Goal: Task Accomplishment & Management: Manage account settings

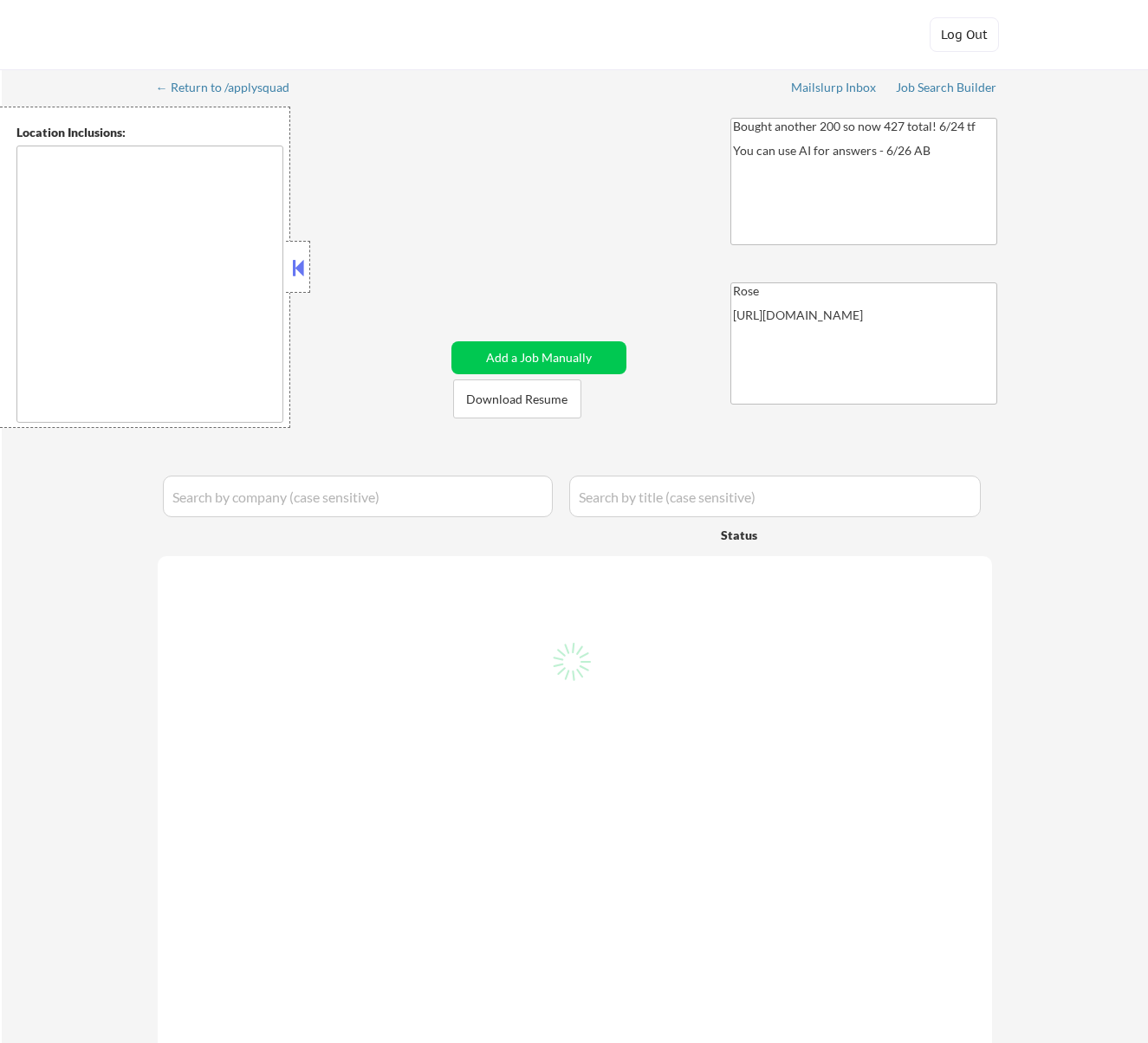
type textarea "San Francisco, CA Daly City, CA South San Francisco, CA Brisbane, CA Colma, CA …"
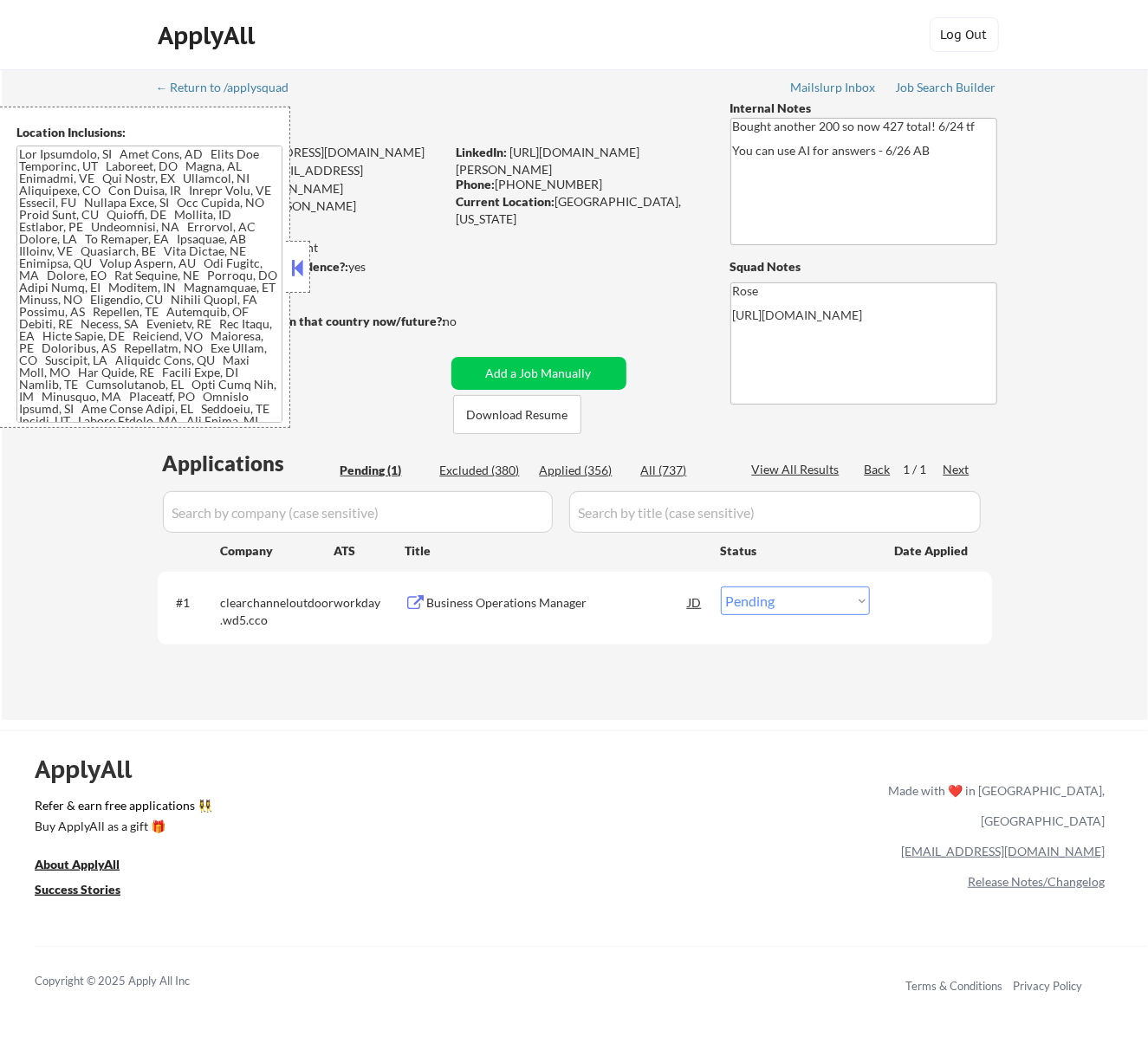
click at [305, 265] on button at bounding box center [297, 267] width 19 height 26
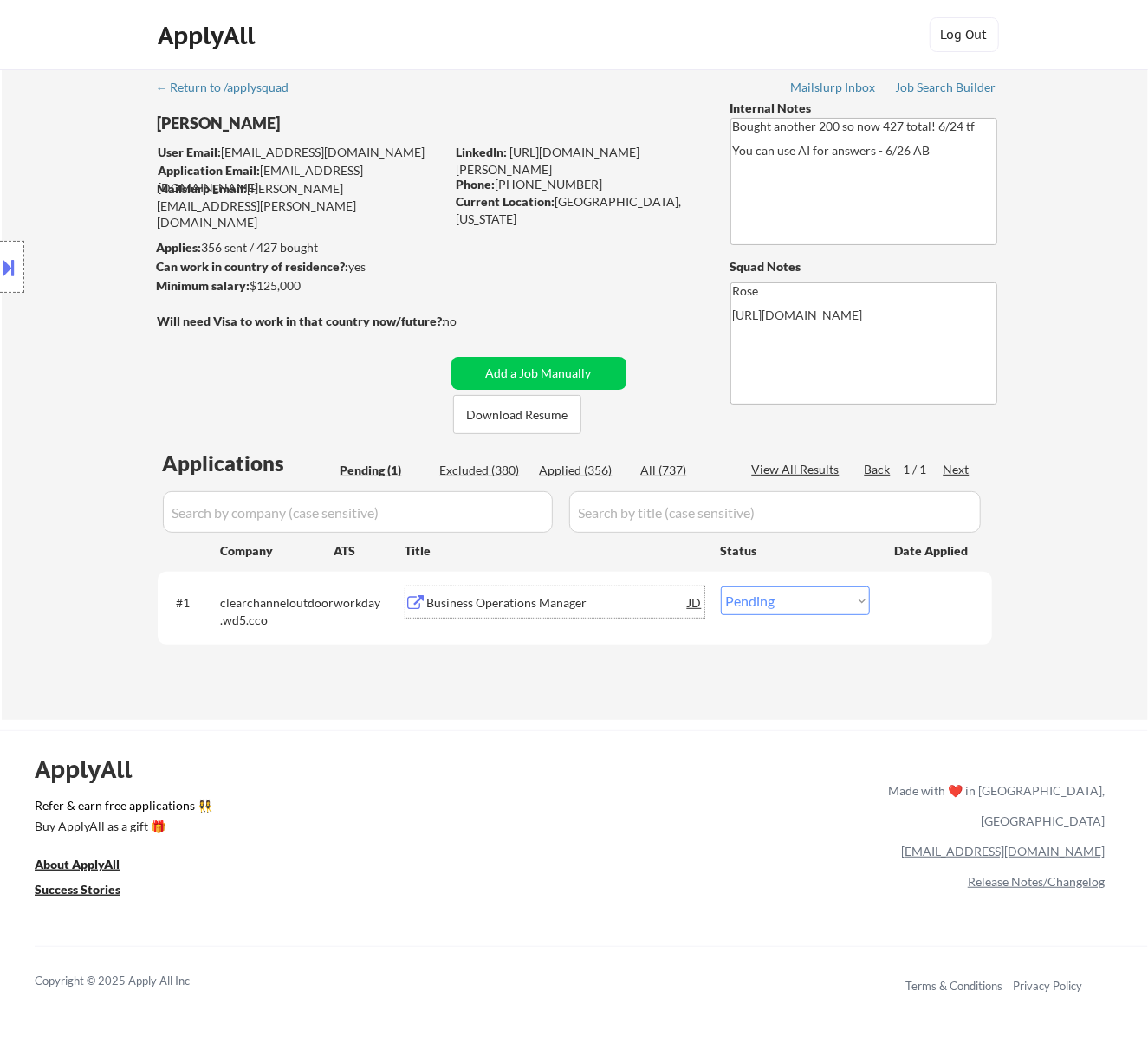
click at [516, 591] on div "Business Operations Manager" at bounding box center [558, 601] width 262 height 31
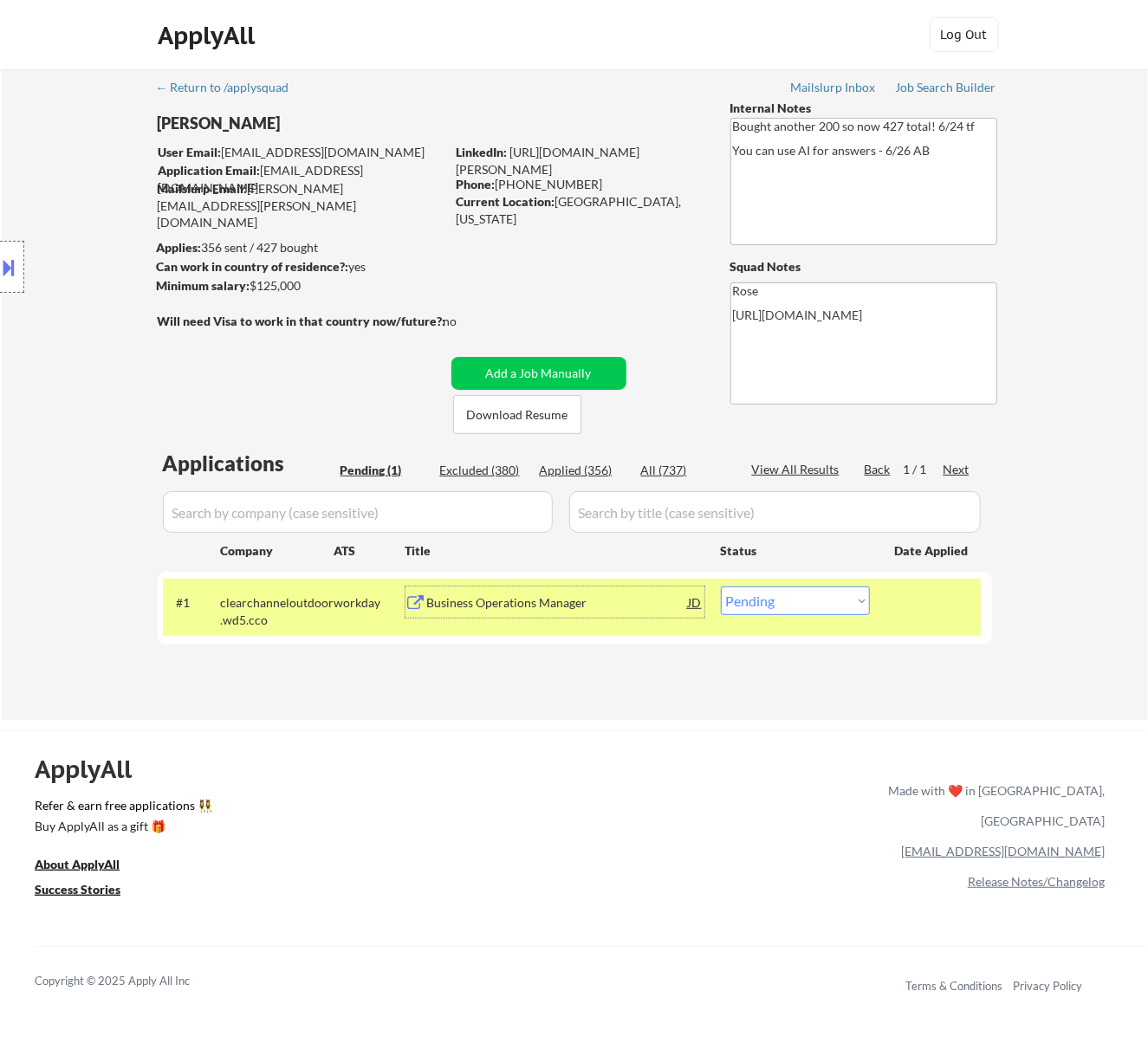
click at [860, 603] on select "Choose an option... Pending Applied Excluded (Questions) Excluded (Expired) Exc…" at bounding box center [795, 600] width 149 height 28
select select ""excluded__bad_match_""
click at [721, 586] on select "Choose an option... Pending Applied Excluded (Questions) Excluded (Expired) Exc…" at bounding box center [795, 600] width 149 height 28
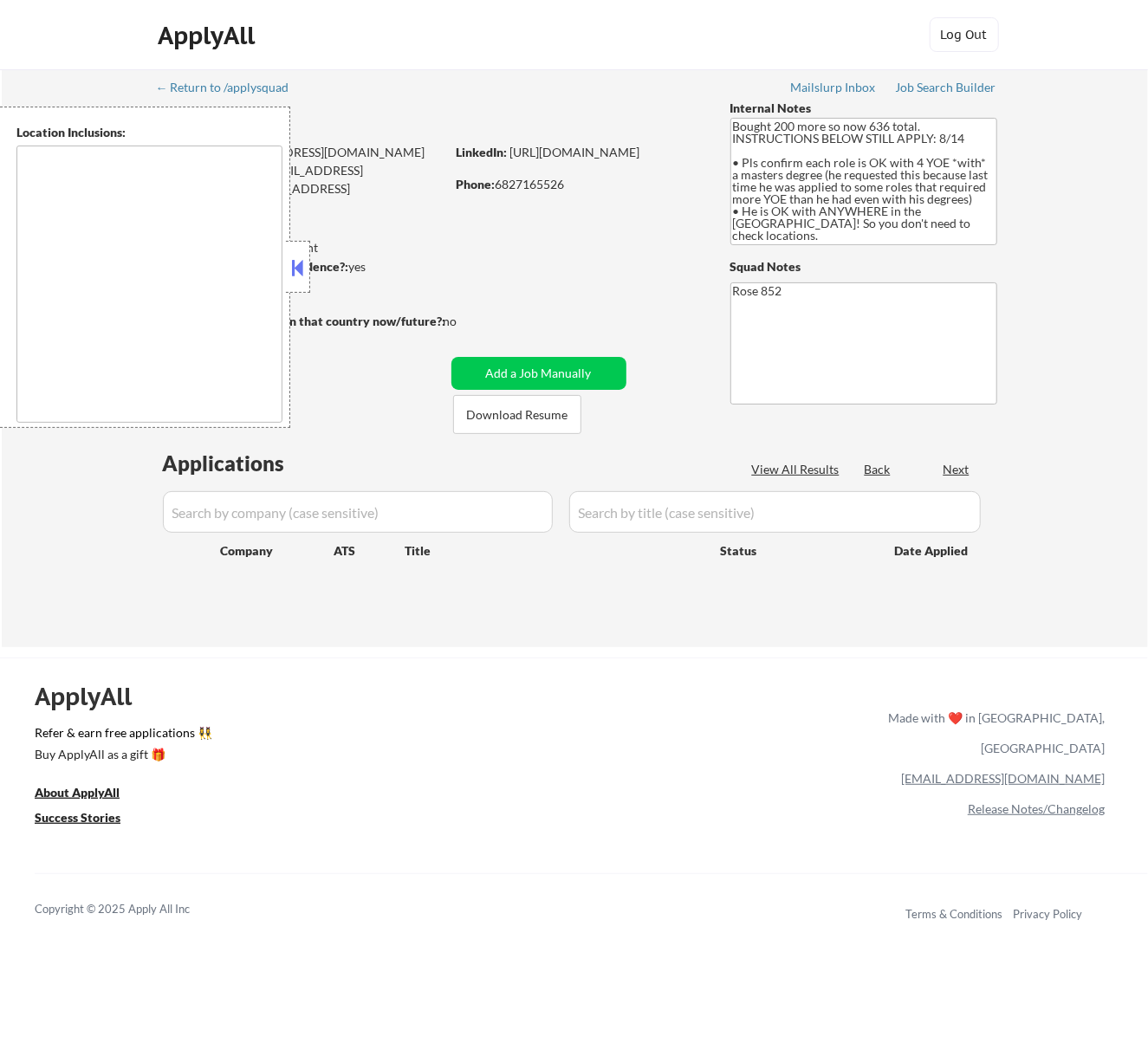
type textarea "[GEOGRAPHIC_DATA], [GEOGRAPHIC_DATA] [GEOGRAPHIC_DATA], [GEOGRAPHIC_DATA] [GEOG…"
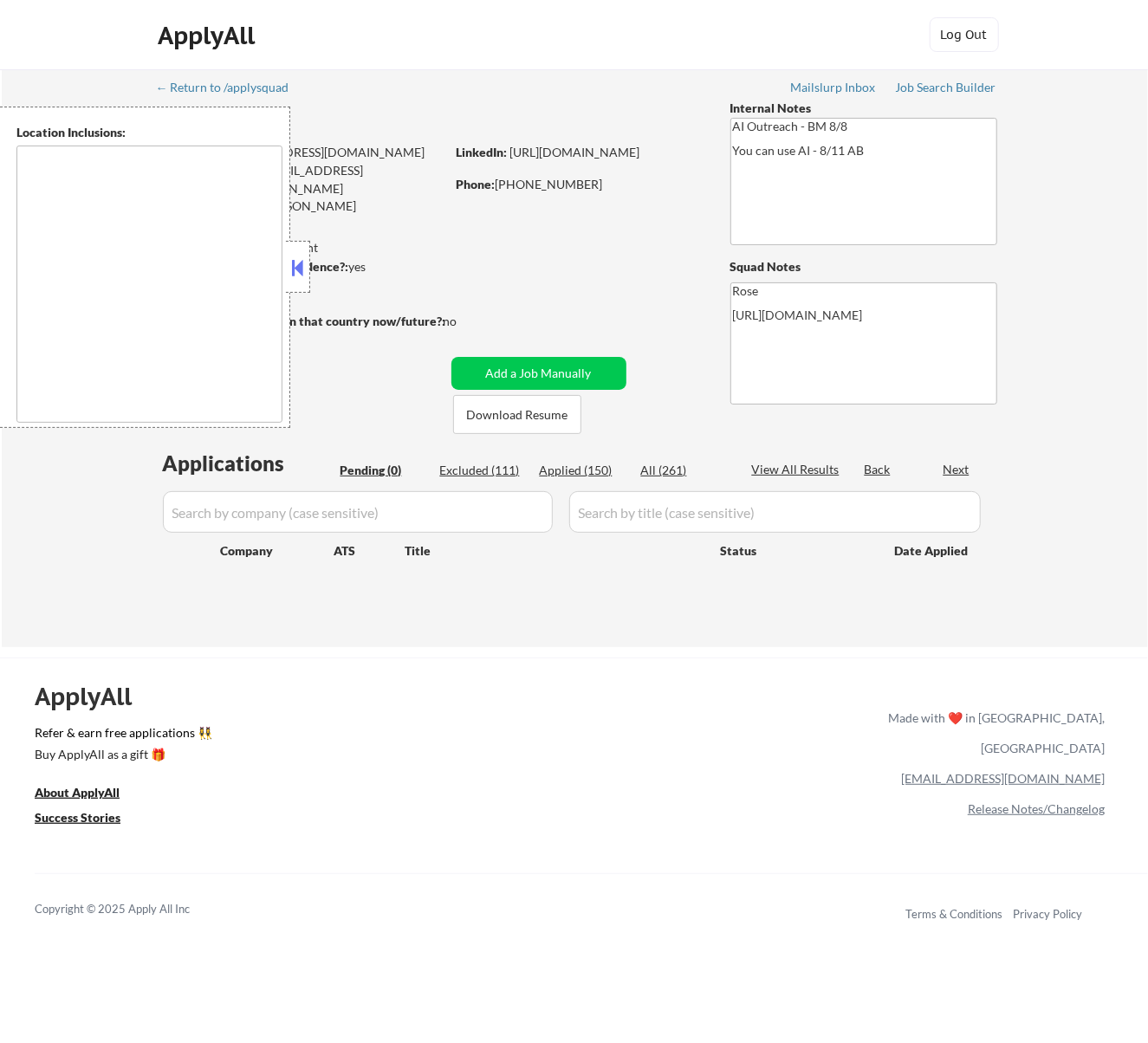
type textarea "Fountain Valley, CA Huntington Beach, CA Costa Mesa, CA Santa Ana, CA Garden Gr…"
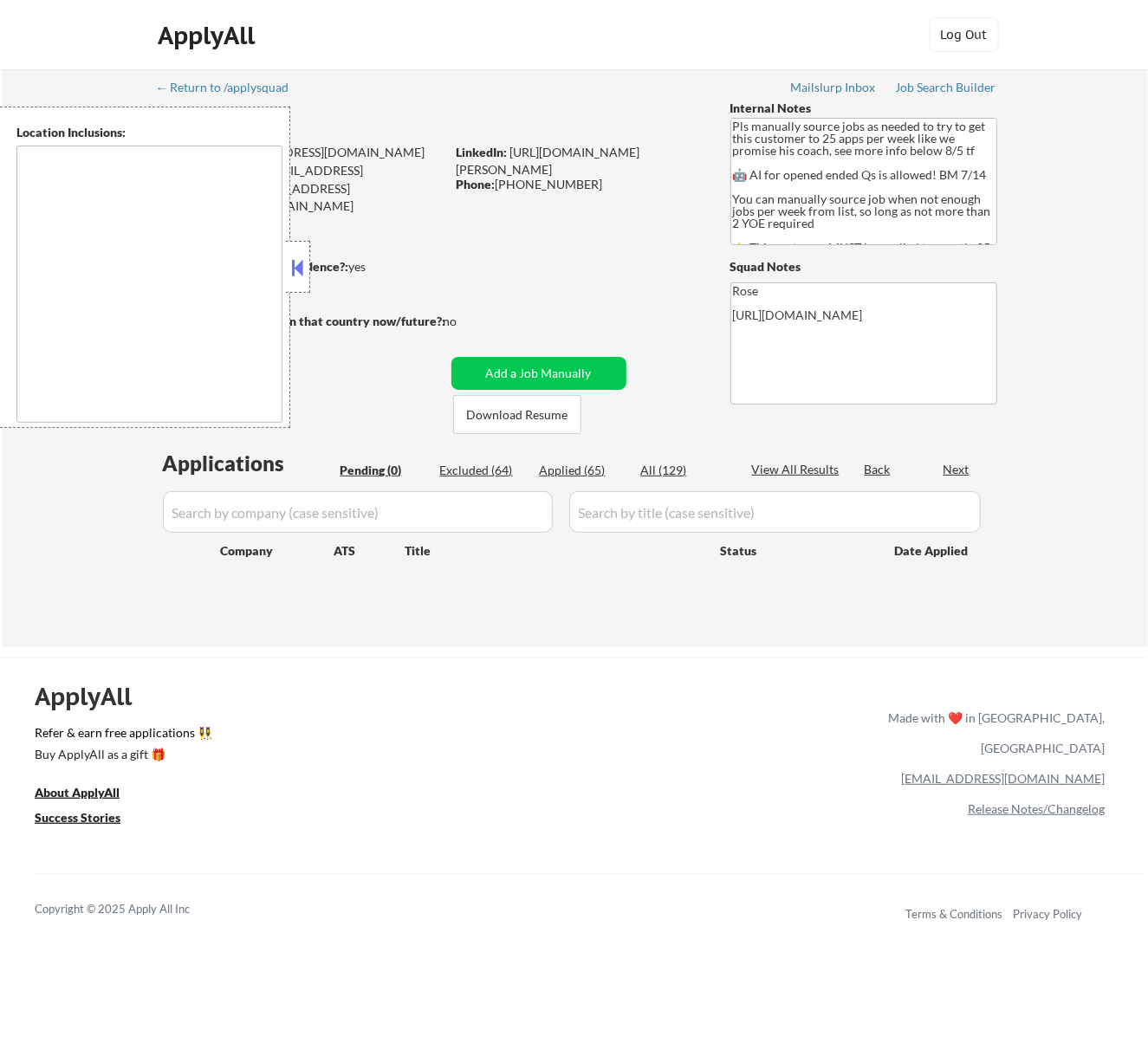
type textarea "Here is a list of metro areas, cities, and towns within approximately a 30-minu…"
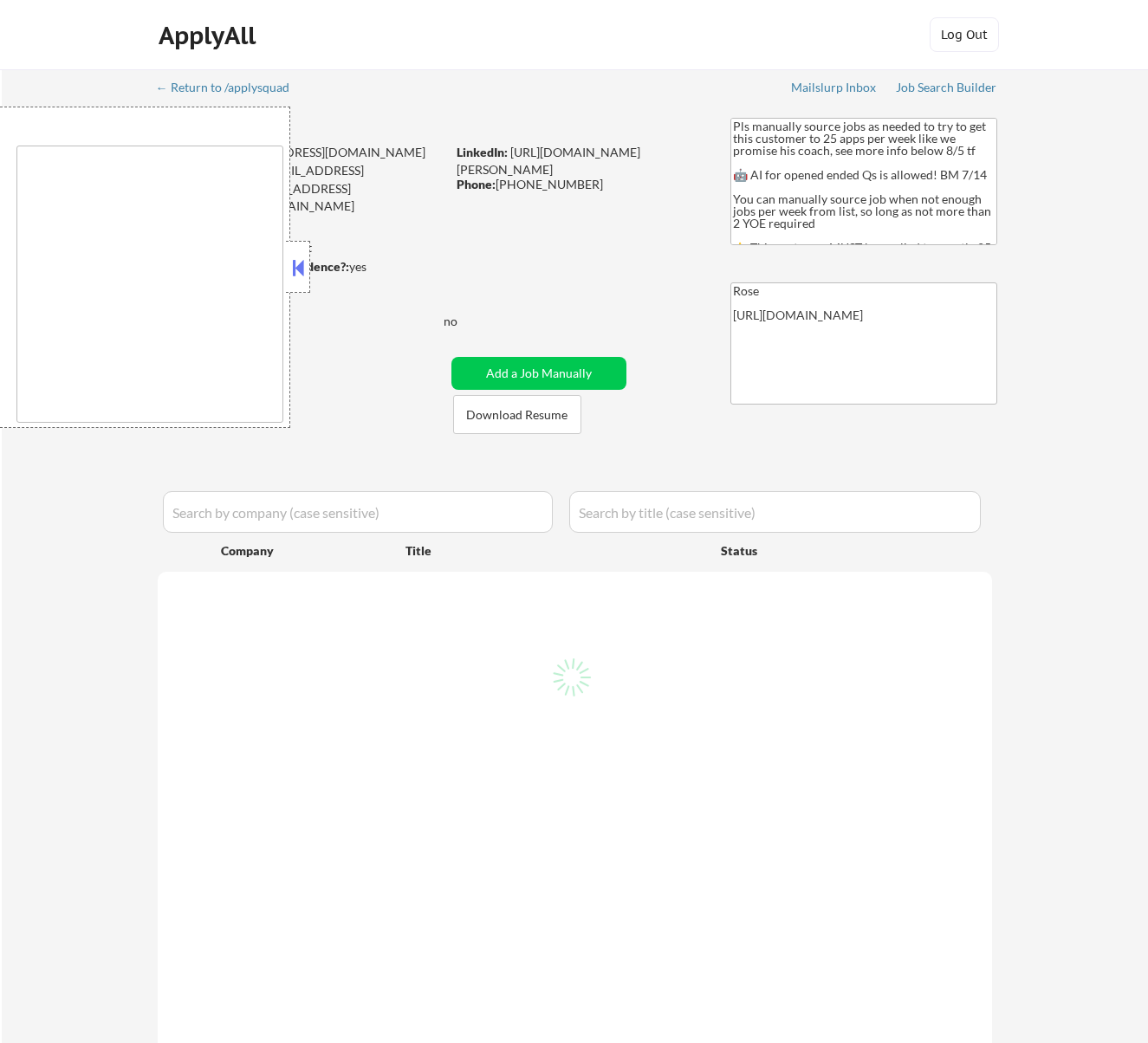
type textarea "Here is a list of metro areas, cities, and towns within approximately a 30-minu…"
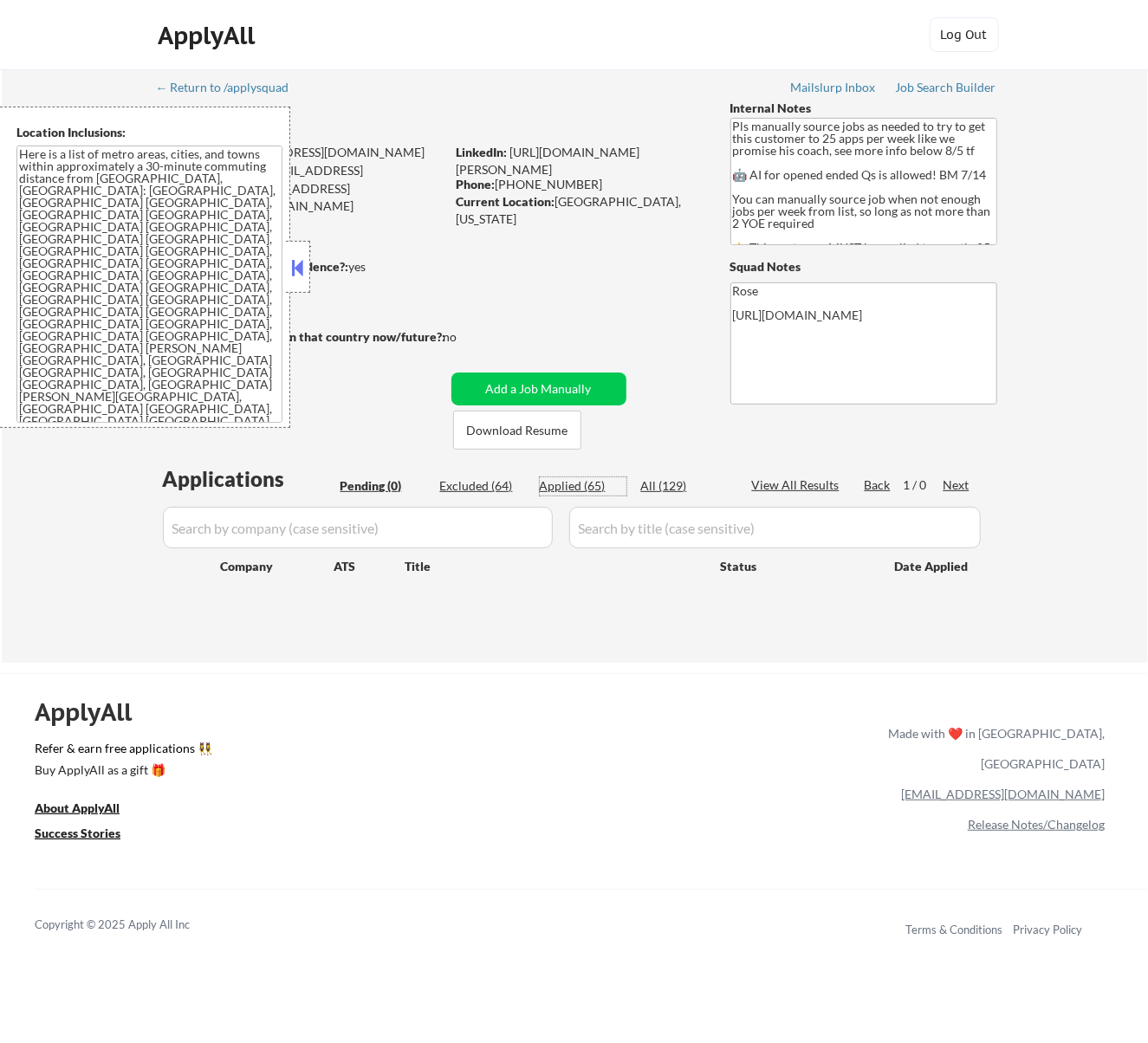
click at [580, 485] on div "Applied (65)" at bounding box center [583, 486] width 87 height 17
click at [300, 270] on button at bounding box center [297, 267] width 19 height 26
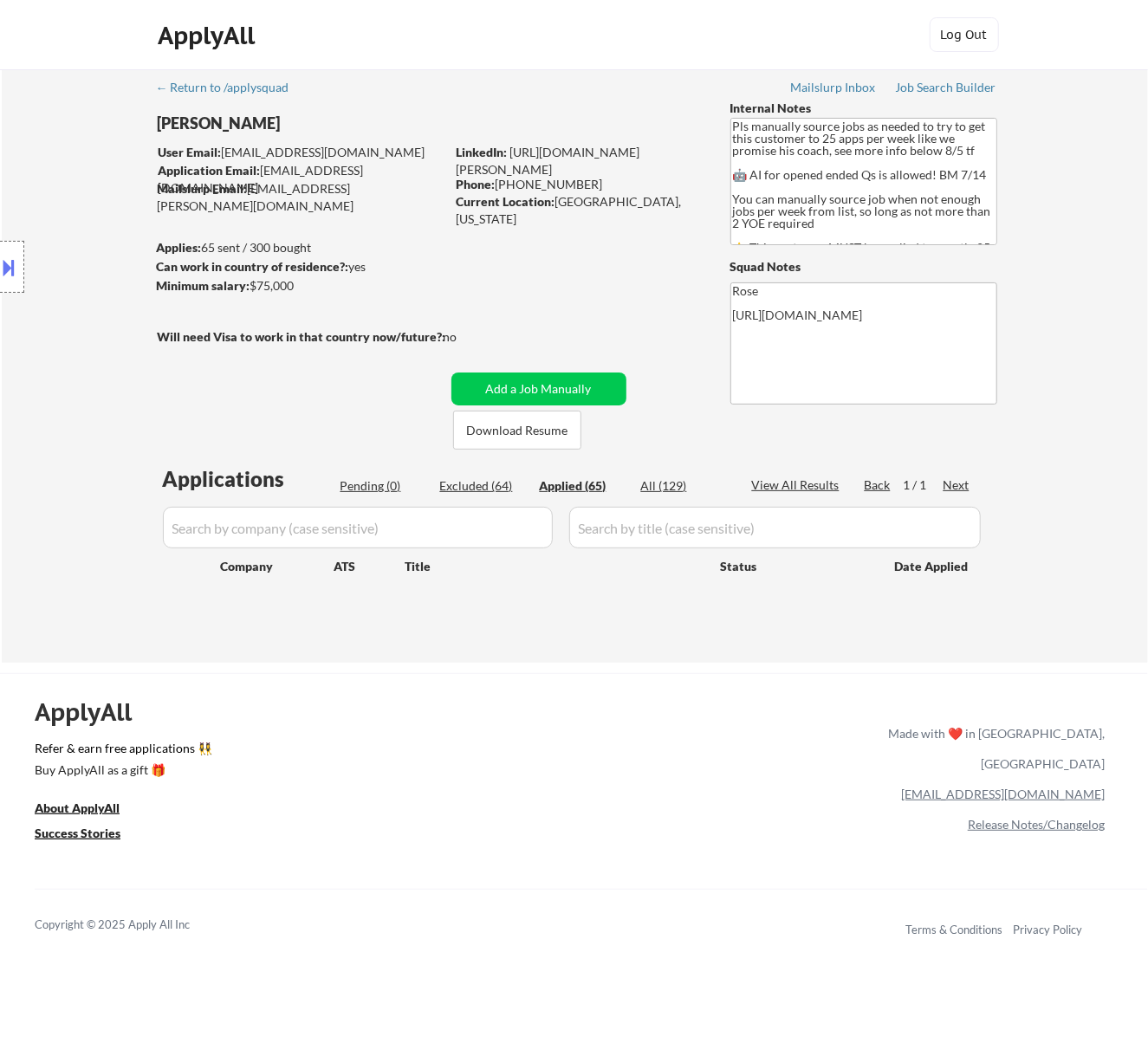
select select ""applied""
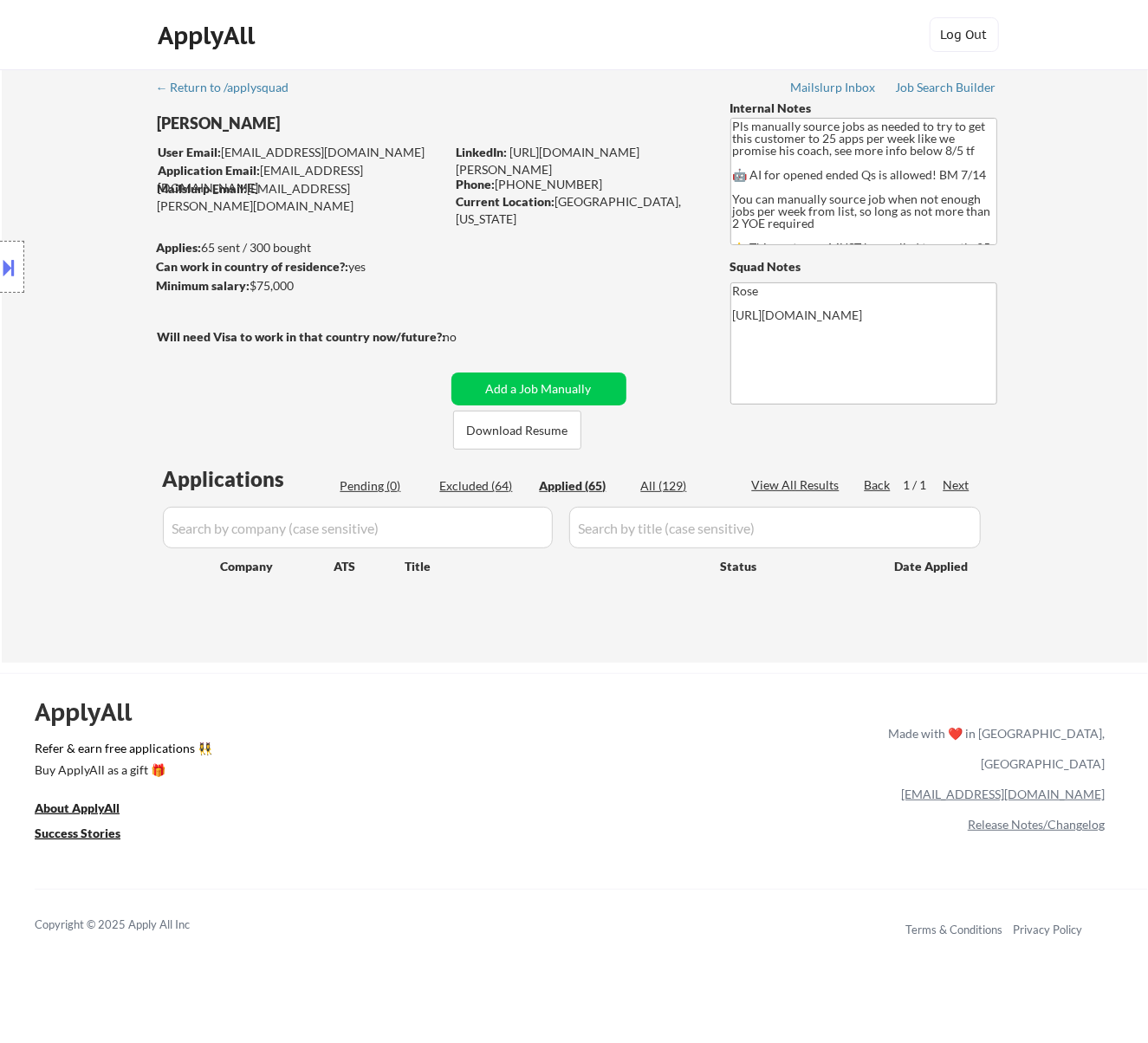
select select ""applied""
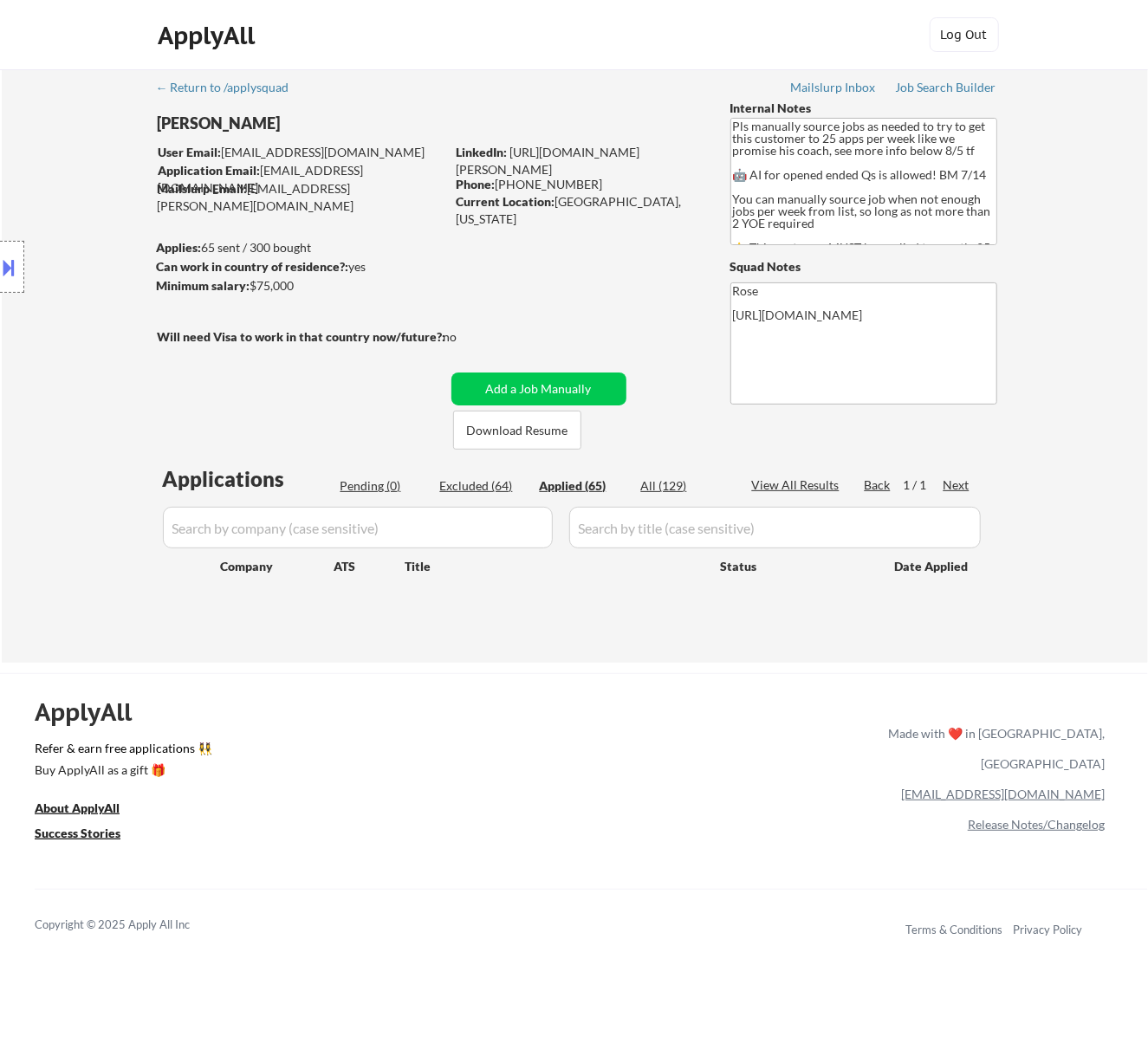
select select ""applied""
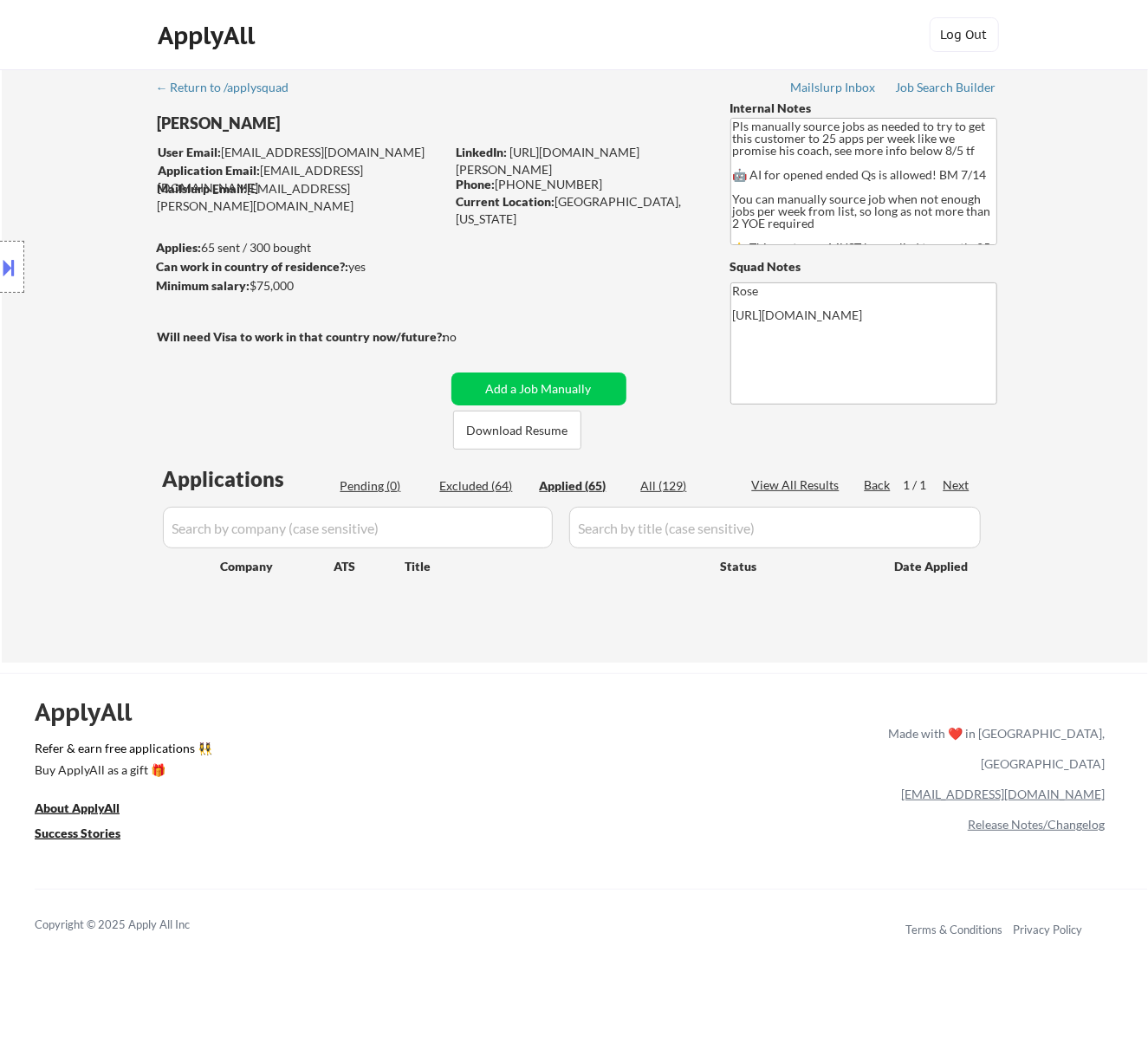
select select ""applied""
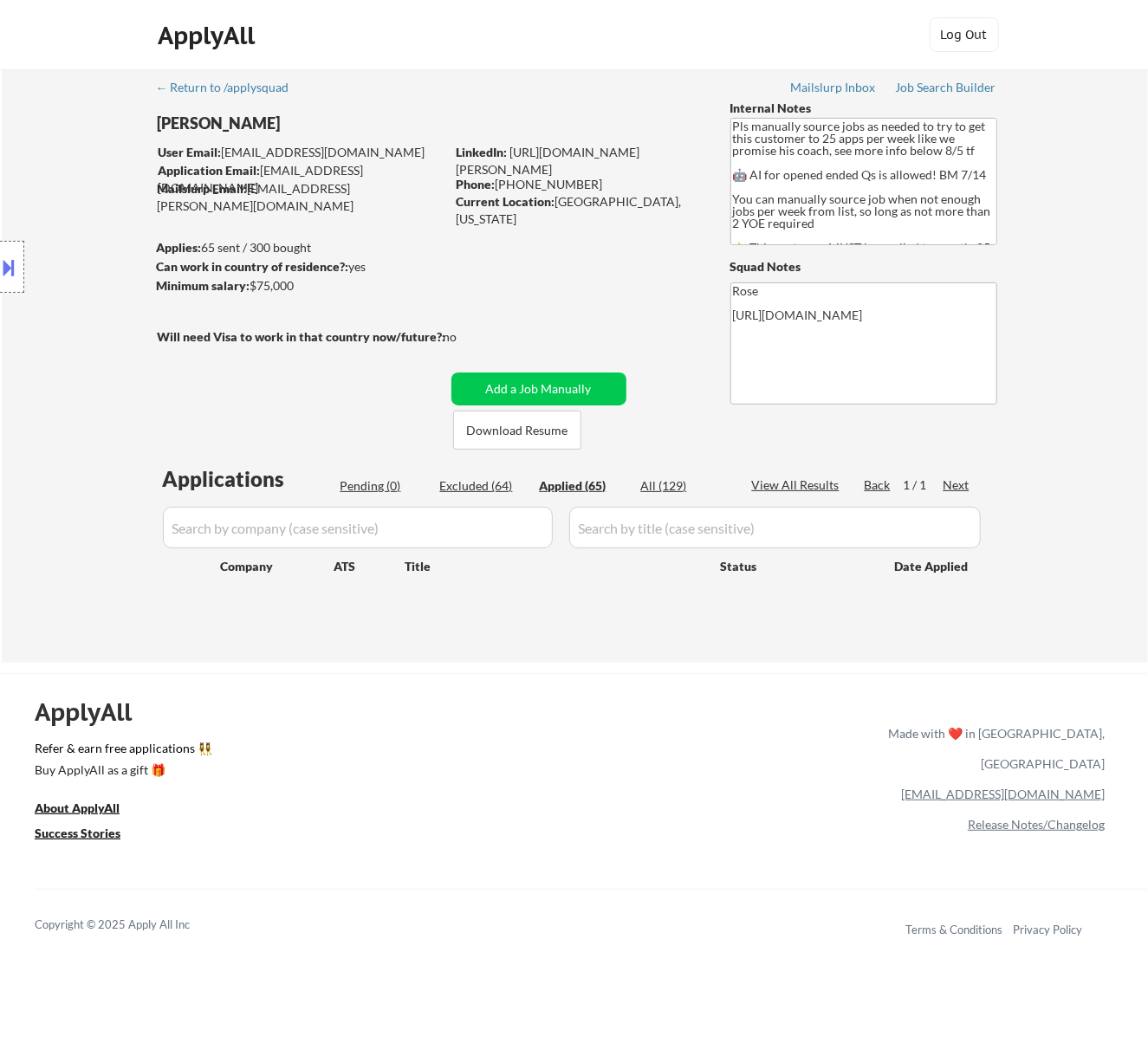
select select ""applied""
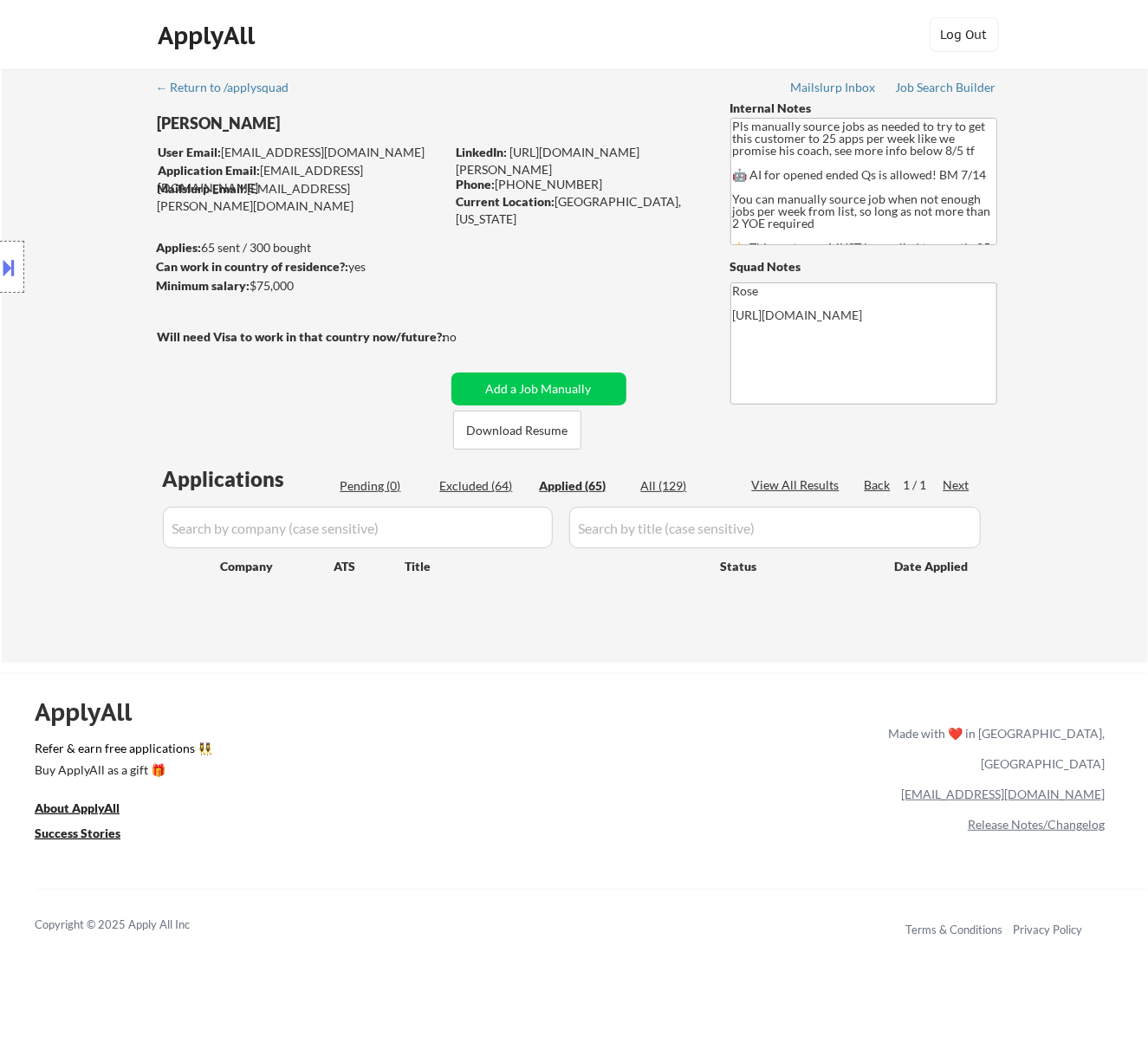
select select ""applied""
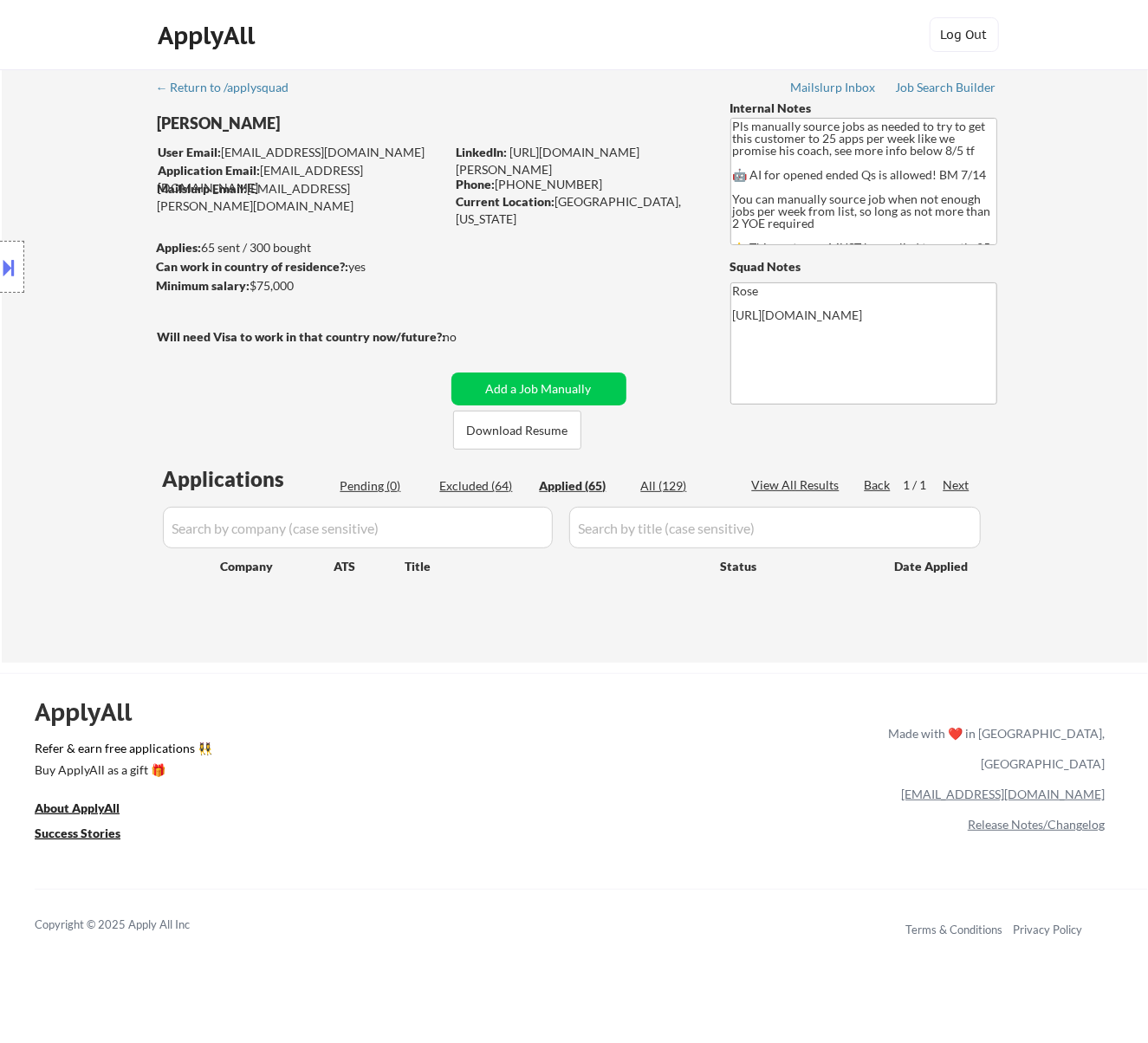
select select ""applied""
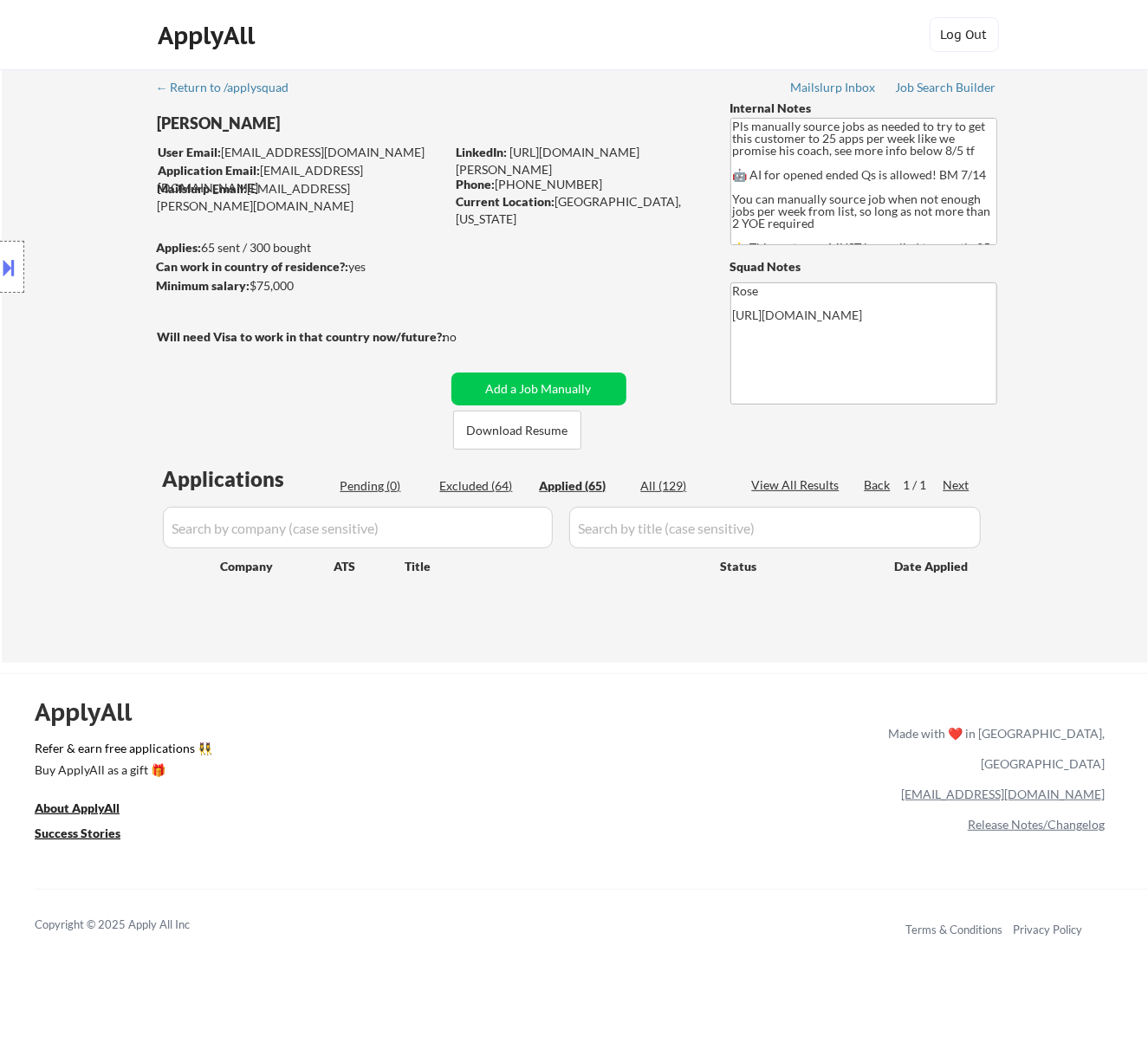
select select ""applied""
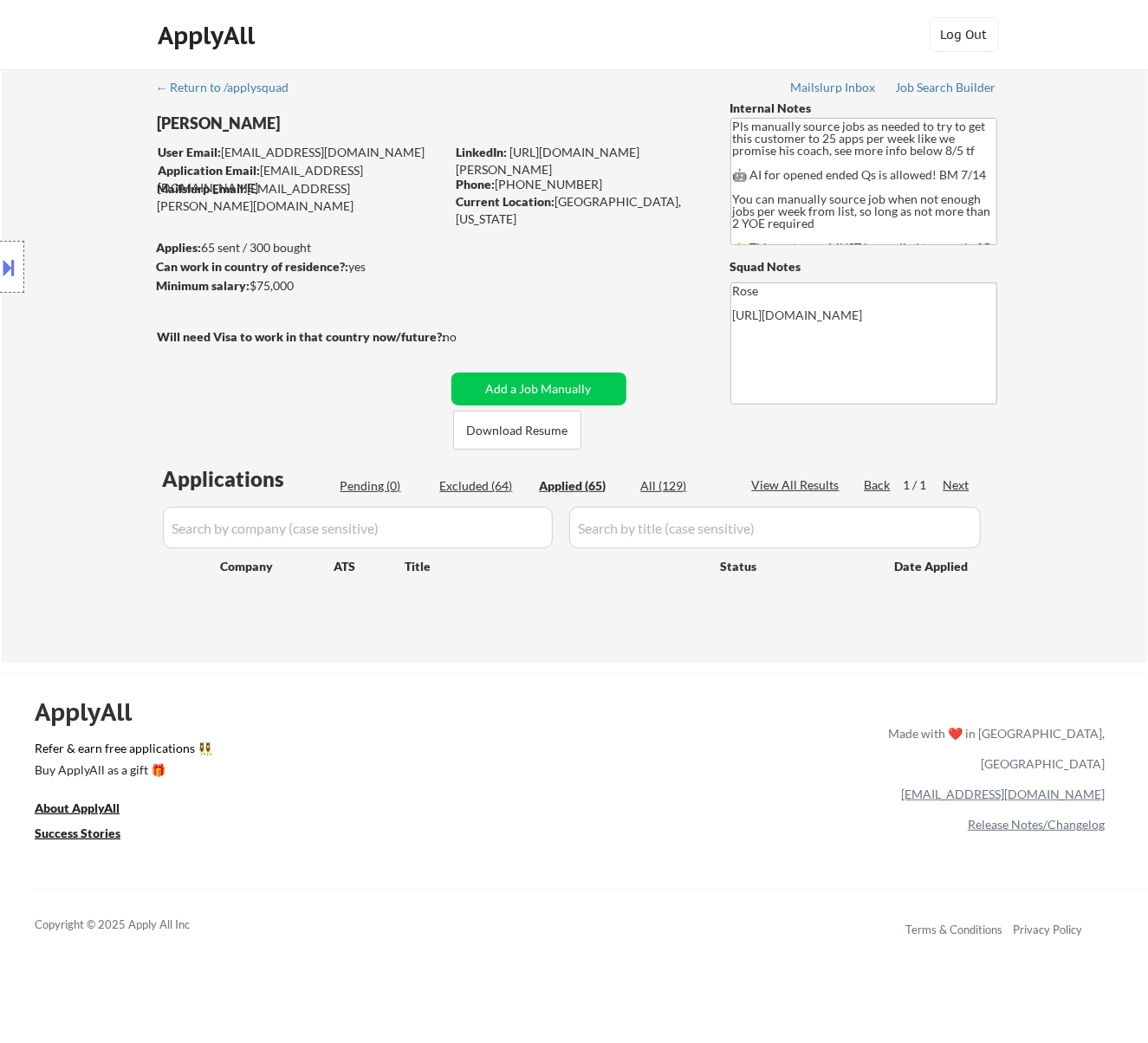
select select ""applied""
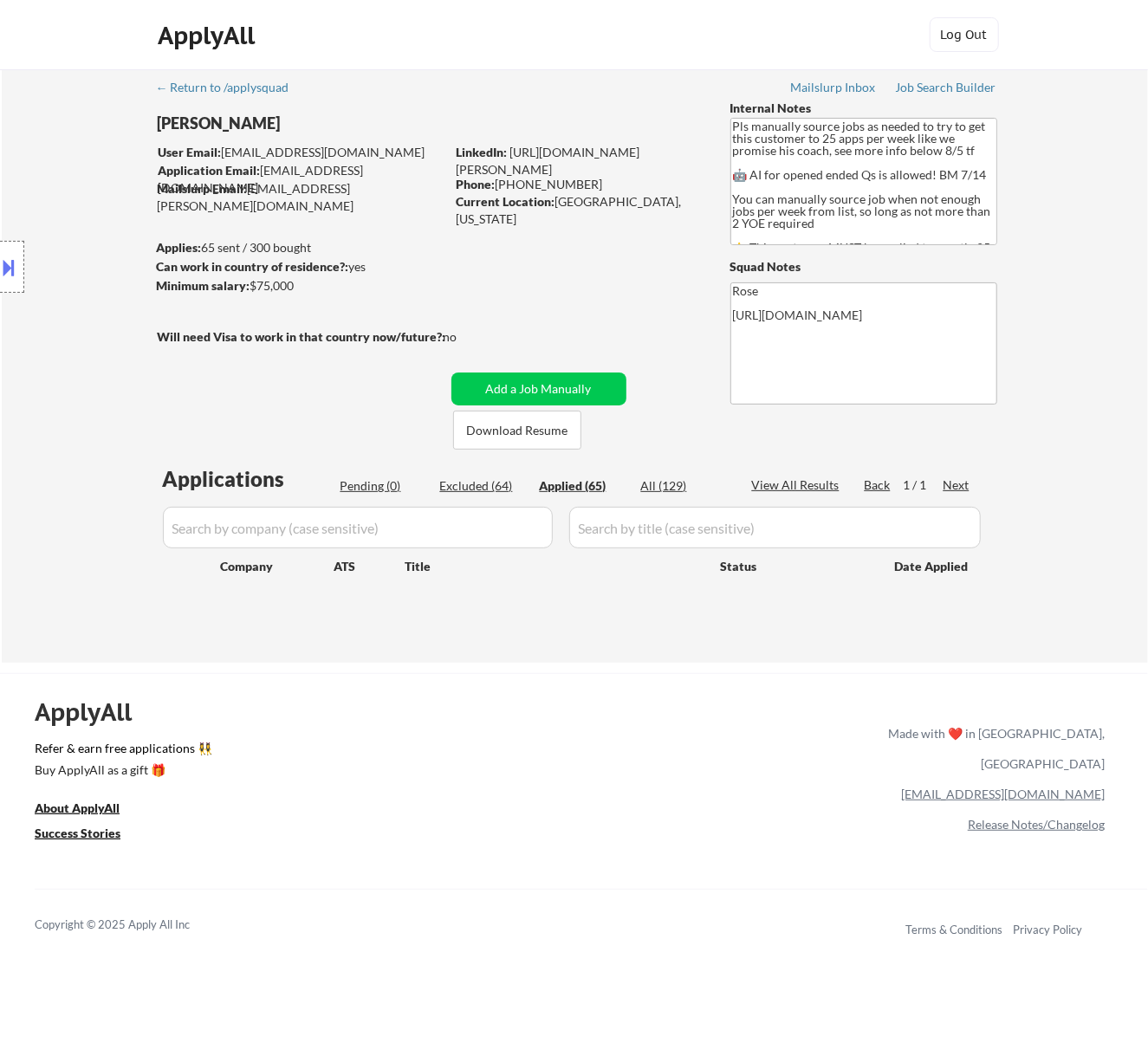
select select ""applied""
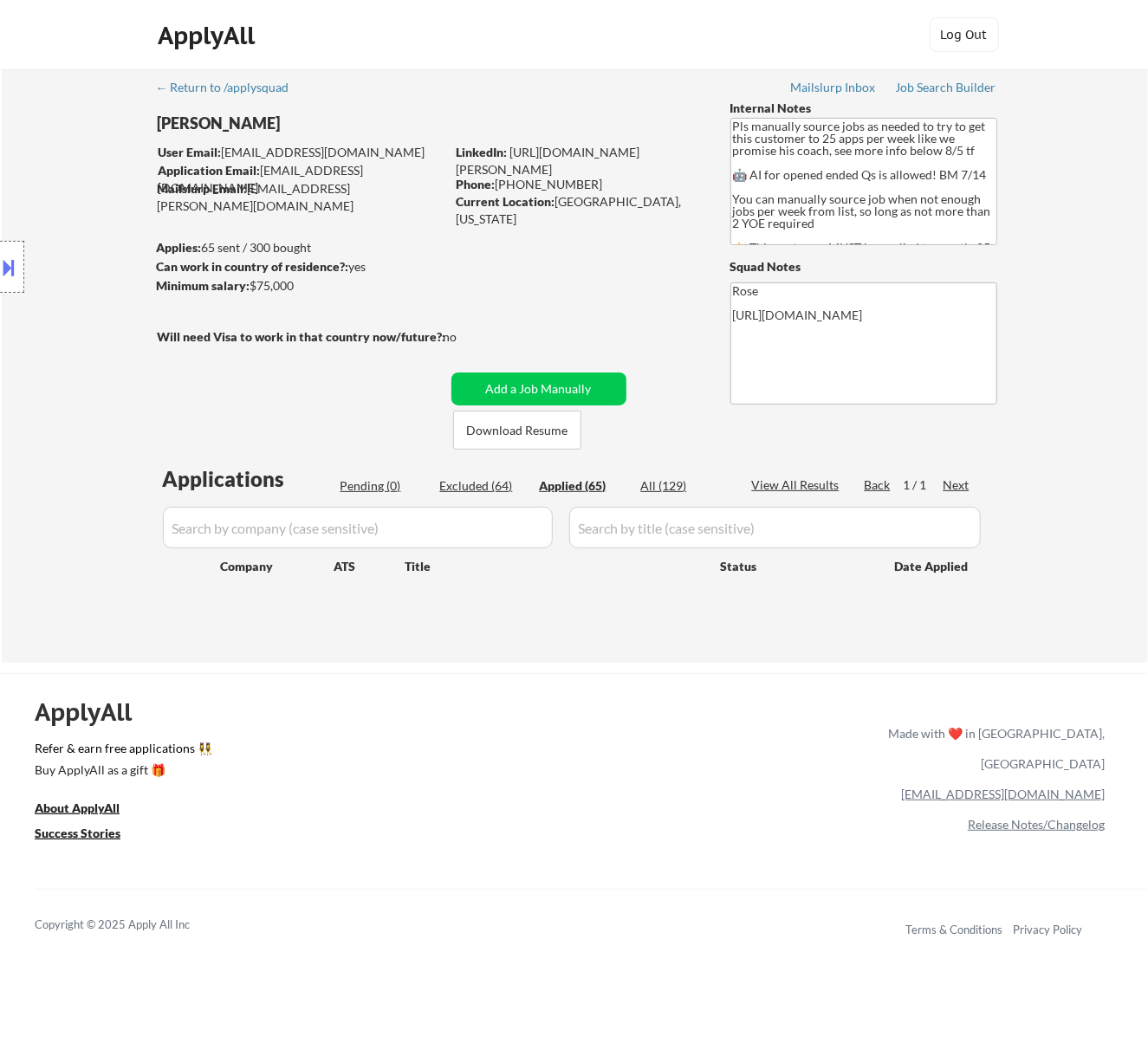
select select ""applied""
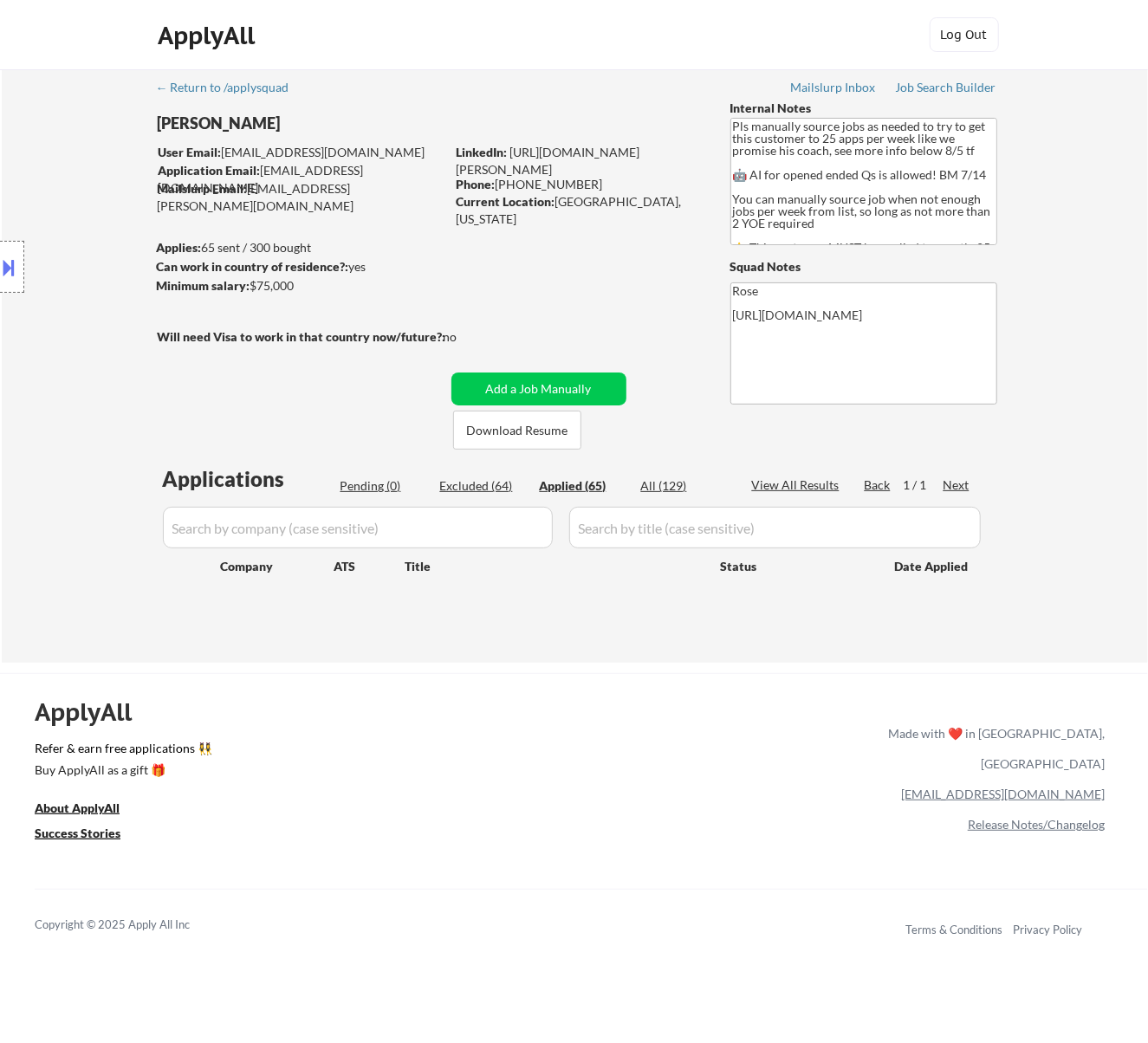
select select ""applied""
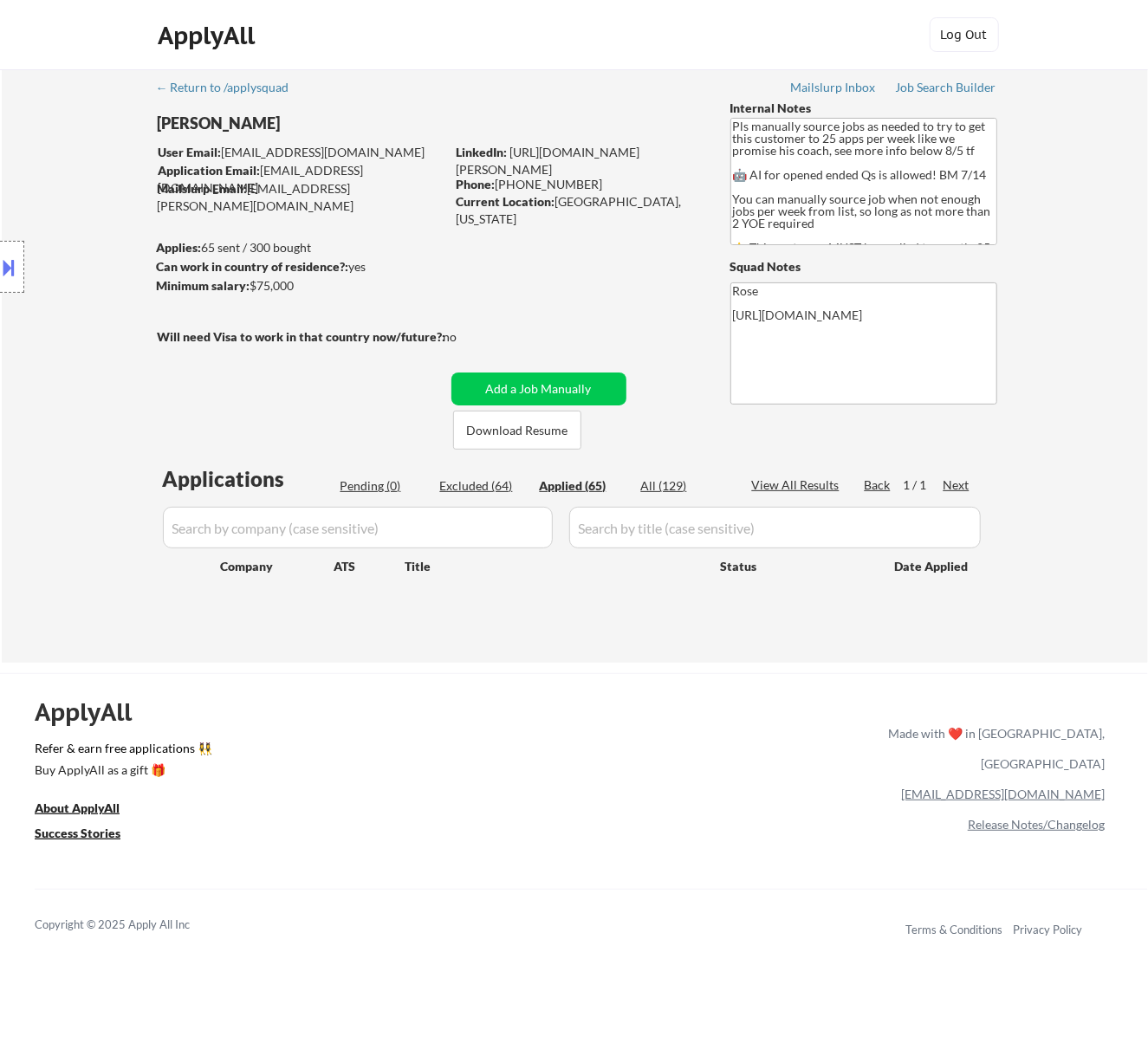
select select ""applied""
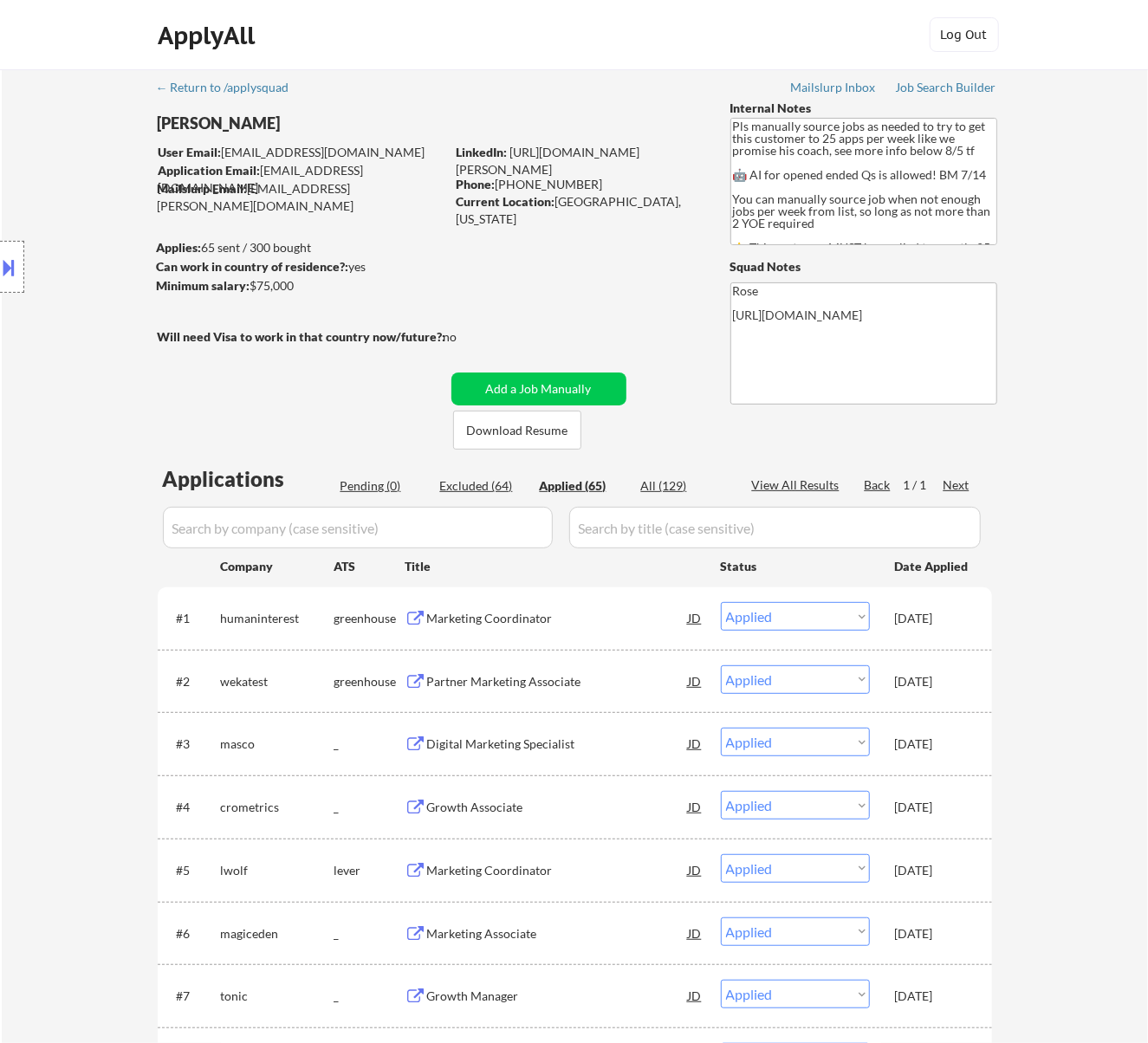
click at [510, 522] on input "input" at bounding box center [357, 528] width 390 height 42
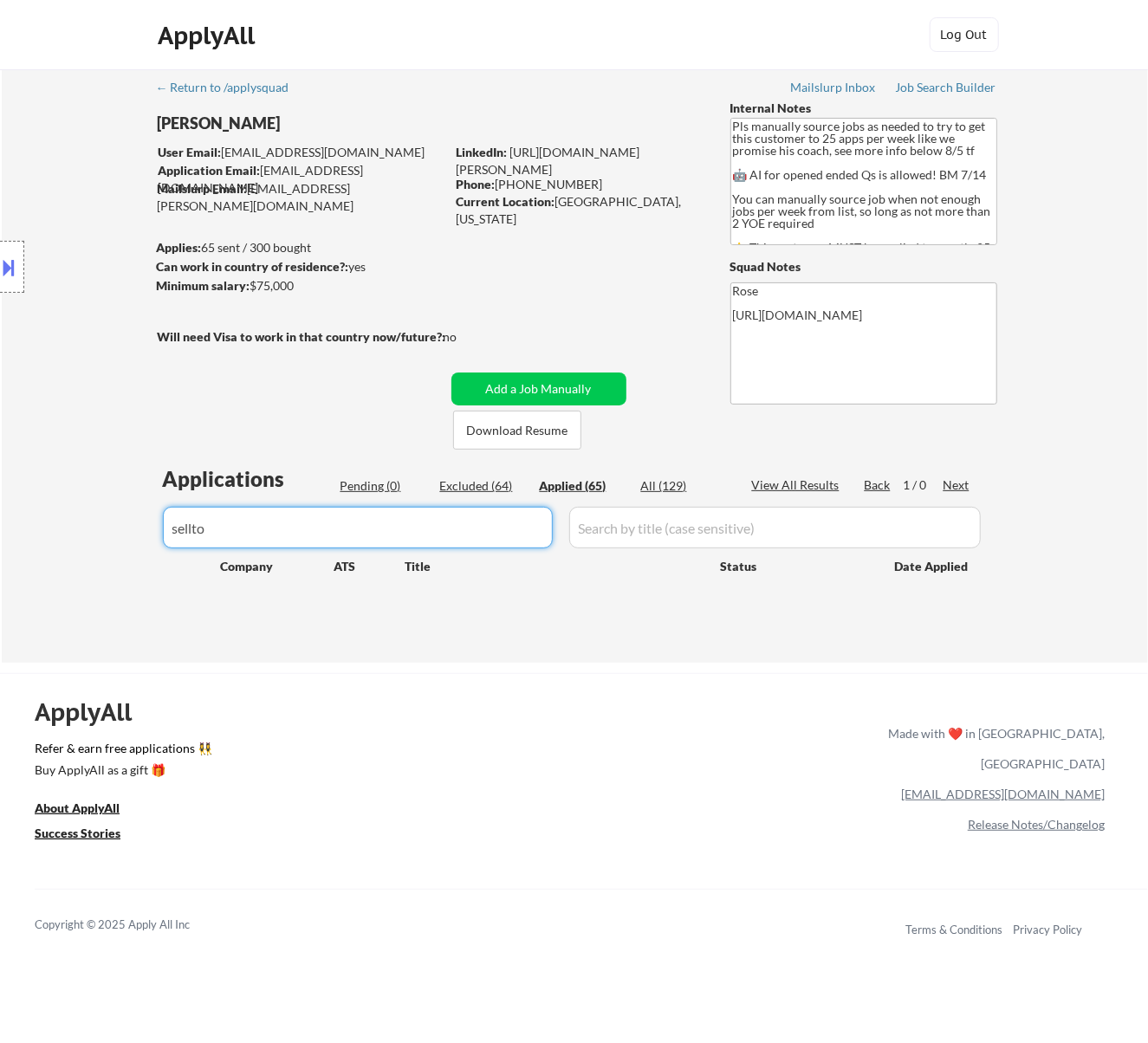
drag, startPoint x: 230, startPoint y: 530, endPoint x: 220, endPoint y: 523, distance: 12.2
click at [198, 533] on input "input" at bounding box center [357, 528] width 390 height 42
type input "sell2"
drag, startPoint x: 304, startPoint y: 518, endPoint x: 112, endPoint y: 551, distance: 194.8
click at [112, 551] on div "← Return to /applysquad Mailslurp Inbox Job Search Builder Nicholai DeHaan User…" at bounding box center [575, 366] width 1146 height 594
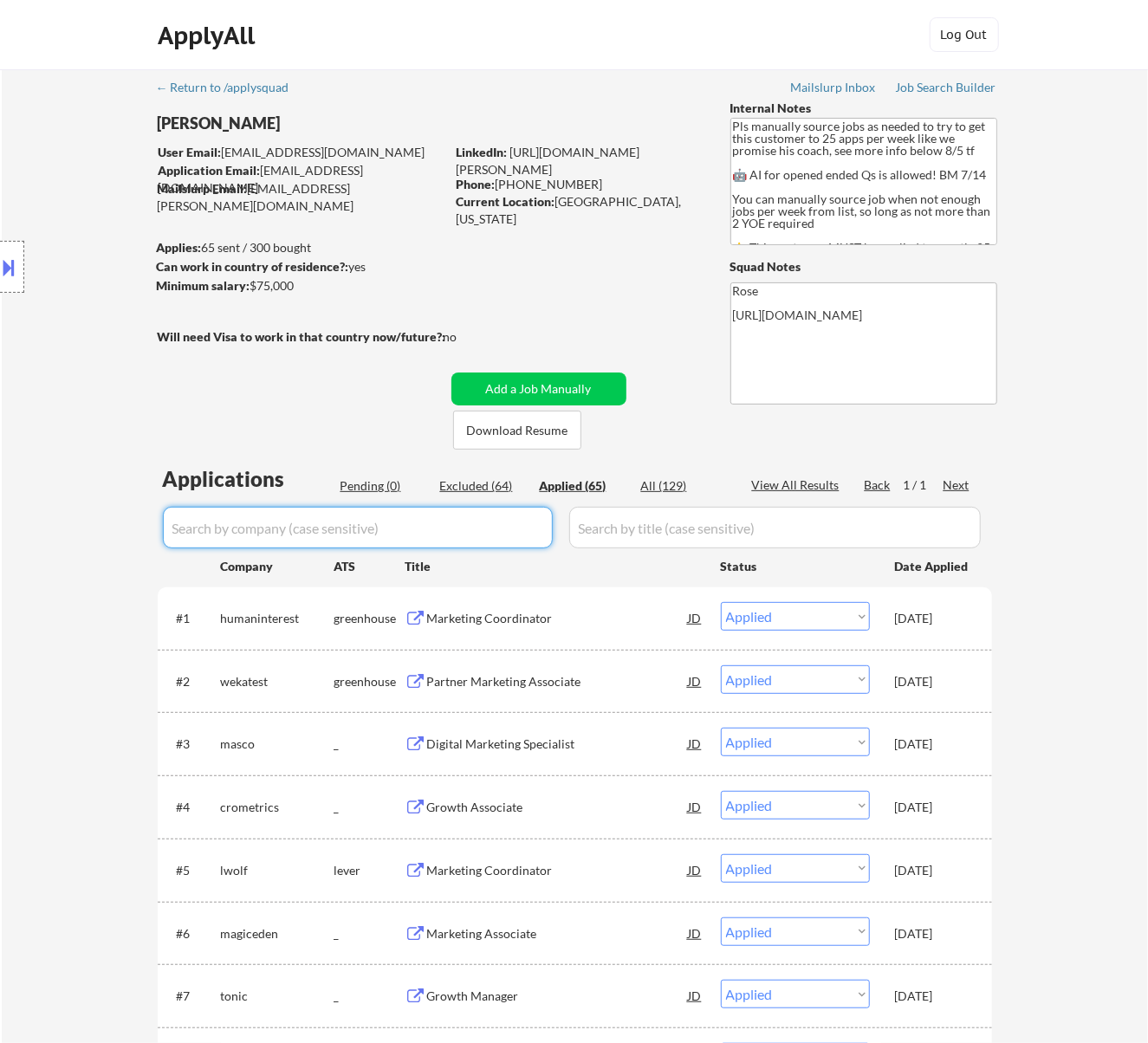
click at [366, 482] on div "Pending (0)" at bounding box center [384, 486] width 87 height 17
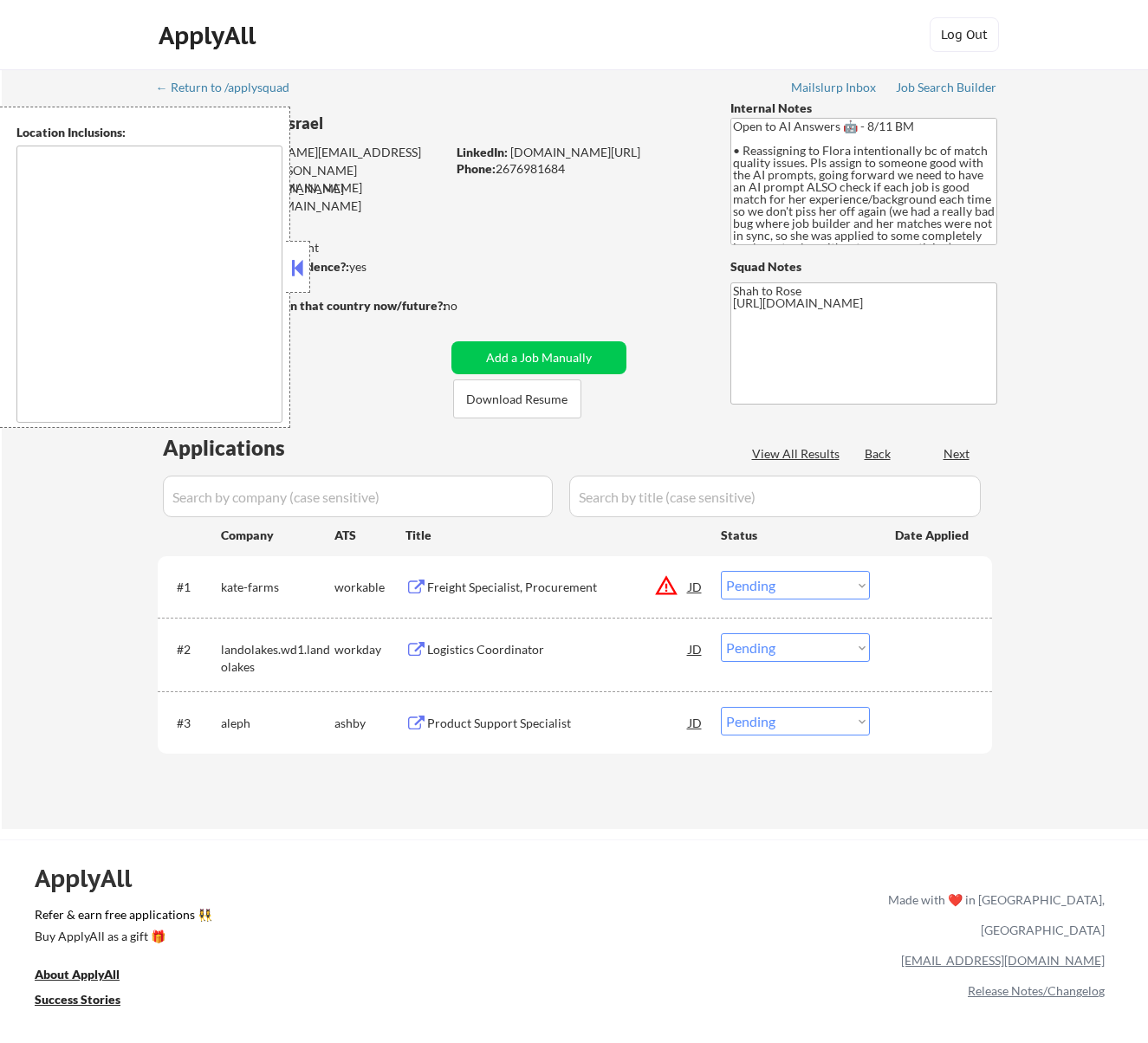
select select ""pending""
type textarea "remote"
click at [304, 270] on button at bounding box center [297, 267] width 19 height 26
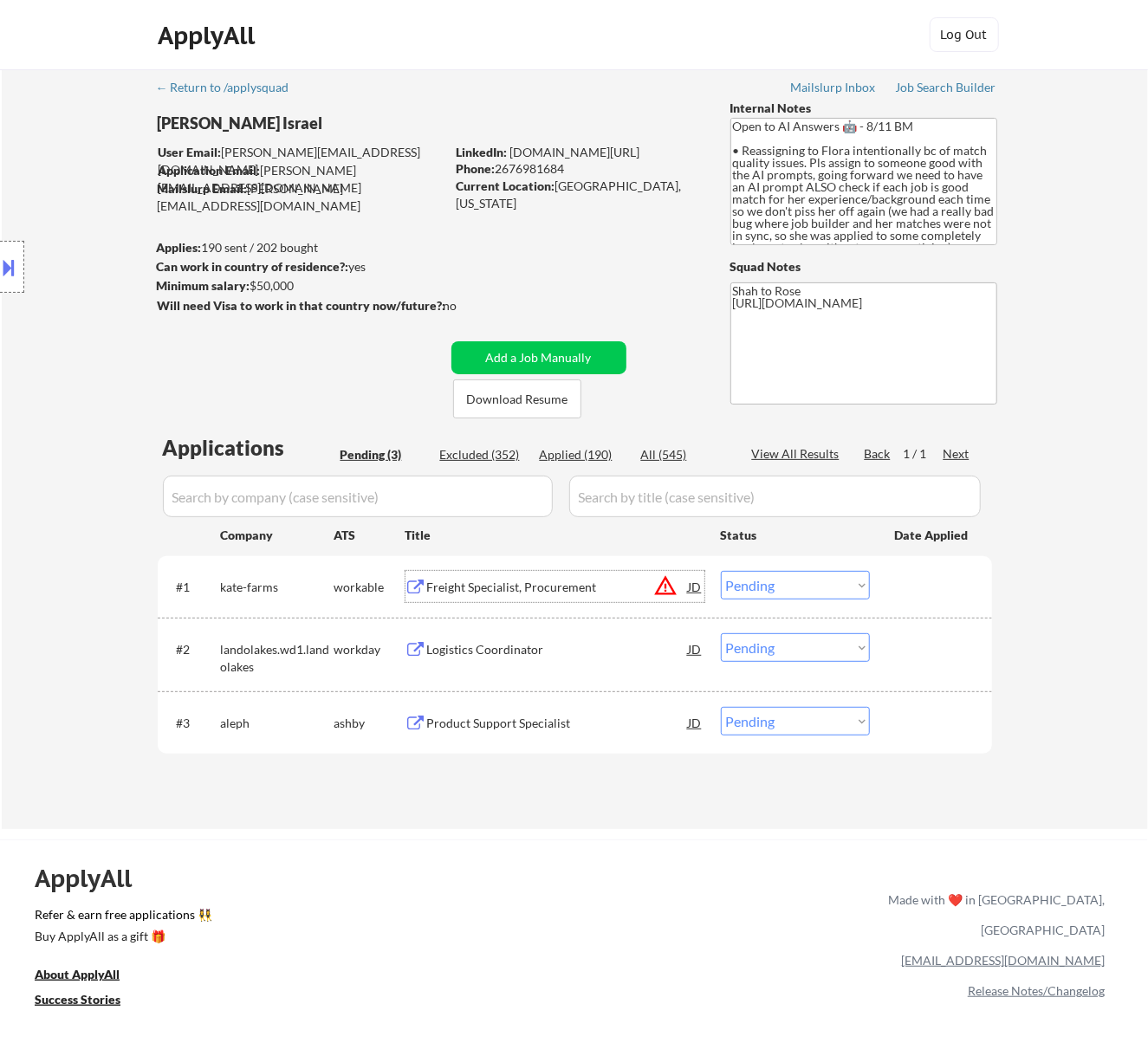
click at [559, 580] on div "Freight Specialist, Procurement" at bounding box center [558, 587] width 262 height 17
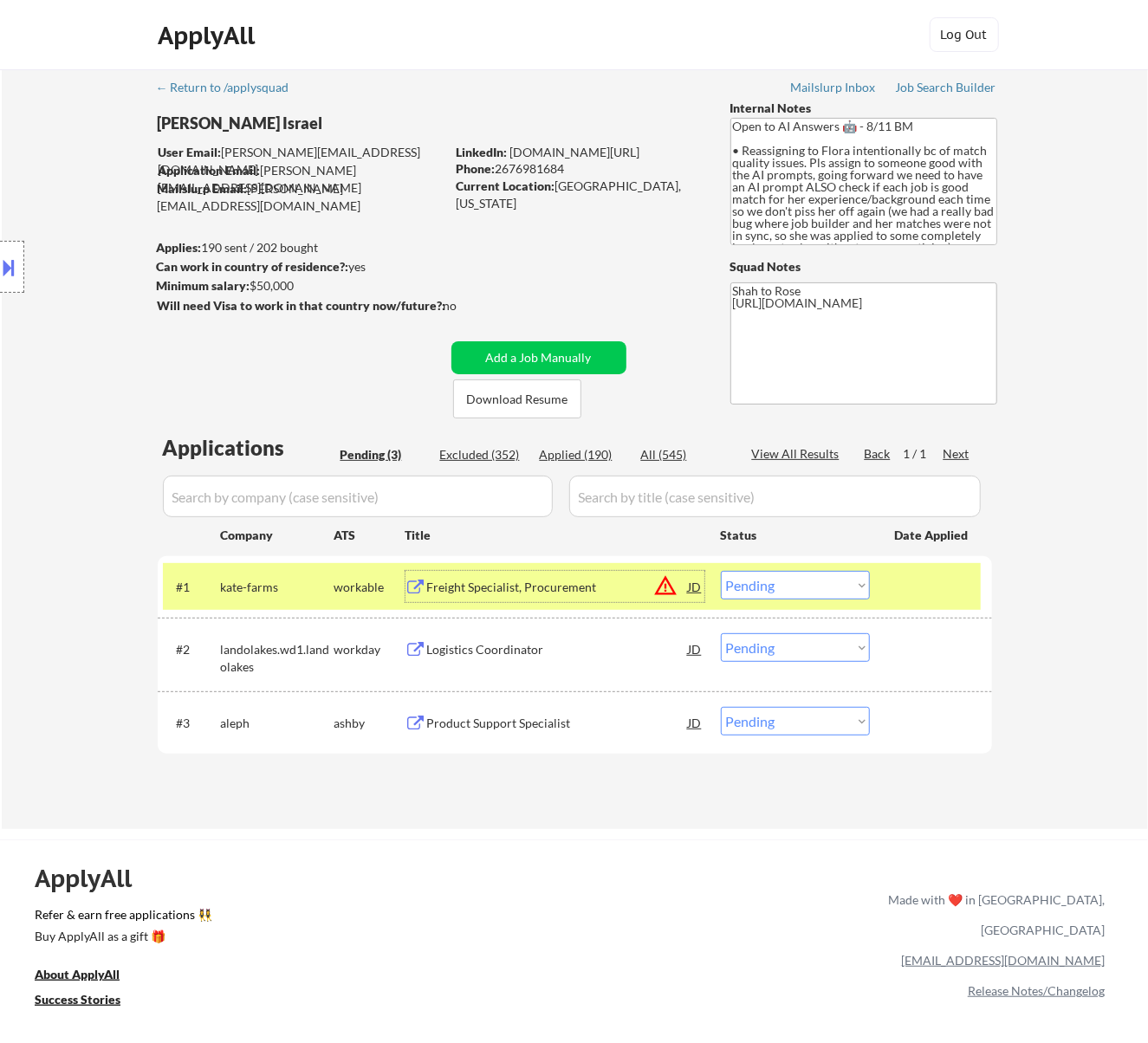
click at [785, 580] on select "Choose an option... Pending Applied Excluded (Questions) Excluded (Expired) Exc…" at bounding box center [795, 585] width 149 height 28
click at [721, 571] on select "Choose an option... Pending Applied Excluded (Questions) Excluded (Expired) Exc…" at bounding box center [795, 585] width 149 height 28
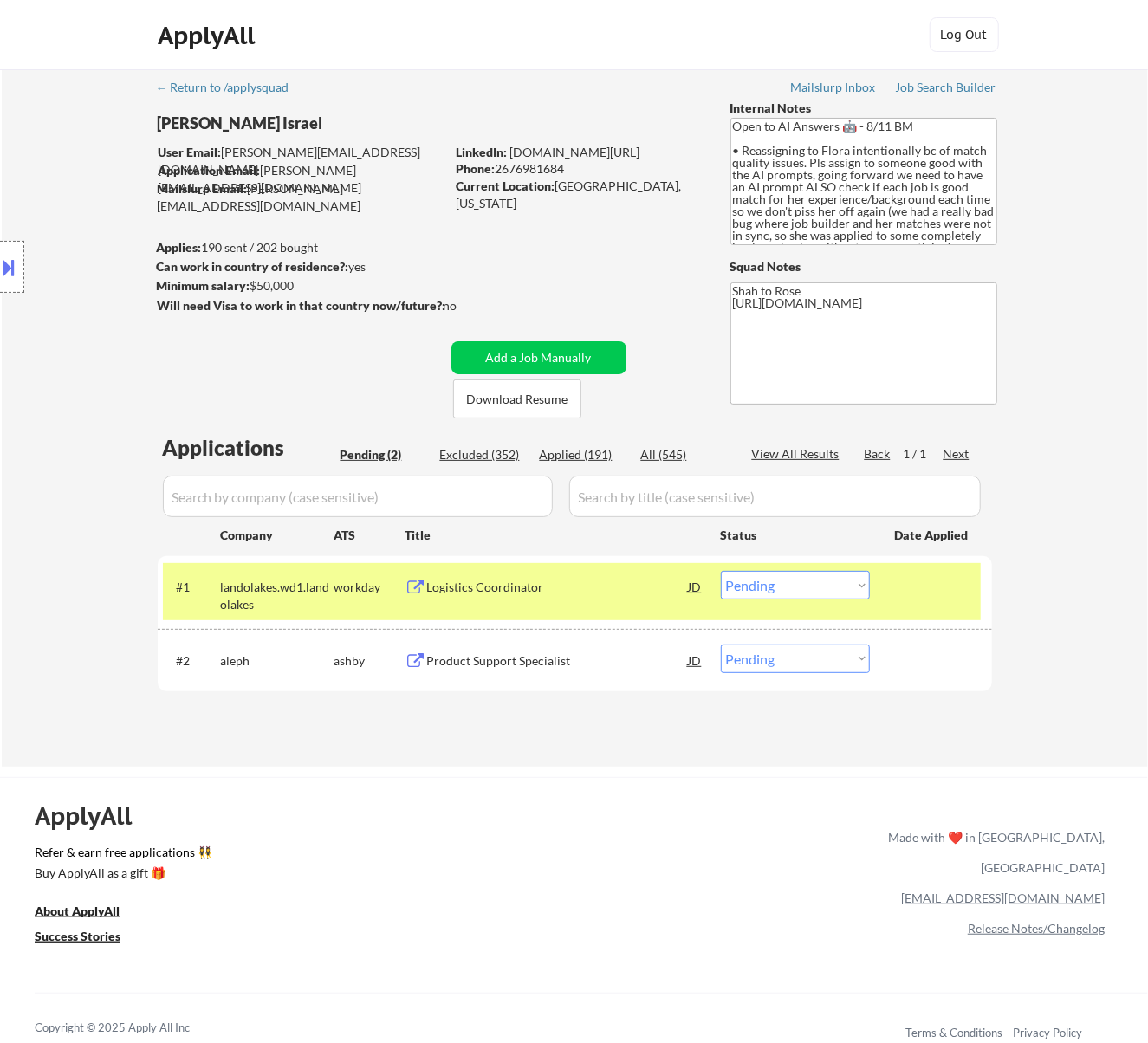
click at [629, 580] on div "Logistics Coordinator" at bounding box center [558, 587] width 262 height 17
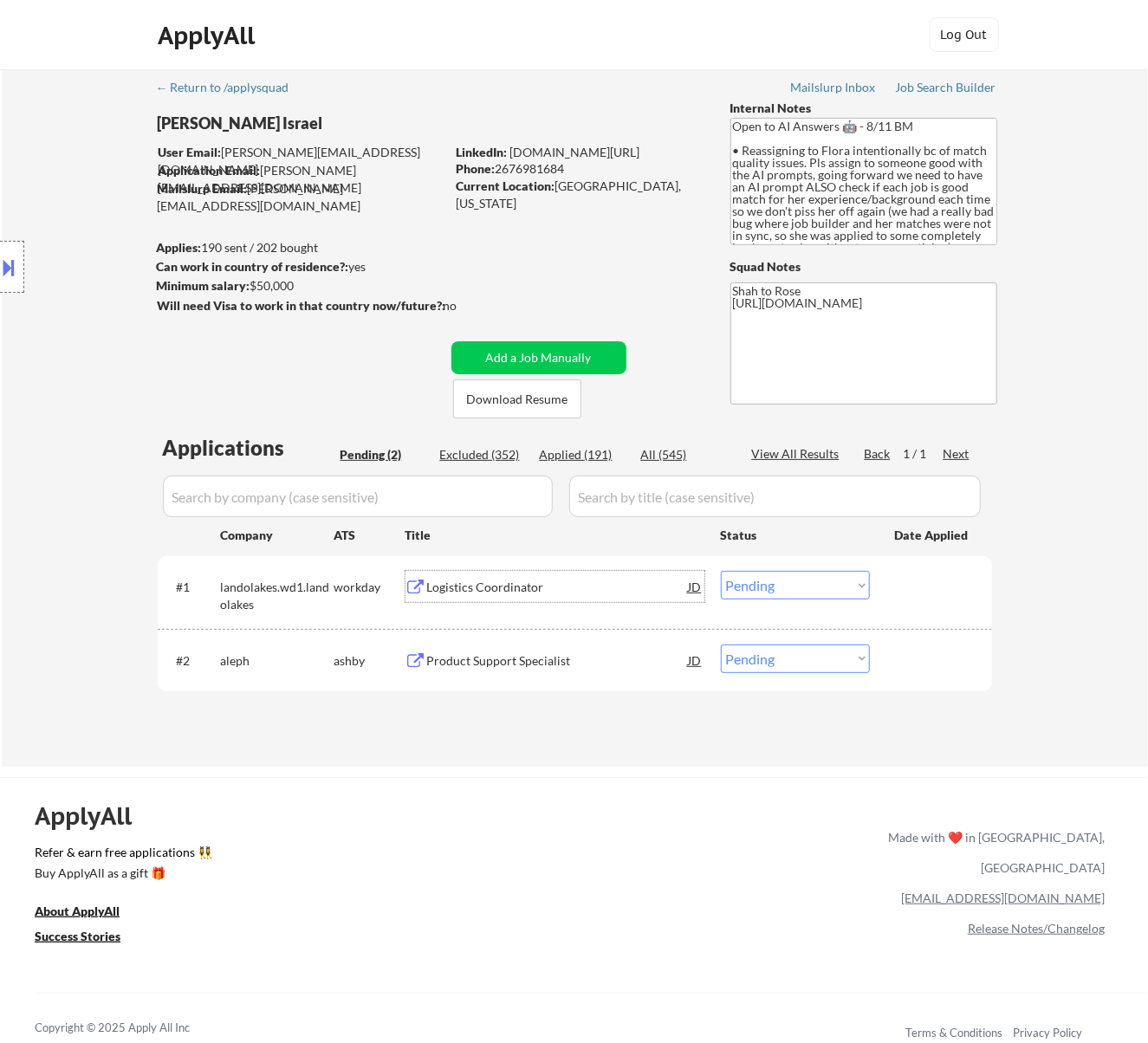
click at [806, 586] on select "Choose an option... Pending Applied Excluded (Questions) Excluded (Expired) Exc…" at bounding box center [795, 585] width 149 height 28
click at [721, 571] on select "Choose an option... Pending Applied Excluded (Questions) Excluded (Expired) Exc…" at bounding box center [795, 585] width 149 height 28
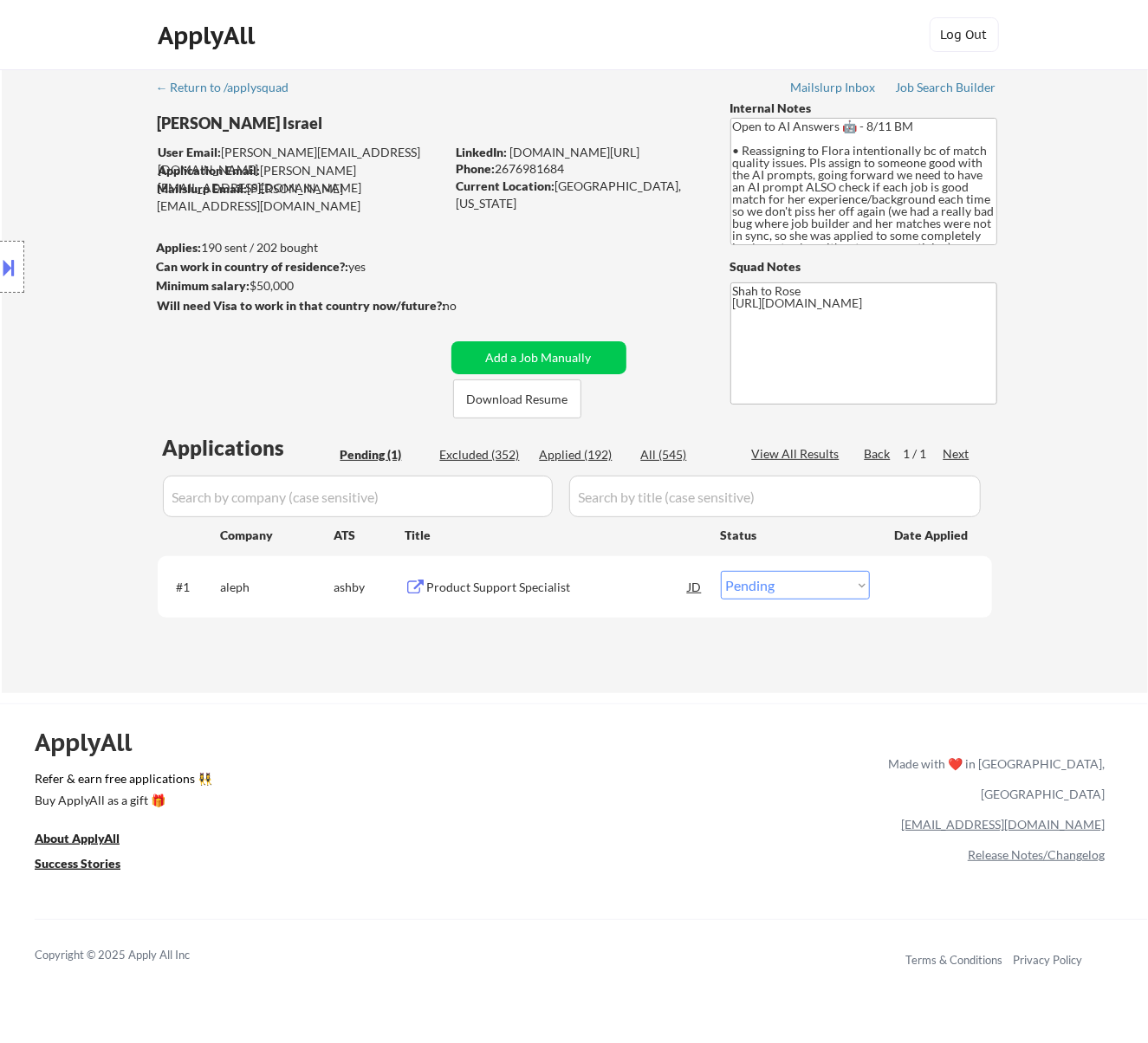
click at [528, 582] on div "Product Support Specialist" at bounding box center [558, 587] width 262 height 17
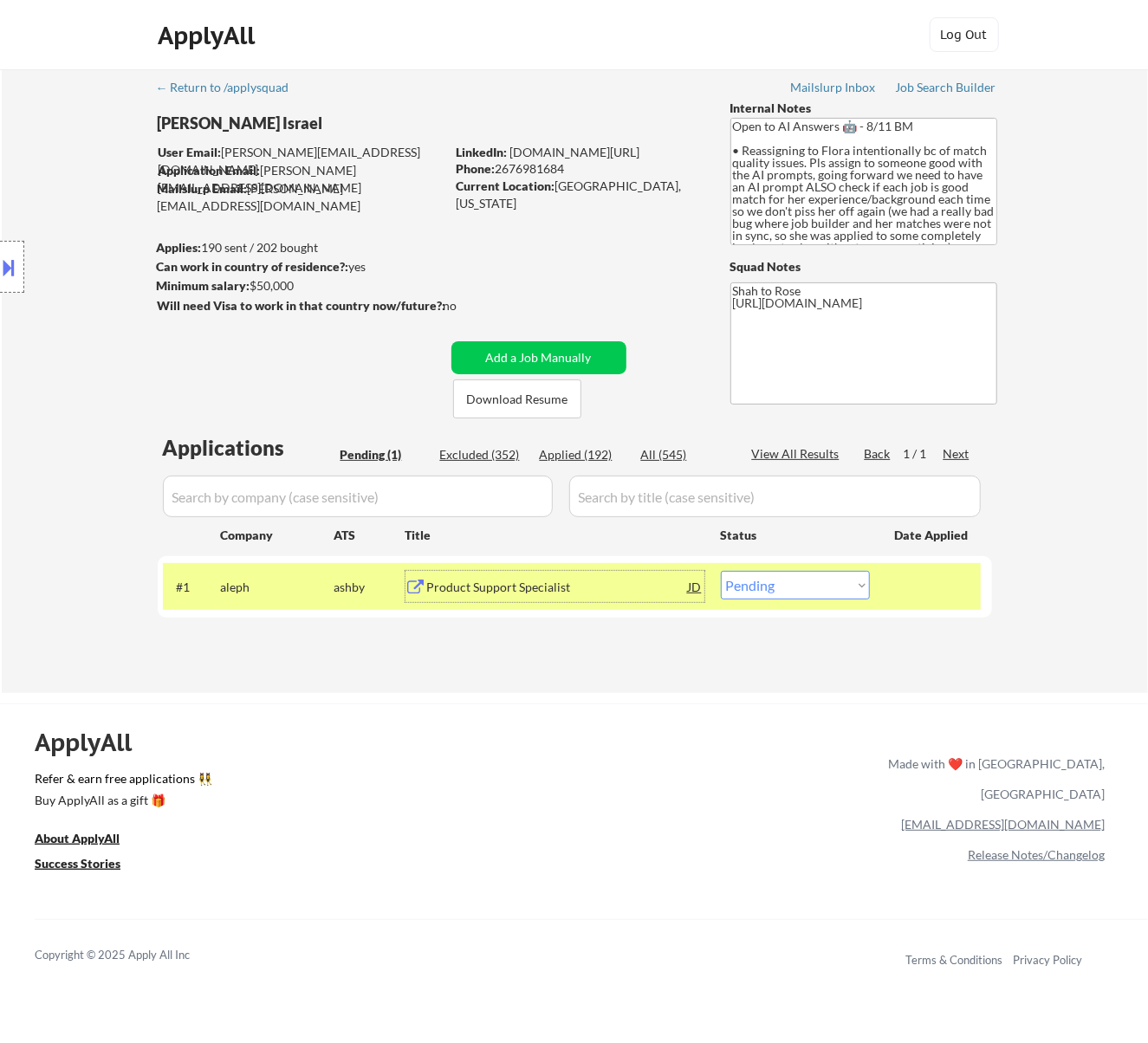
click at [778, 574] on select "Choose an option... Pending Applied Excluded (Questions) Excluded (Expired) Exc…" at bounding box center [795, 585] width 149 height 28
select select ""applied""
click at [721, 571] on select "Choose an option... Pending Applied Excluded (Questions) Excluded (Expired) Exc…" at bounding box center [795, 585] width 149 height 28
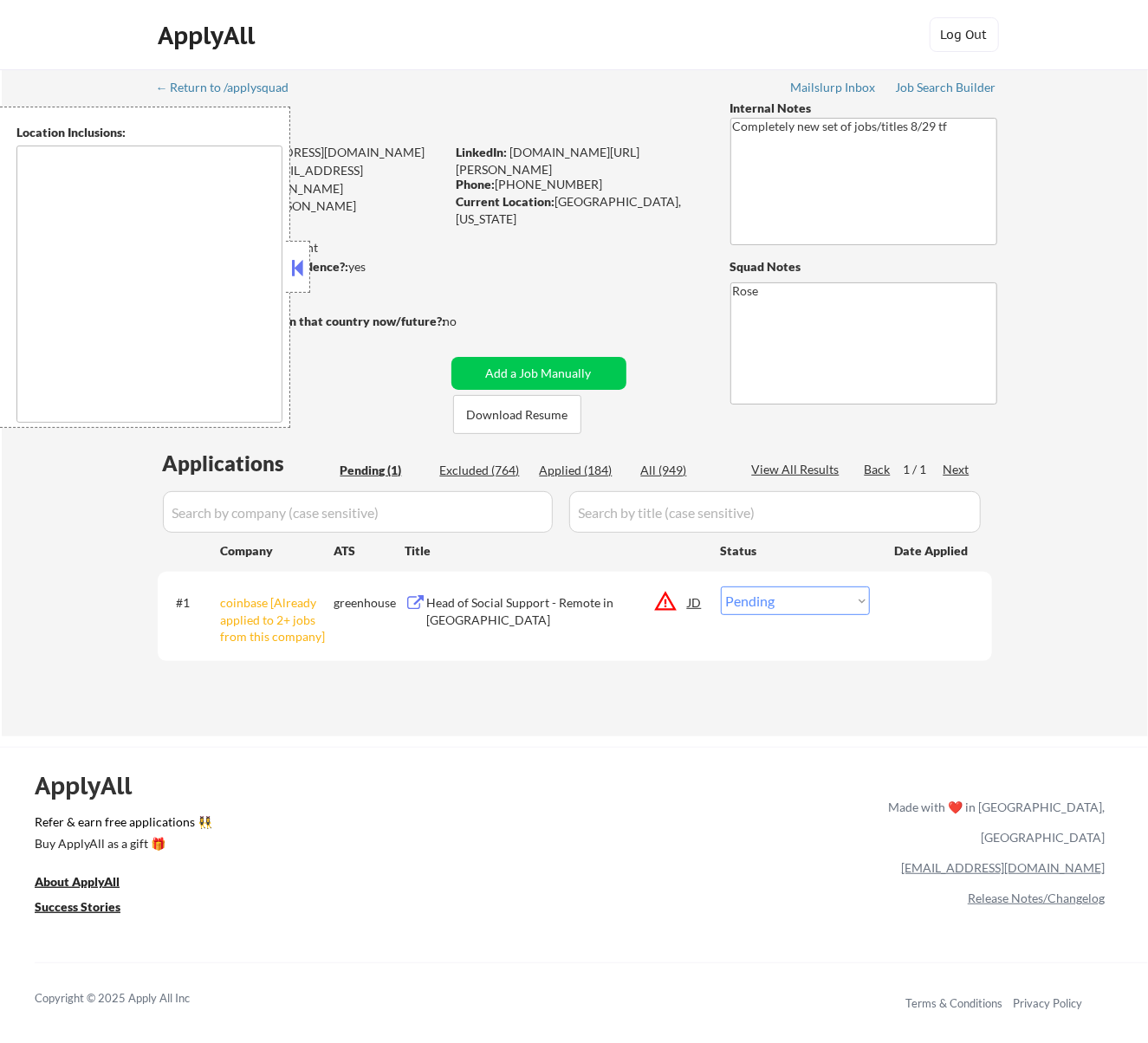
click at [829, 604] on select "Choose an option... Pending Applied Excluded (Questions) Excluded (Expired) Exc…" at bounding box center [795, 600] width 149 height 28
select select ""excluded__other_""
click at [721, 586] on select "Choose an option... Pending Applied Excluded (Questions) Excluded (Expired) Exc…" at bounding box center [795, 600] width 149 height 28
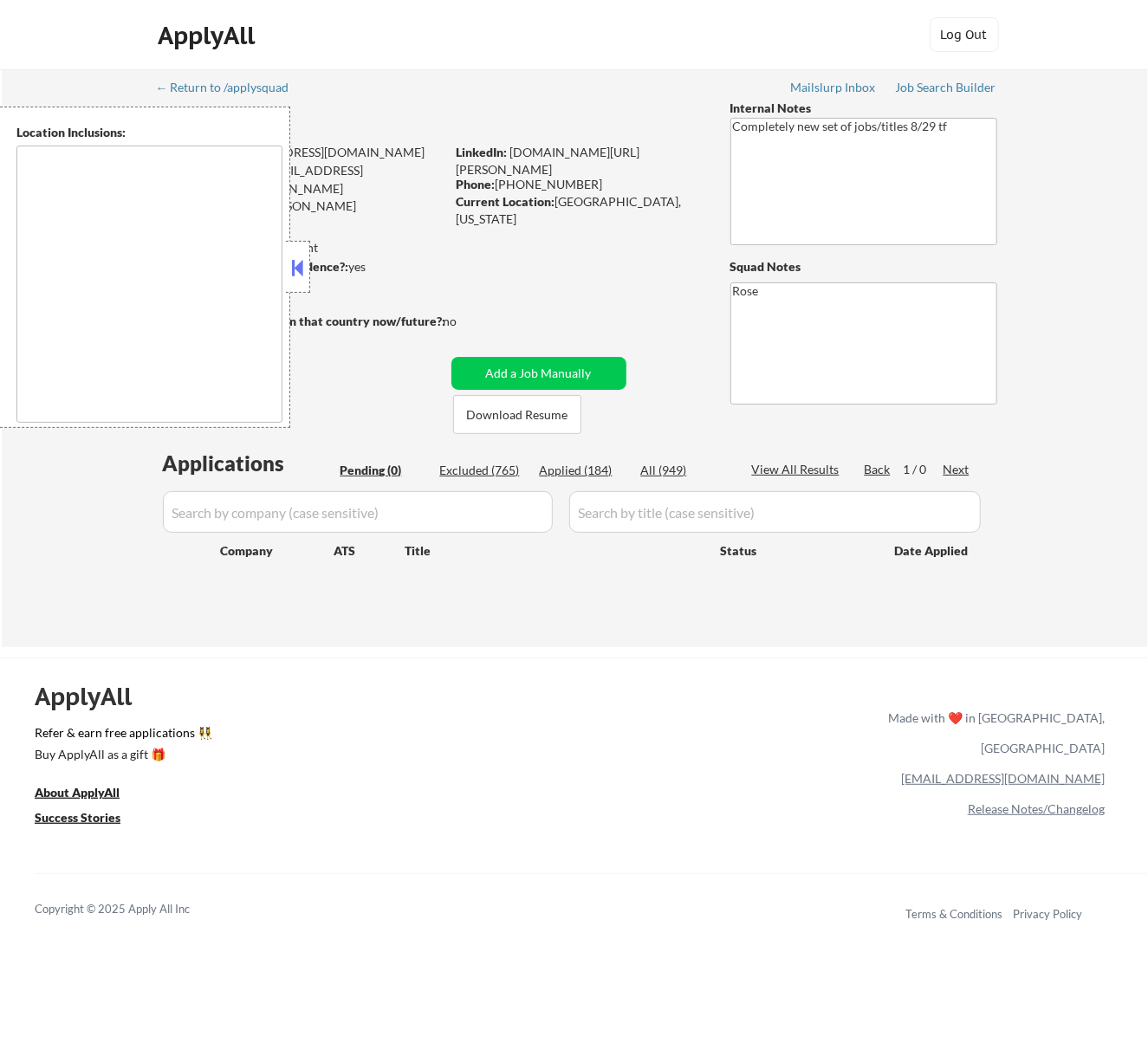
click at [298, 271] on button at bounding box center [297, 267] width 19 height 26
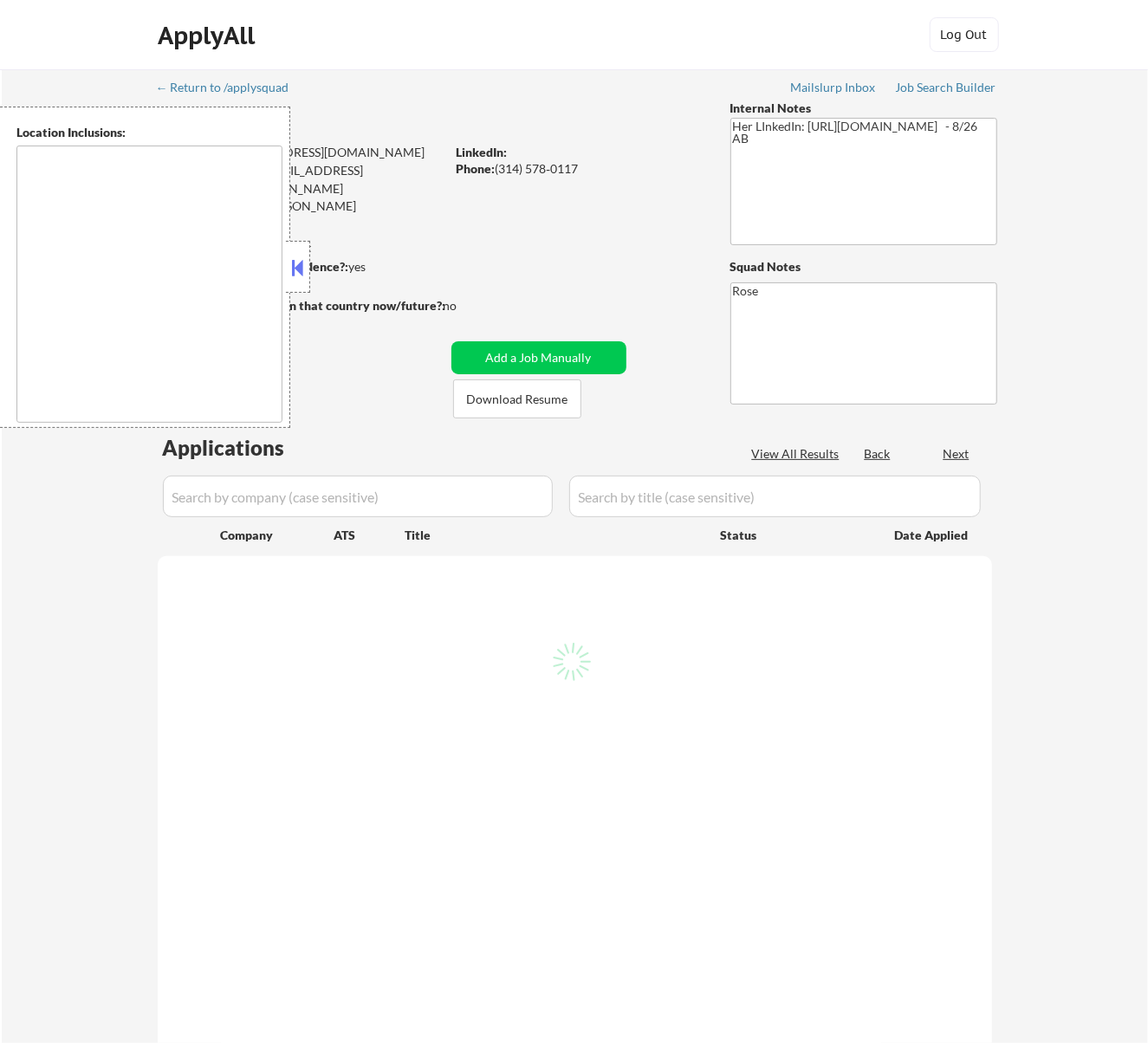
select select ""pending""
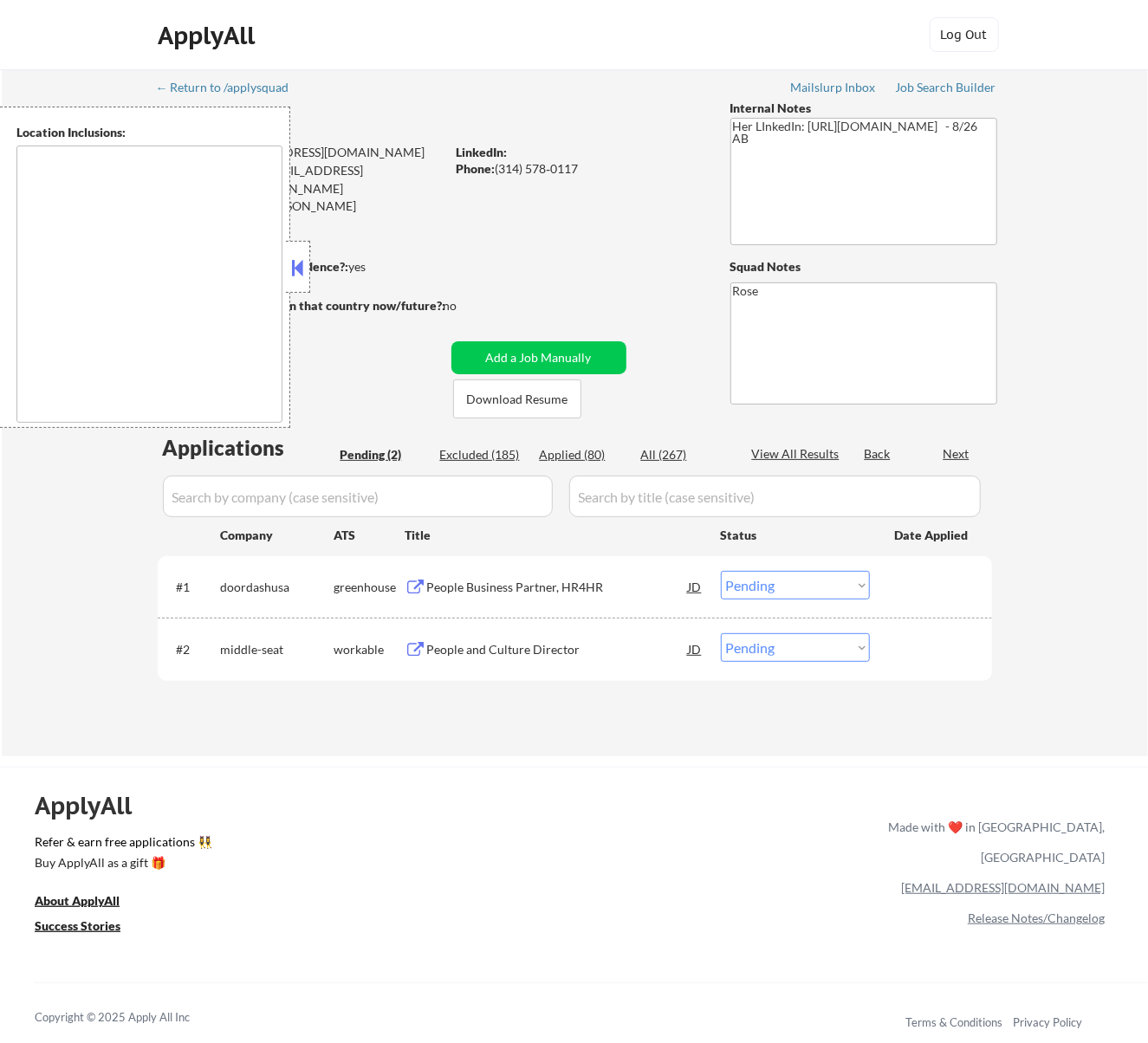
type textarea "[GEOGRAPHIC_DATA][PERSON_NAME], [GEOGRAPHIC_DATA][PERSON_NAME][GEOGRAPHIC_DATA]…"
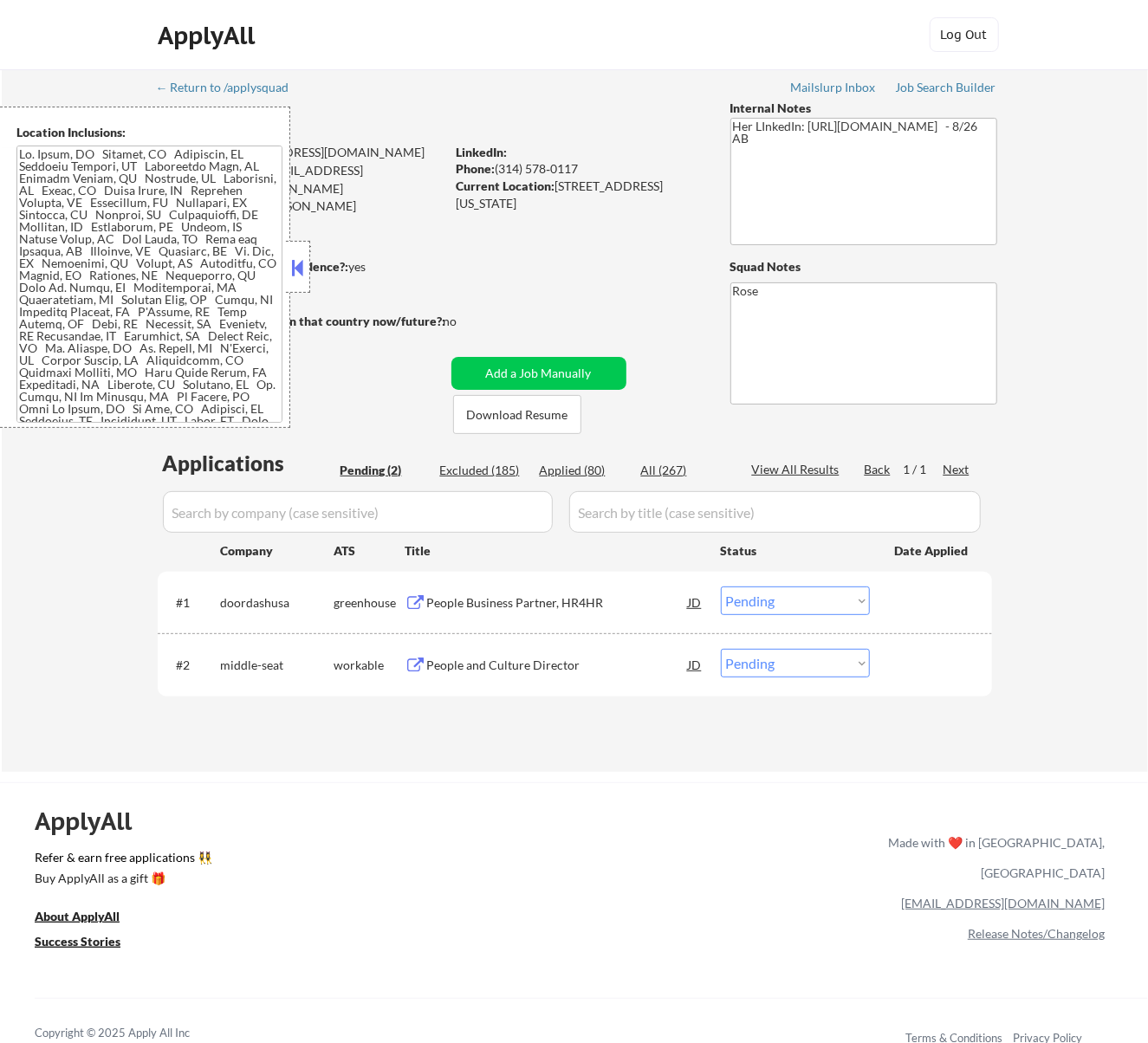
click at [300, 264] on button at bounding box center [297, 267] width 19 height 26
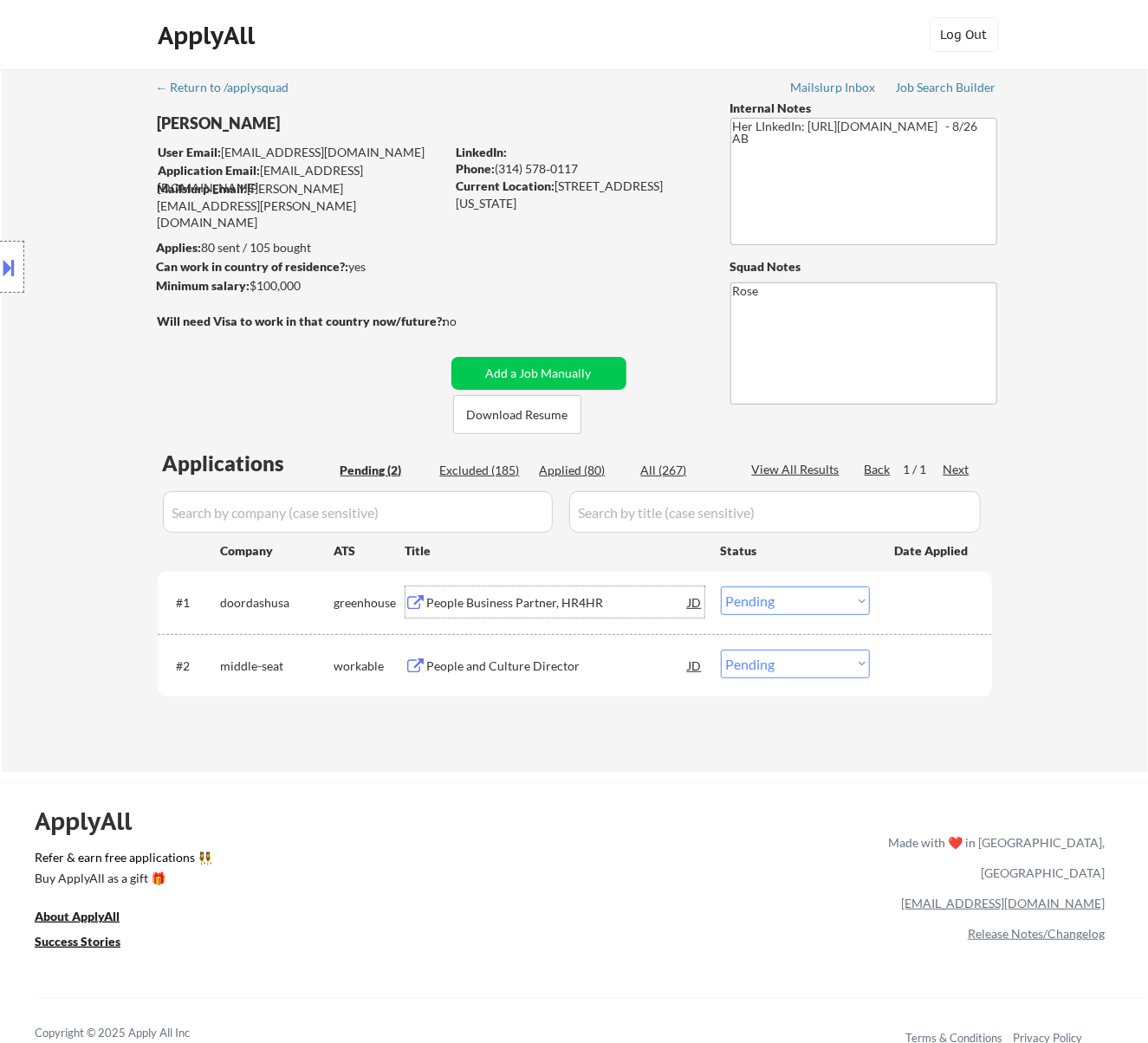
click at [591, 604] on div "People Business Partner, HR4HR" at bounding box center [558, 603] width 262 height 17
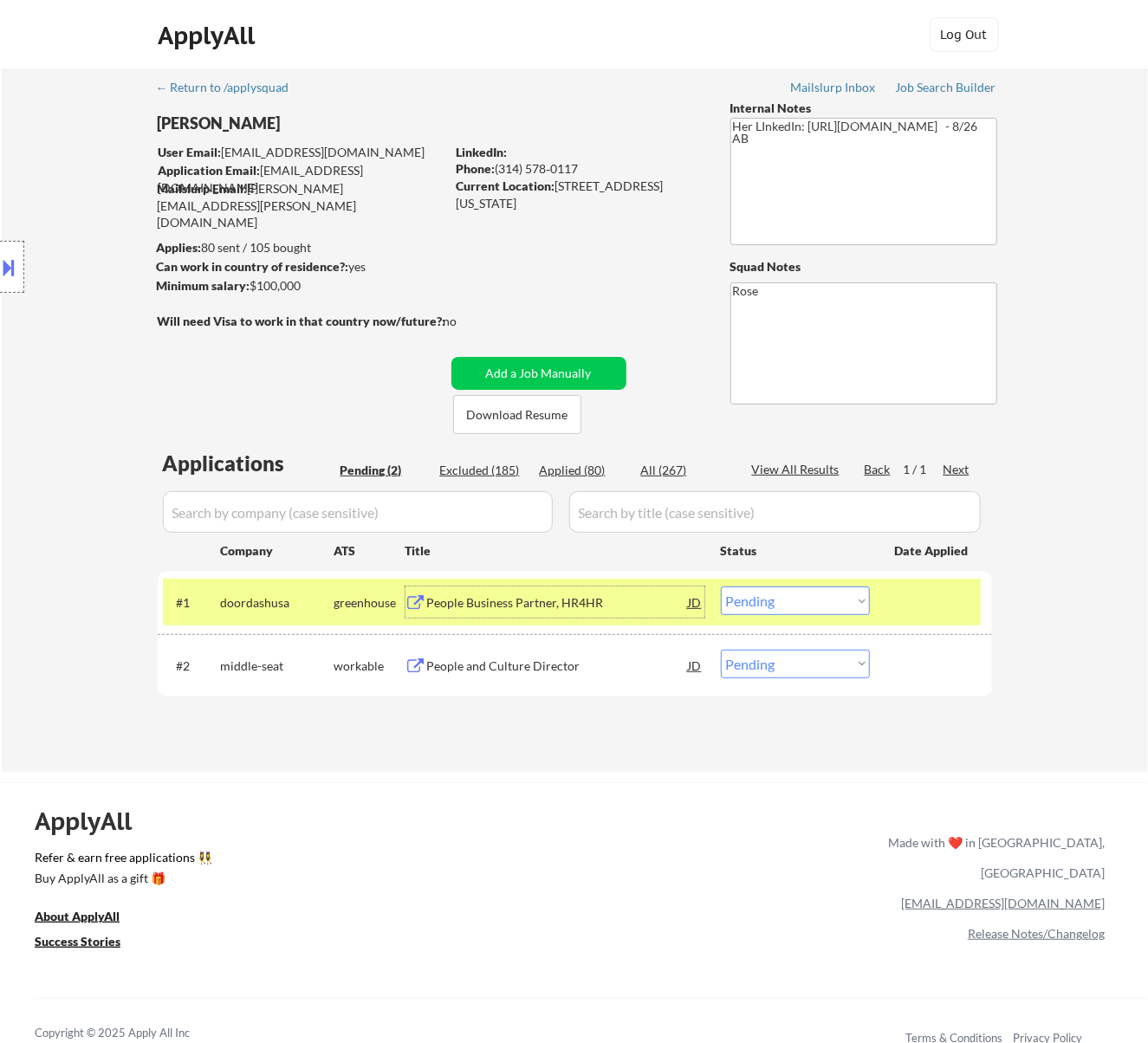
click at [766, 591] on select "Choose an option... Pending Applied Excluded (Questions) Excluded (Expired) Exc…" at bounding box center [795, 600] width 149 height 28
click at [721, 586] on select "Choose an option... Pending Applied Excluded (Questions) Excluded (Expired) Exc…" at bounding box center [795, 600] width 149 height 28
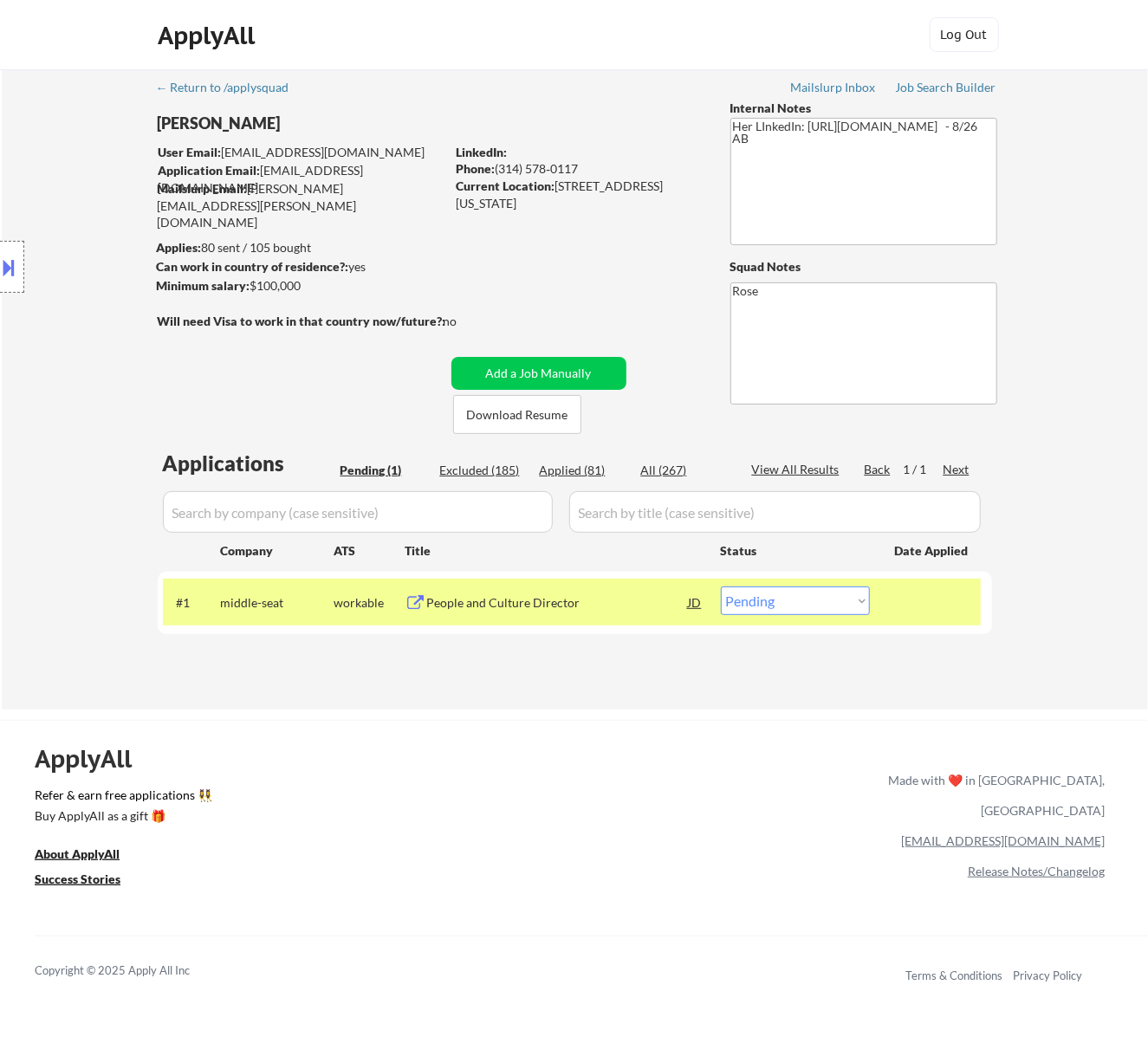
click at [617, 597] on div "People and Culture Director" at bounding box center [558, 603] width 262 height 17
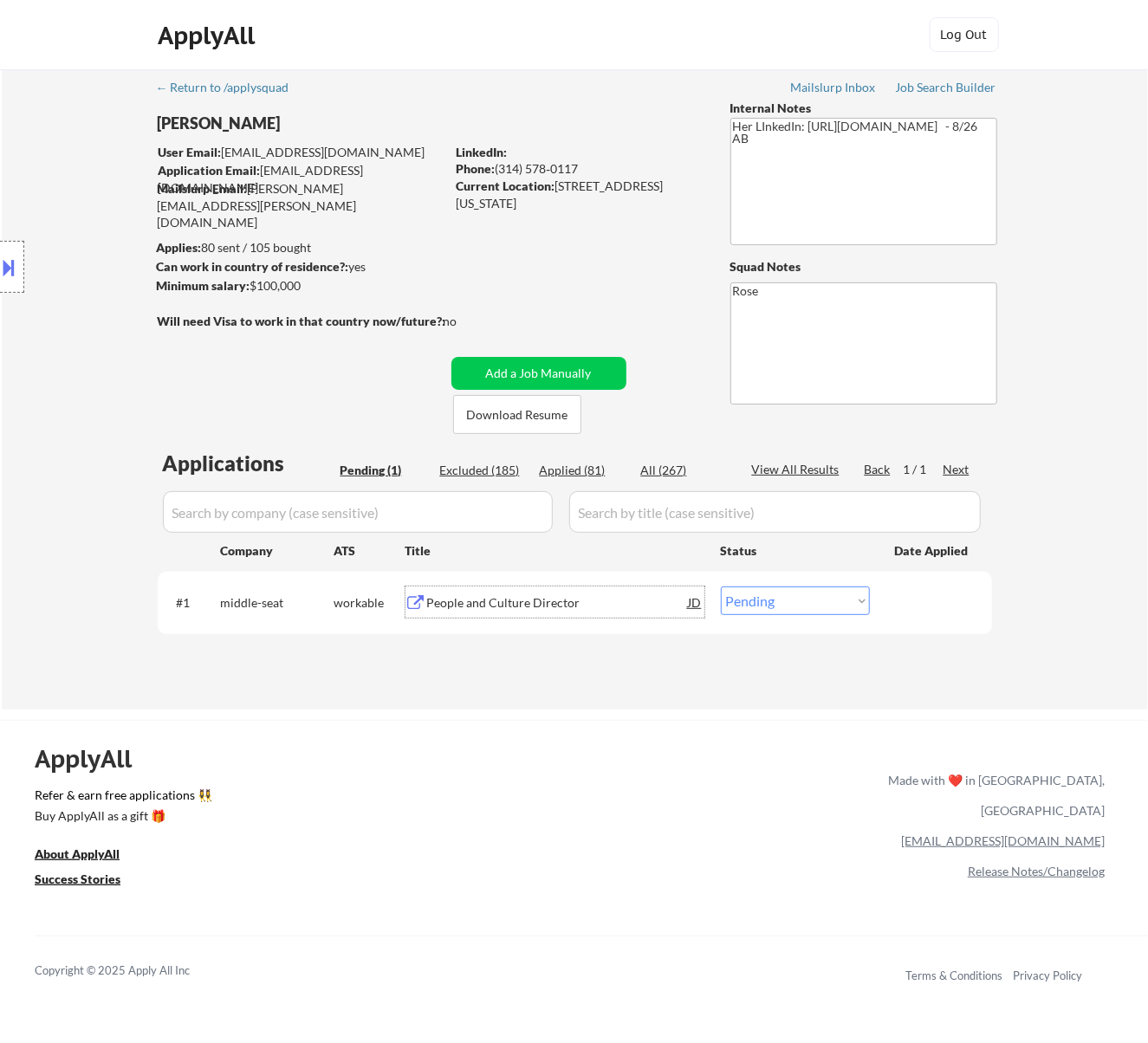
click at [768, 593] on select "Choose an option... Pending Applied Excluded (Questions) Excluded (Expired) Exc…" at bounding box center [795, 600] width 149 height 28
select select ""applied""
click at [721, 586] on select "Choose an option... Pending Applied Excluded (Questions) Excluded (Expired) Exc…" at bounding box center [795, 600] width 149 height 28
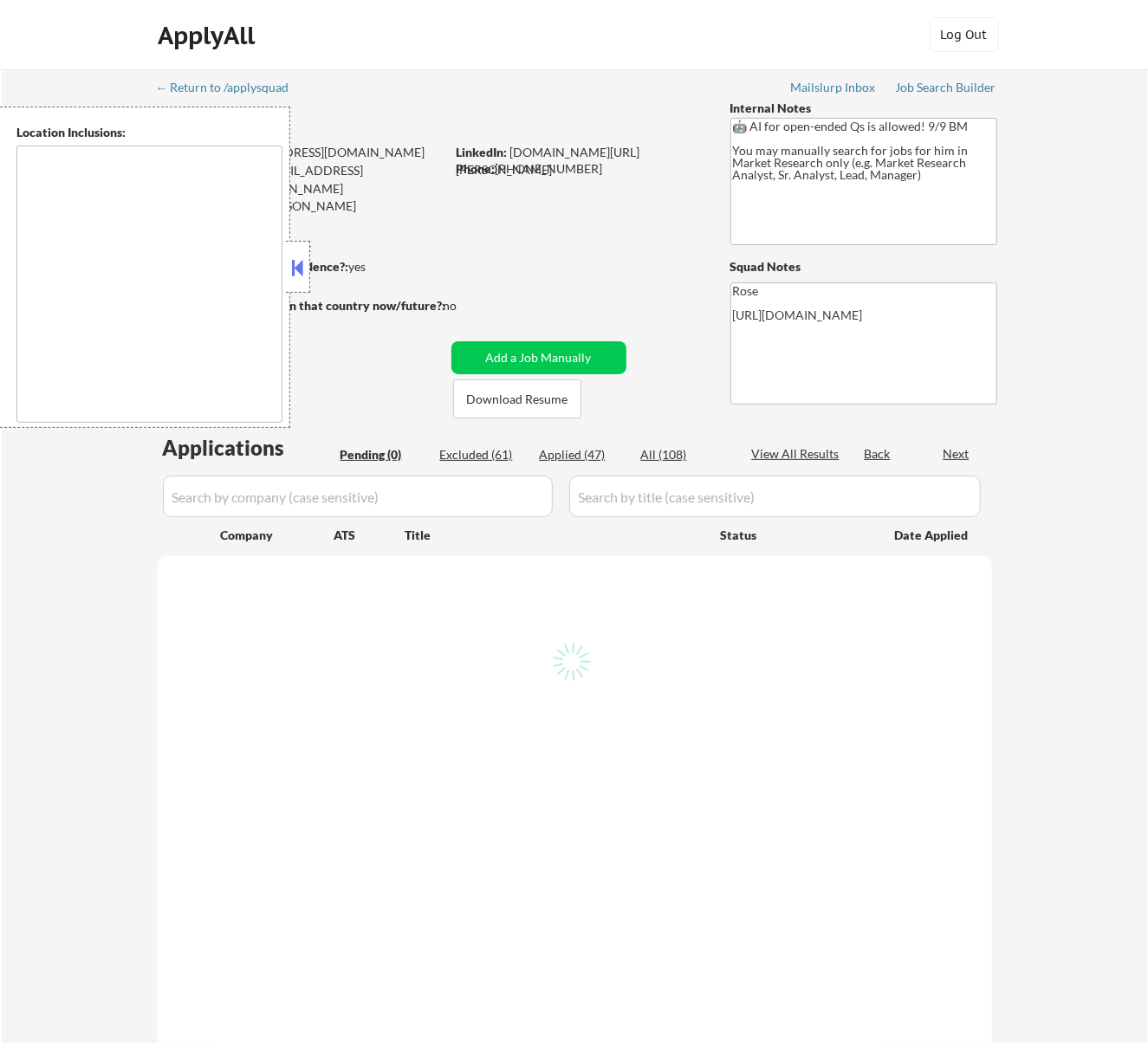
type textarea "[GEOGRAPHIC_DATA], [GEOGRAPHIC_DATA] [GEOGRAPHIC_DATA], [GEOGRAPHIC_DATA] [GEOG…"
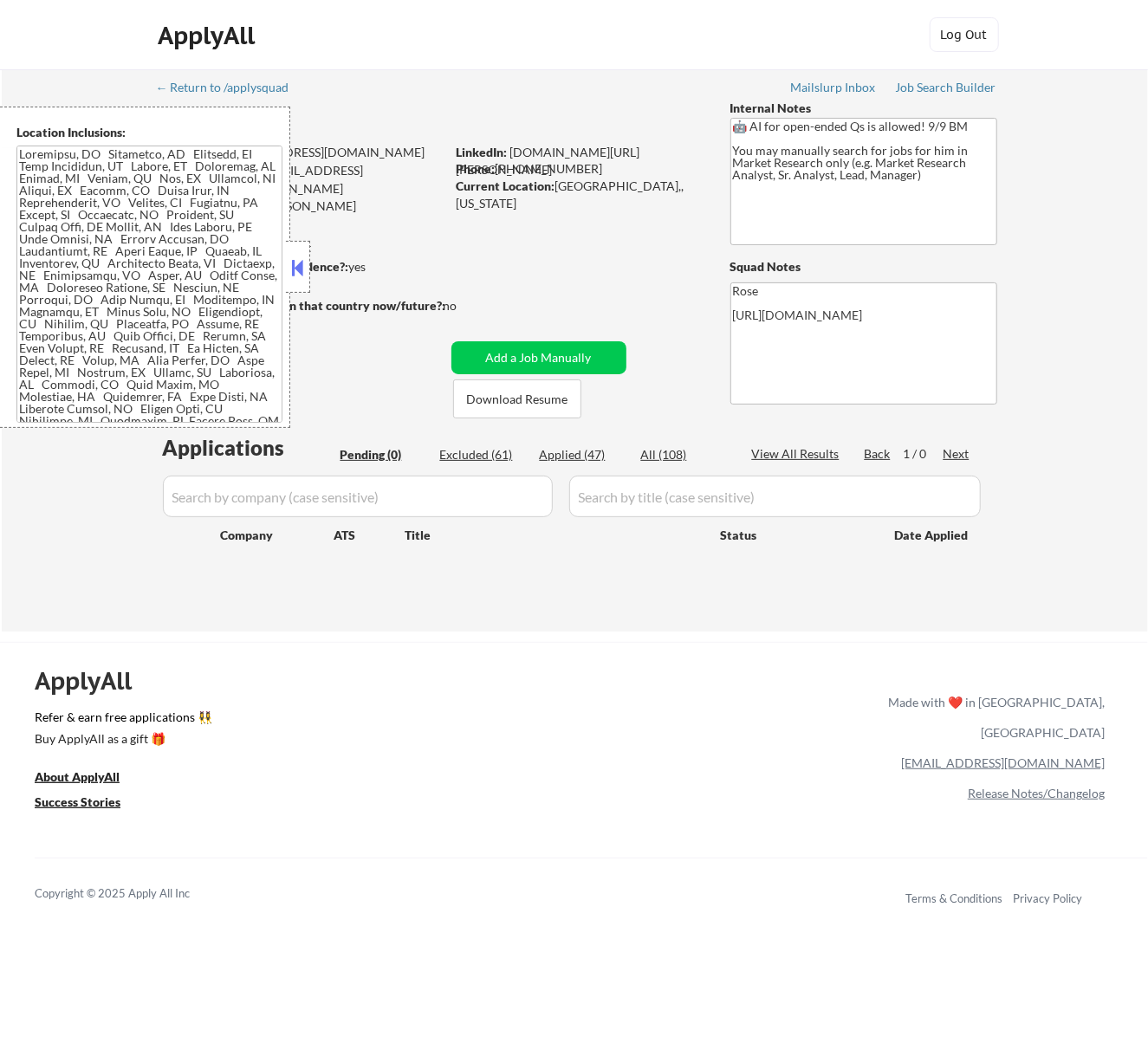
click at [310, 268] on strong "Can work in country of residence?:" at bounding box center [252, 267] width 192 height 15
click at [302, 268] on button at bounding box center [297, 267] width 19 height 26
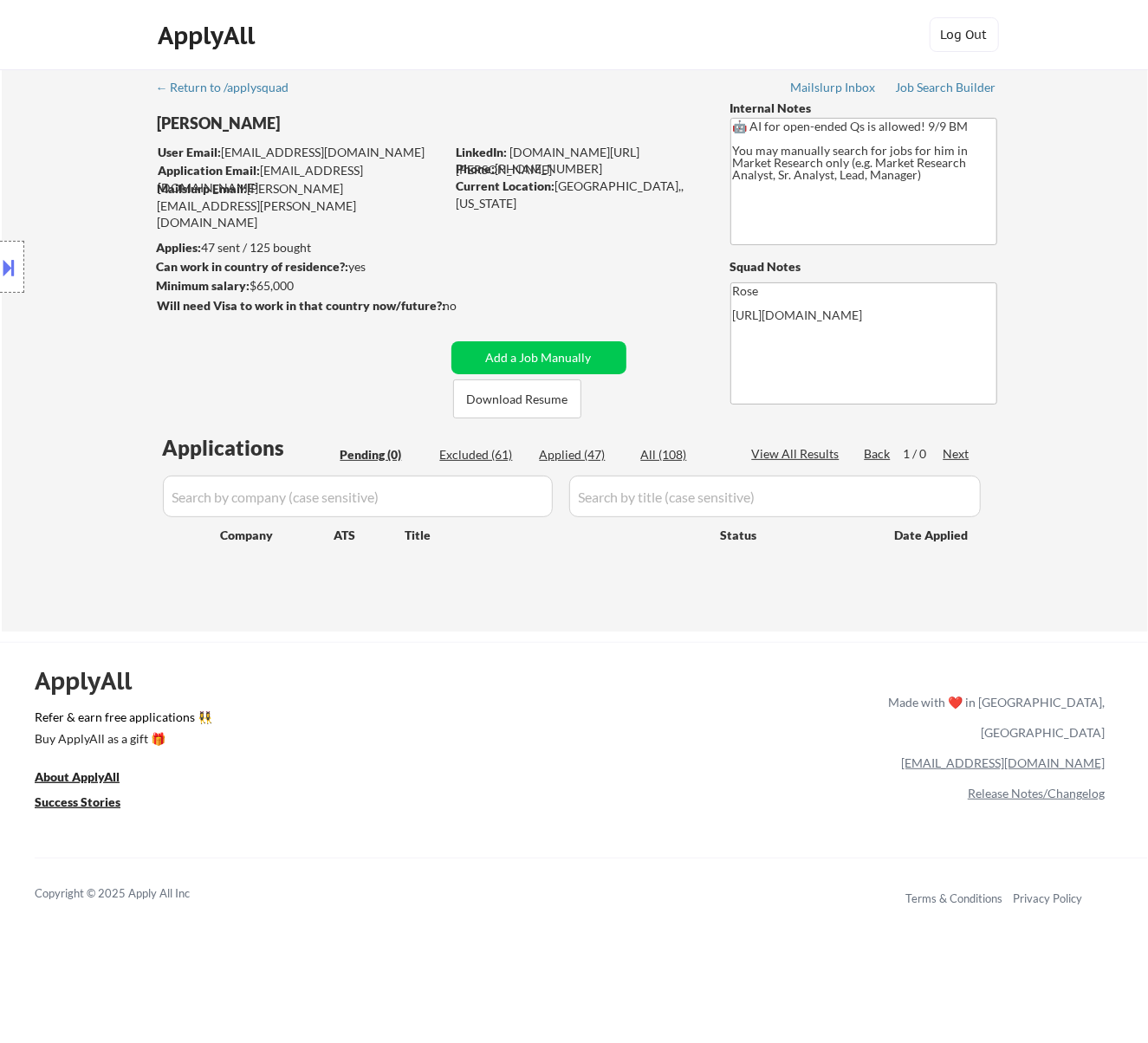
click at [18, 262] on button at bounding box center [9, 268] width 19 height 28
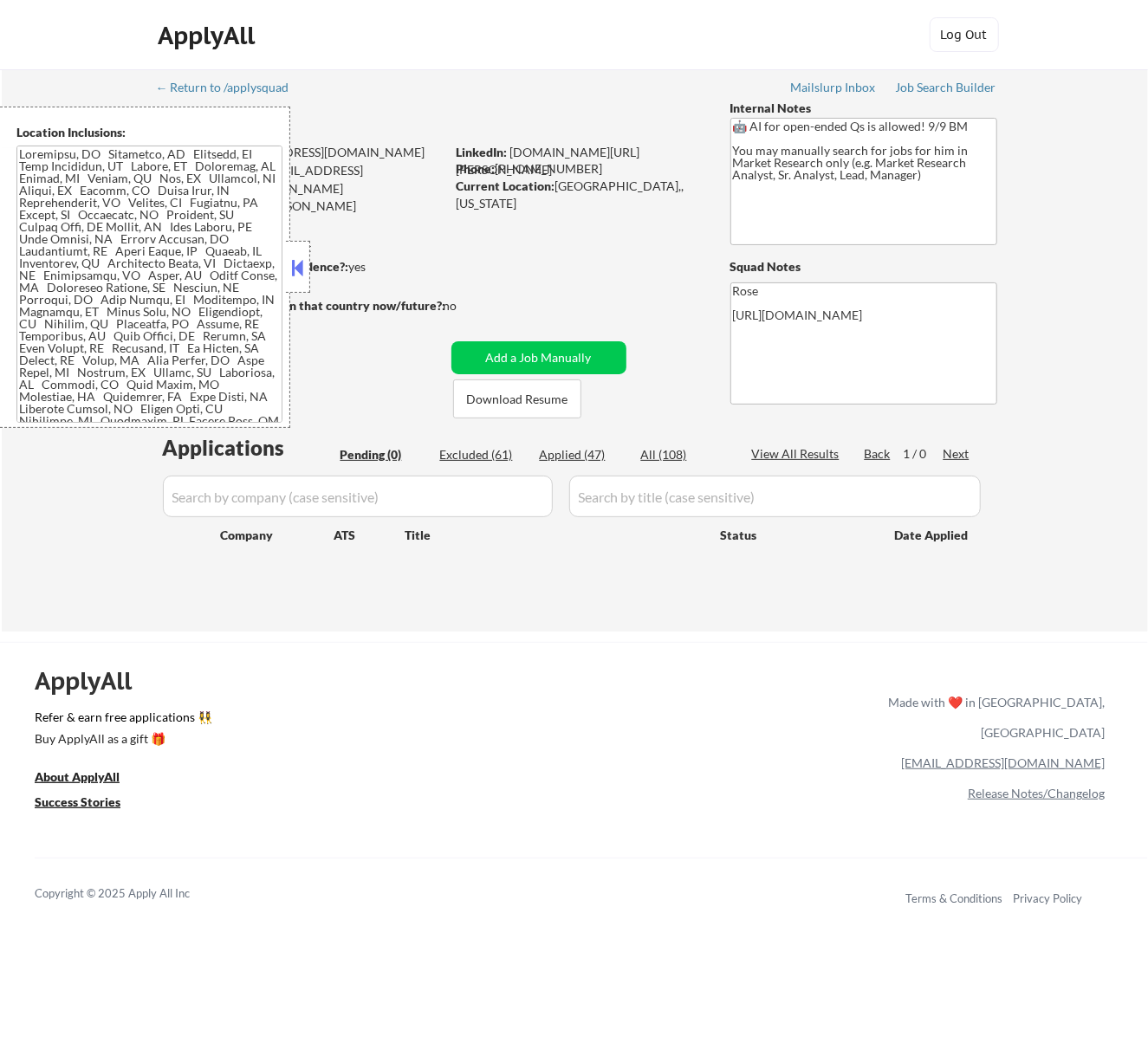
click at [296, 267] on button at bounding box center [297, 267] width 19 height 26
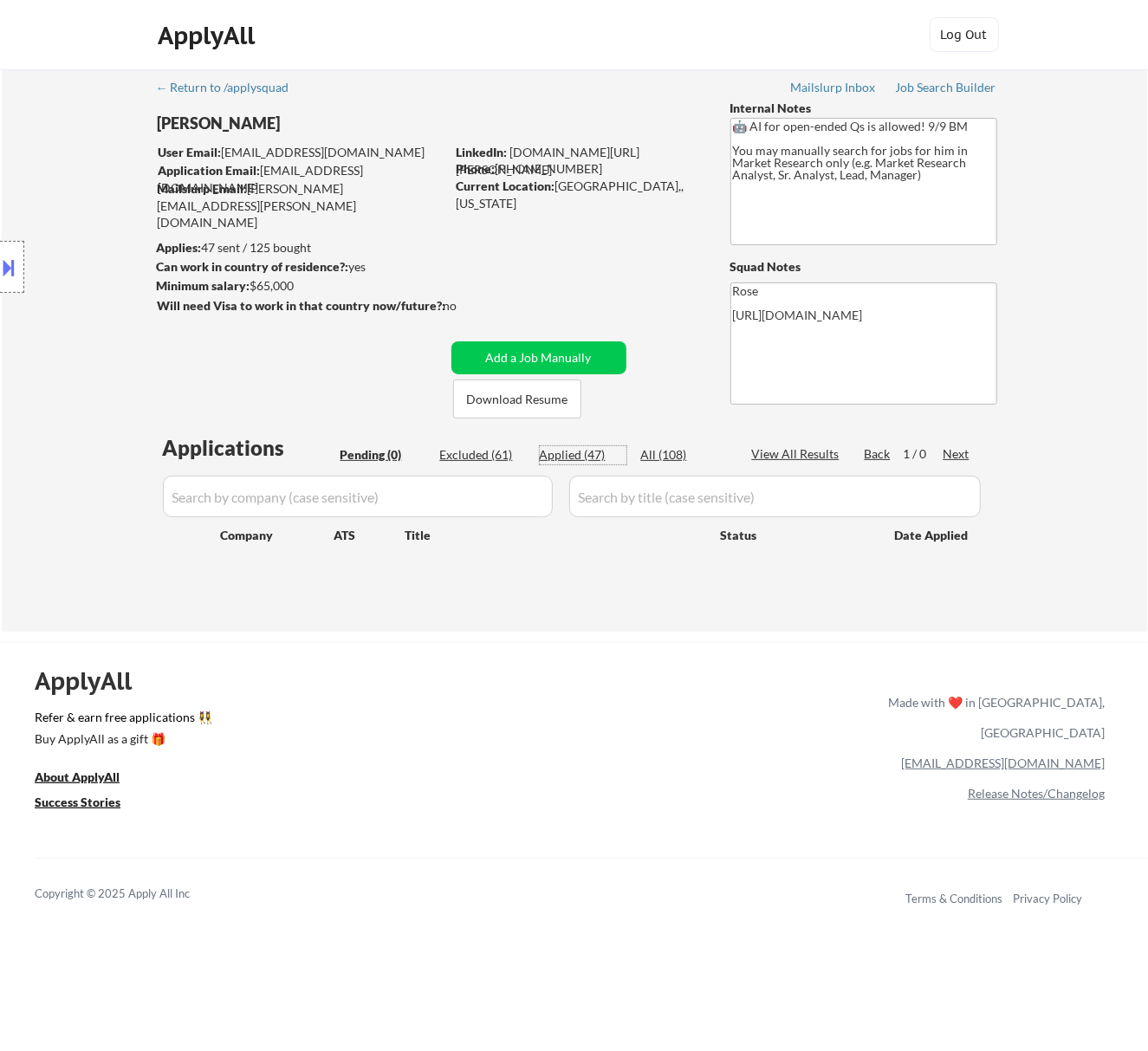
click at [583, 451] on div "Applied (47)" at bounding box center [583, 455] width 87 height 17
select select ""applied""
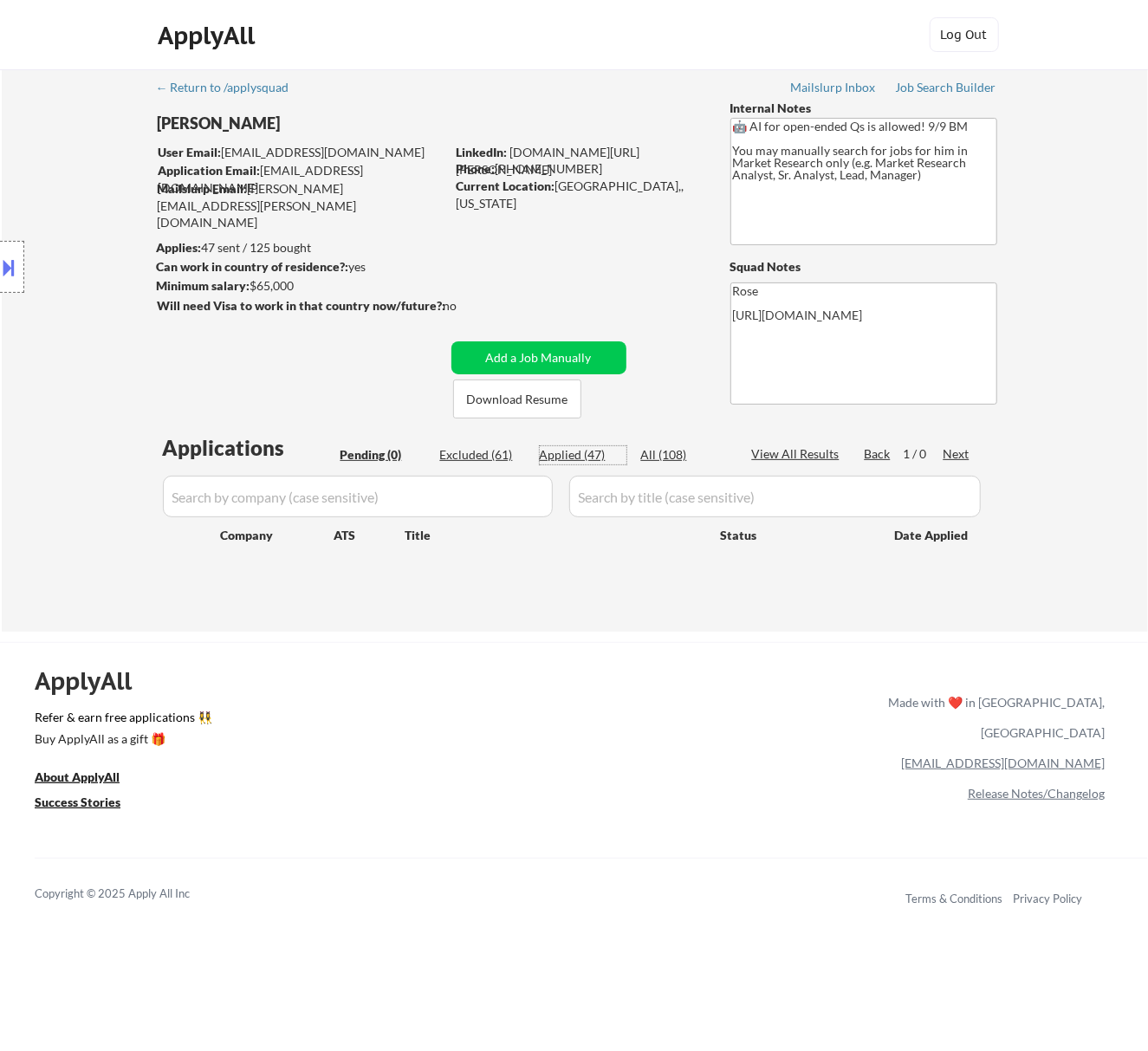
select select ""applied""
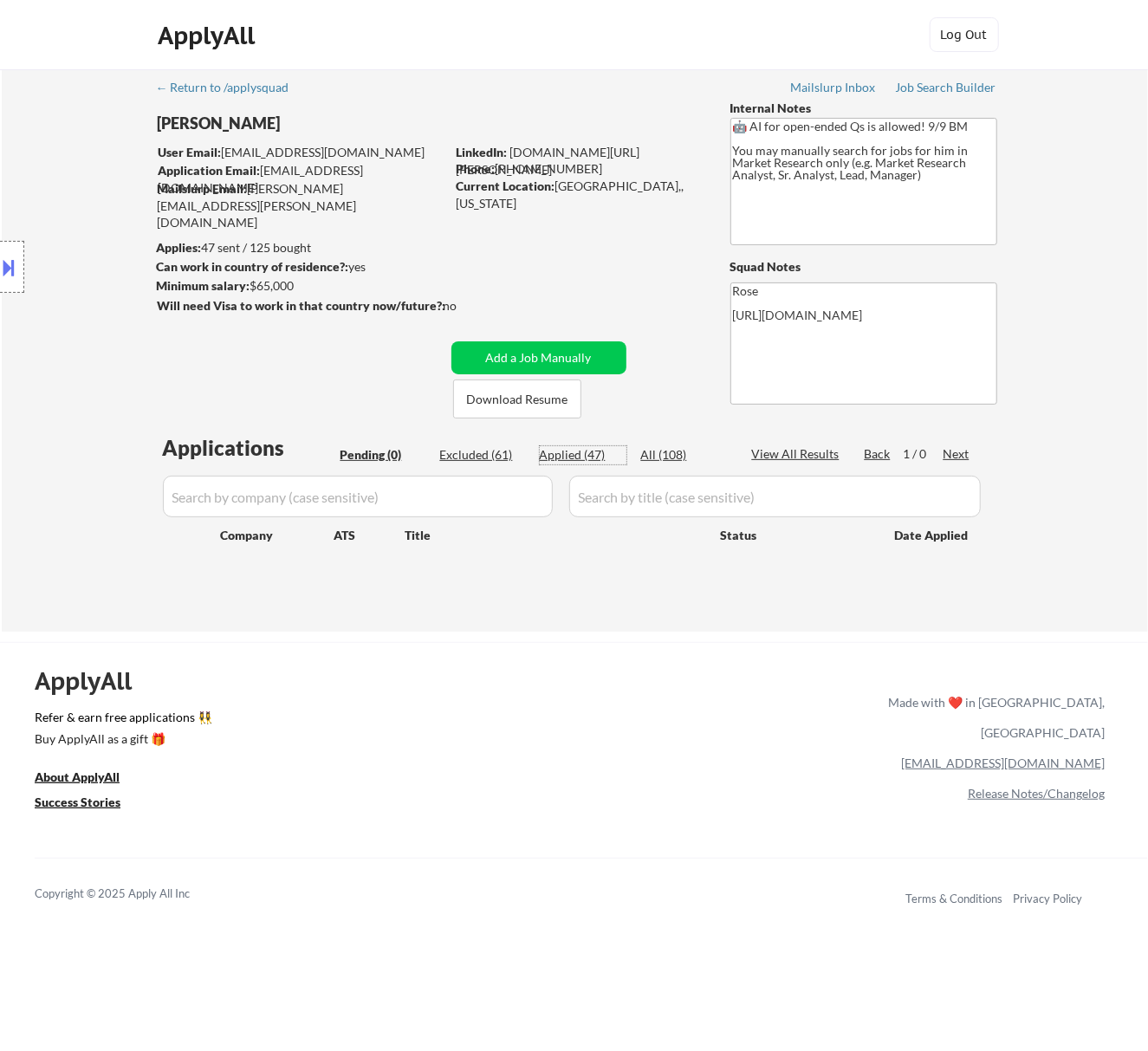
select select ""applied""
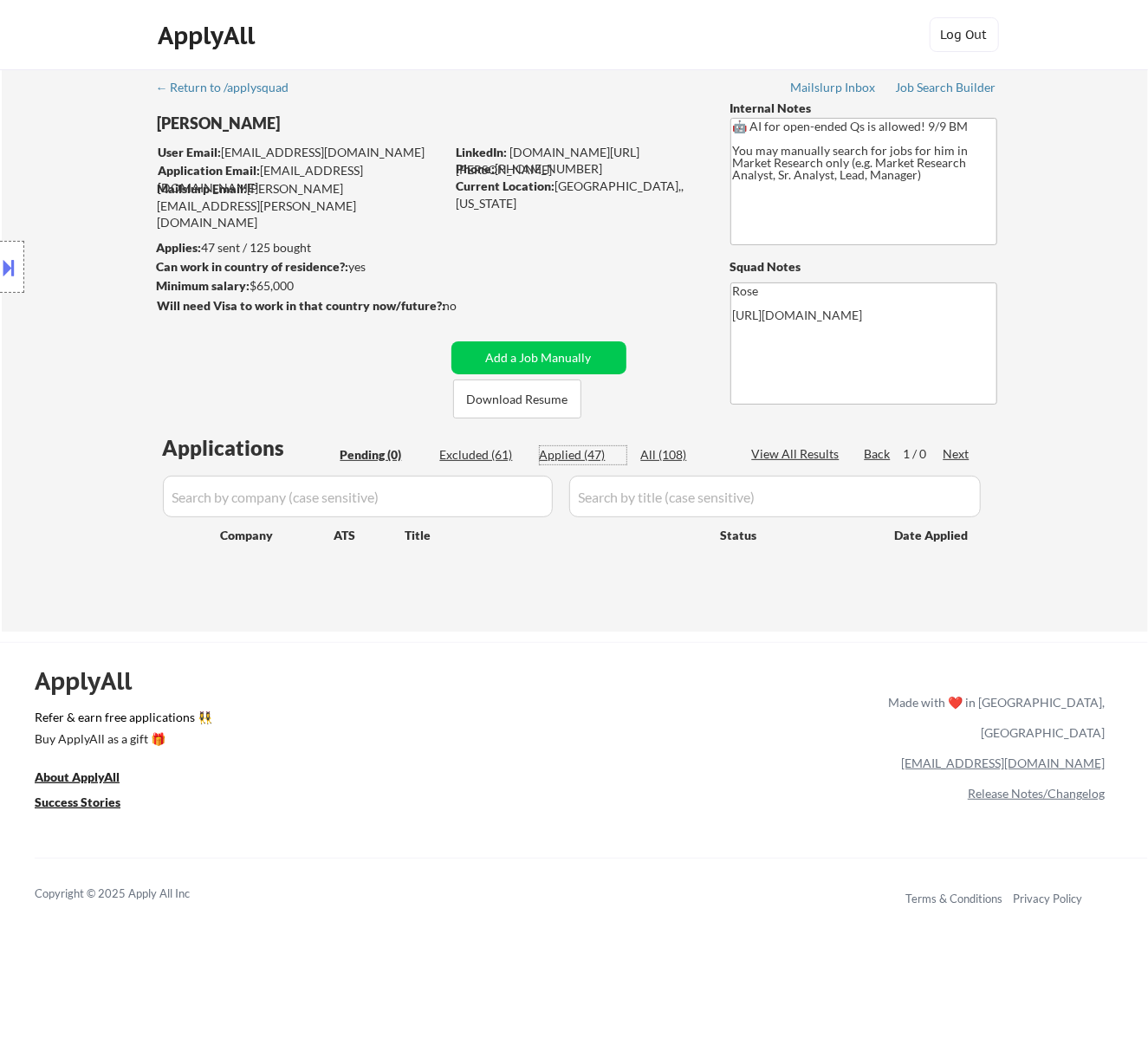
select select ""applied""
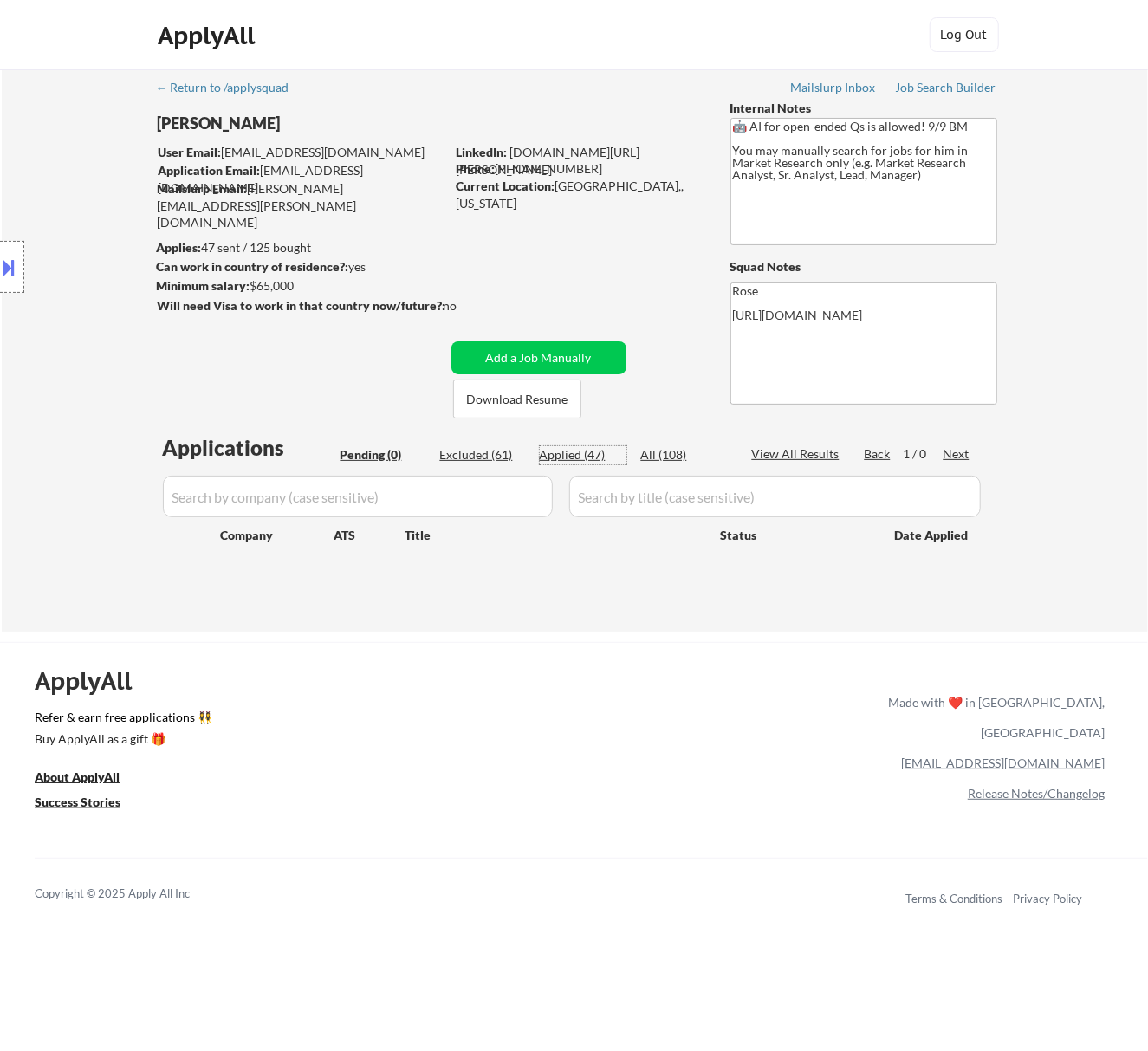
select select ""applied""
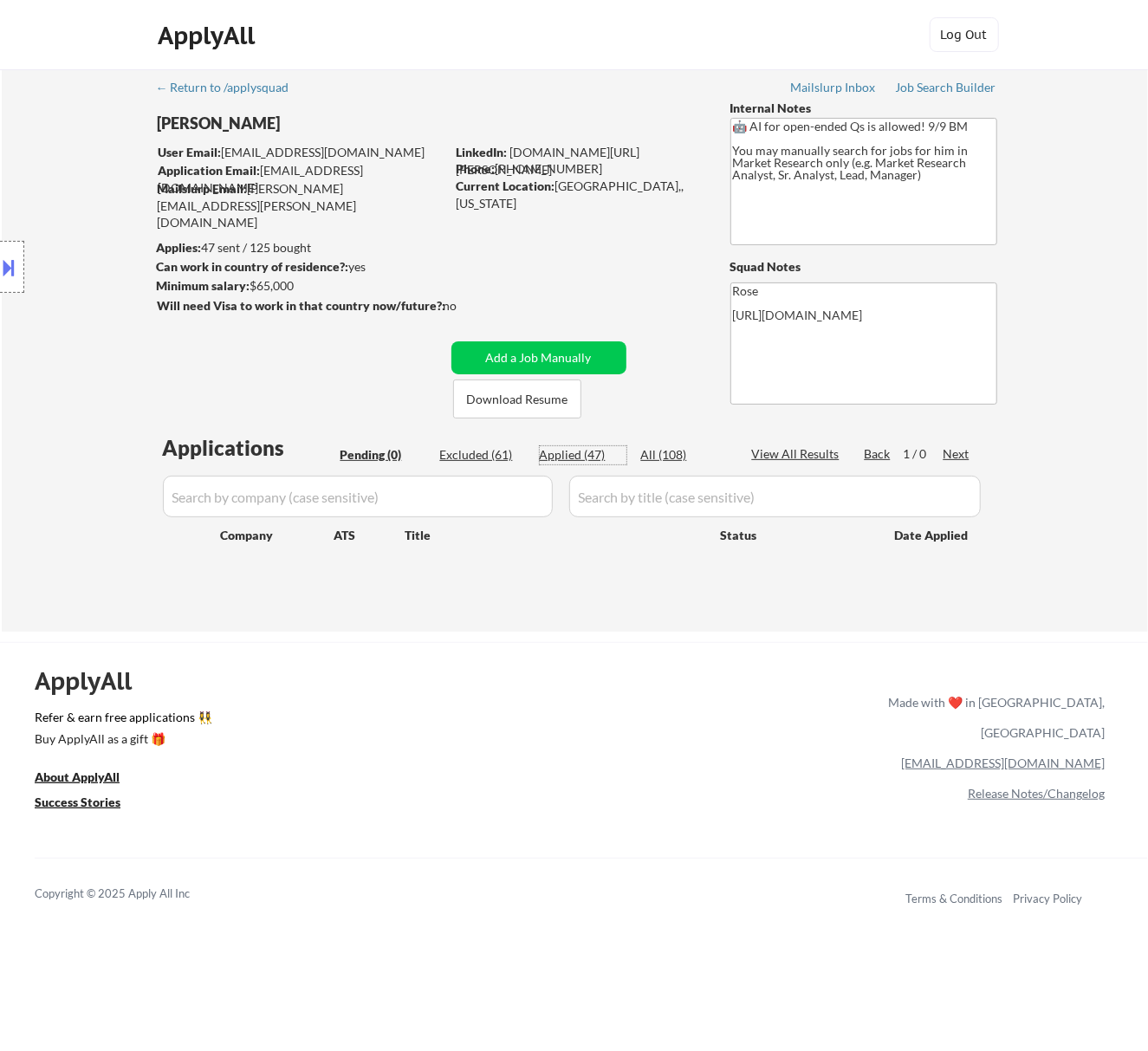
select select ""applied""
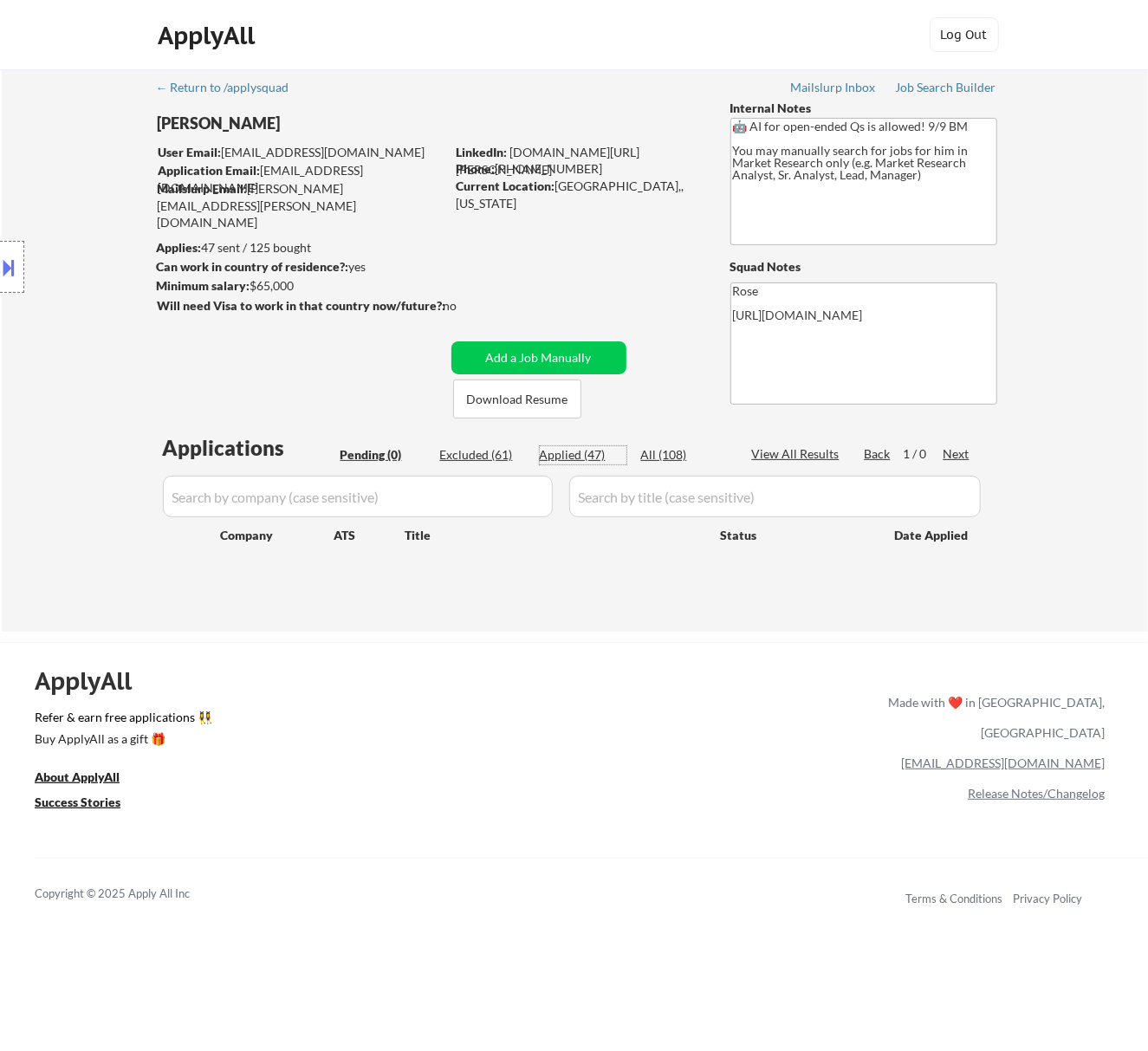
select select ""applied""
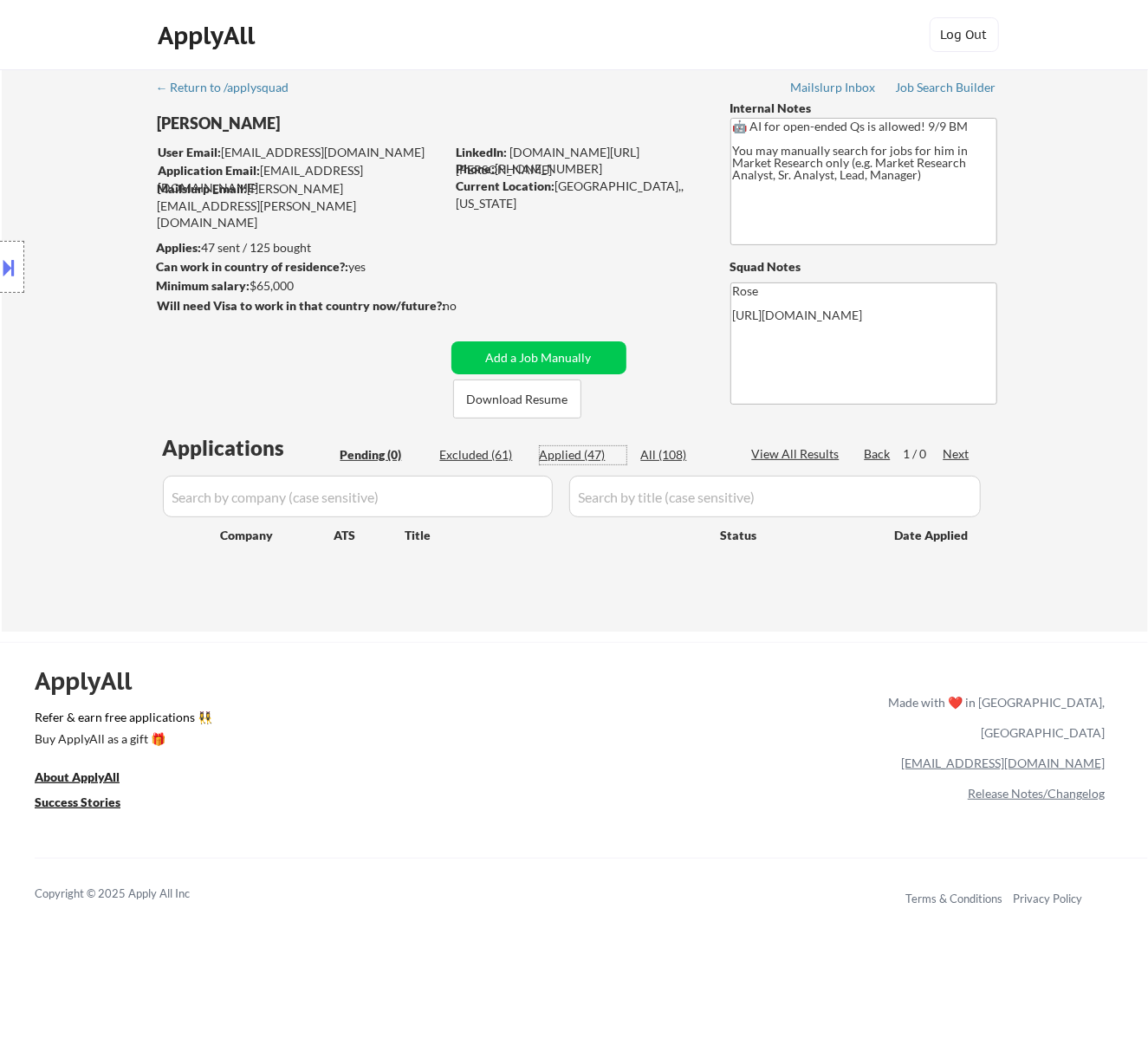
select select ""applied""
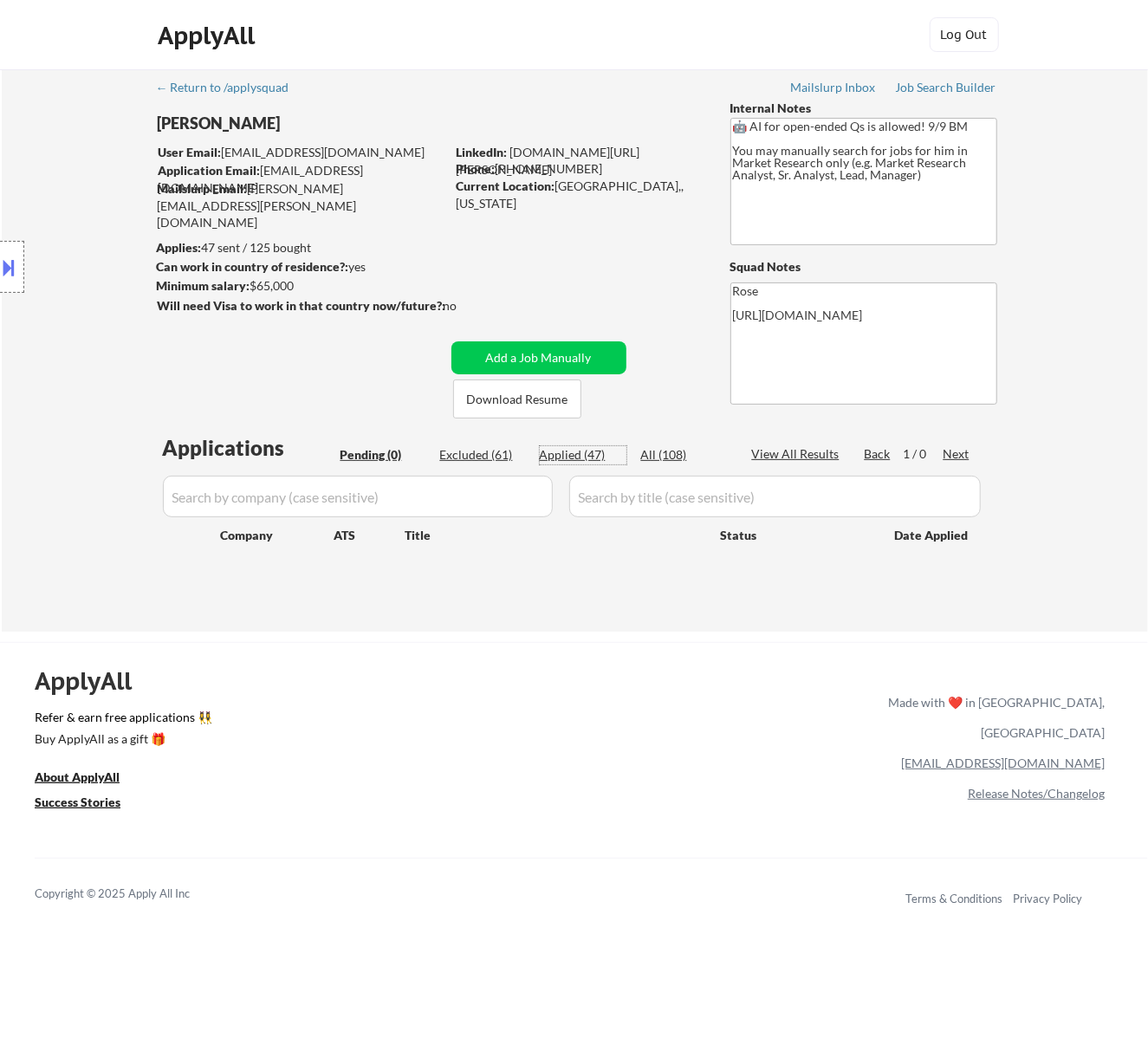
select select ""applied""
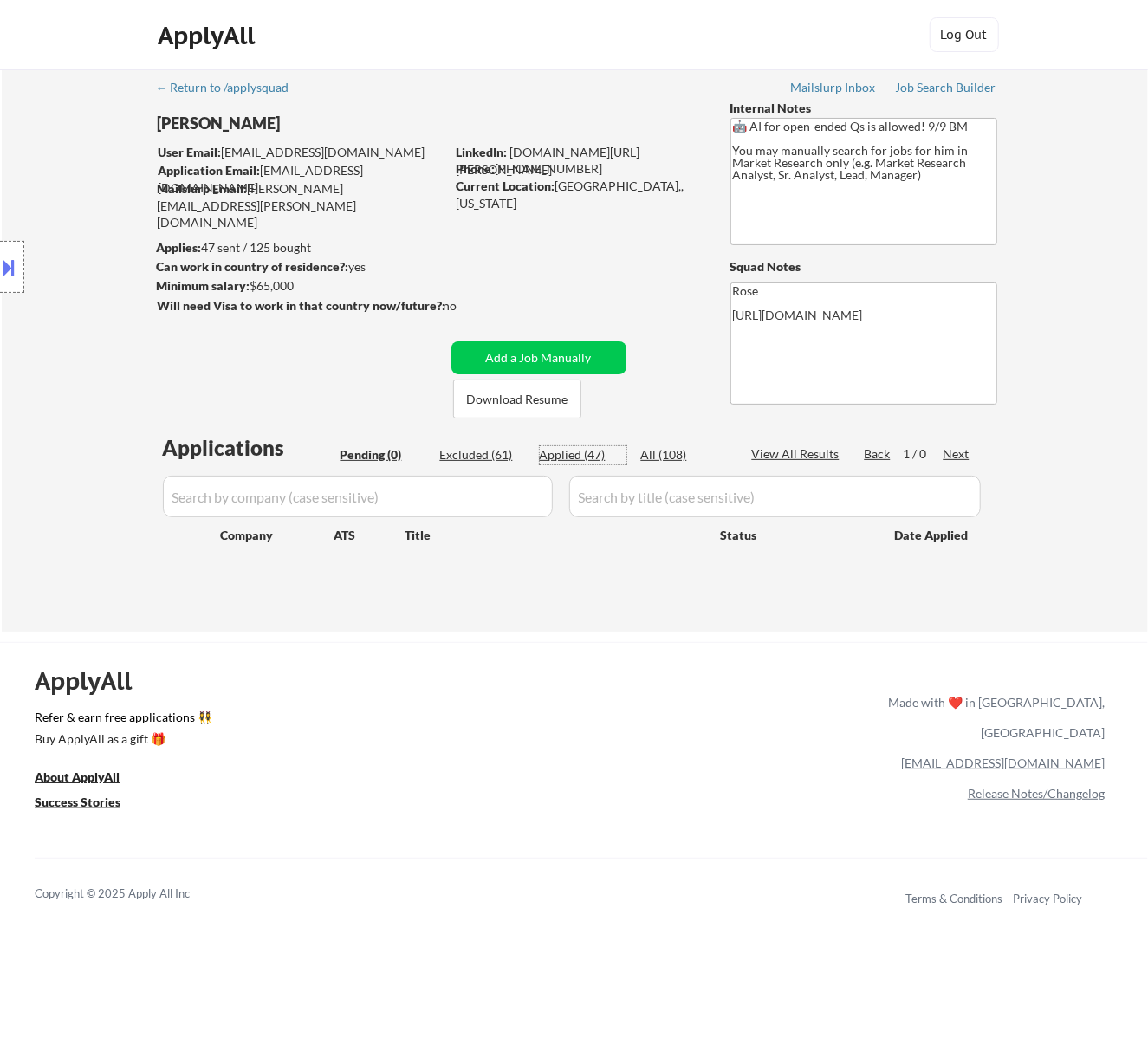
select select ""applied""
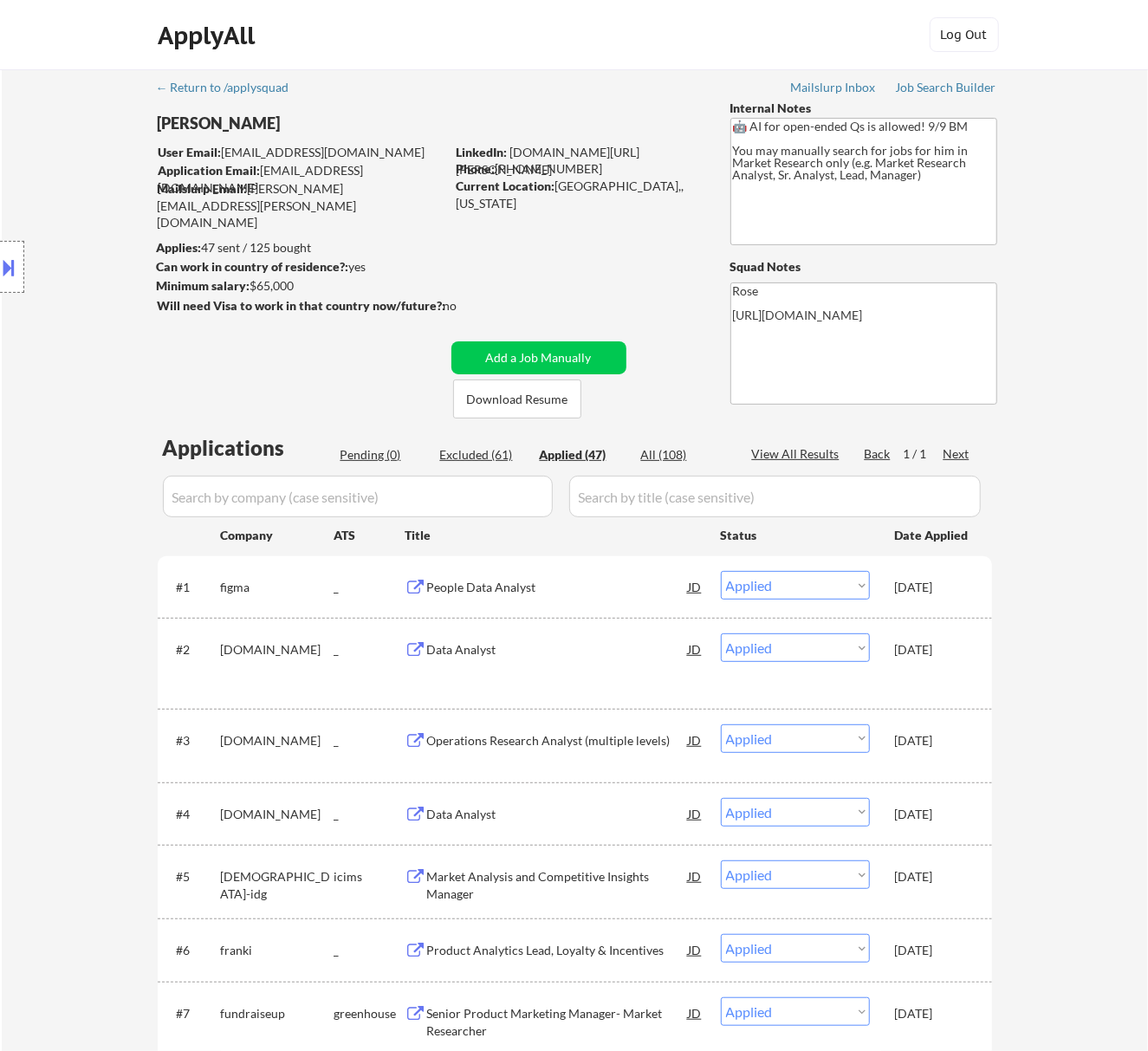
click at [385, 493] on input "input" at bounding box center [357, 497] width 390 height 42
paste input "consumeredge"
type input "consumeredge"
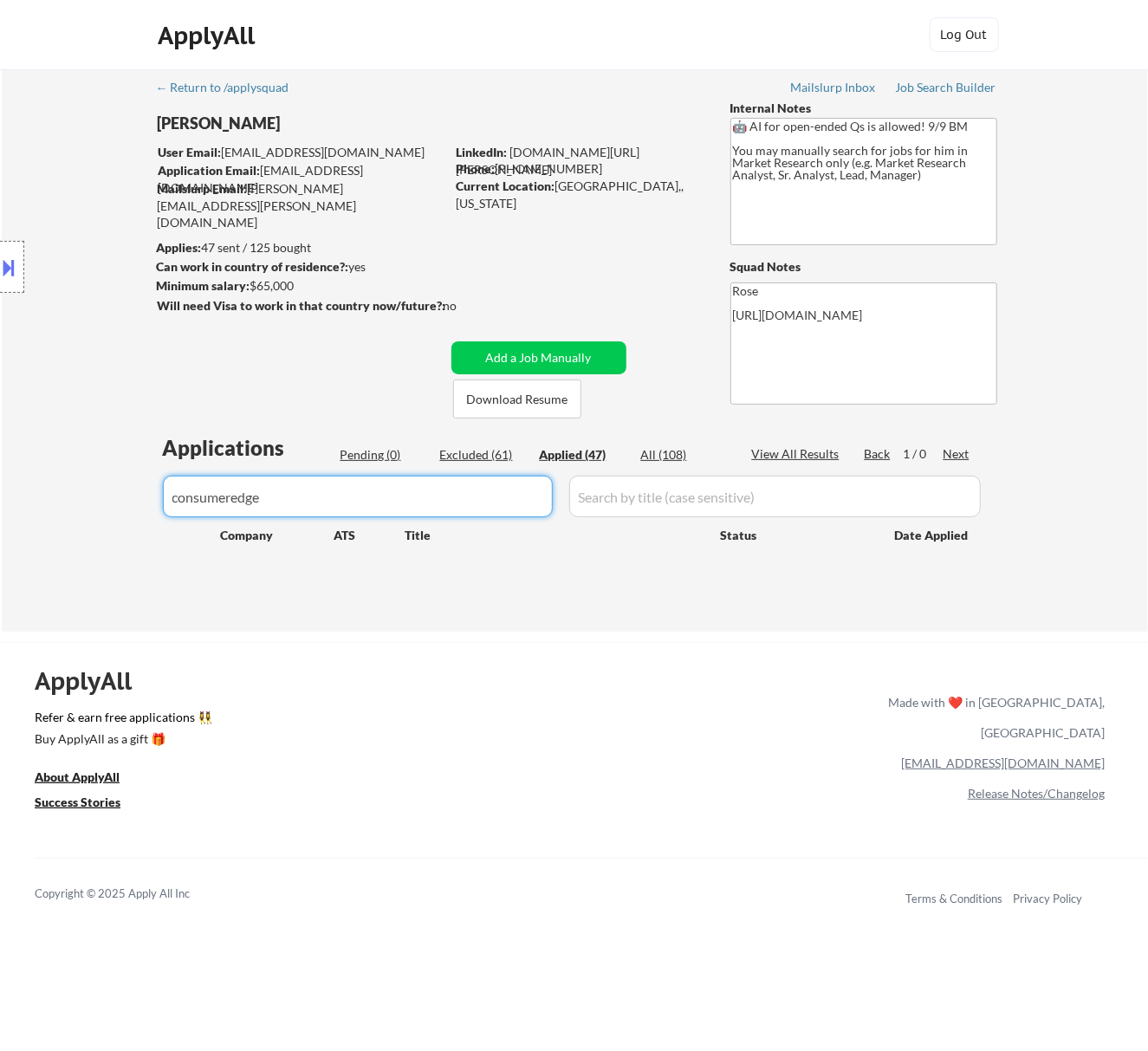
drag, startPoint x: 348, startPoint y: 500, endPoint x: 94, endPoint y: 504, distance: 254.0
click at [94, 506] on div "← Return to /applysquad Mailslurp Inbox Job Search Builder Seth Yockey User Ema…" at bounding box center [575, 350] width 1146 height 563
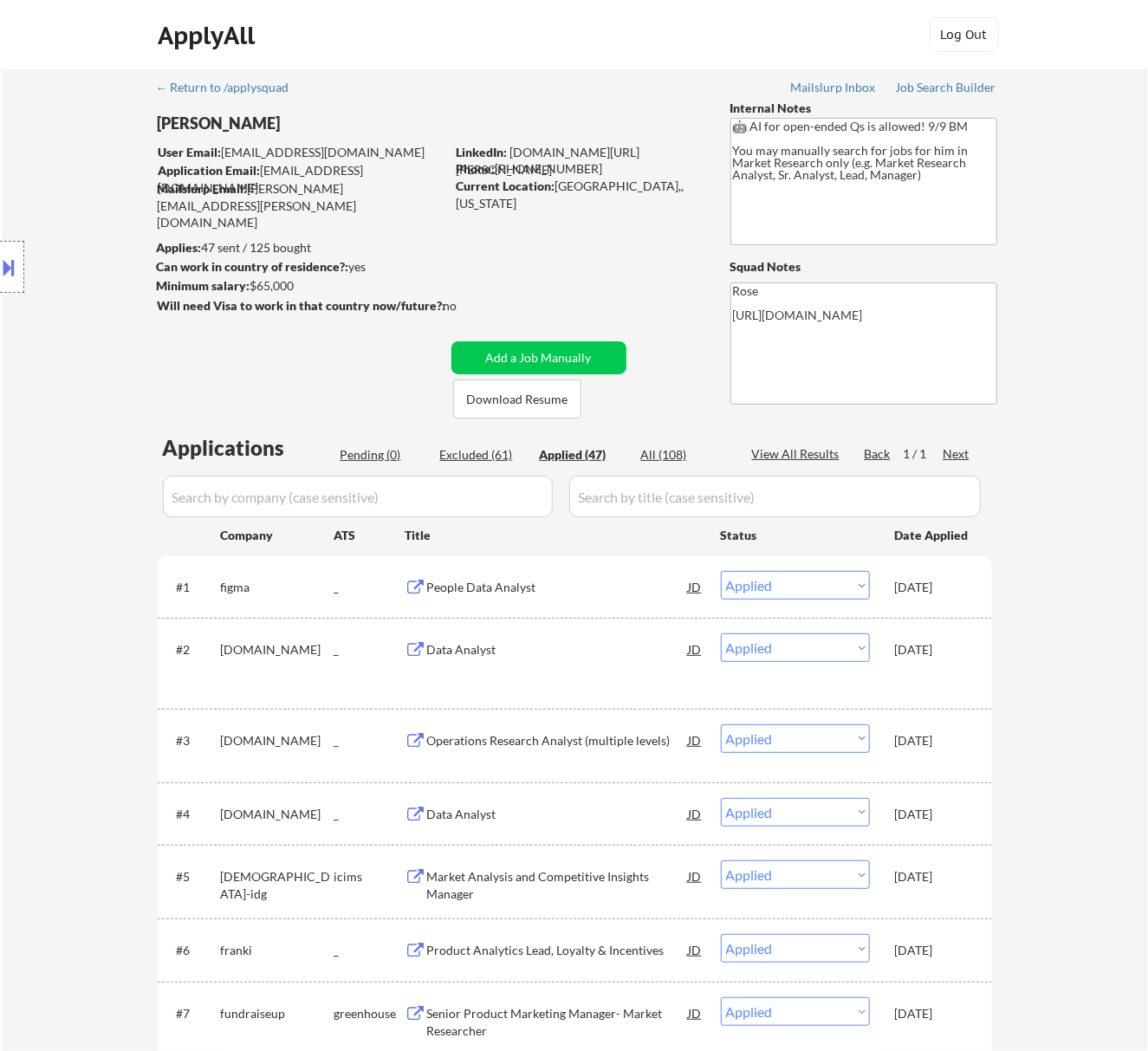
click at [377, 451] on div "Pending (0)" at bounding box center [384, 455] width 87 height 17
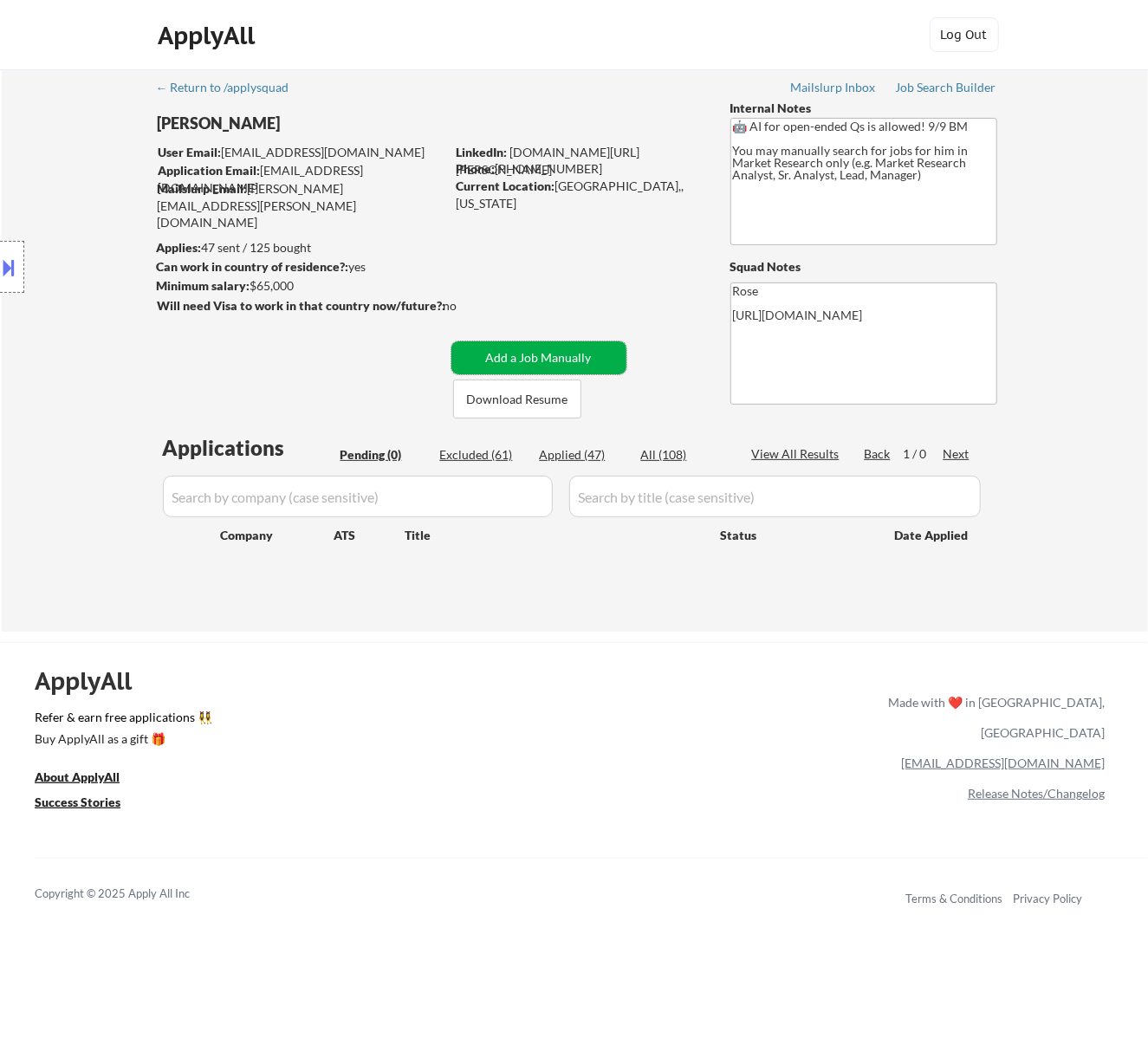
click at [554, 357] on button "Add a Job Manually" at bounding box center [538, 358] width 175 height 33
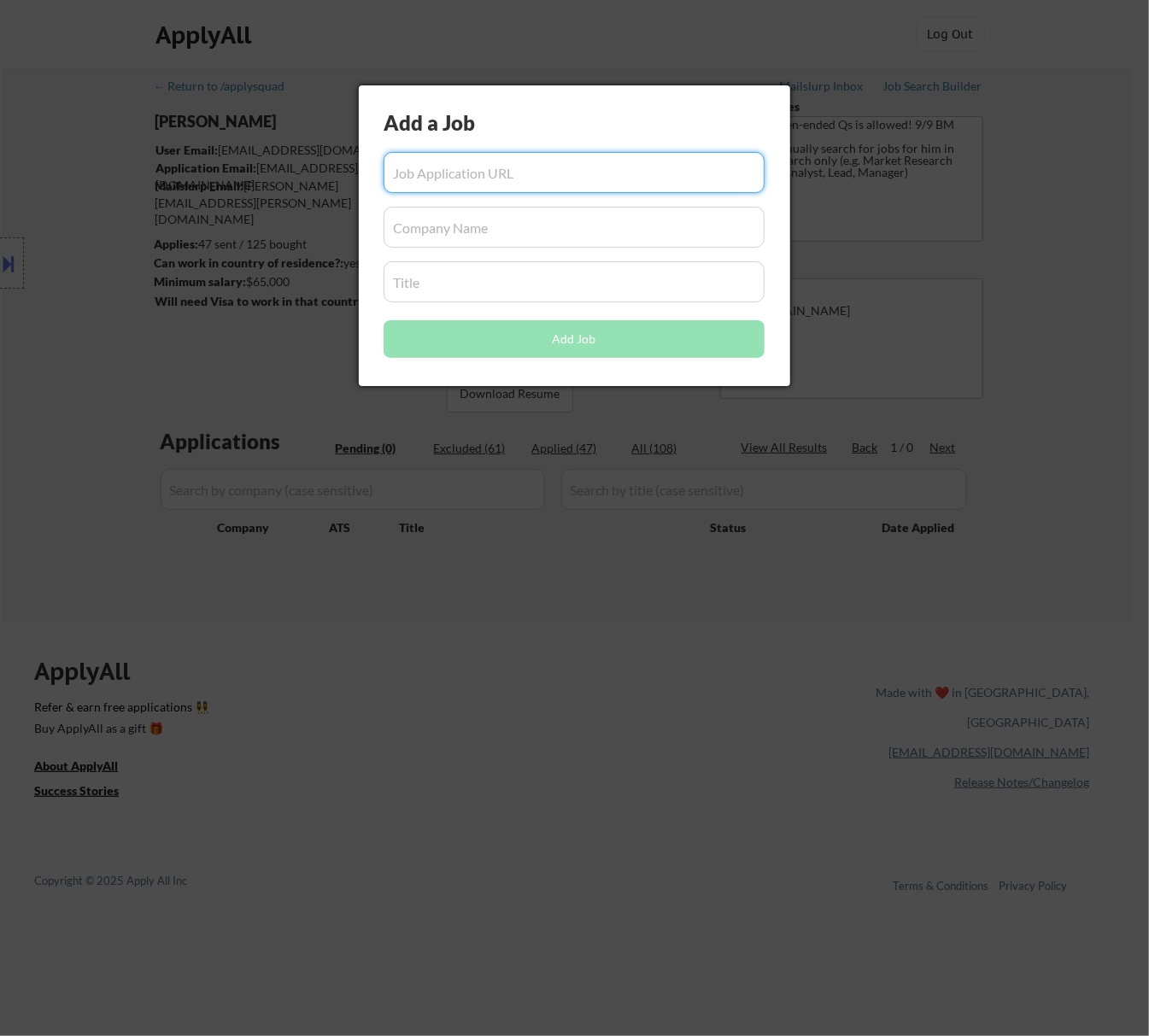
paste input "https://job-boards.greenhouse.io/consumeredge/jobs/5632715004"
type input "https://job-boards.greenhouse.io/consumeredge/jobs/5632715004"
click at [491, 219] on input "input" at bounding box center [574, 228] width 381 height 41
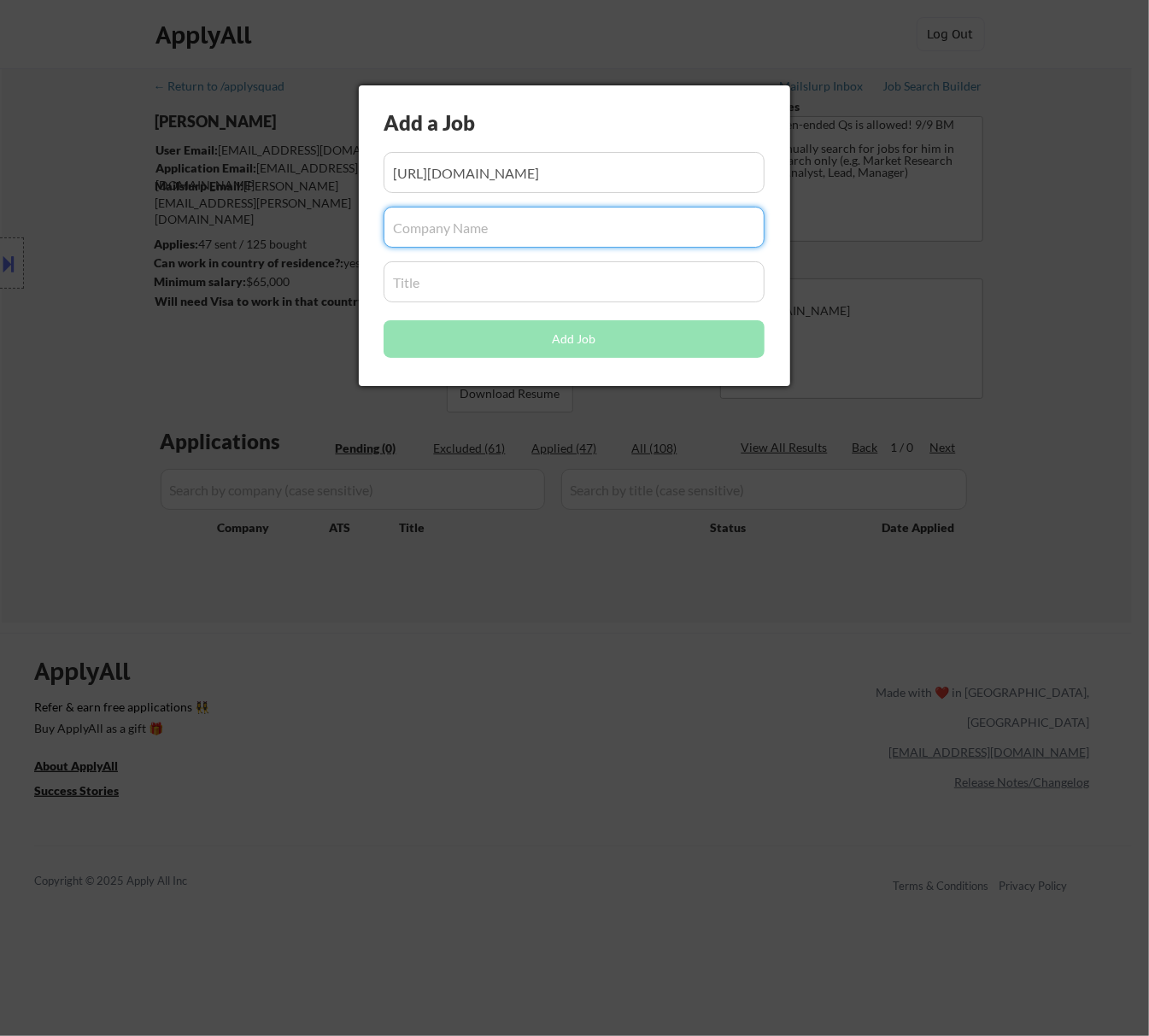
paste input "consumeredge"
type input "consumeredge"
click at [557, 281] on input "input" at bounding box center [574, 282] width 381 height 41
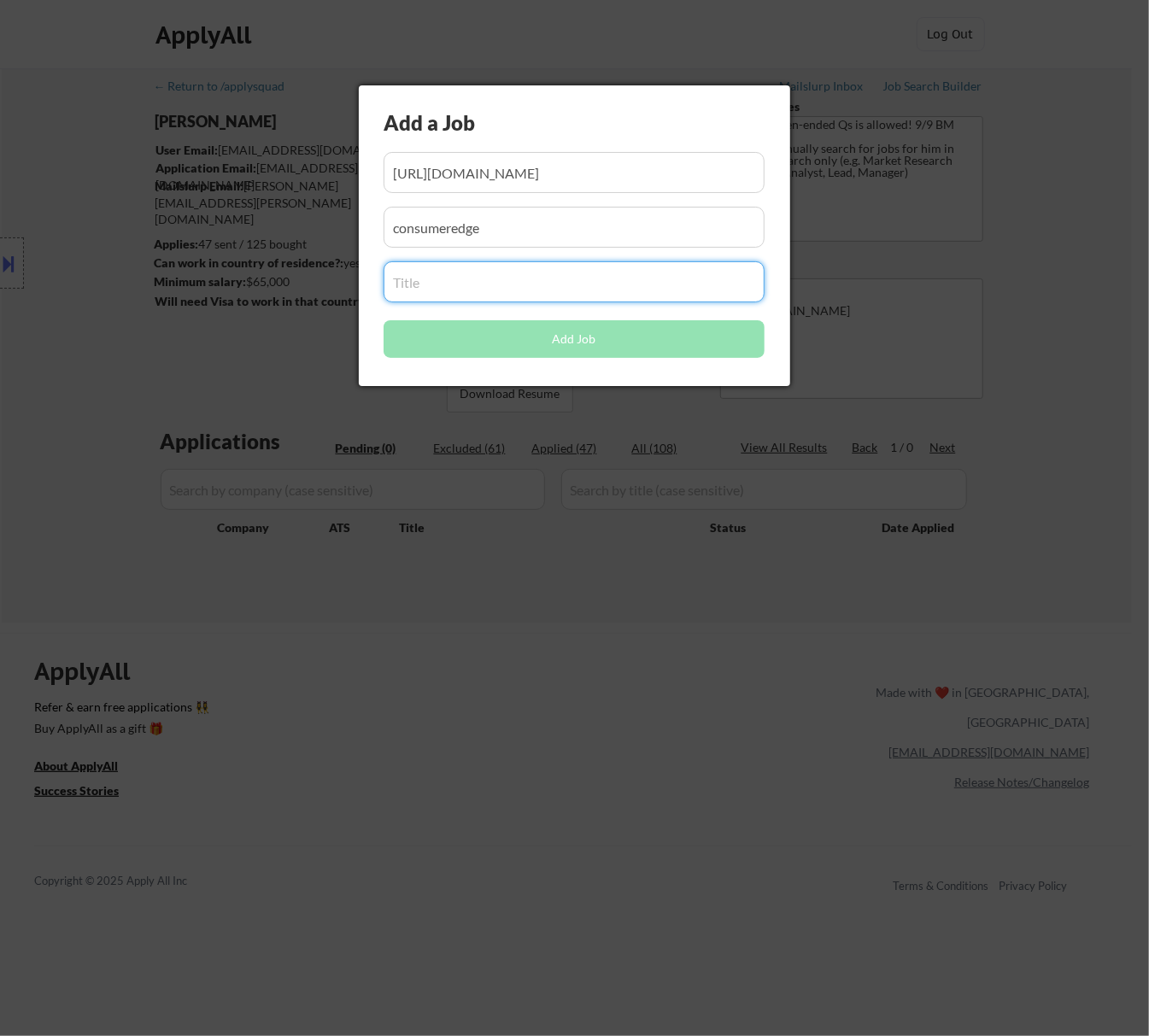
paste input "Product Analyst, Healthcare"
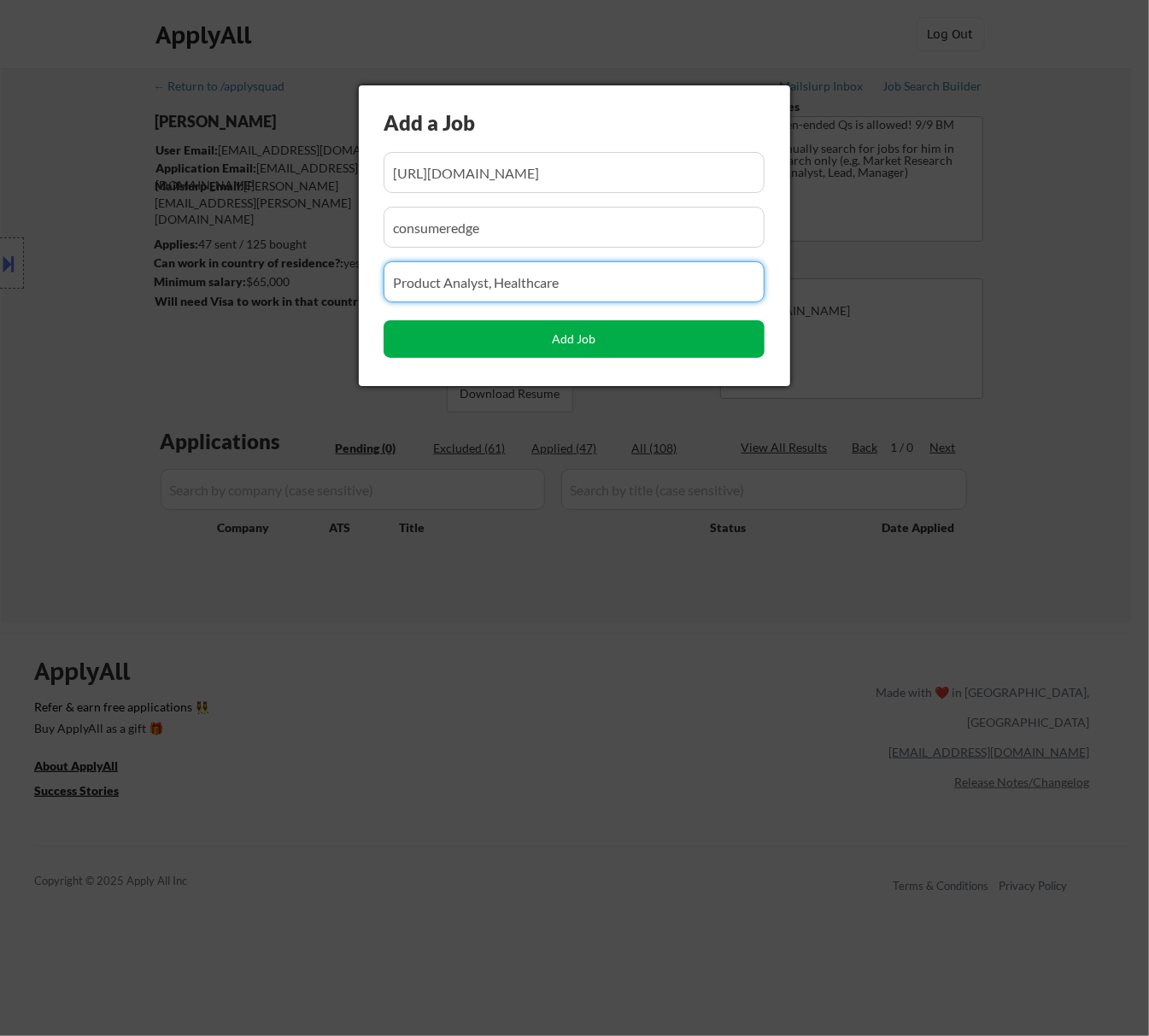
type input "Product Analyst, Healthcare"
click at [556, 338] on button "Add Job" at bounding box center [574, 339] width 381 height 37
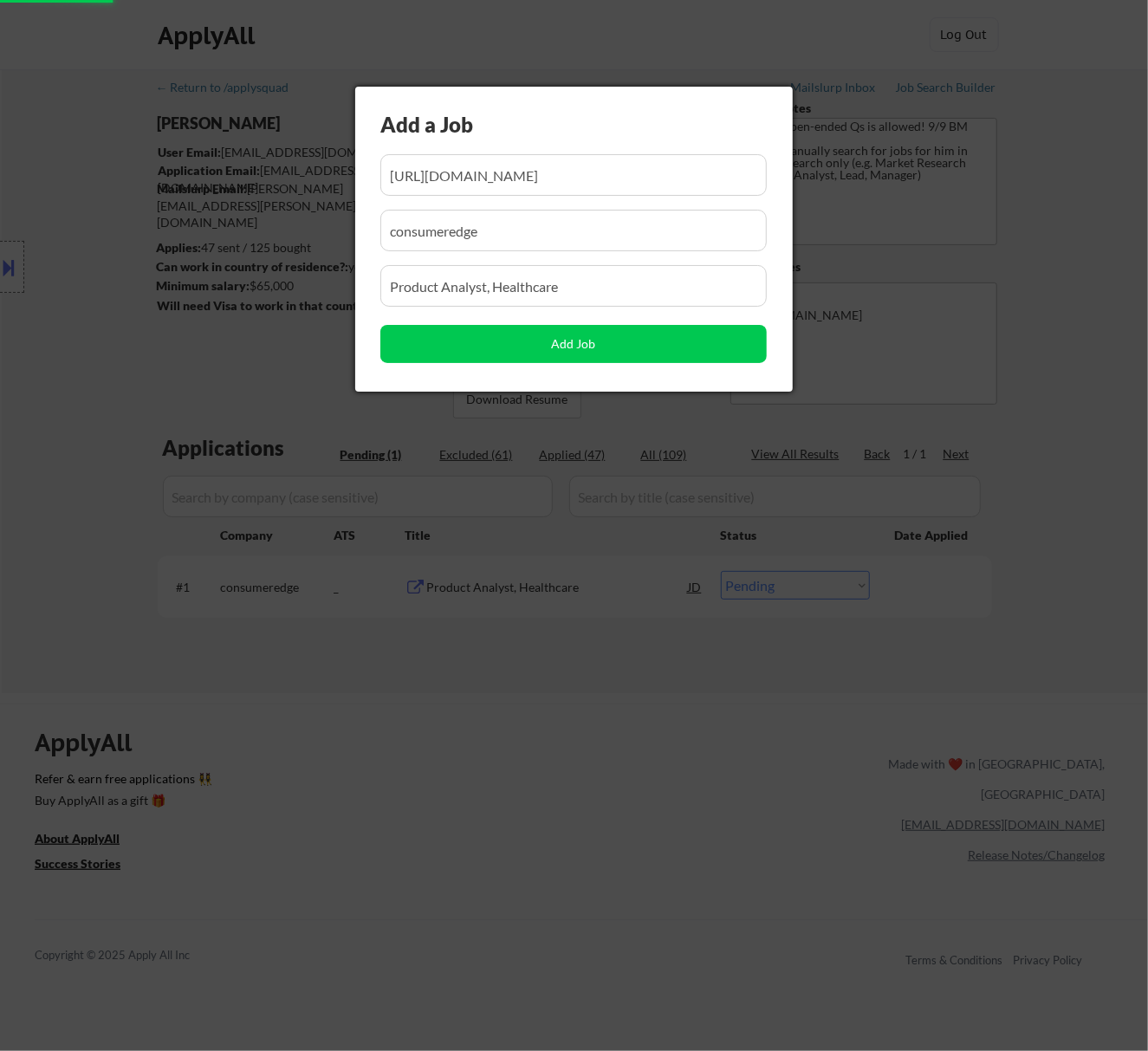
click at [604, 739] on div at bounding box center [574, 525] width 1148 height 1051
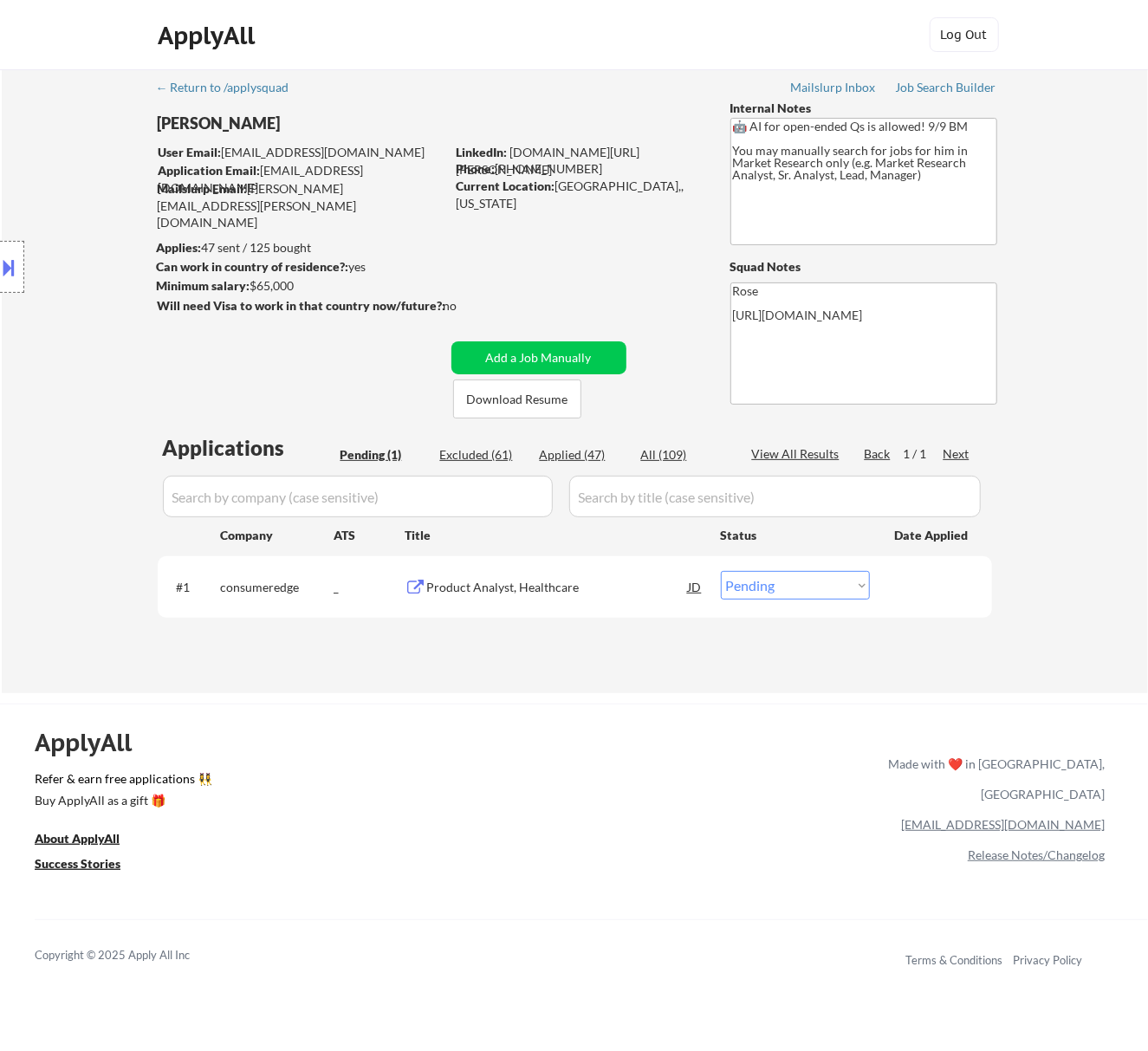
drag, startPoint x: 799, startPoint y: 587, endPoint x: 793, endPoint y: 596, distance: 10.8
click at [799, 586] on select "Choose an option... Pending Applied Excluded (Questions) Excluded (Expired) Exc…" at bounding box center [795, 586] width 149 height 28
select select ""applied""
click at [721, 571] on select "Choose an option... Pending Applied Excluded (Questions) Excluded (Expired) Exc…" at bounding box center [795, 586] width 149 height 28
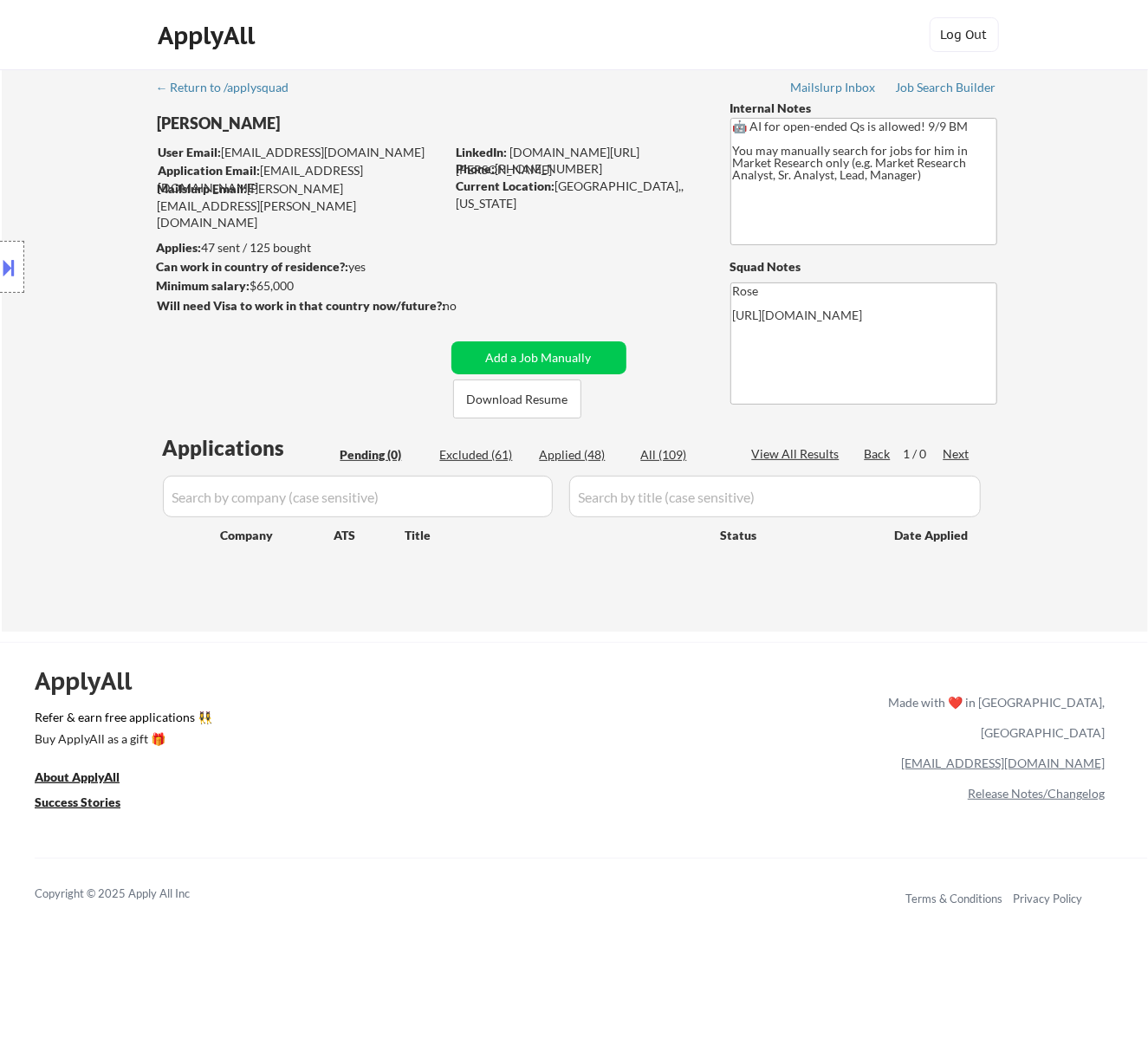
click at [583, 454] on div "Applied (48)" at bounding box center [583, 455] width 87 height 17
select select ""applied""
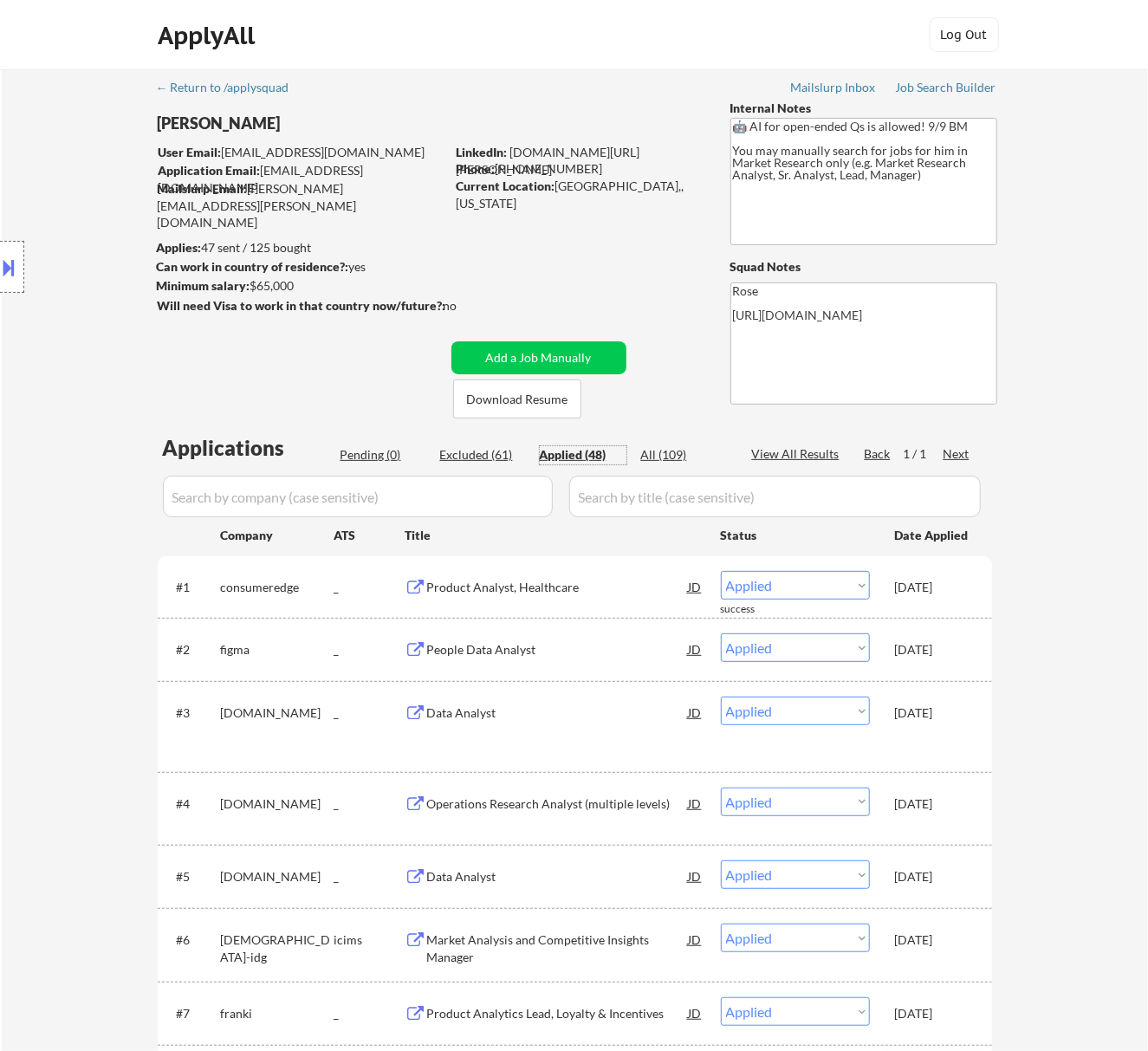
click at [476, 493] on input "input" at bounding box center [357, 497] width 390 height 42
paste input "signetjeweler"
type input "signetjeweler"
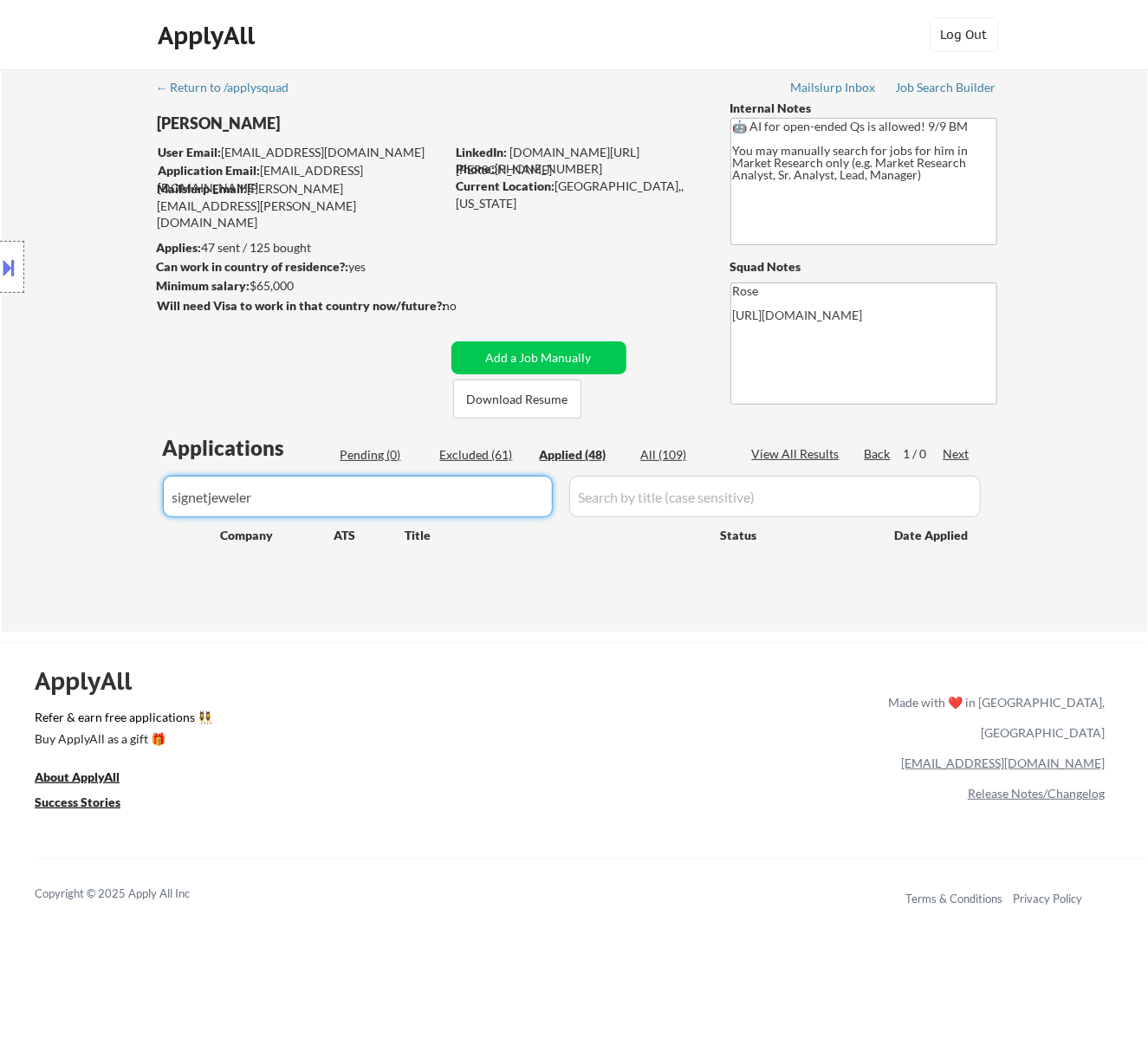
drag, startPoint x: 407, startPoint y: 494, endPoint x: 91, endPoint y: 506, distance: 316.2
click at [94, 504] on div "← Return to /applysquad Mailslurp Inbox Job Search Builder Seth Yockey User Ema…" at bounding box center [575, 350] width 1146 height 563
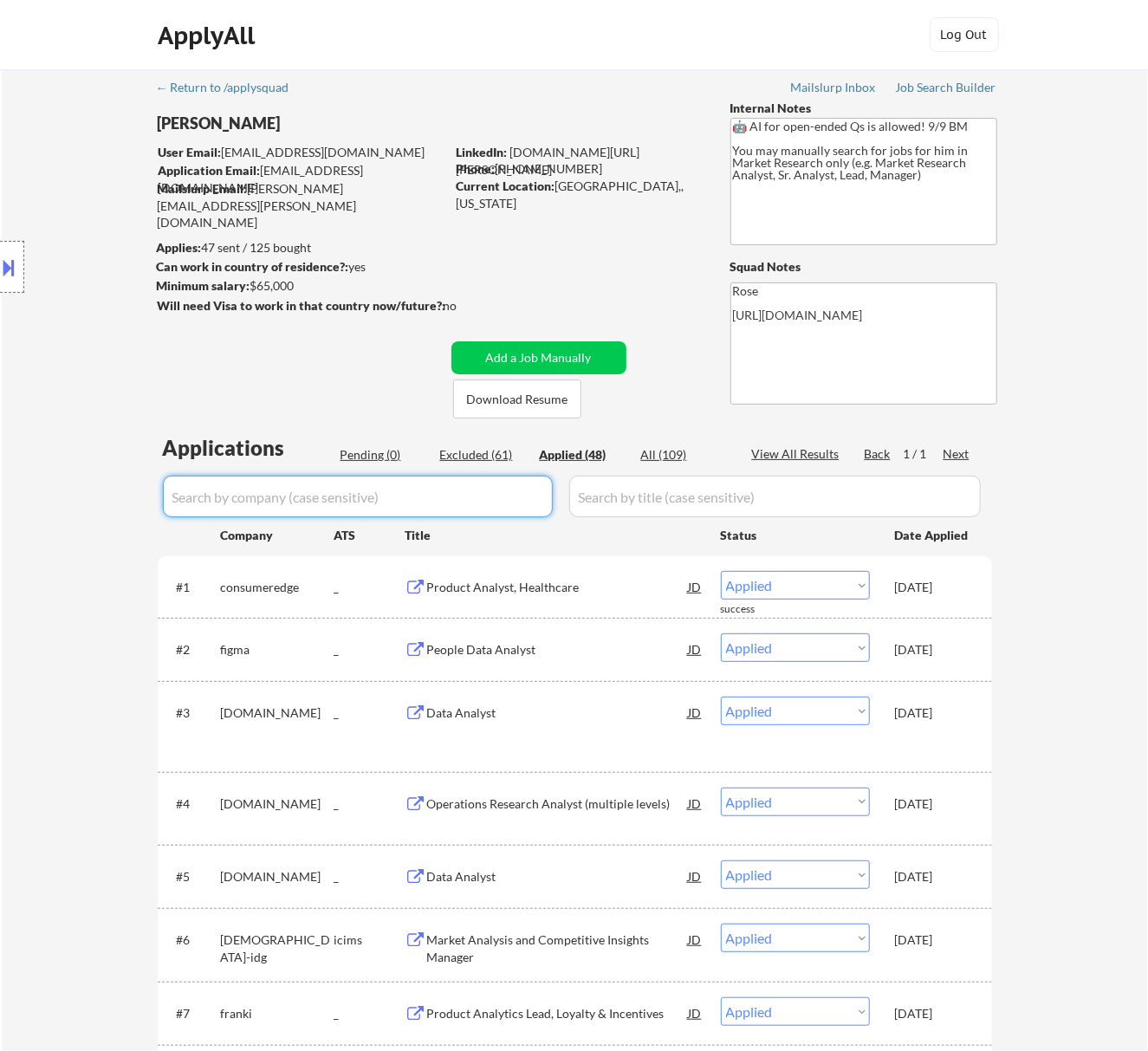
click at [369, 447] on div "Pending (0)" at bounding box center [384, 455] width 87 height 17
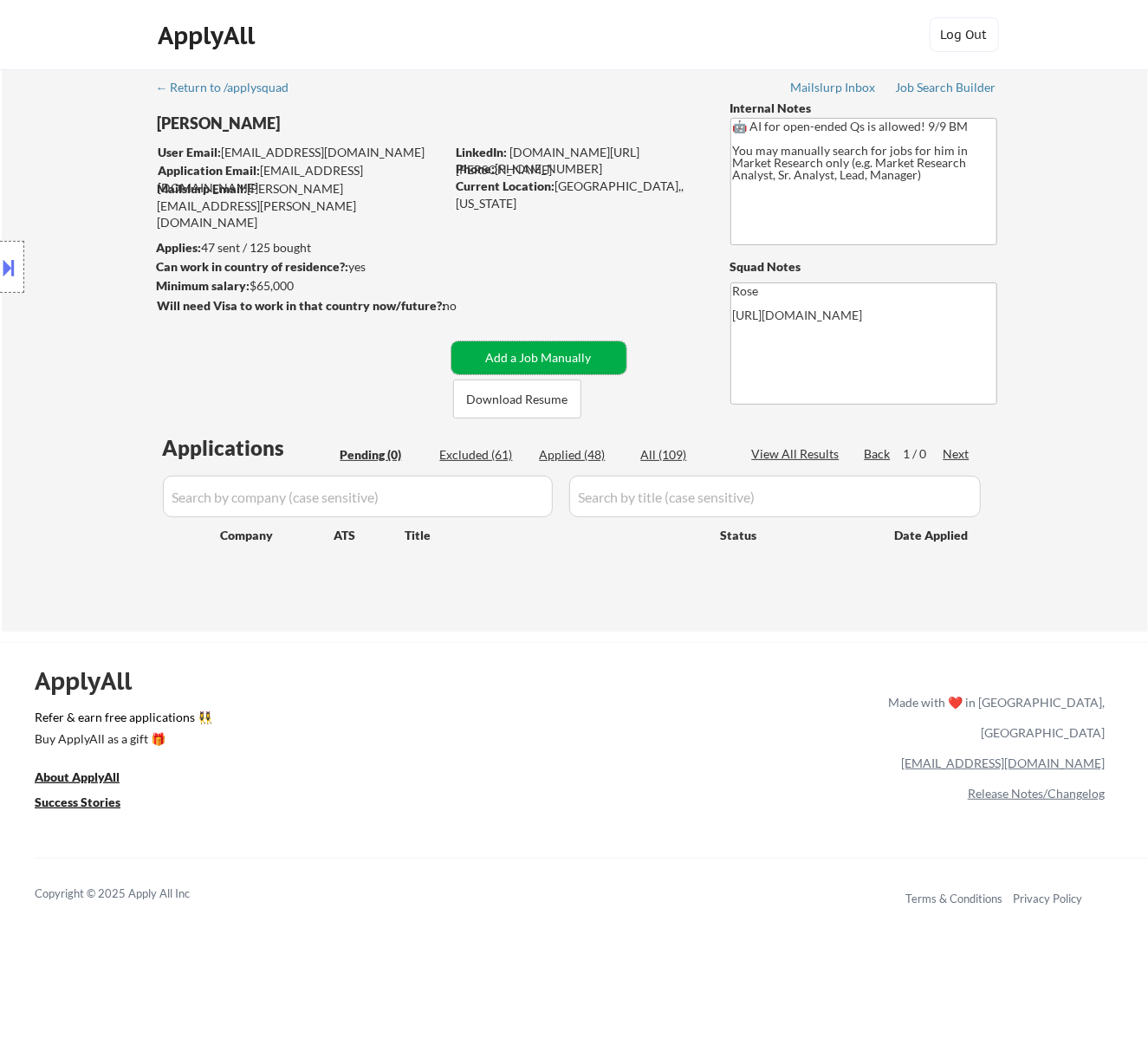
click at [513, 352] on button "Add a Job Manually" at bounding box center [538, 358] width 175 height 33
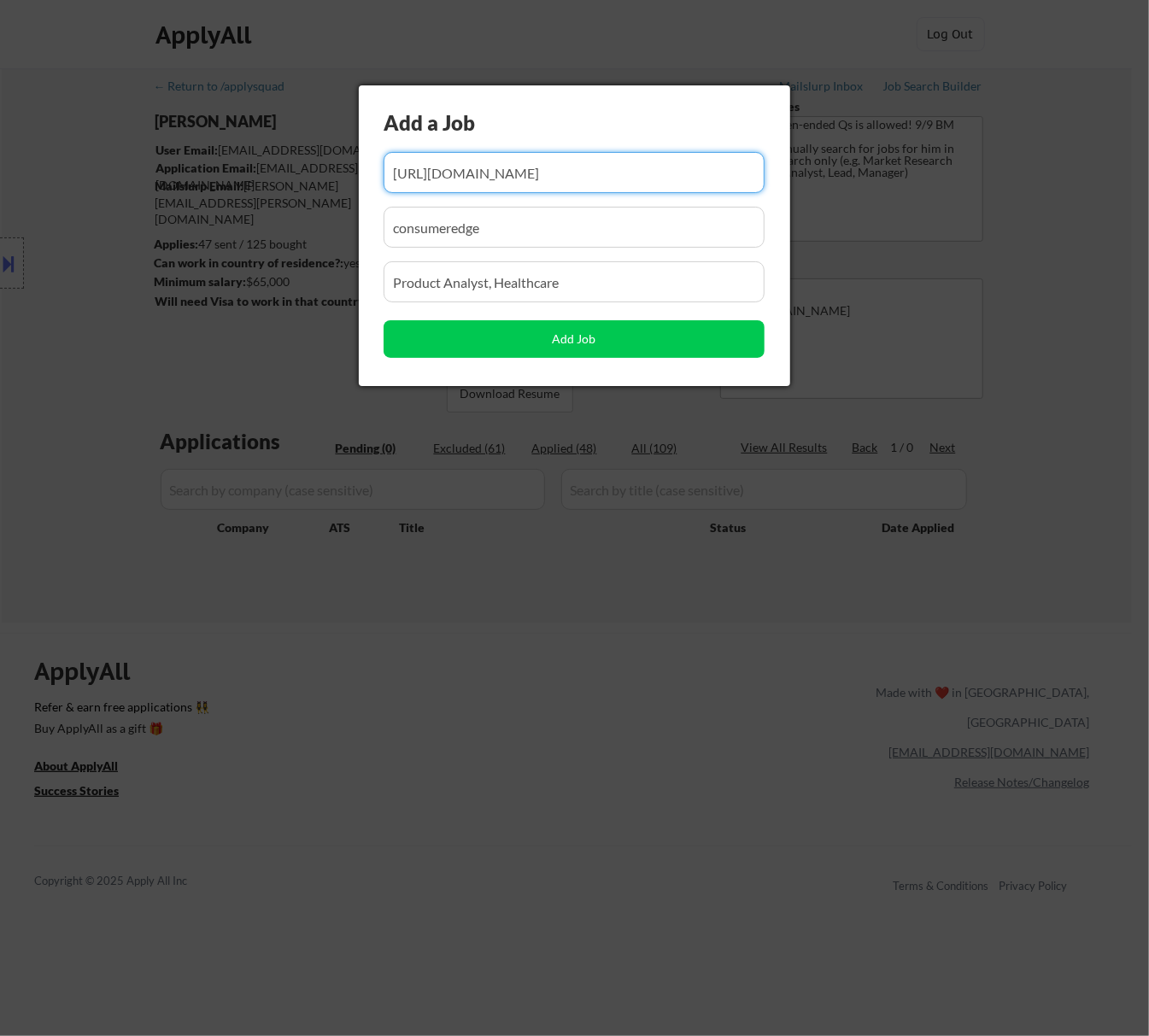
drag, startPoint x: 567, startPoint y: 175, endPoint x: 473, endPoint y: 191, distance: 95.4
click at [473, 191] on input "input" at bounding box center [574, 173] width 381 height 41
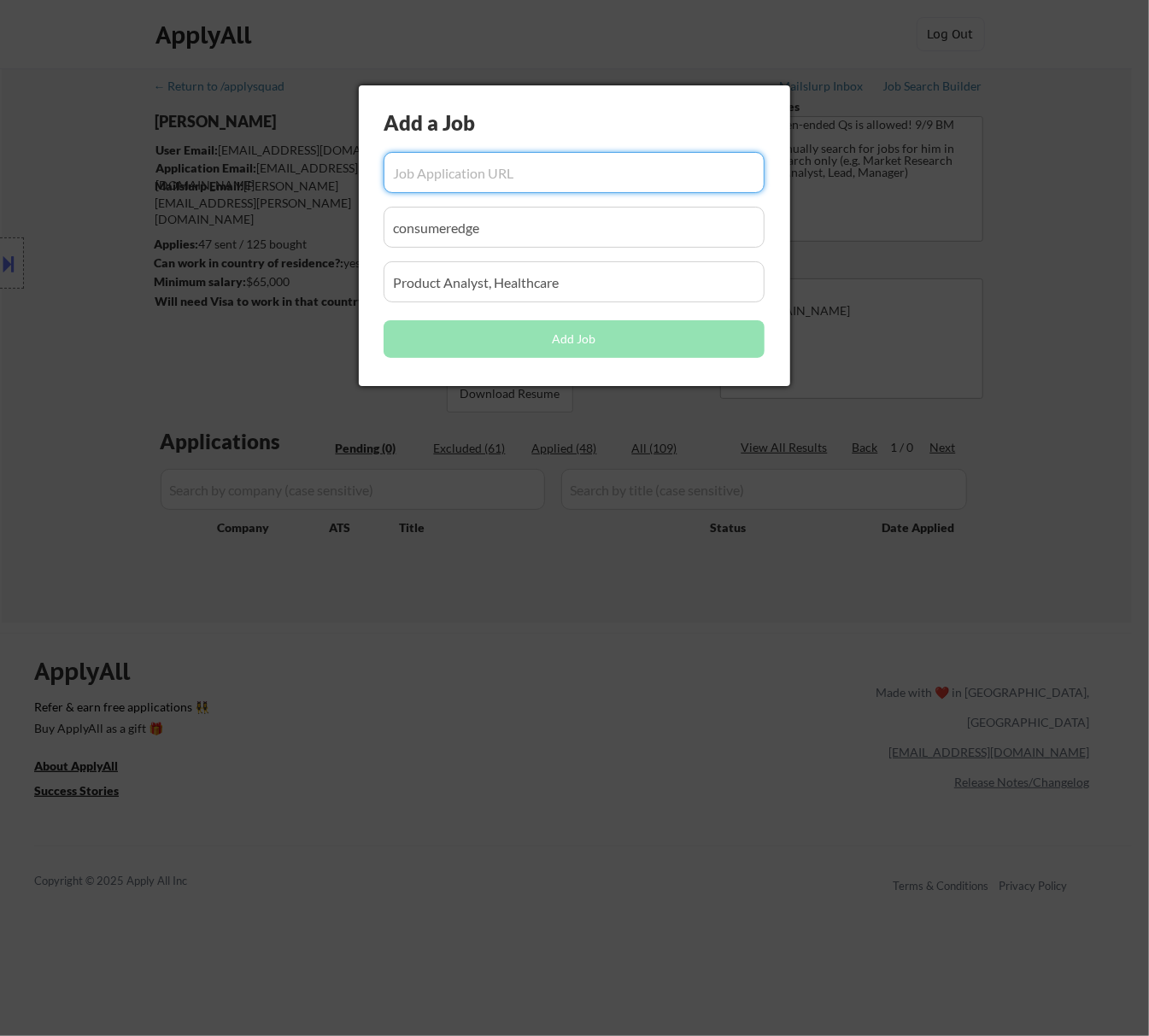
paste input "https://signetjewelers.wd1.myworkdayjobs.com/signetcorporatecareers/job/support…"
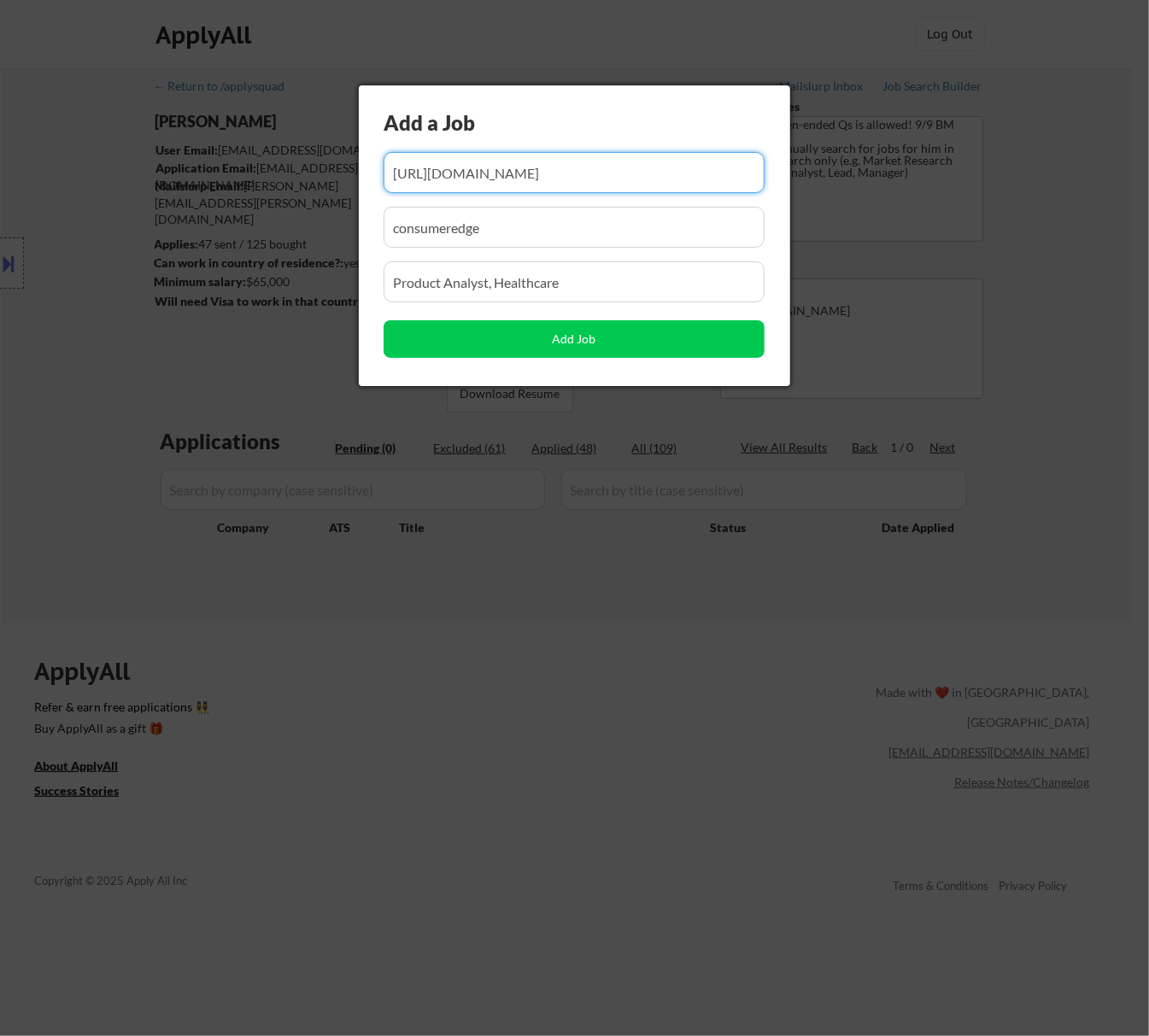
type input "https://signetjewelers.wd1.myworkdayjobs.com/signetcorporatecareers/job/support…"
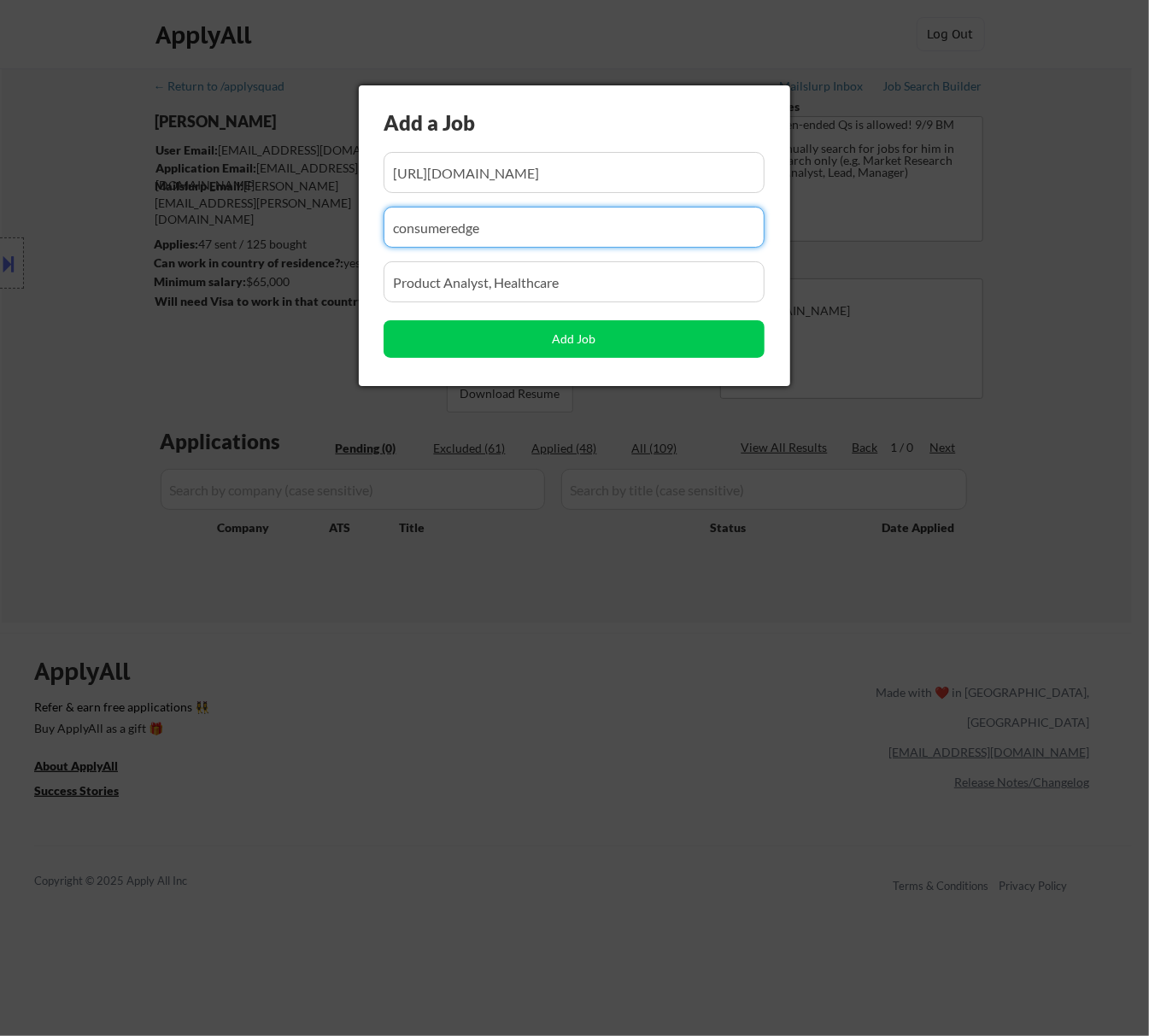
drag, startPoint x: 501, startPoint y: 215, endPoint x: 296, endPoint y: 232, distance: 205.7
click at [301, 234] on body "← Return to /applysquad Mailslurp Inbox Job Search Builder Seth Yockey User Ema…" at bounding box center [574, 518] width 1149 height 1036
paste input "signetjewelers.wd1.myworkdayjobs.com"
type input "signetjewelers.wd1.myworkdayjobs.com"
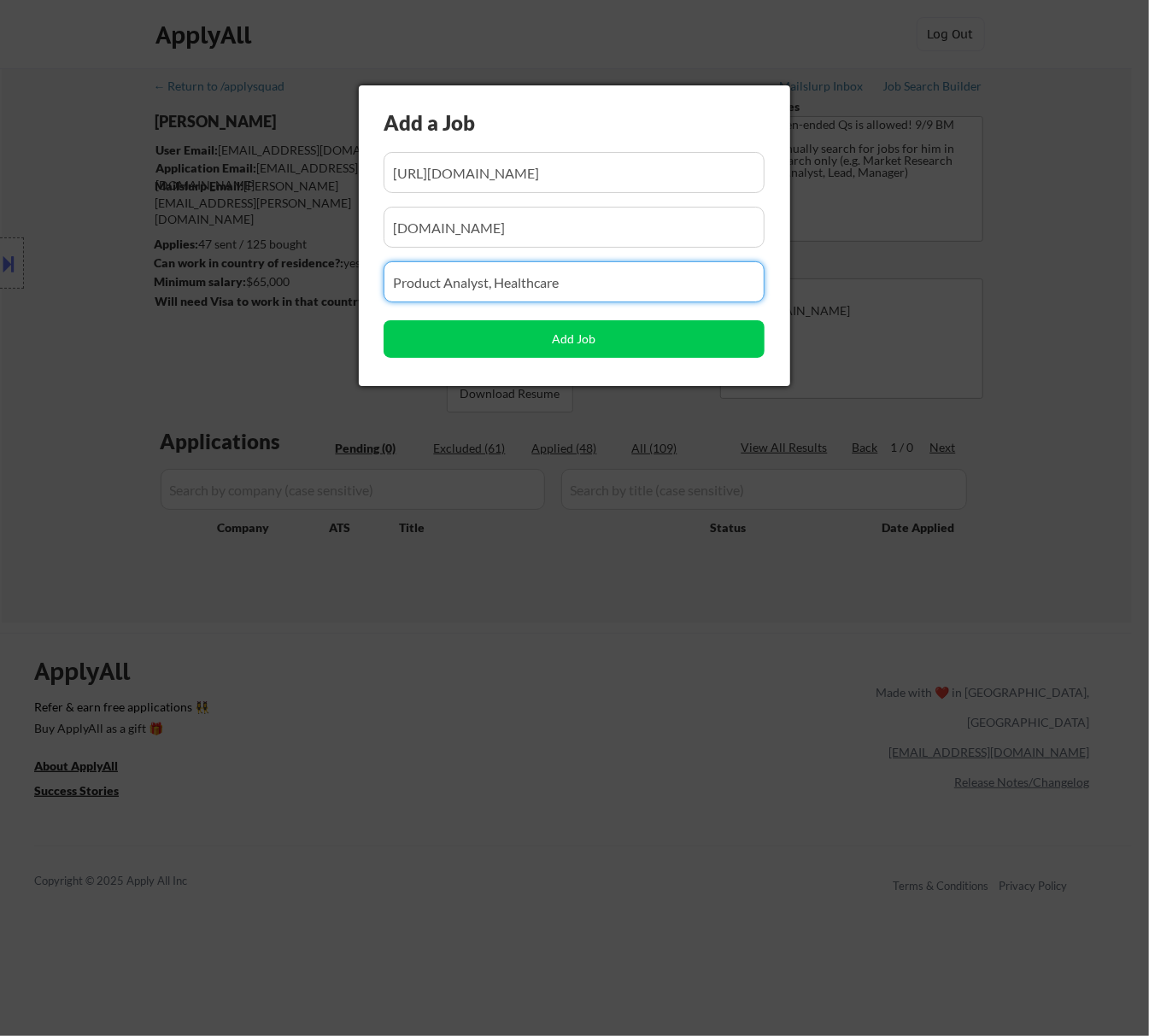
drag, startPoint x: 587, startPoint y: 282, endPoint x: 250, endPoint y: 304, distance: 337.7
click at [250, 309] on body "← Return to /applysquad Mailslurp Inbox Job Search Builder Seth Yockey User Ema…" at bounding box center [574, 518] width 1149 height 1036
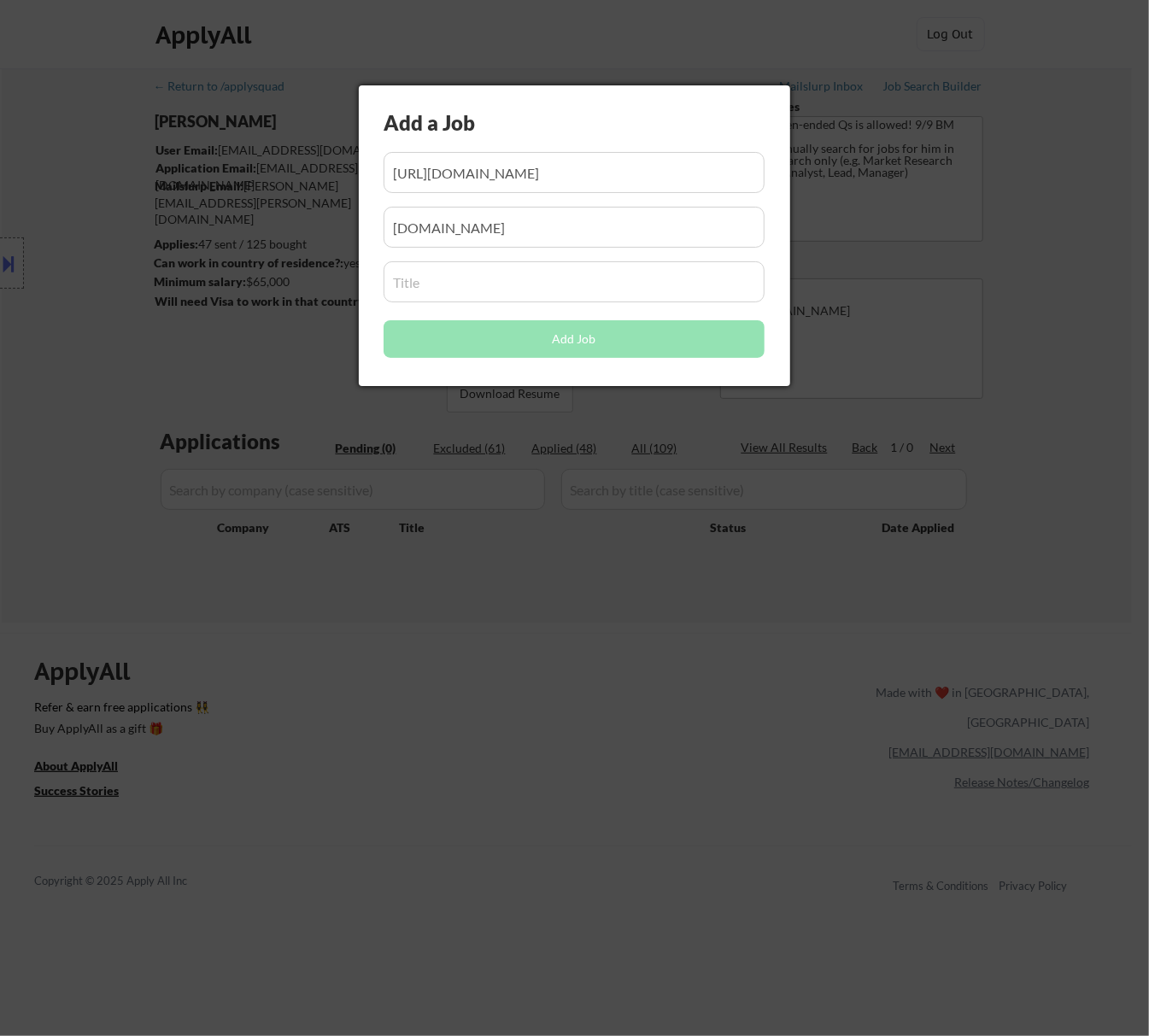
click at [456, 282] on input "input" at bounding box center [574, 282] width 381 height 41
paste input "Product Analyst (Remote)"
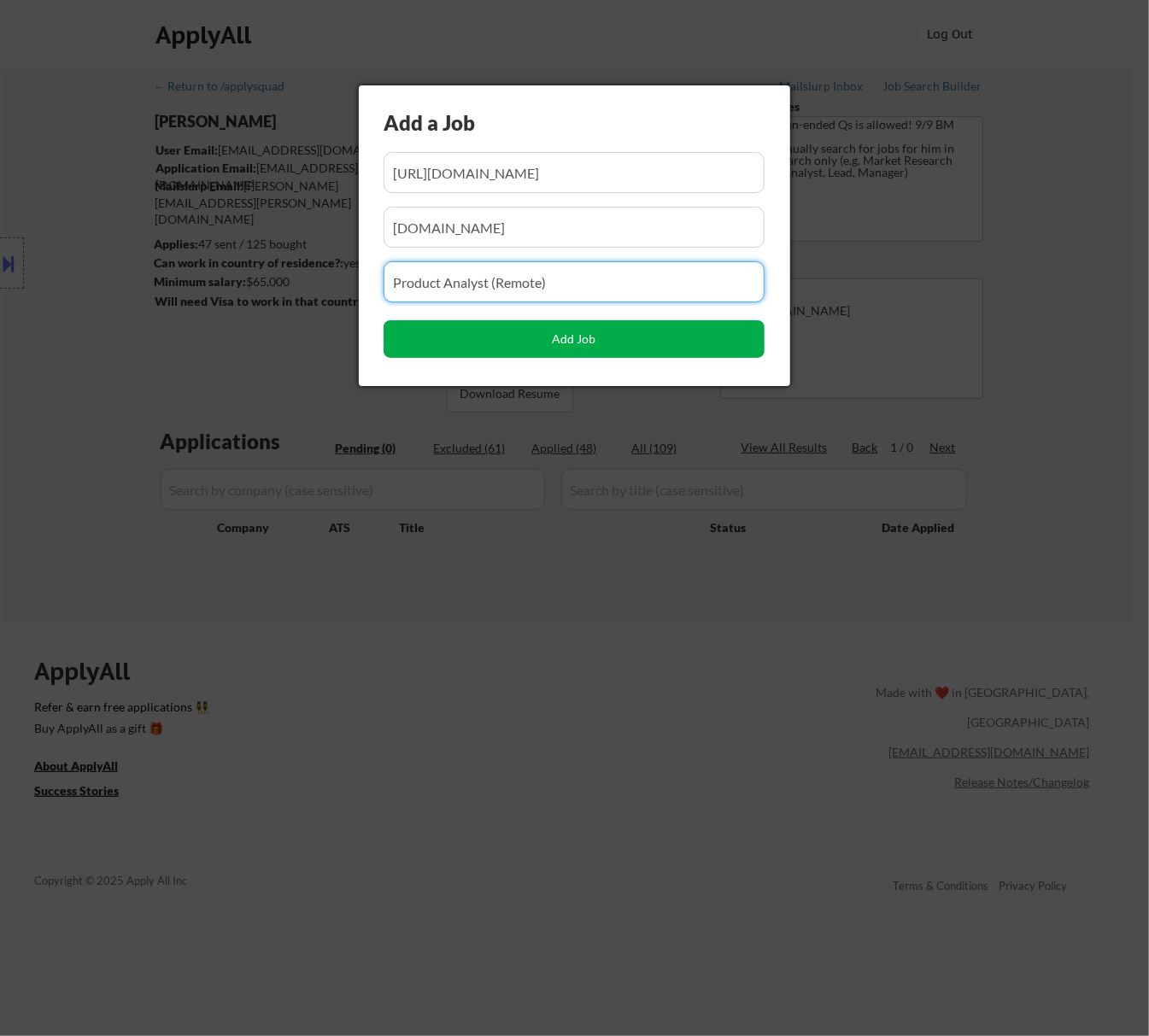
type input "Product Analyst (Remote)"
click at [562, 346] on button "Add Job" at bounding box center [574, 339] width 381 height 37
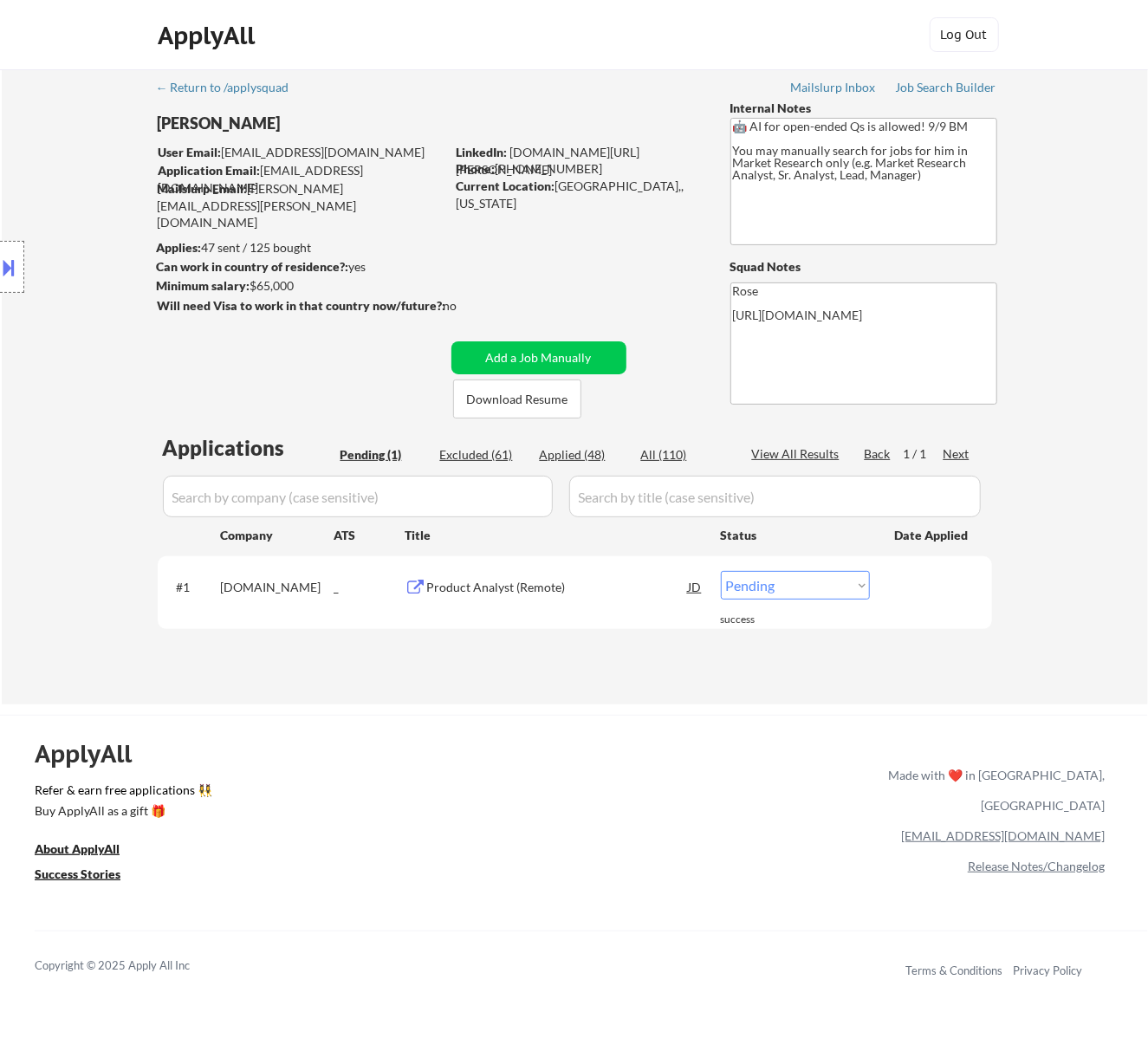
click at [809, 581] on select "Choose an option... Pending Applied Excluded (Questions) Excluded (Expired) Exc…" at bounding box center [795, 586] width 149 height 28
select select ""applied""
click at [721, 571] on select "Choose an option... Pending Applied Excluded (Questions) Excluded (Expired) Exc…" at bounding box center [795, 586] width 149 height 28
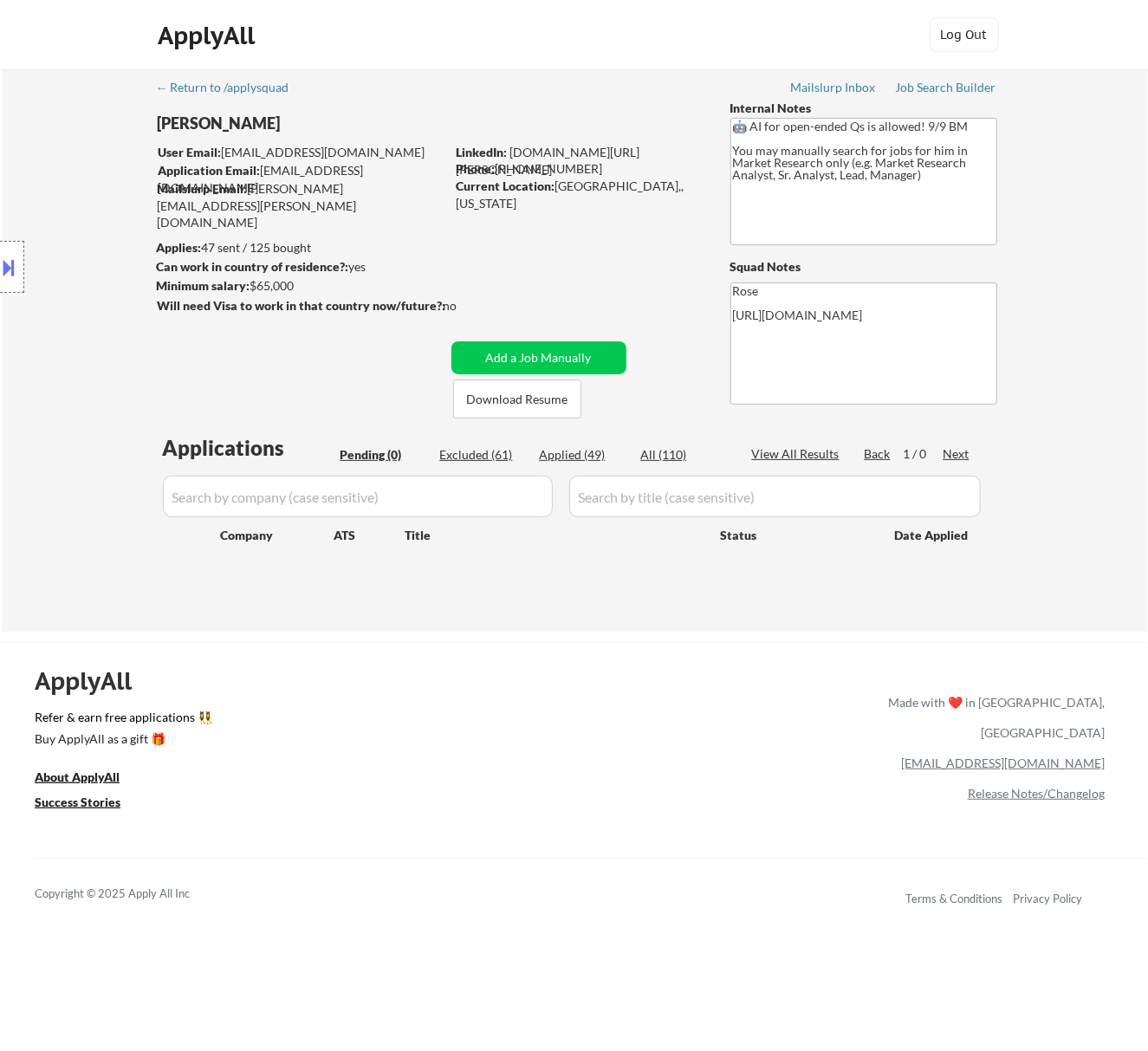
click at [593, 450] on div "Applied (49)" at bounding box center [583, 455] width 87 height 17
select select ""applied""
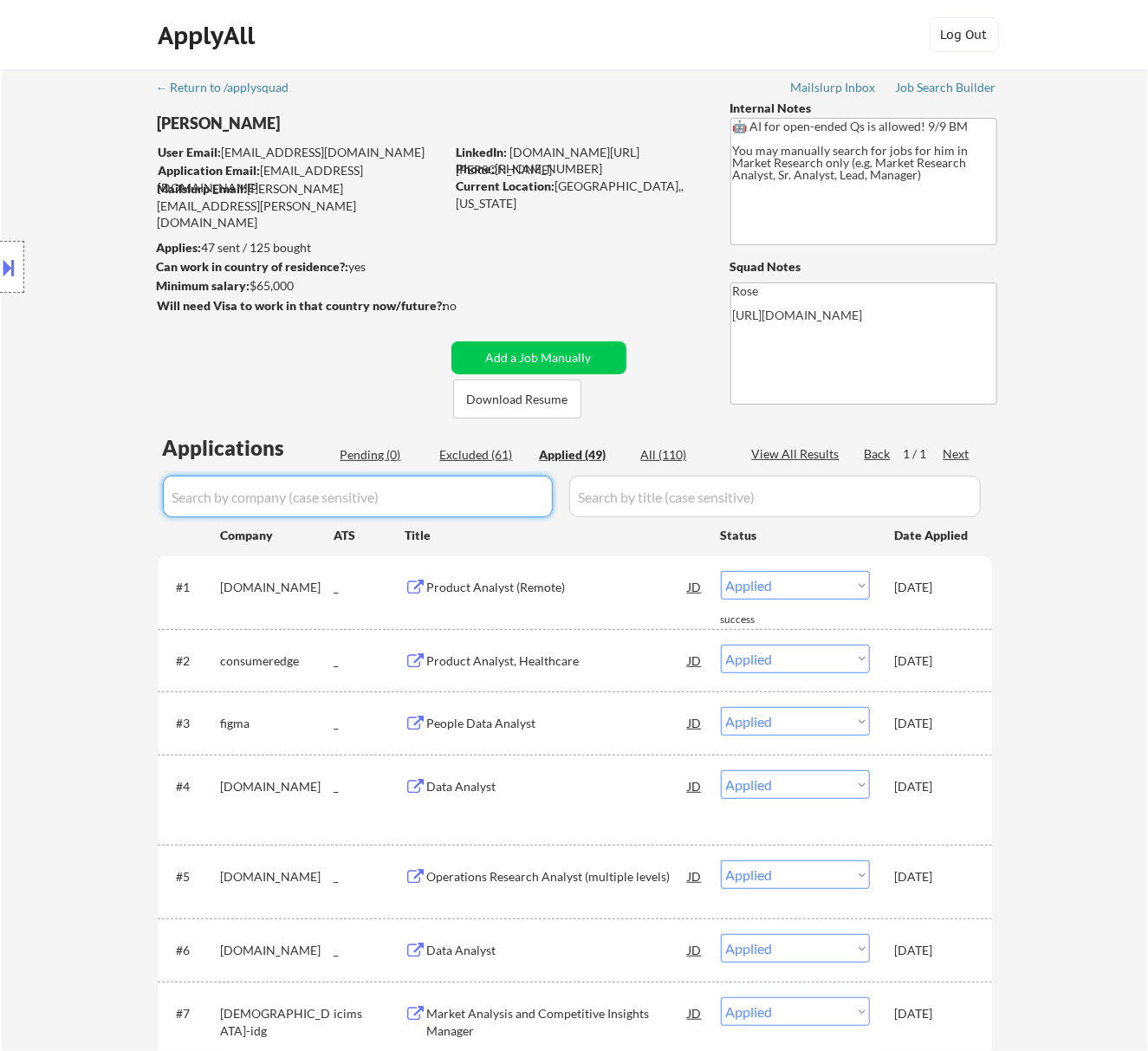
click at [497, 499] on input "input" at bounding box center [357, 497] width 390 height 42
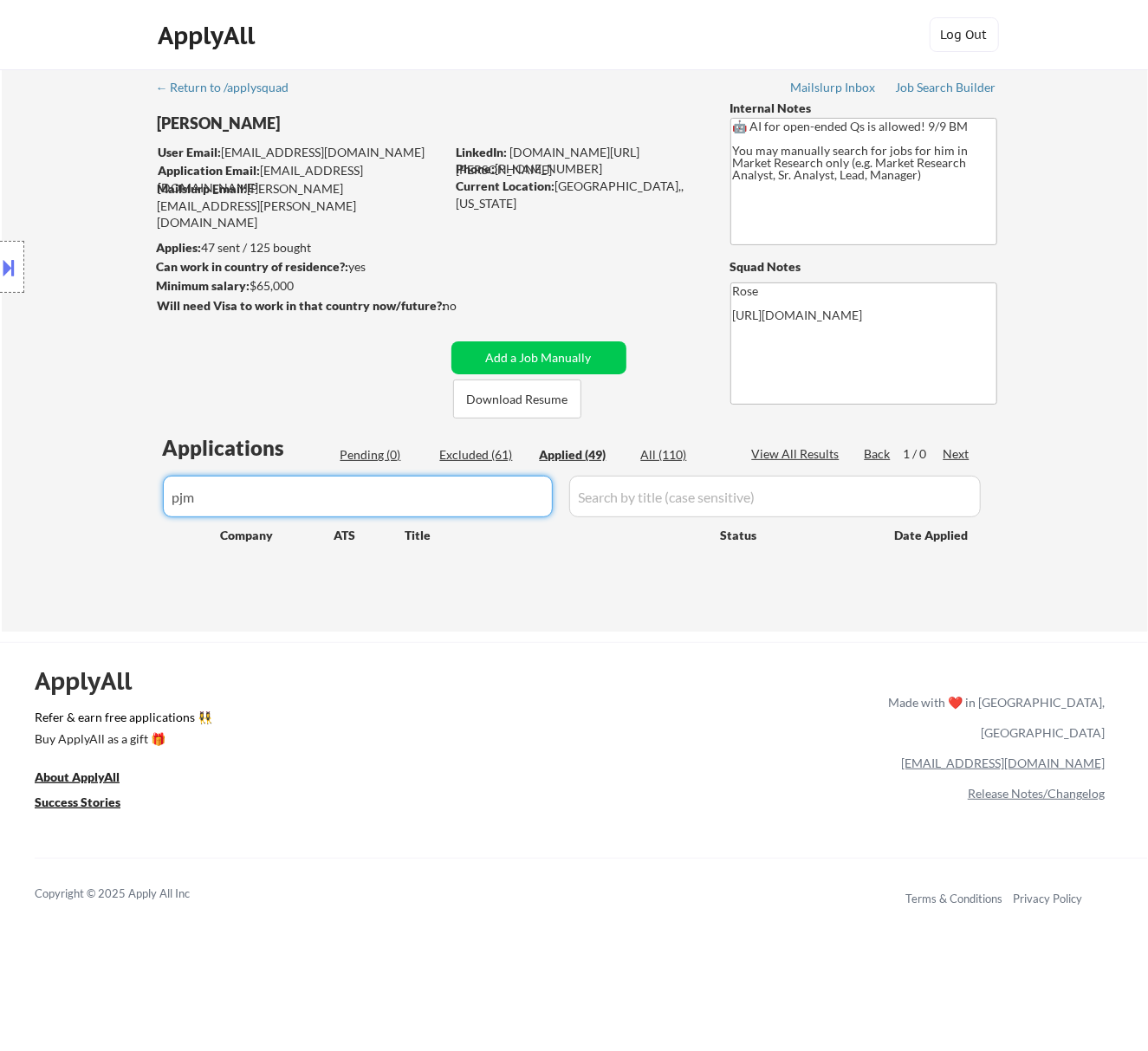
type input "pjm"
click at [368, 455] on div "Pending (0)" at bounding box center [384, 455] width 87 height 17
drag, startPoint x: 233, startPoint y: 493, endPoint x: 114, endPoint y: 506, distance: 119.7
click at [118, 506] on div "← Return to /applysquad Mailslurp Inbox Job Search Builder Seth Yockey User Ema…" at bounding box center [575, 350] width 1146 height 563
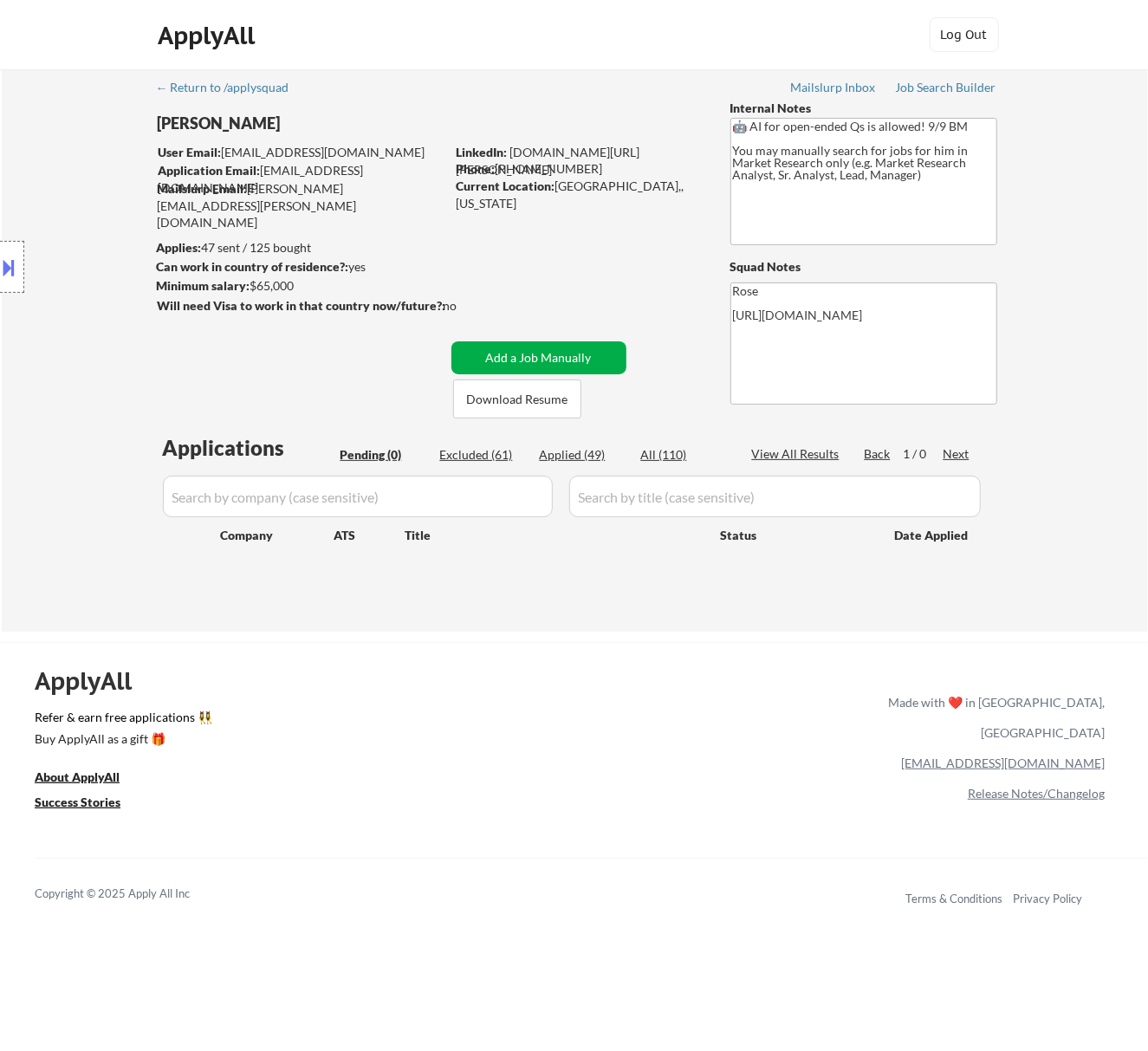
click at [565, 351] on button "Add a Job Manually" at bounding box center [538, 358] width 175 height 33
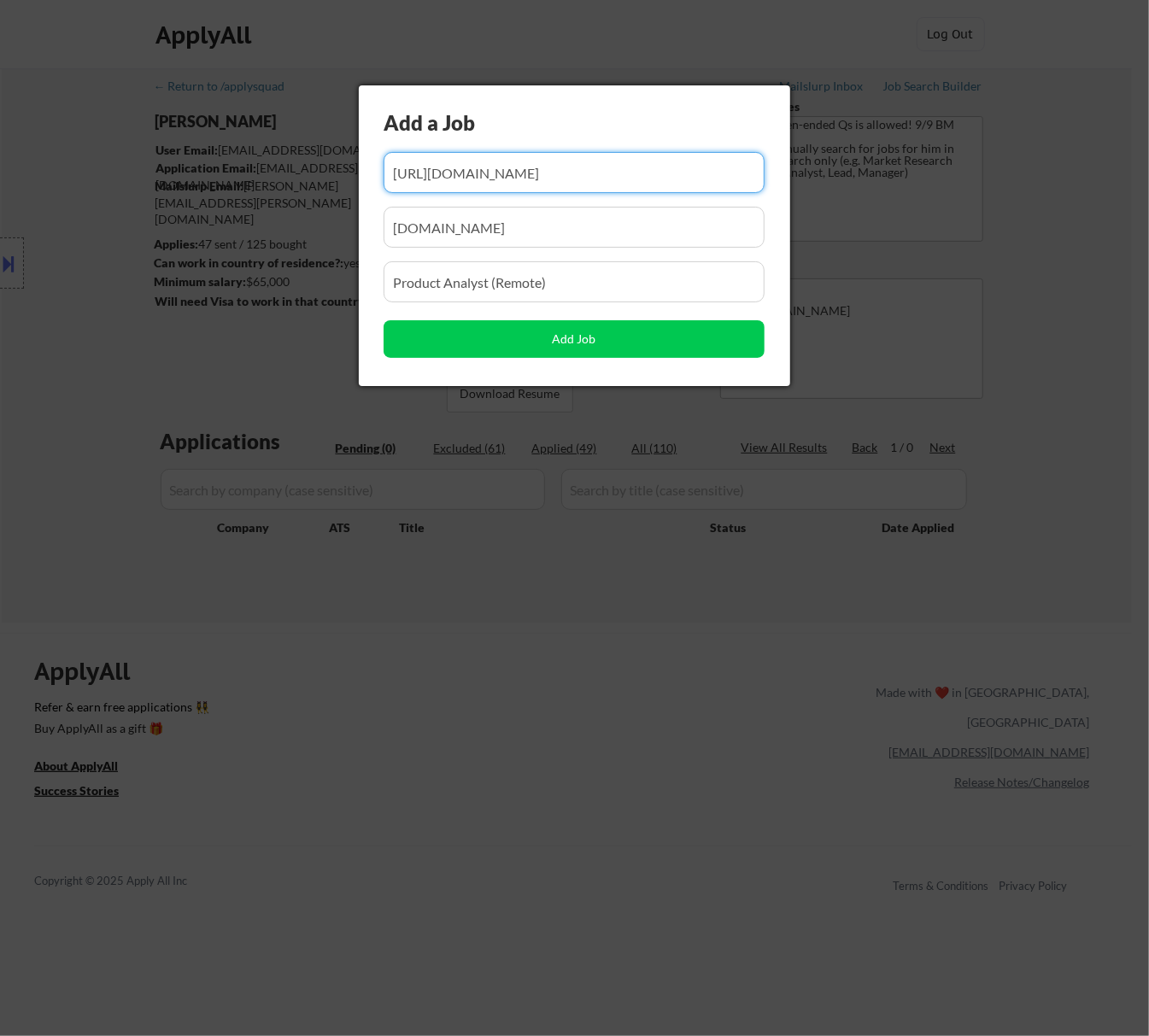
drag, startPoint x: 503, startPoint y: 172, endPoint x: 451, endPoint y: 172, distance: 52.0
click at [451, 172] on input "input" at bounding box center [574, 173] width 381 height 41
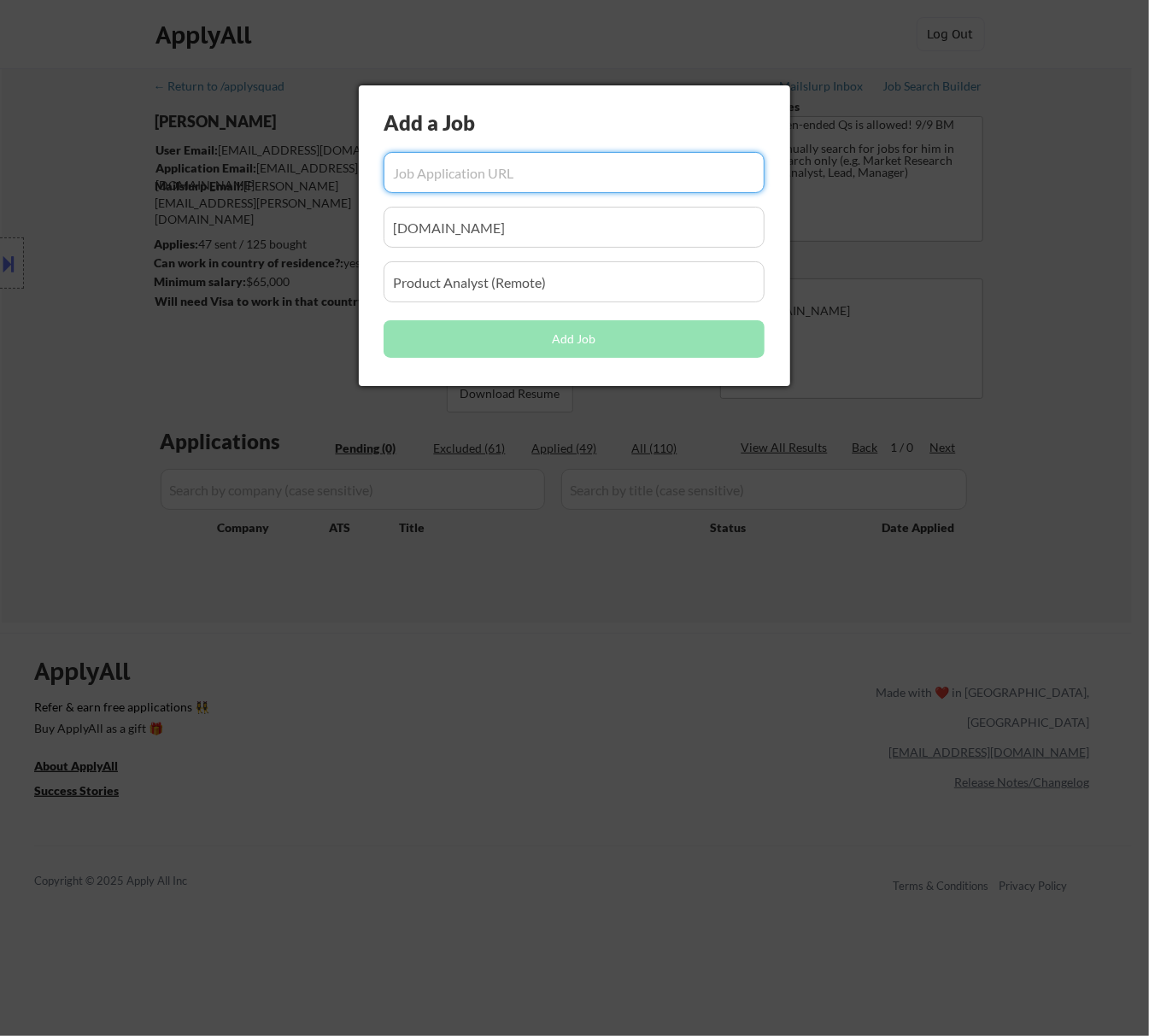
paste input "https://pjm.wd5.myworkdayjobs.com/pjmcareers/job/audubon-pa-remote/xmlname--sr-…"
type input "https://pjm.wd5.myworkdayjobs.com/pjmcareers/job/audubon-pa-remote/xmlname--sr-…"
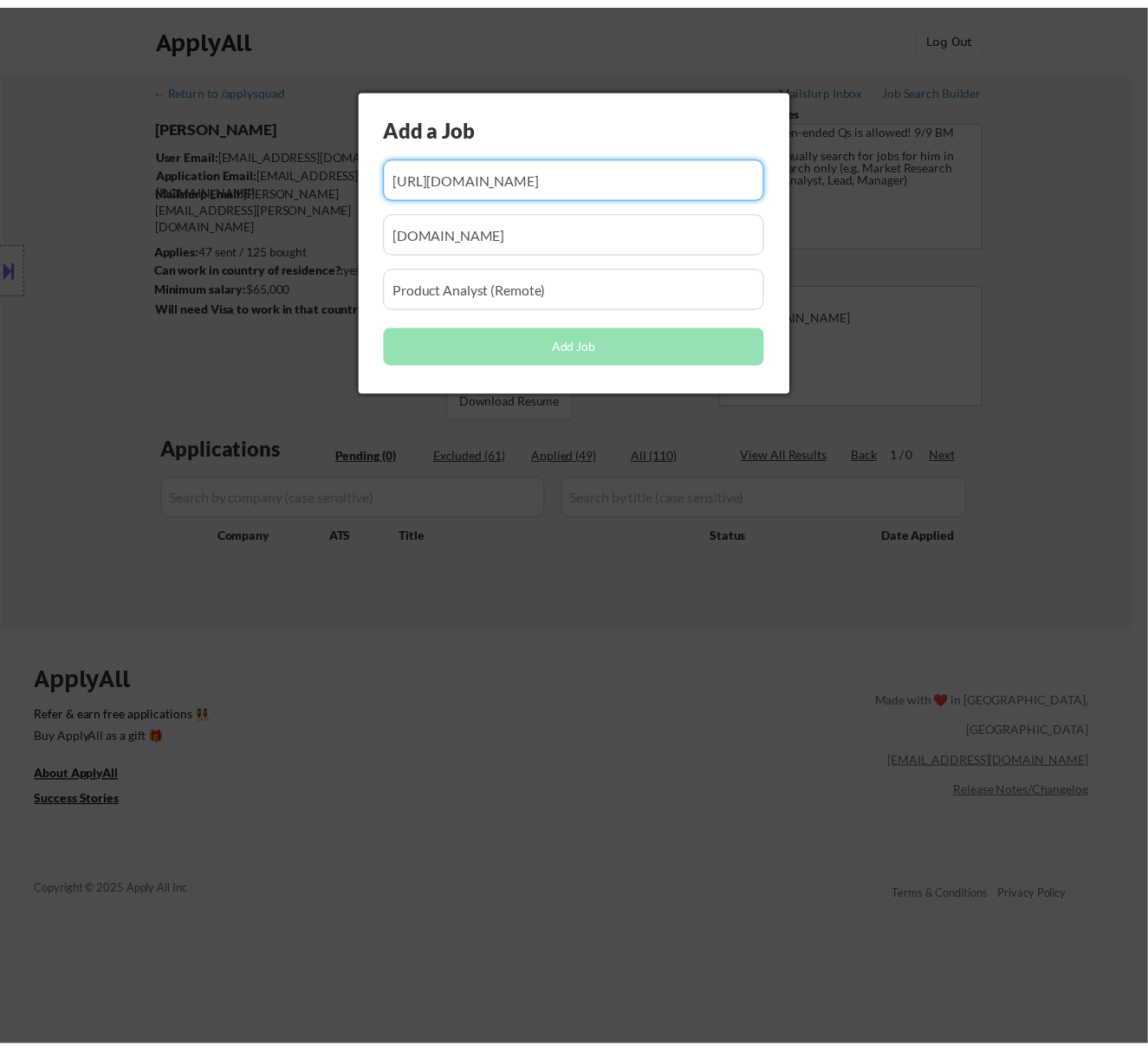
scroll to position [0, 0]
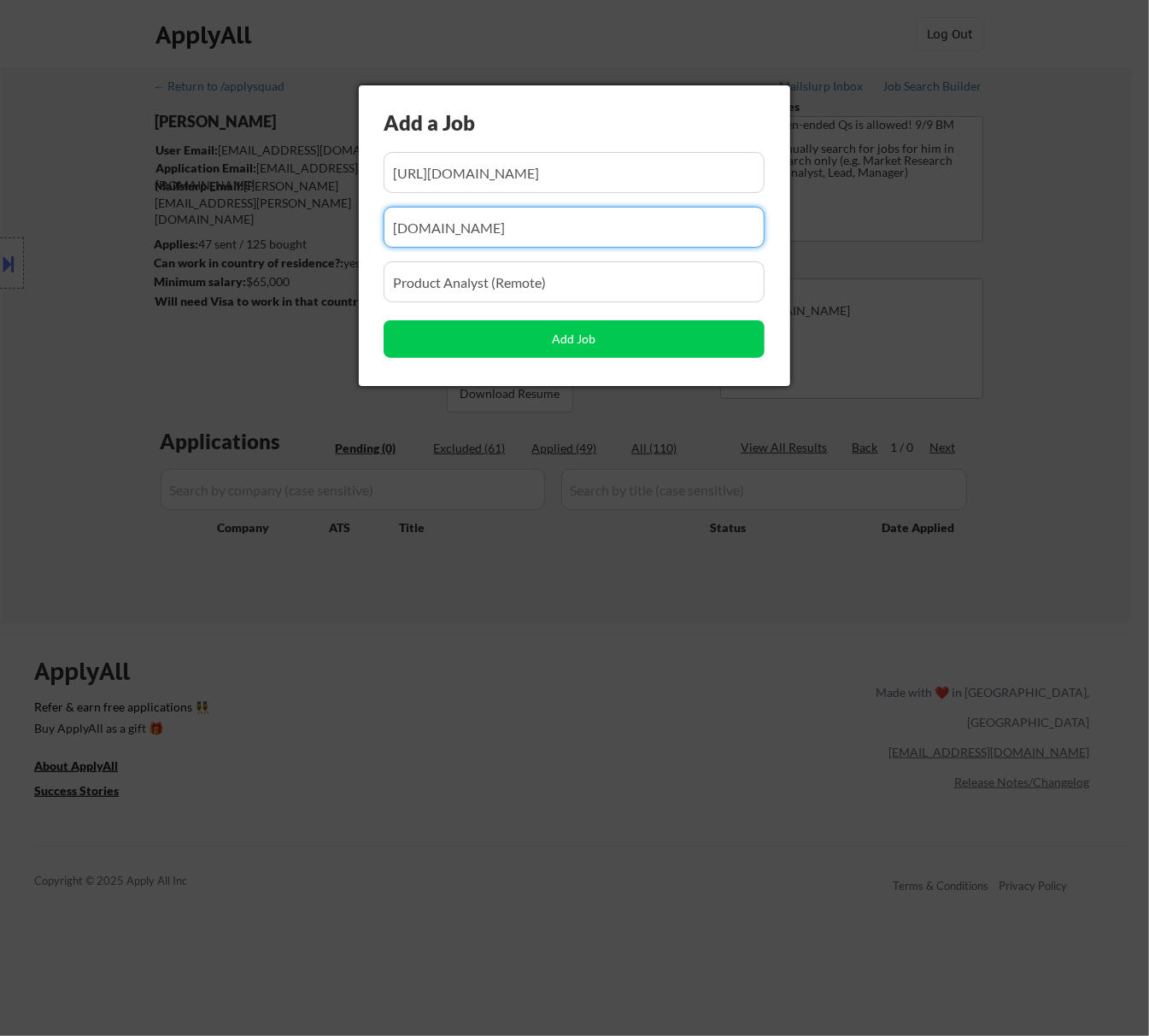
drag, startPoint x: 547, startPoint y: 227, endPoint x: 285, endPoint y: 247, distance: 262.8
click at [285, 247] on body "← Return to /applysquad Mailslurp Inbox Job Search Builder Seth Yockey User Ema…" at bounding box center [574, 518] width 1149 height 1036
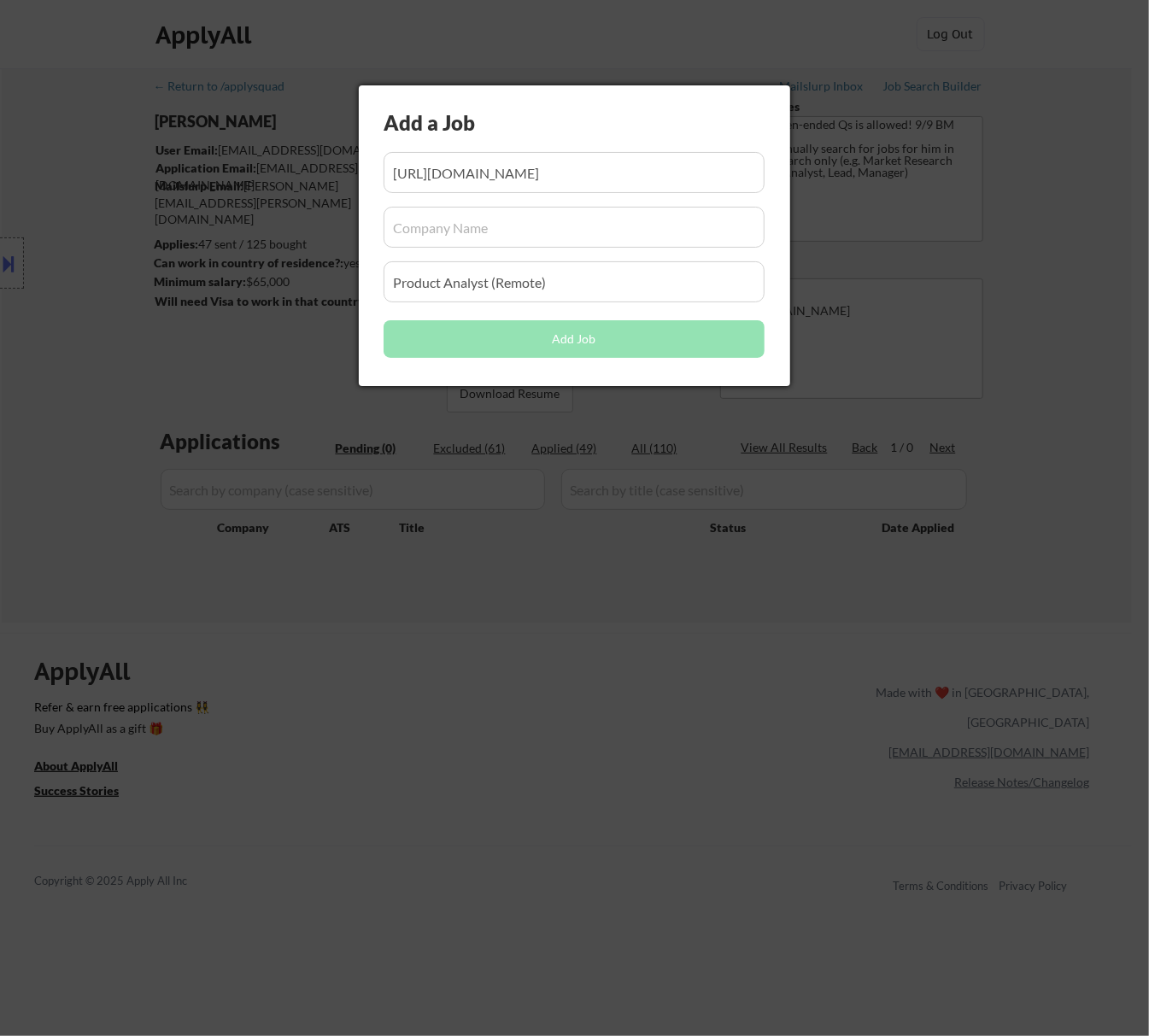
click at [493, 219] on input "input" at bounding box center [574, 228] width 381 height 41
paste input "pjm.wd5.myworkdayjobs.com/"
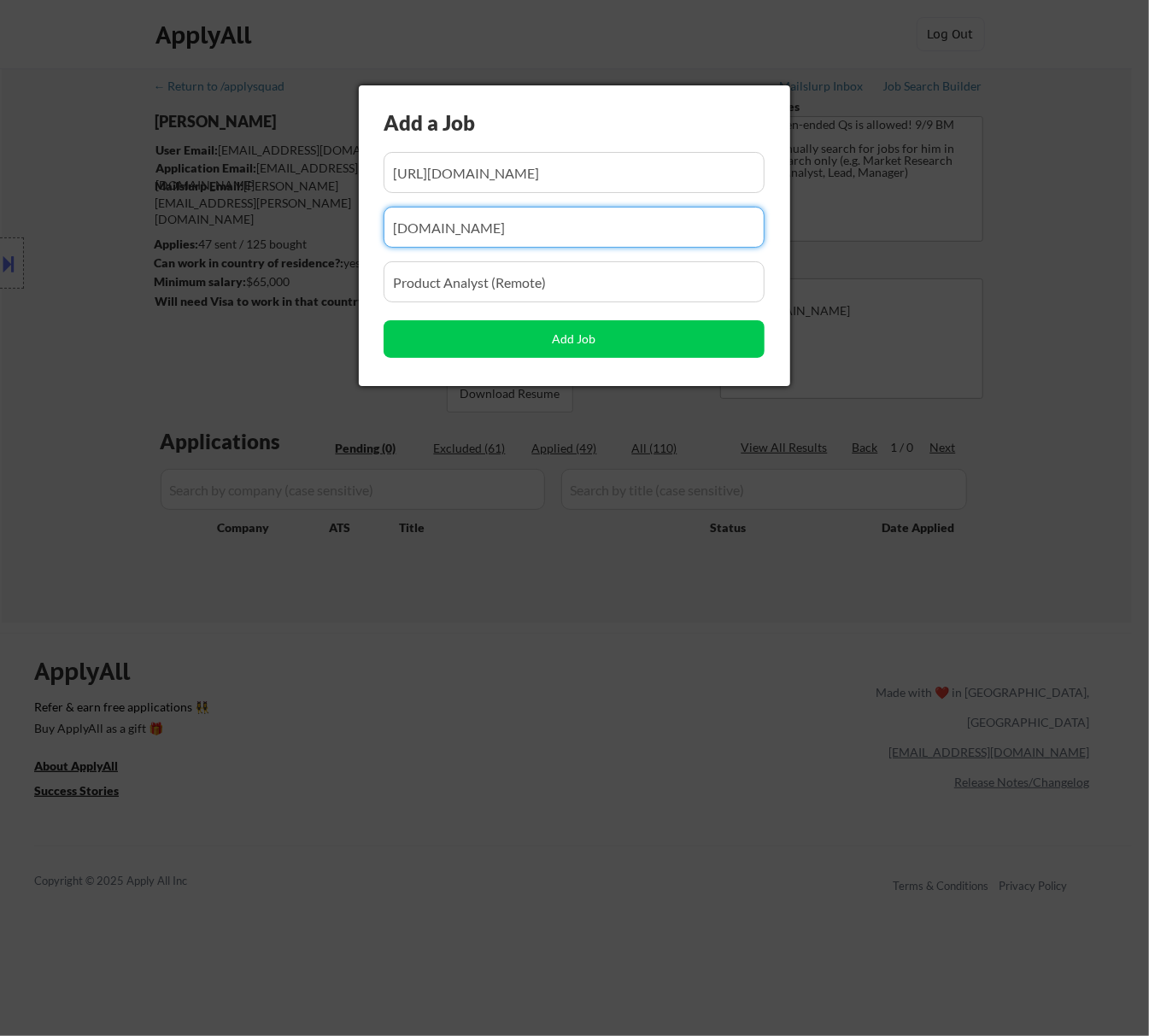
type input "pjm.wd5.myworkdayjobs.com"
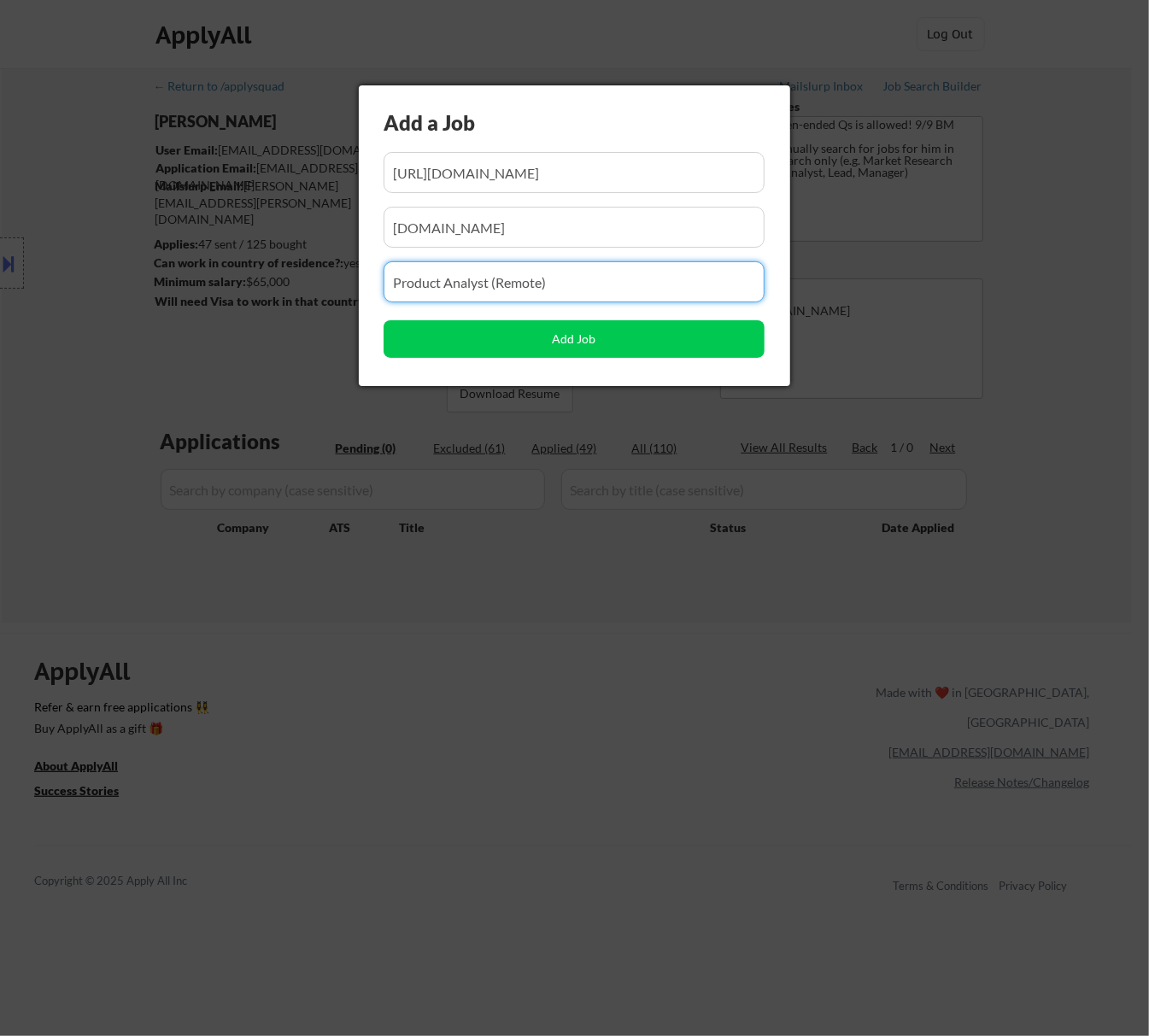
drag, startPoint x: 589, startPoint y: 273, endPoint x: 264, endPoint y: 291, distance: 325.5
click at [271, 291] on body "← Return to /applysquad Mailslurp Inbox Job Search Builder Seth Yockey User Ema…" at bounding box center [574, 518] width 1149 height 1036
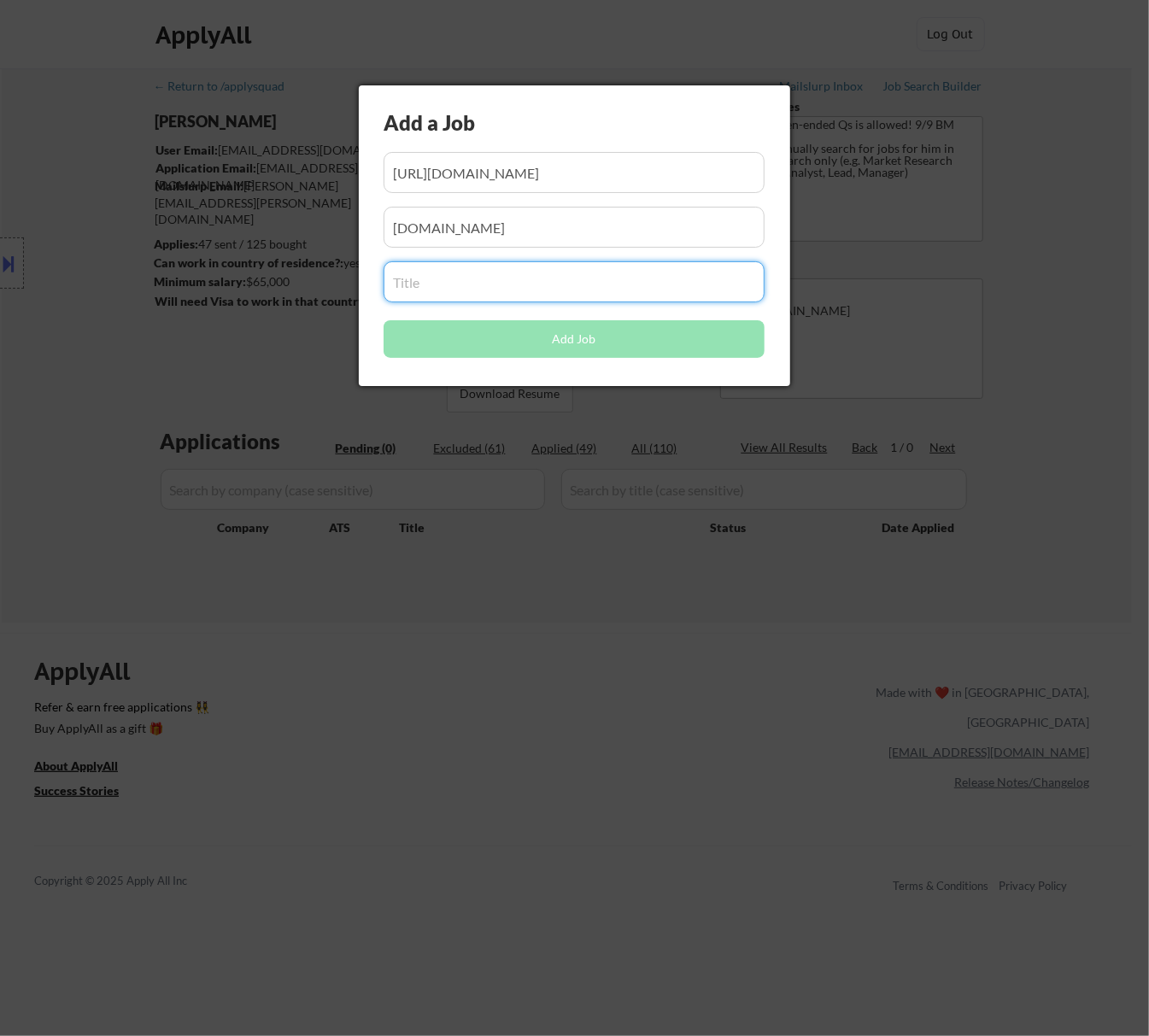
click at [541, 269] on input "input" at bounding box center [574, 282] width 381 height 41
paste input "(Sr./Lead) Product Analyst I (II)"
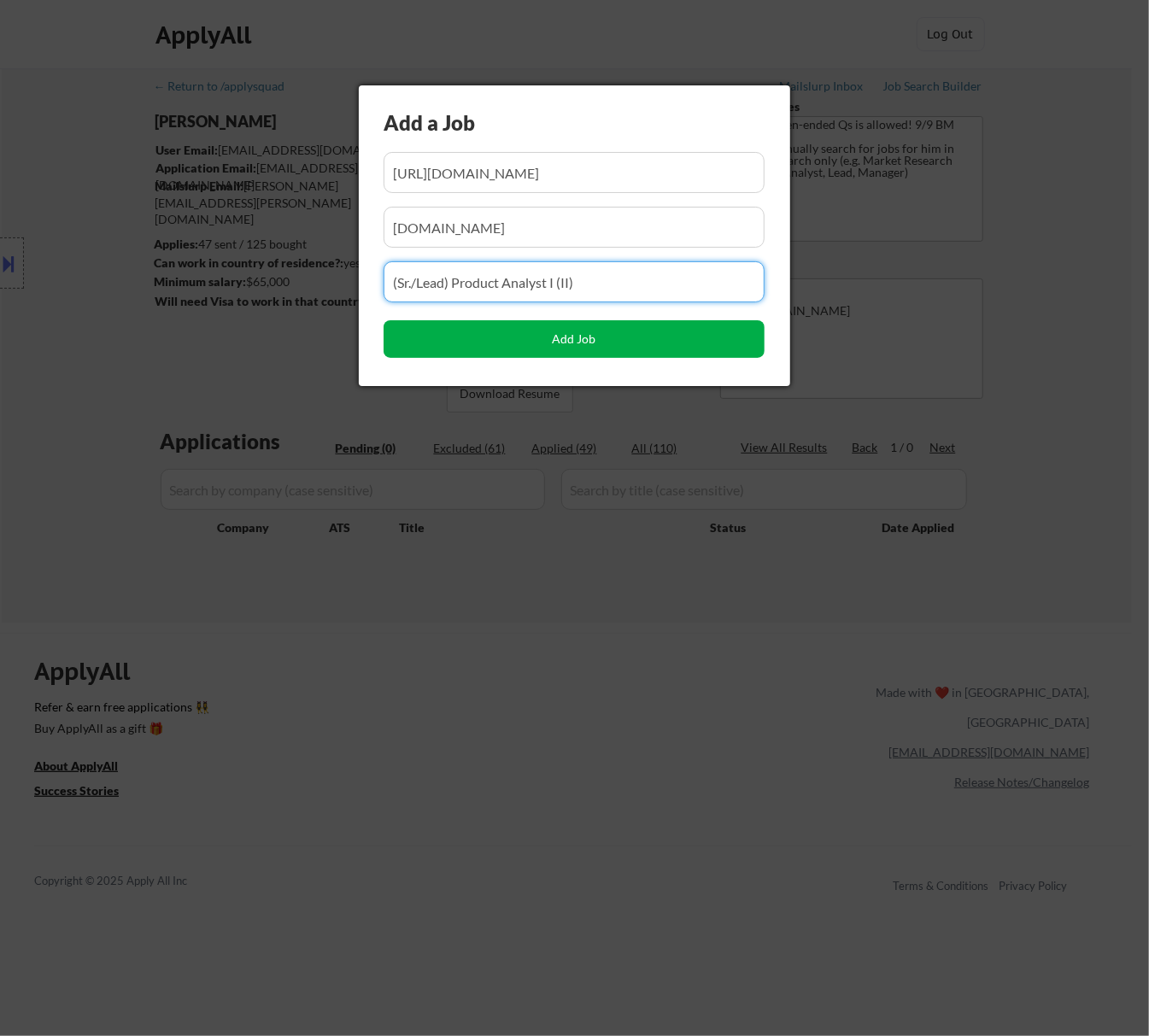
type input "(Sr./Lead) Product Analyst I (II)"
click at [573, 329] on button "Add Job" at bounding box center [574, 339] width 381 height 37
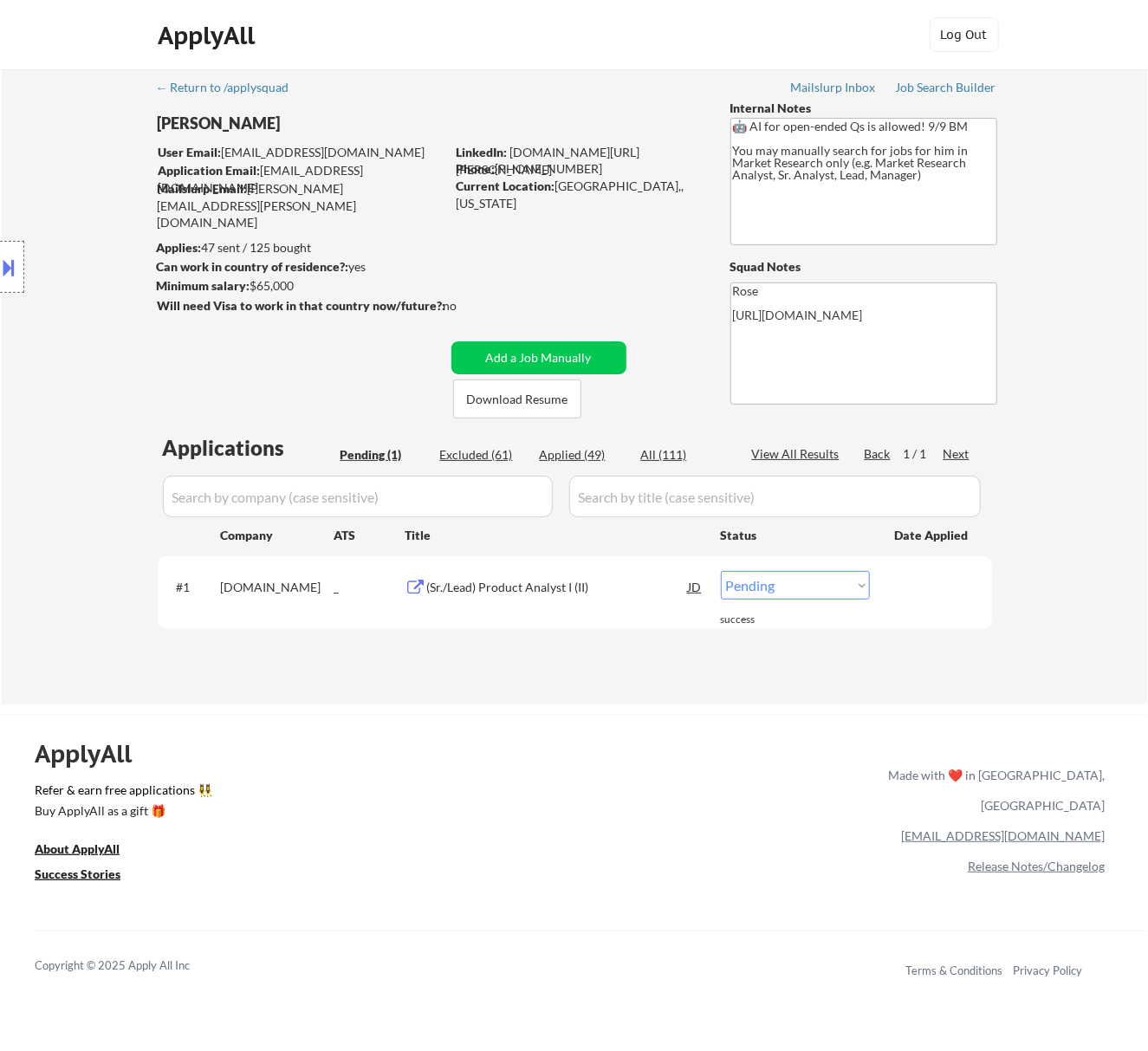
click at [801, 587] on select "Choose an option... Pending Applied Excluded (Questions) Excluded (Expired) Exc…" at bounding box center [795, 586] width 149 height 28
select select ""applied""
click at [721, 571] on select "Choose an option... Pending Applied Excluded (Questions) Excluded (Expired) Exc…" at bounding box center [795, 586] width 149 height 28
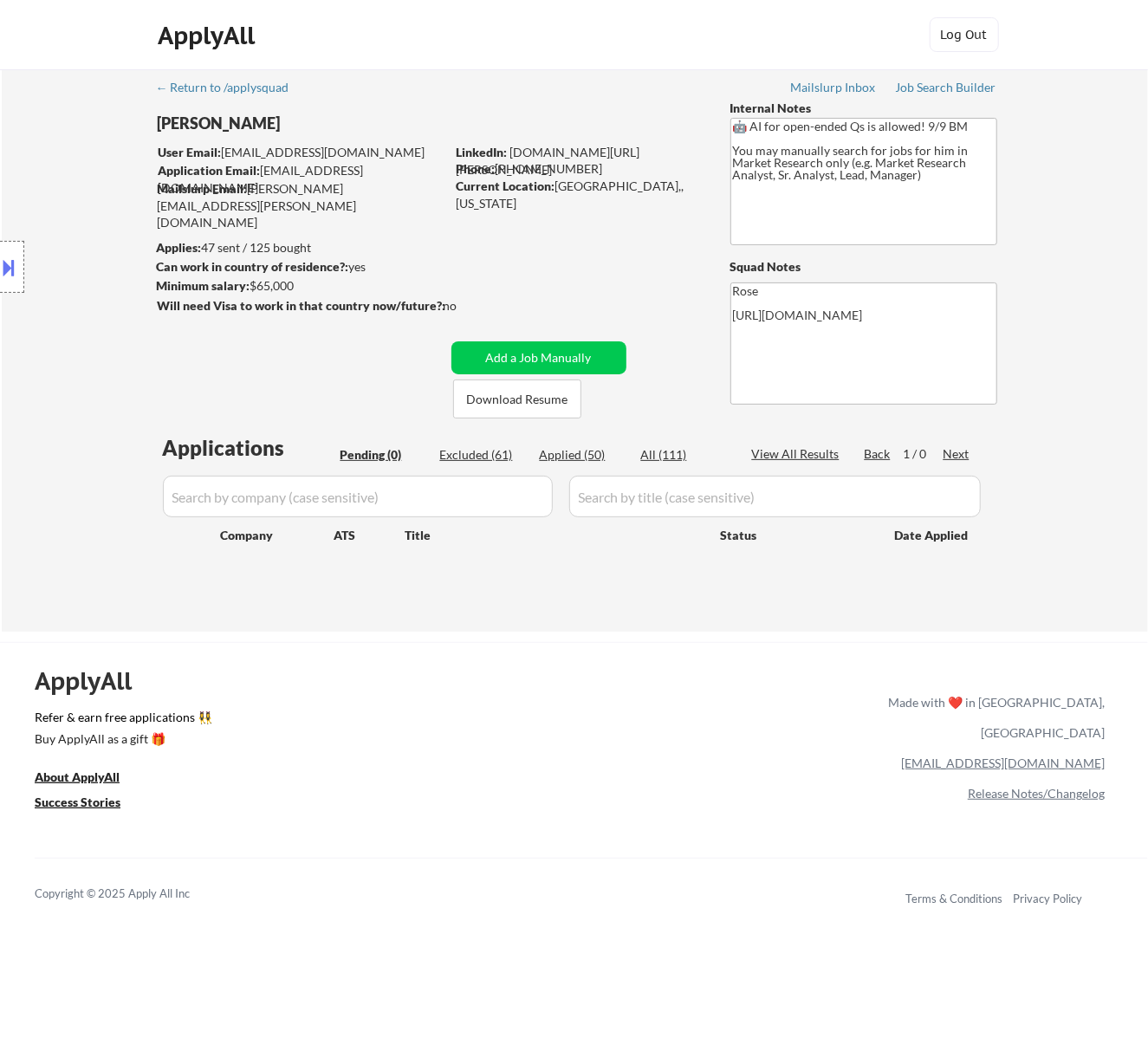
click at [594, 449] on div "Applied (50)" at bounding box center [583, 455] width 87 height 17
select select ""applied""
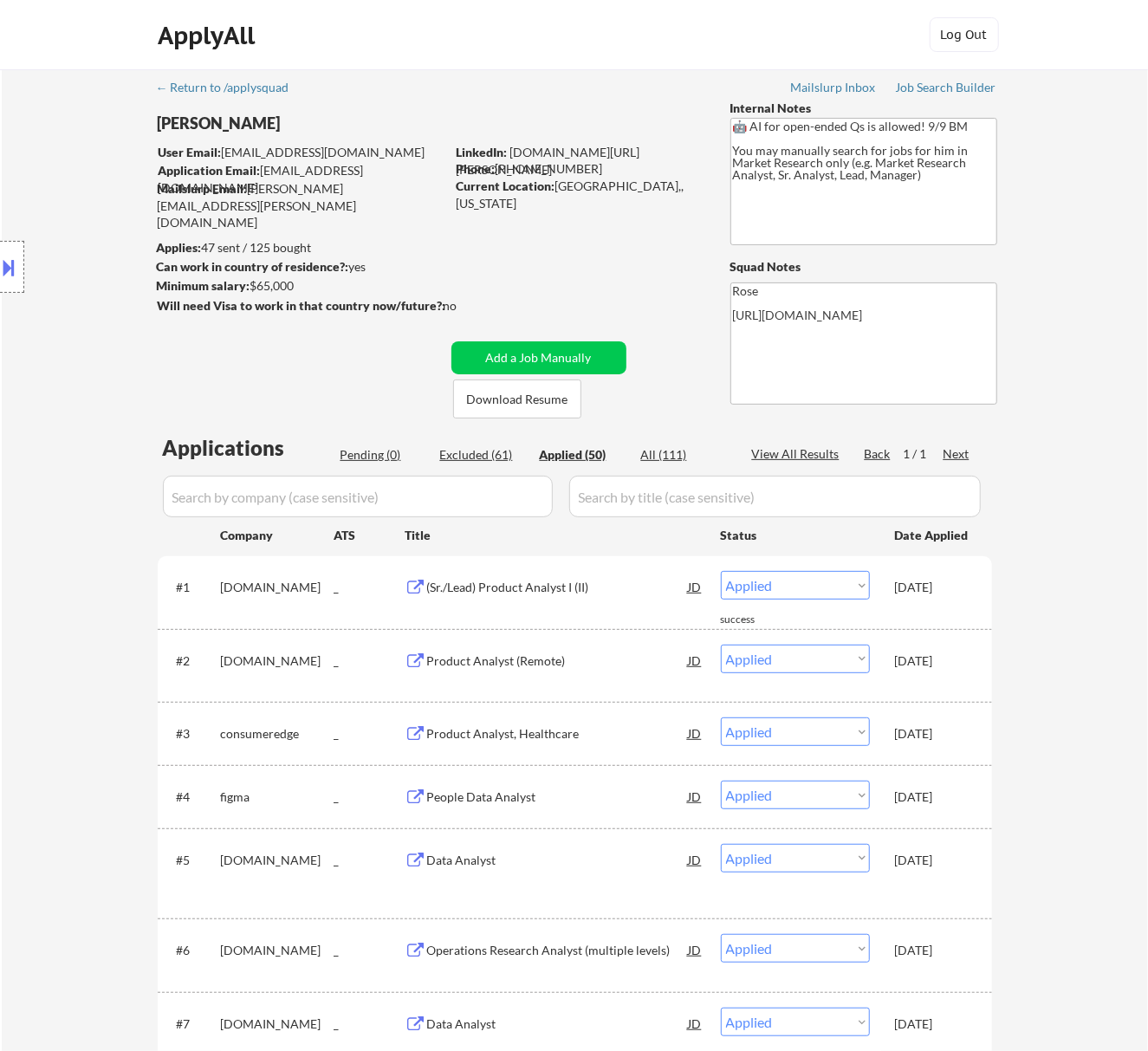
click at [496, 501] on input "input" at bounding box center [357, 497] width 390 height 42
paste input "ylopo"
type input "ylopo"
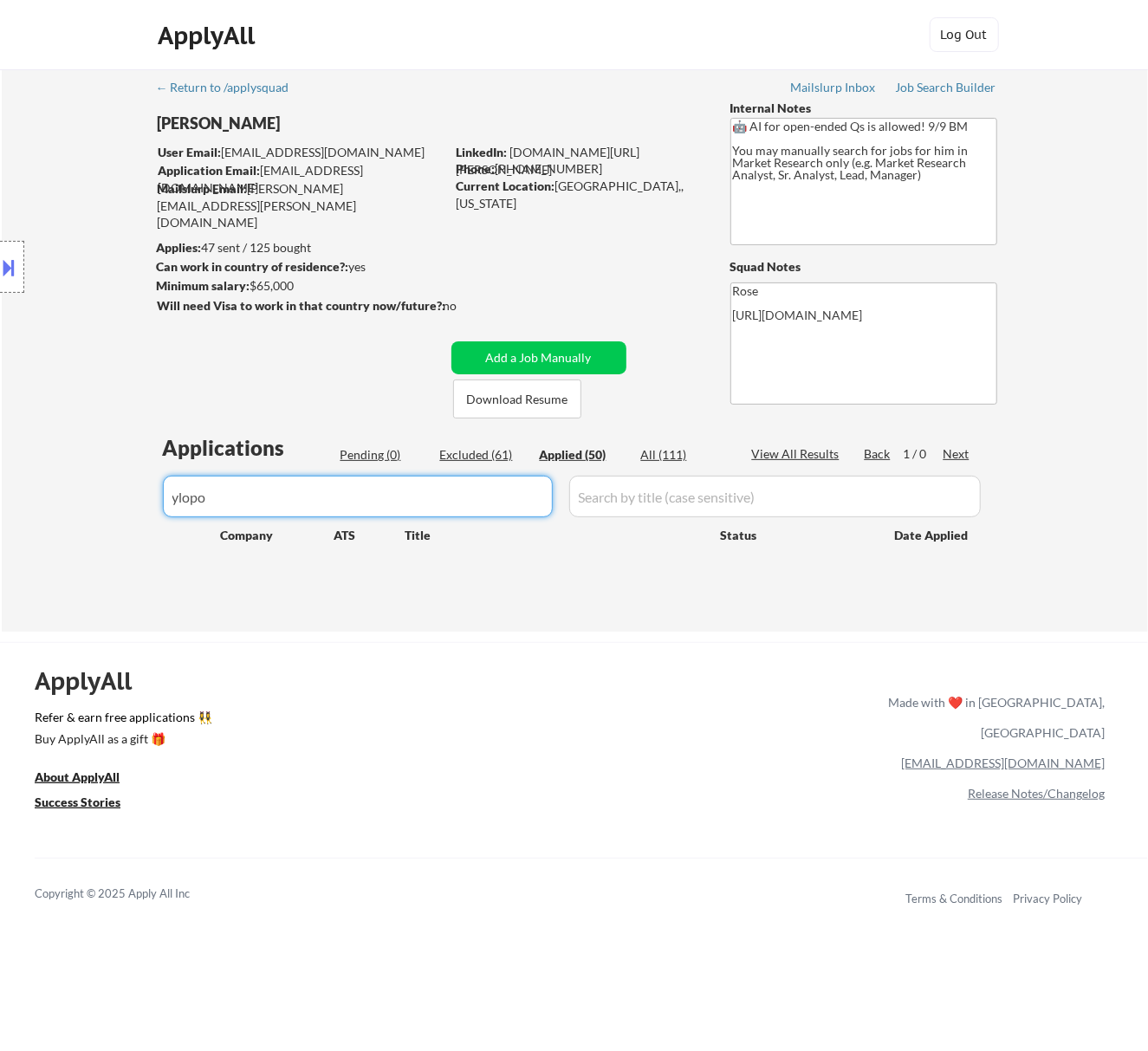
drag, startPoint x: 234, startPoint y: 494, endPoint x: 109, endPoint y: 504, distance: 125.4
click at [111, 502] on div "← Return to /applysquad Mailslurp Inbox Job Search Builder Seth Yockey User Ema…" at bounding box center [575, 350] width 1146 height 563
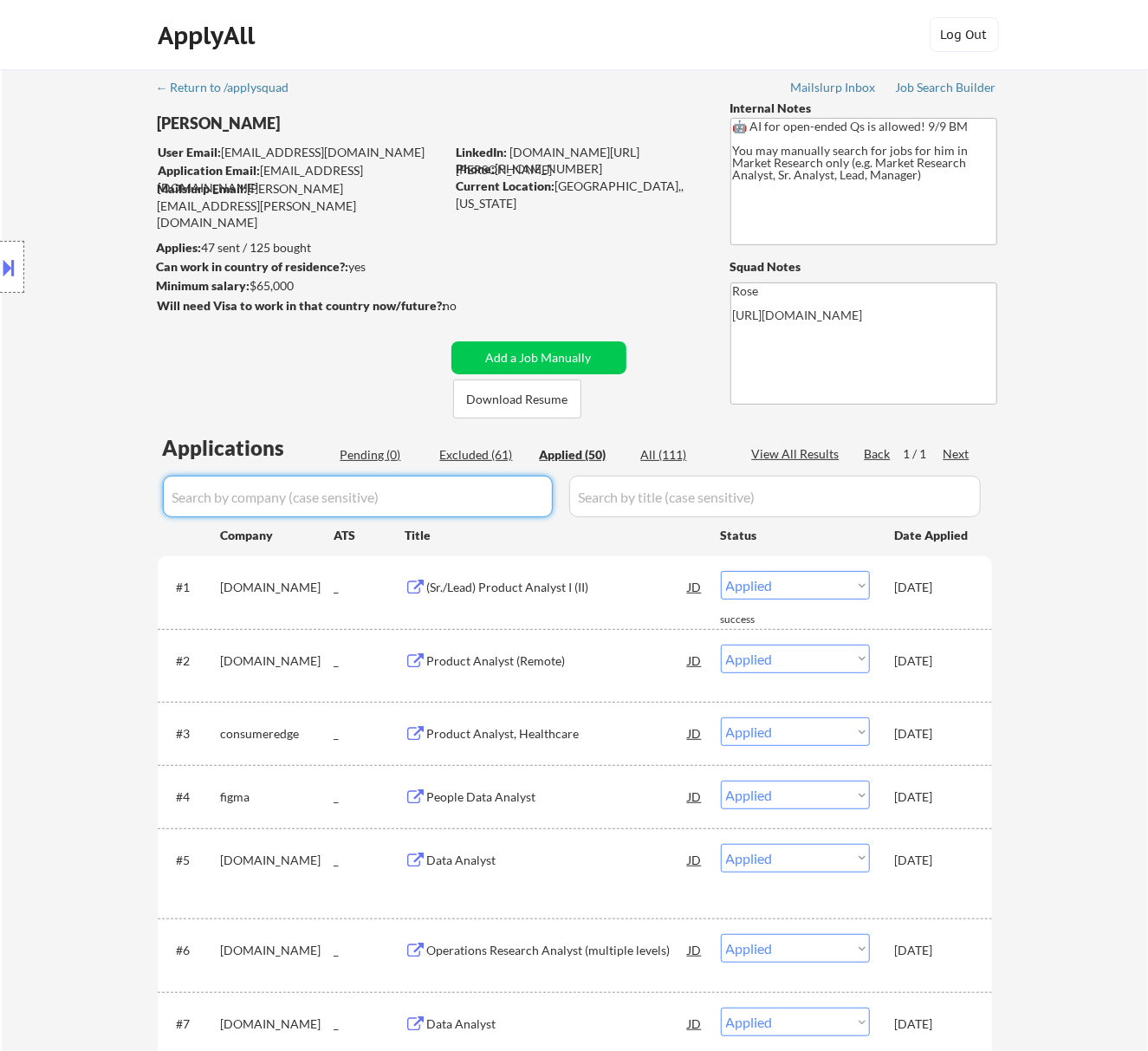
click at [391, 454] on div "Pending (0)" at bounding box center [384, 455] width 87 height 17
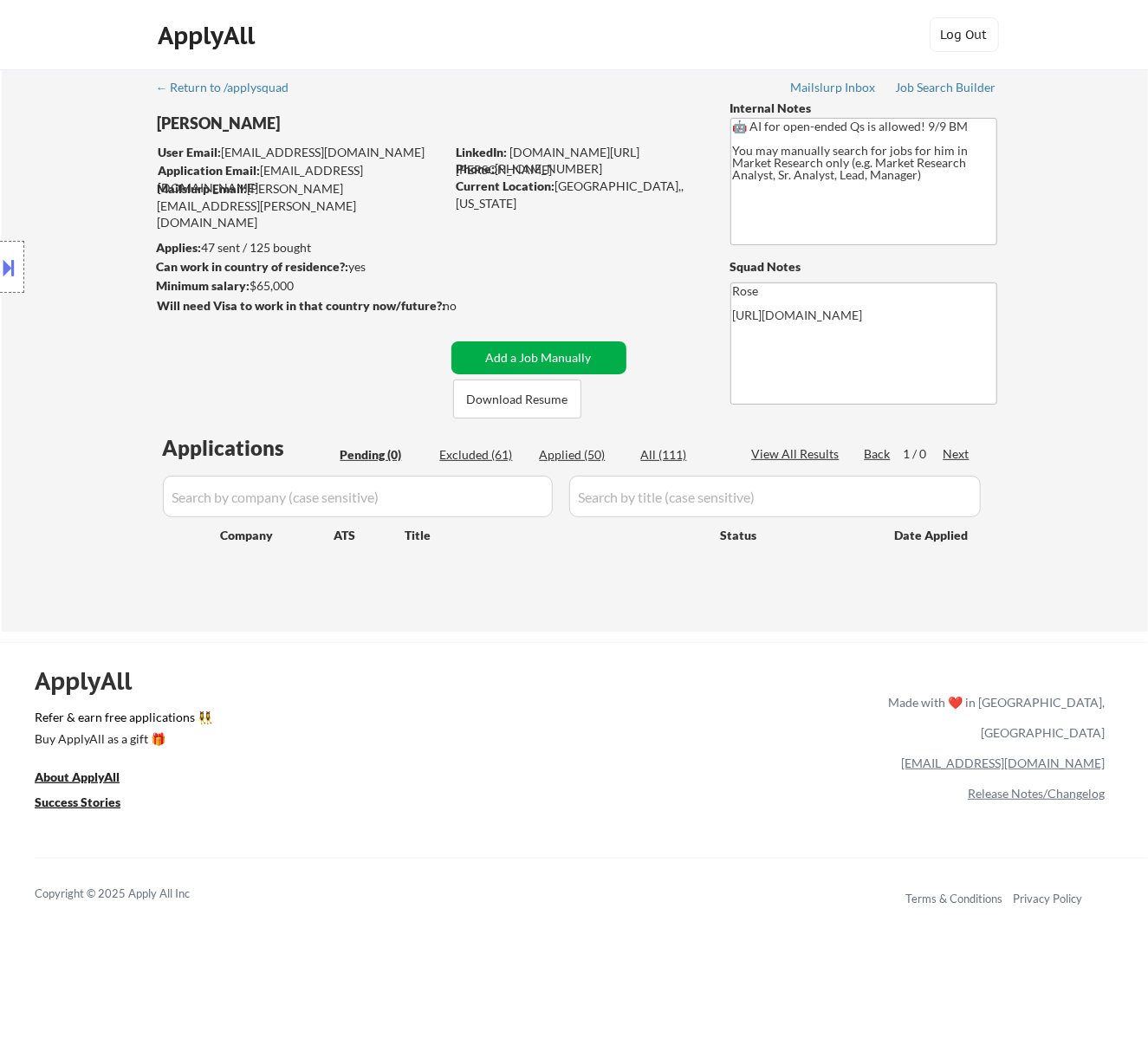
click at [529, 357] on button "Add a Job Manually" at bounding box center [538, 358] width 175 height 33
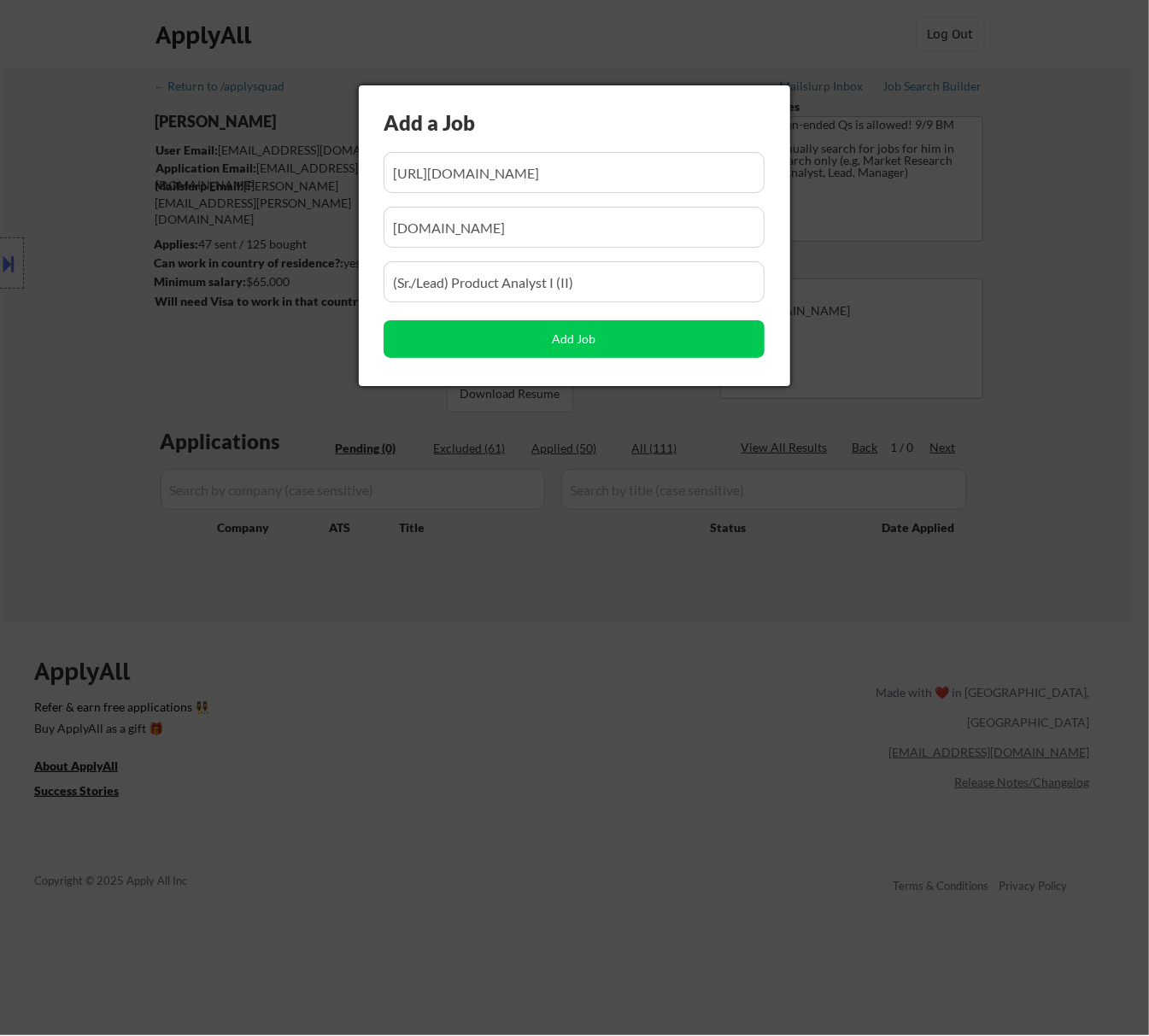
scroll to position [0, 433]
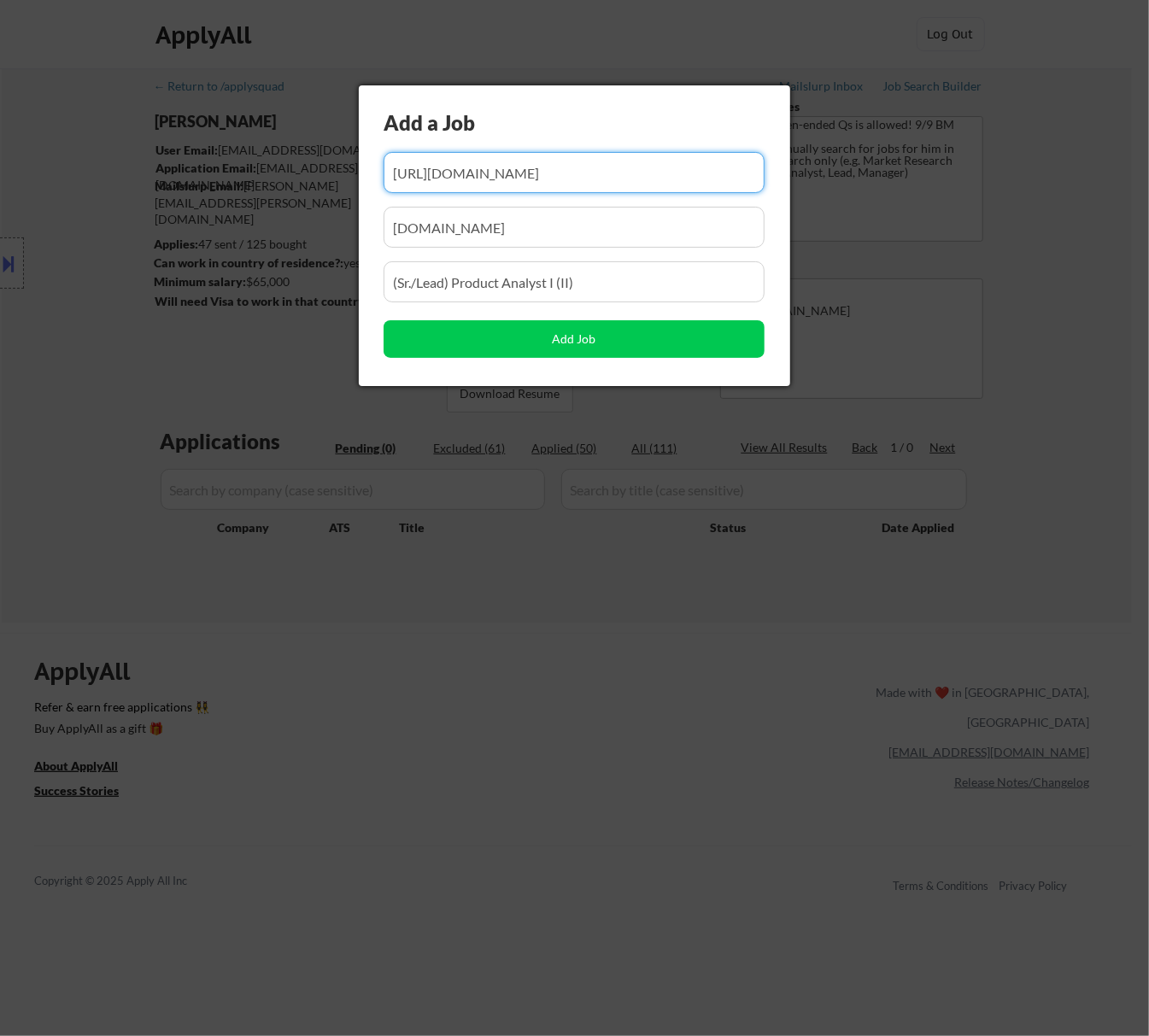
drag, startPoint x: 595, startPoint y: 182, endPoint x: 528, endPoint y: 189, distance: 67.4
click at [528, 189] on input "input" at bounding box center [574, 173] width 381 height 41
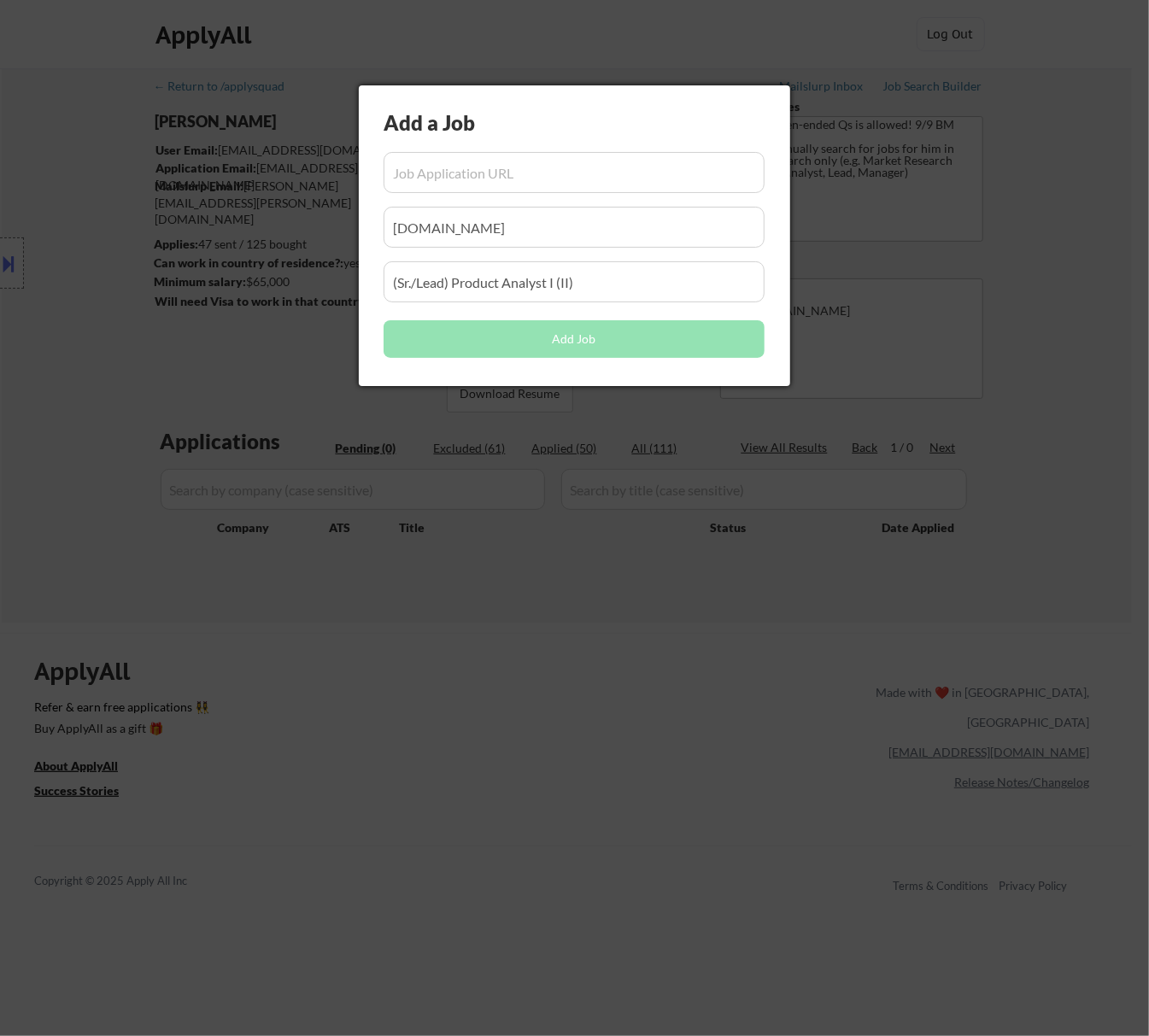
click at [484, 174] on input "input" at bounding box center [574, 173] width 381 height 41
paste input "https://job-boards.greenhouse.io/ylopo/jobs/5657437004"
type input "https://job-boards.greenhouse.io/ylopo/jobs/5657437004"
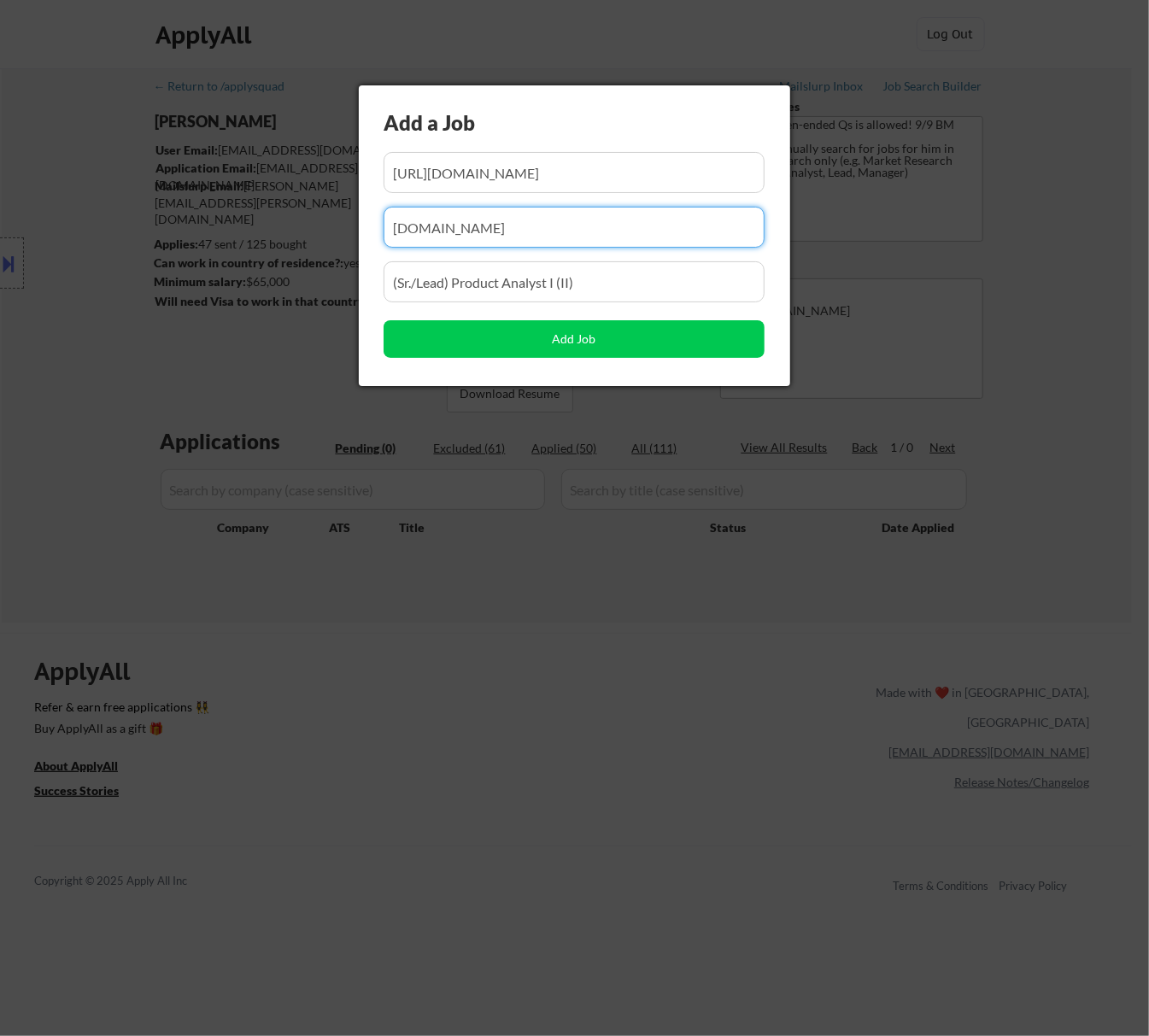
drag, startPoint x: 603, startPoint y: 227, endPoint x: 279, endPoint y: 243, distance: 324.4
click at [281, 243] on body "← Return to /applysquad Mailslurp Inbox Job Search Builder Seth Yockey User Ema…" at bounding box center [574, 518] width 1149 height 1036
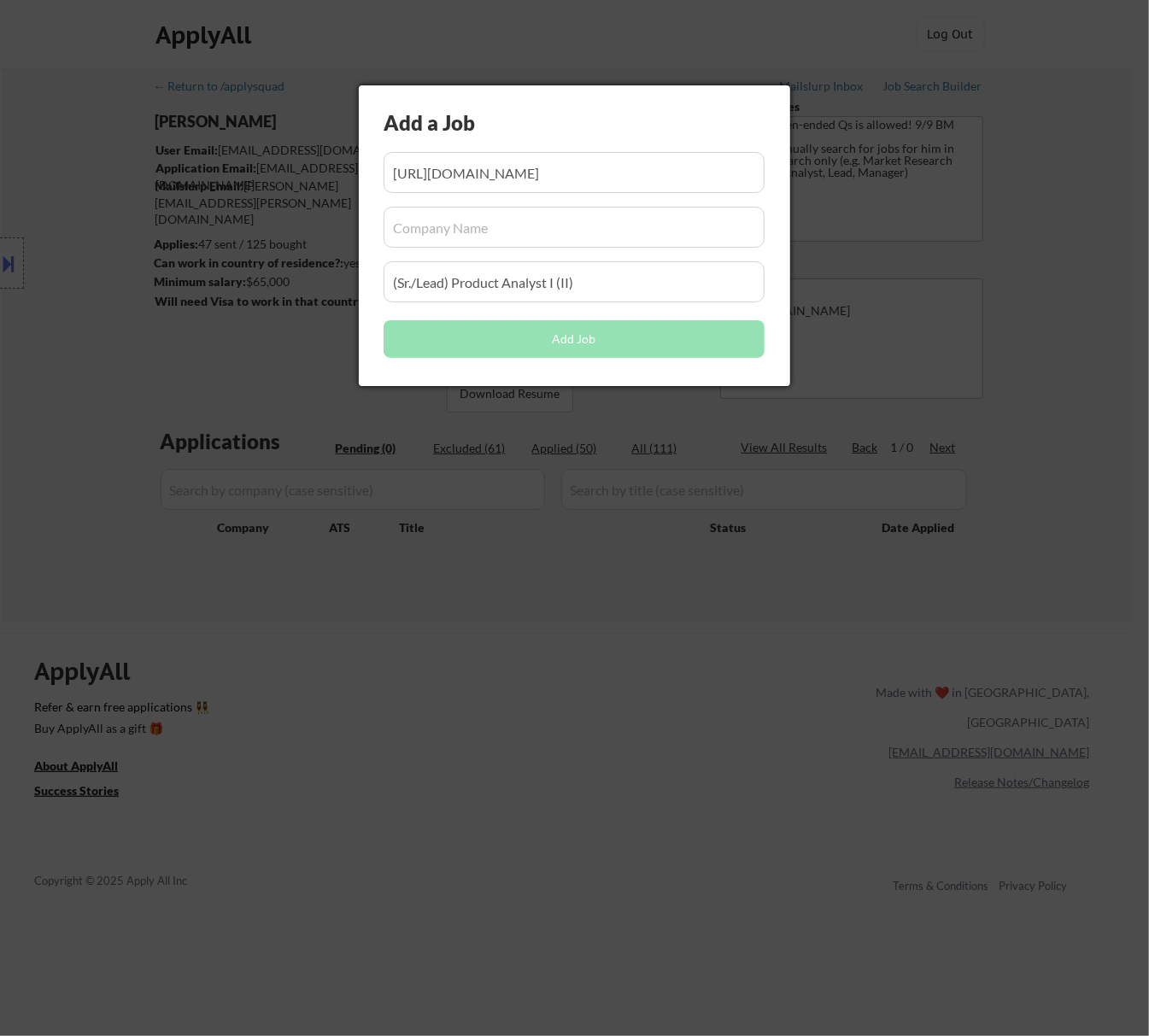
click at [476, 226] on input "input" at bounding box center [574, 228] width 381 height 41
paste input "ylopo/"
type input "ylopo"
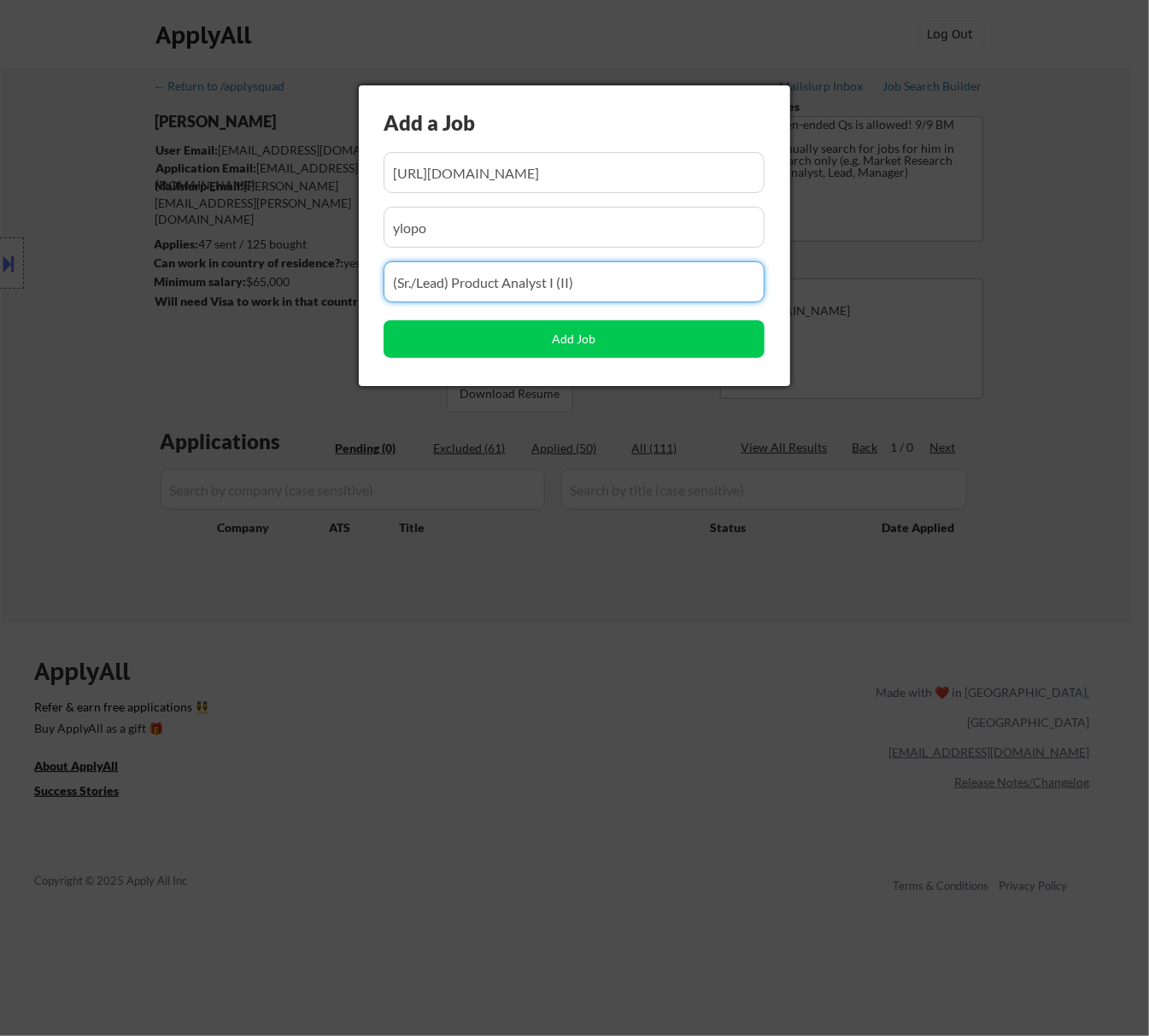
drag, startPoint x: 593, startPoint y: 277, endPoint x: 296, endPoint y: 282, distance: 297.0
click at [296, 282] on body "← Return to /applysquad Mailslurp Inbox Job Search Builder Seth Yockey User Ema…" at bounding box center [574, 518] width 1149 height 1036
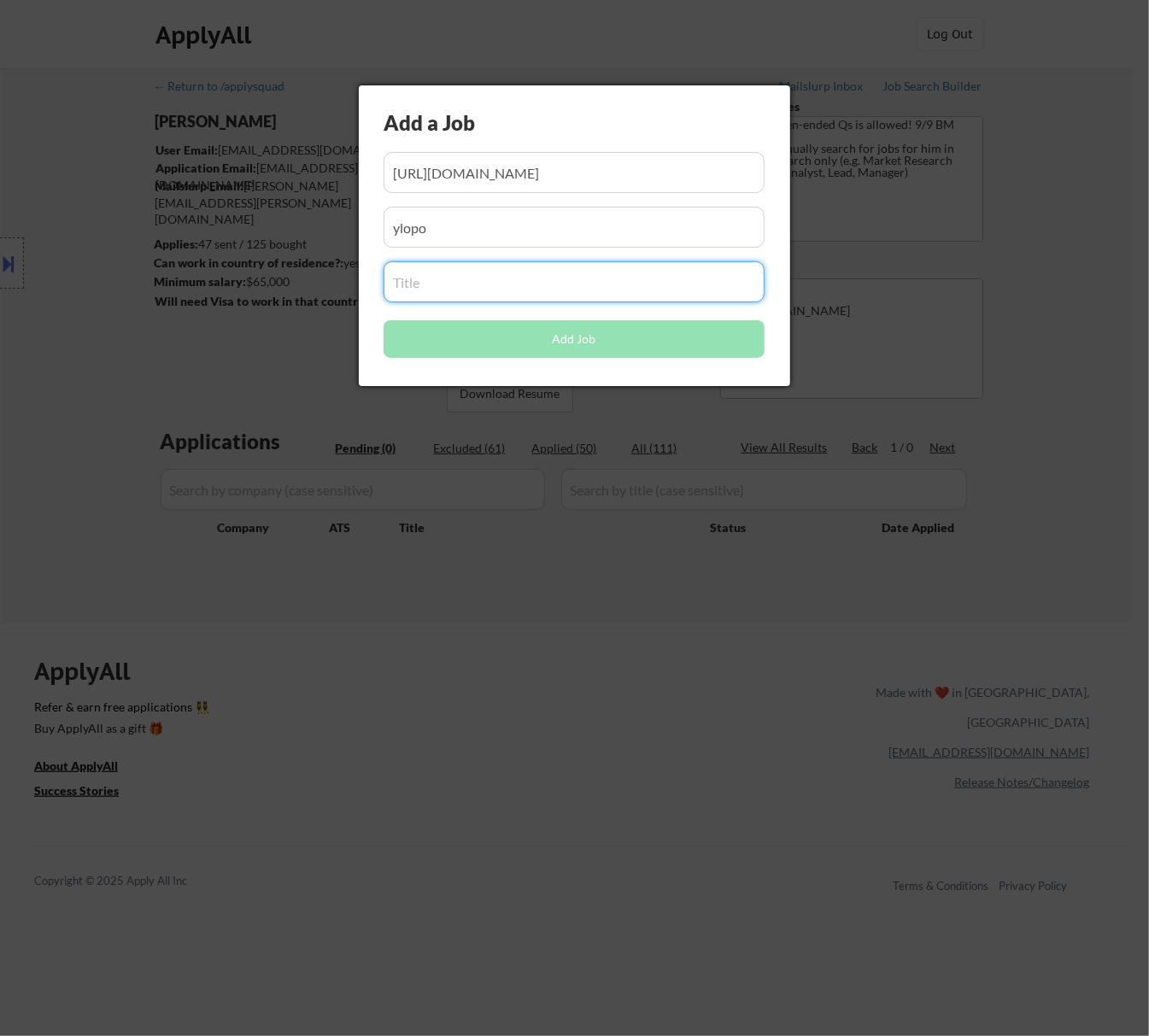
click at [493, 274] on input "input" at bounding box center [574, 282] width 381 height 41
paste input "Product Analyst"
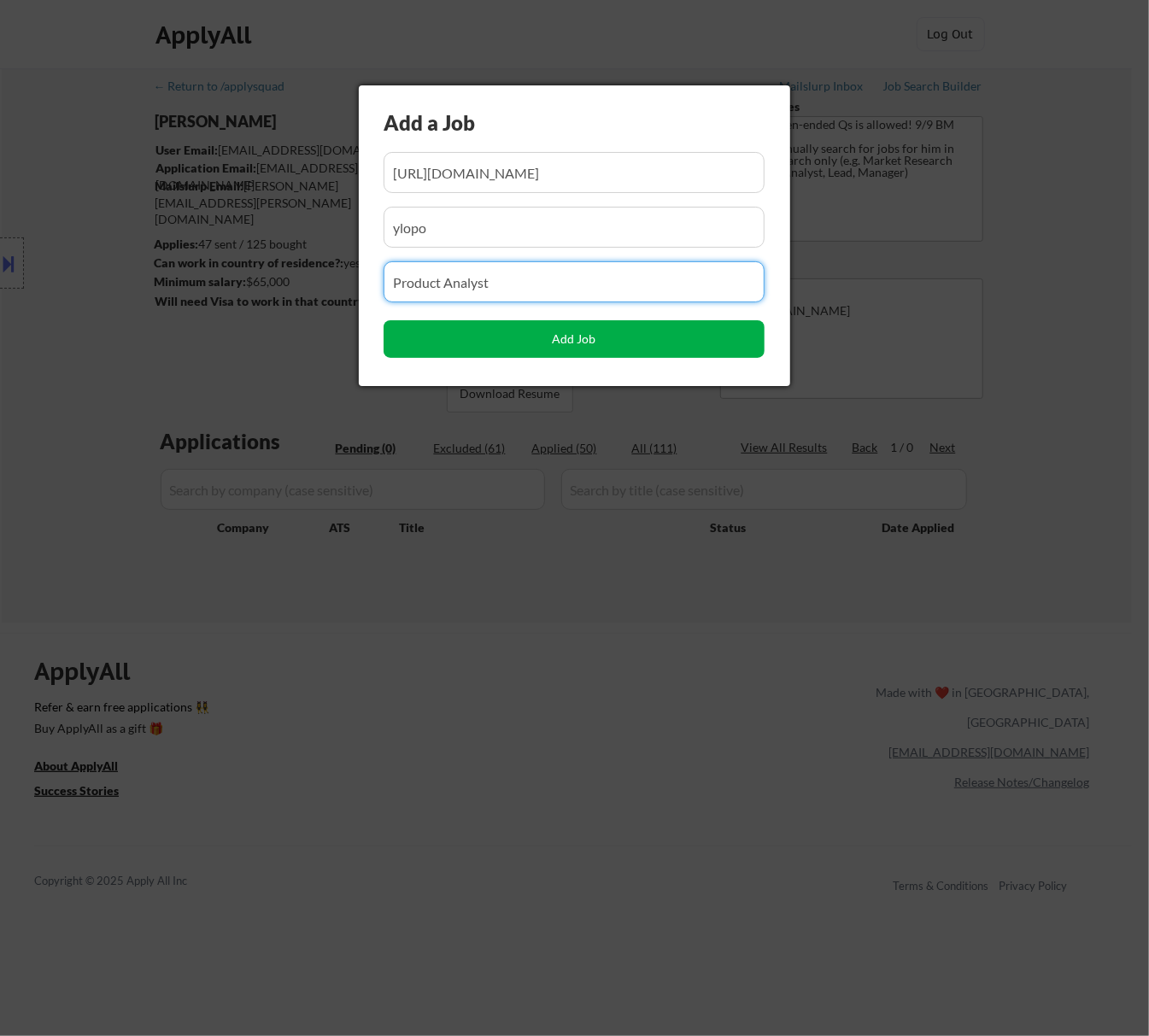
type input "Product Analyst"
drag, startPoint x: 600, startPoint y: 337, endPoint x: 582, endPoint y: 337, distance: 18.0
click at [599, 336] on button "Add Job" at bounding box center [574, 339] width 381 height 37
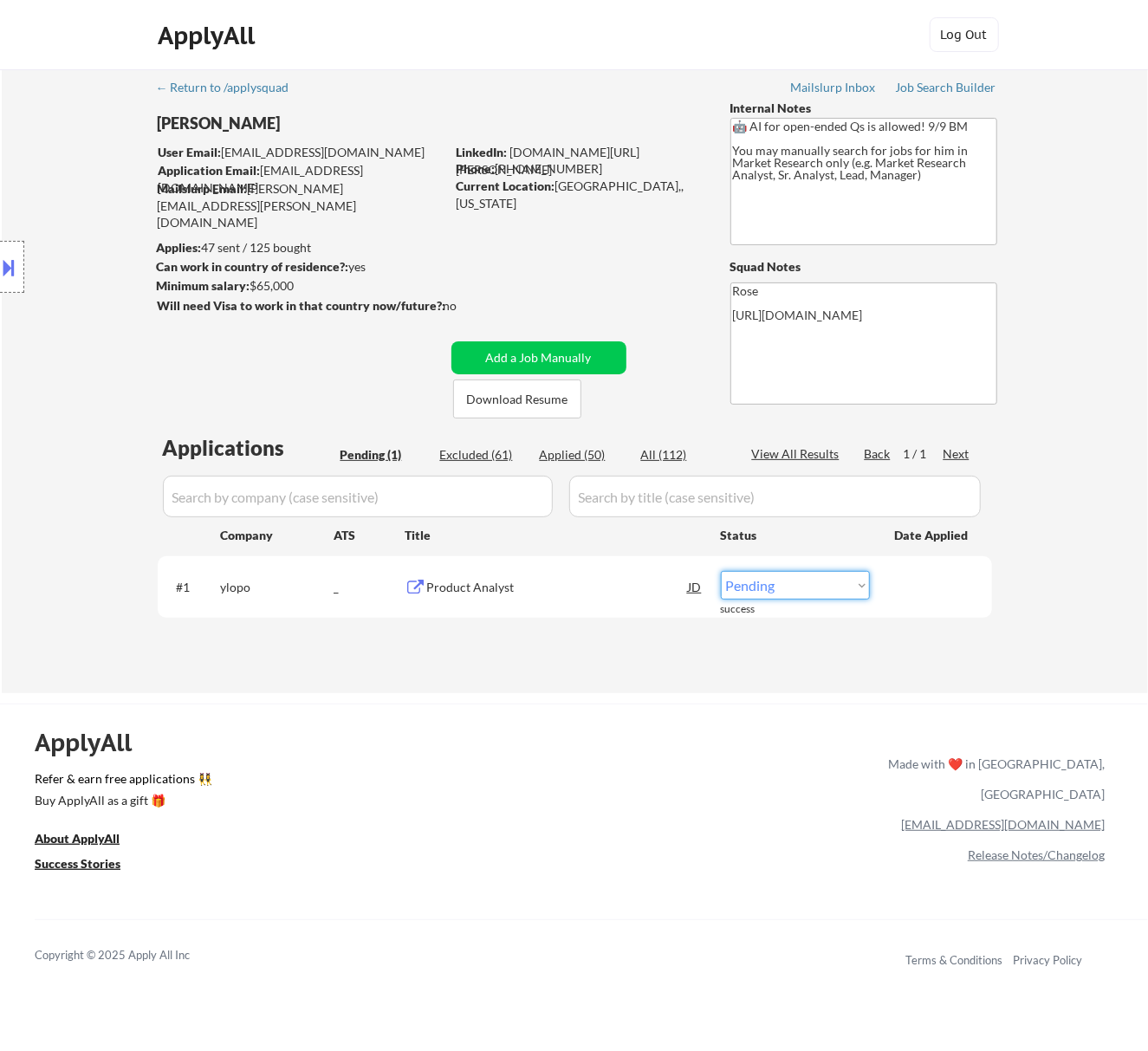
click at [799, 581] on select "Choose an option... Pending Applied Excluded (Questions) Excluded (Expired) Exc…" at bounding box center [795, 586] width 149 height 28
select select ""applied""
click at [721, 571] on select "Choose an option... Pending Applied Excluded (Questions) Excluded (Expired) Exc…" at bounding box center [795, 586] width 149 height 28
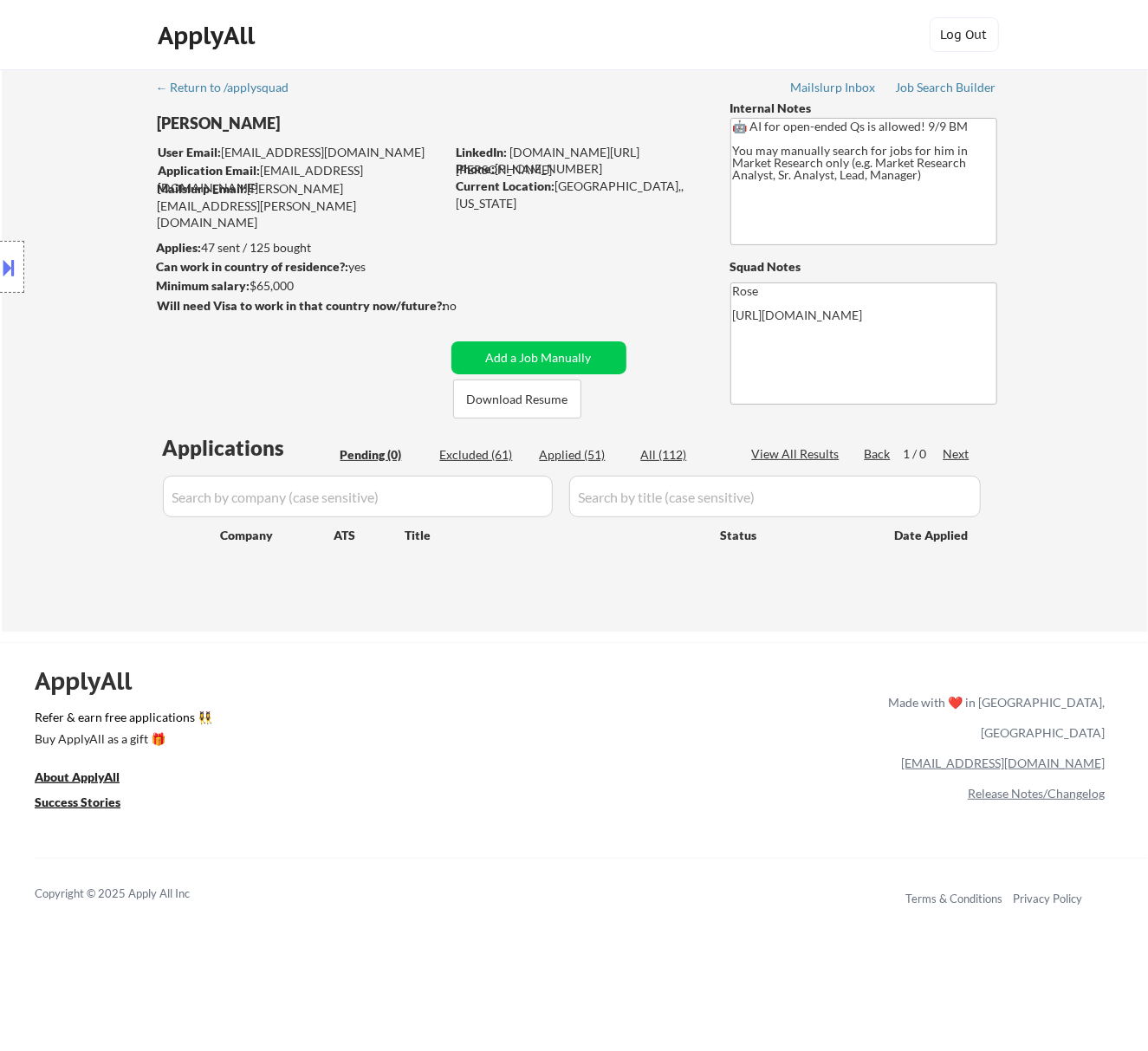
click at [566, 450] on div "Applied (51)" at bounding box center [583, 455] width 87 height 17
select select ""applied""
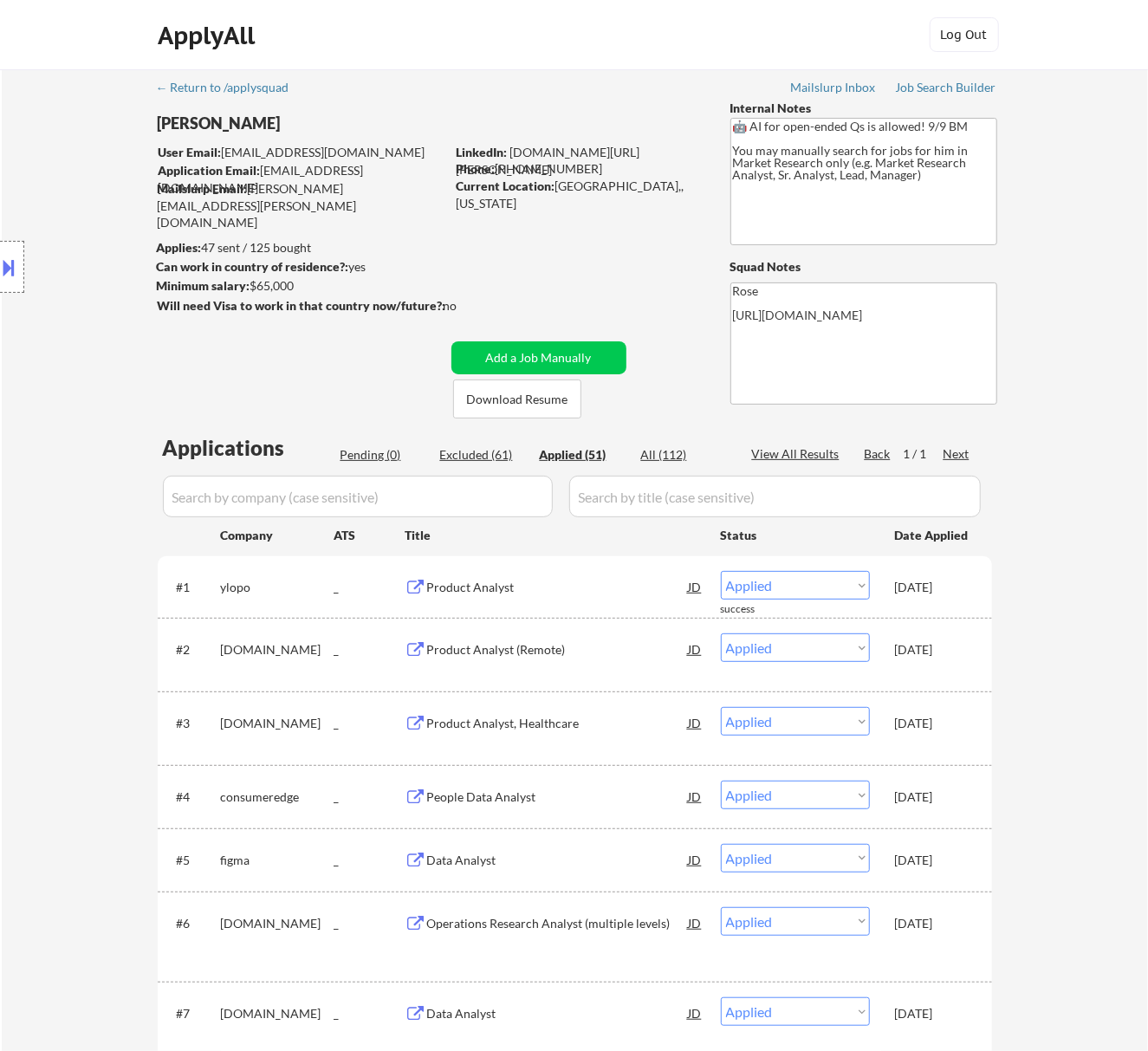
click at [492, 499] on input "input" at bounding box center [357, 497] width 390 height 42
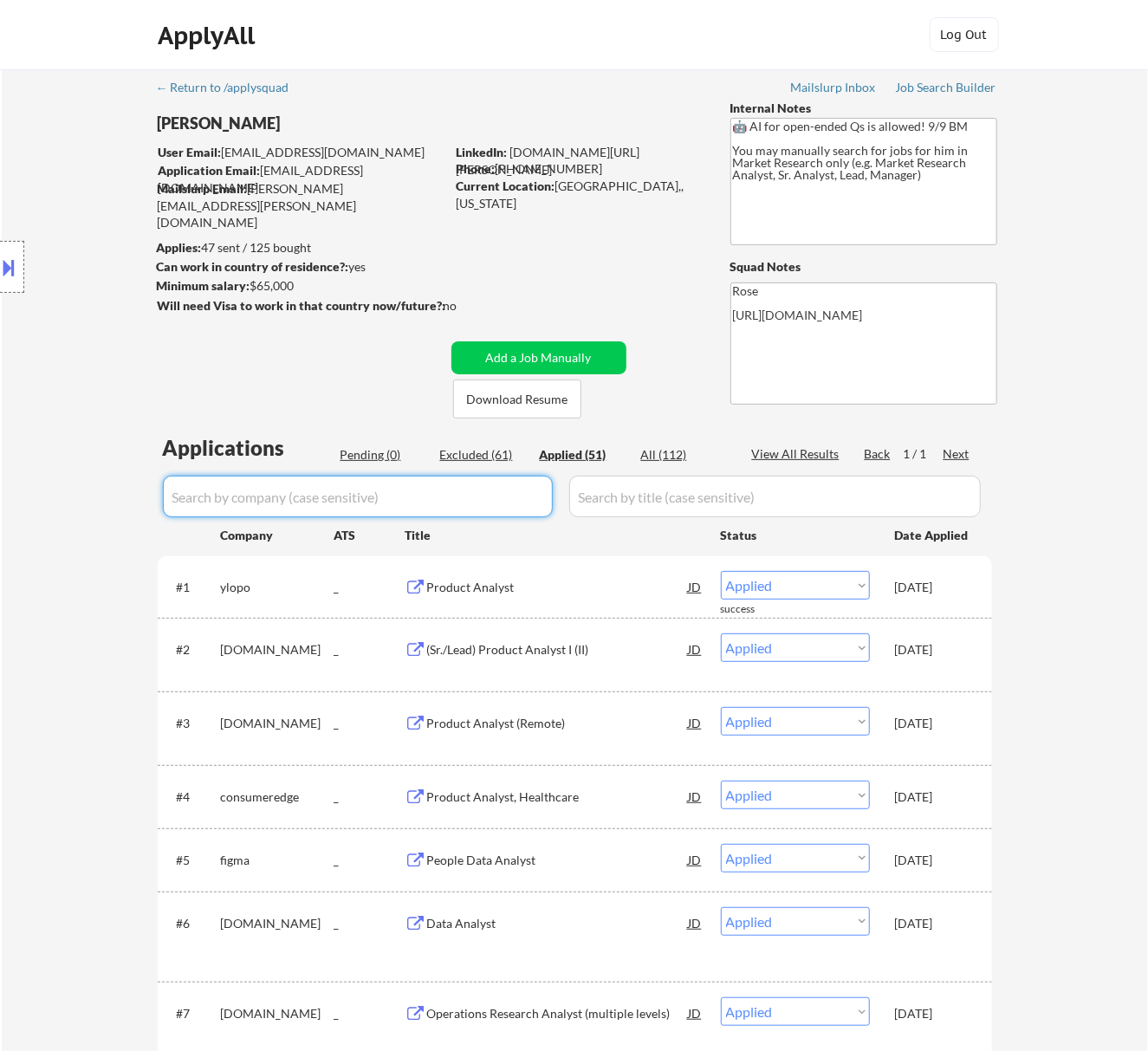
paste input "sunbit"
type input "sunbit"
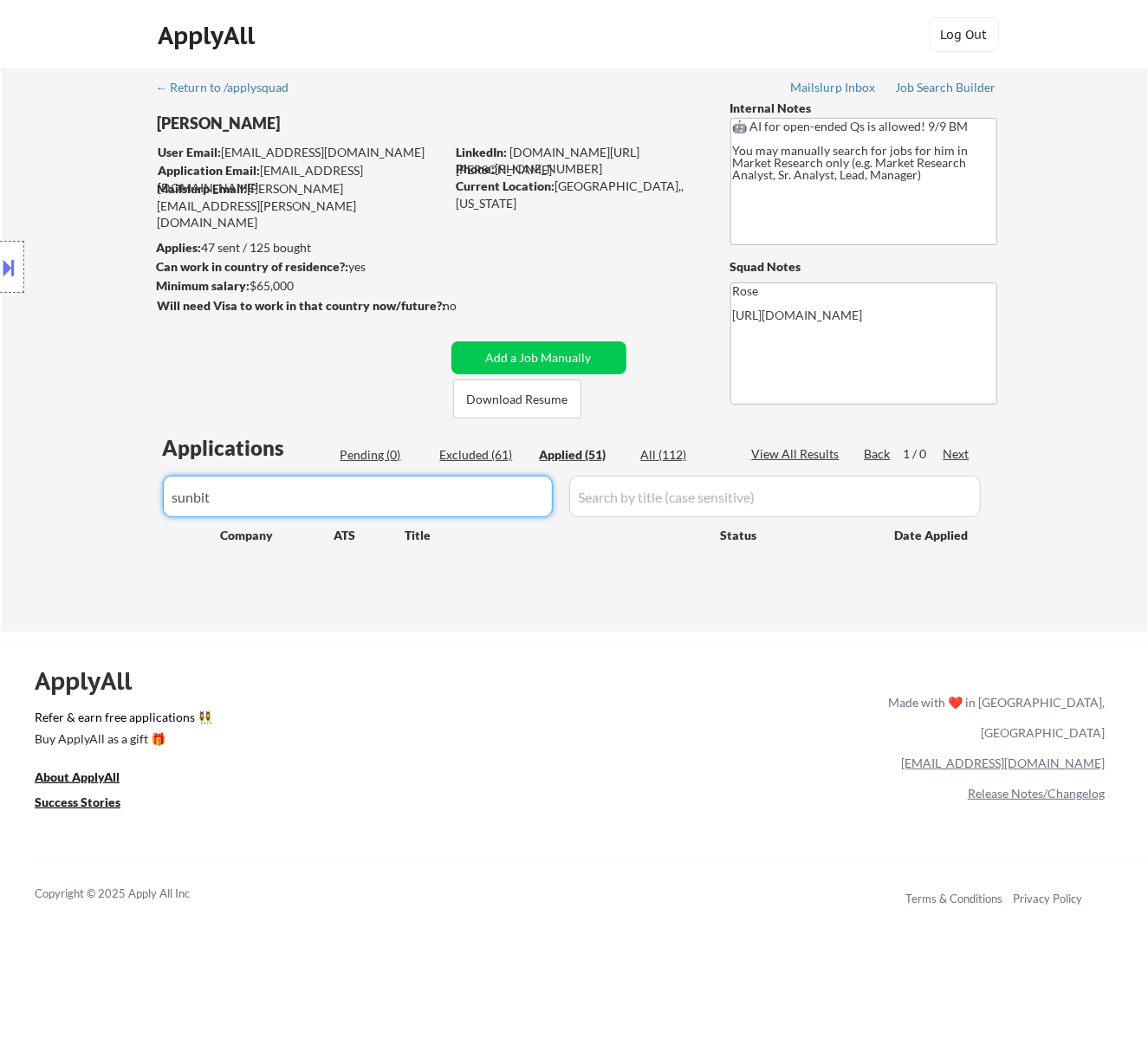
drag, startPoint x: 260, startPoint y: 493, endPoint x: 36, endPoint y: 497, distance: 224.0
click at [40, 498] on div "← Return to /applysquad Mailslurp Inbox Job Search Builder Seth Yockey User Ema…" at bounding box center [575, 350] width 1146 height 563
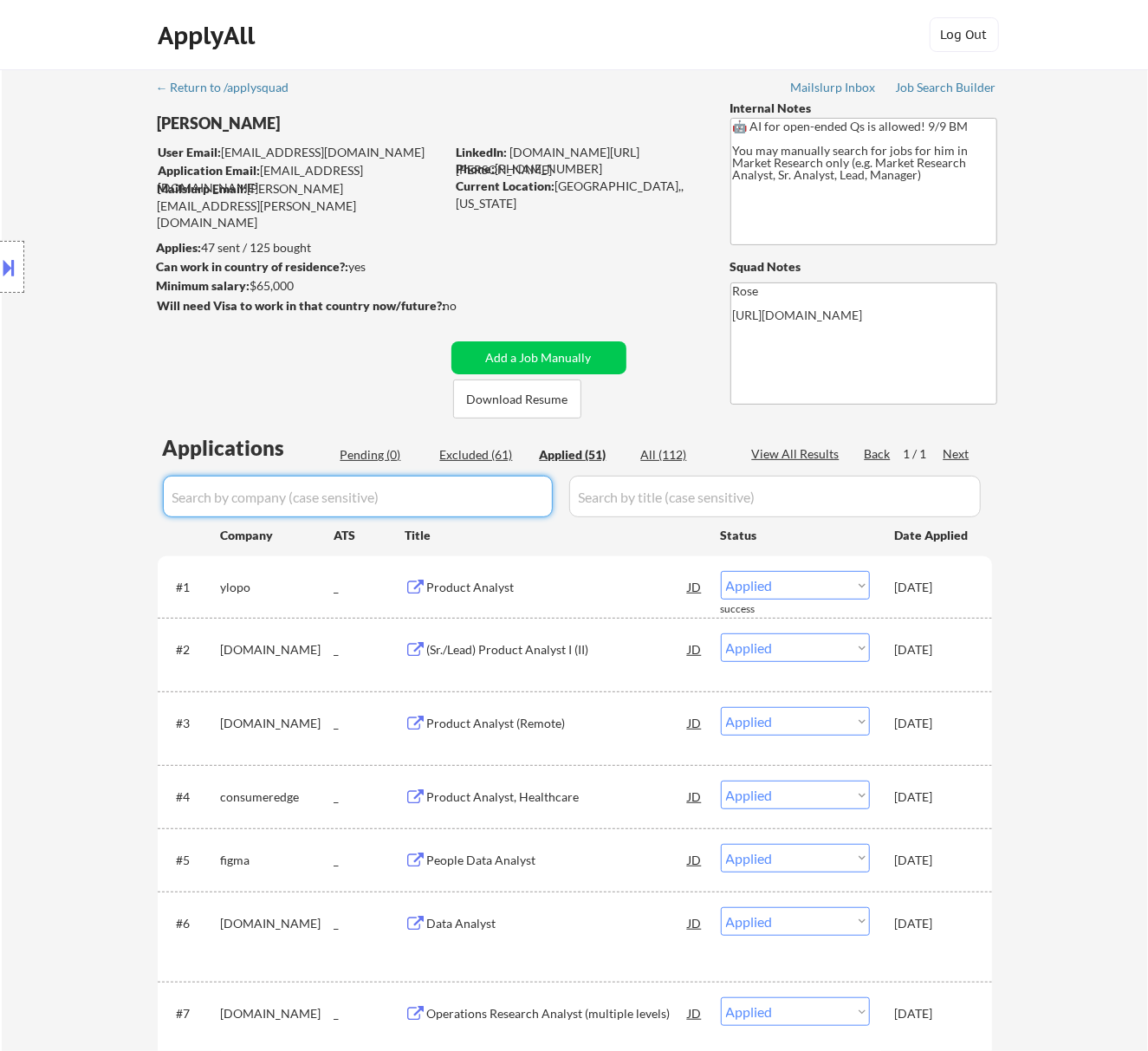
click at [362, 450] on div "Pending (0)" at bounding box center [384, 455] width 87 height 17
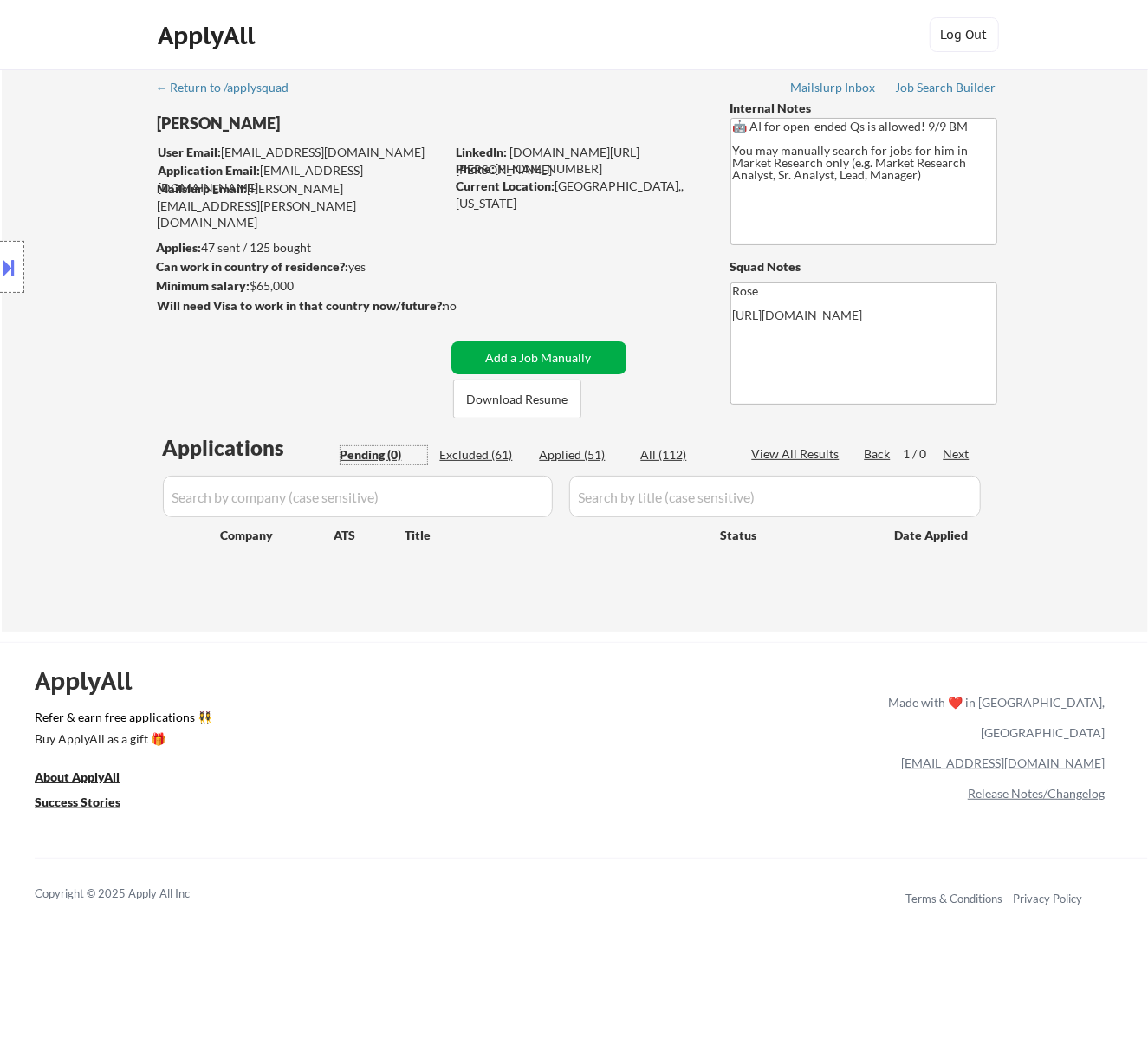
click at [555, 359] on button "Add a Job Manually" at bounding box center [538, 358] width 175 height 33
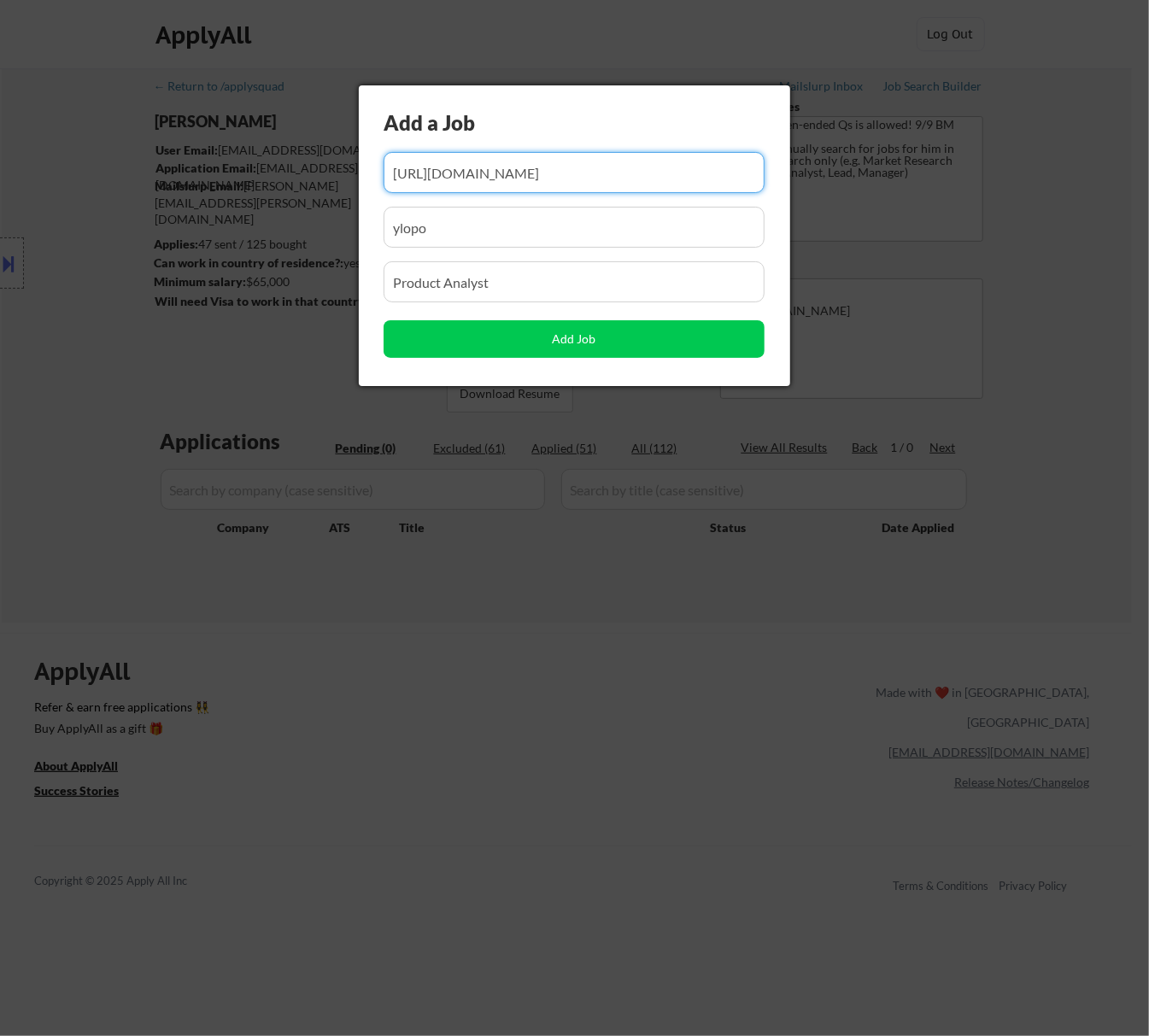
drag, startPoint x: 641, startPoint y: 175, endPoint x: 586, endPoint y: 186, distance: 56.1
click at [586, 186] on input "input" at bounding box center [574, 173] width 381 height 41
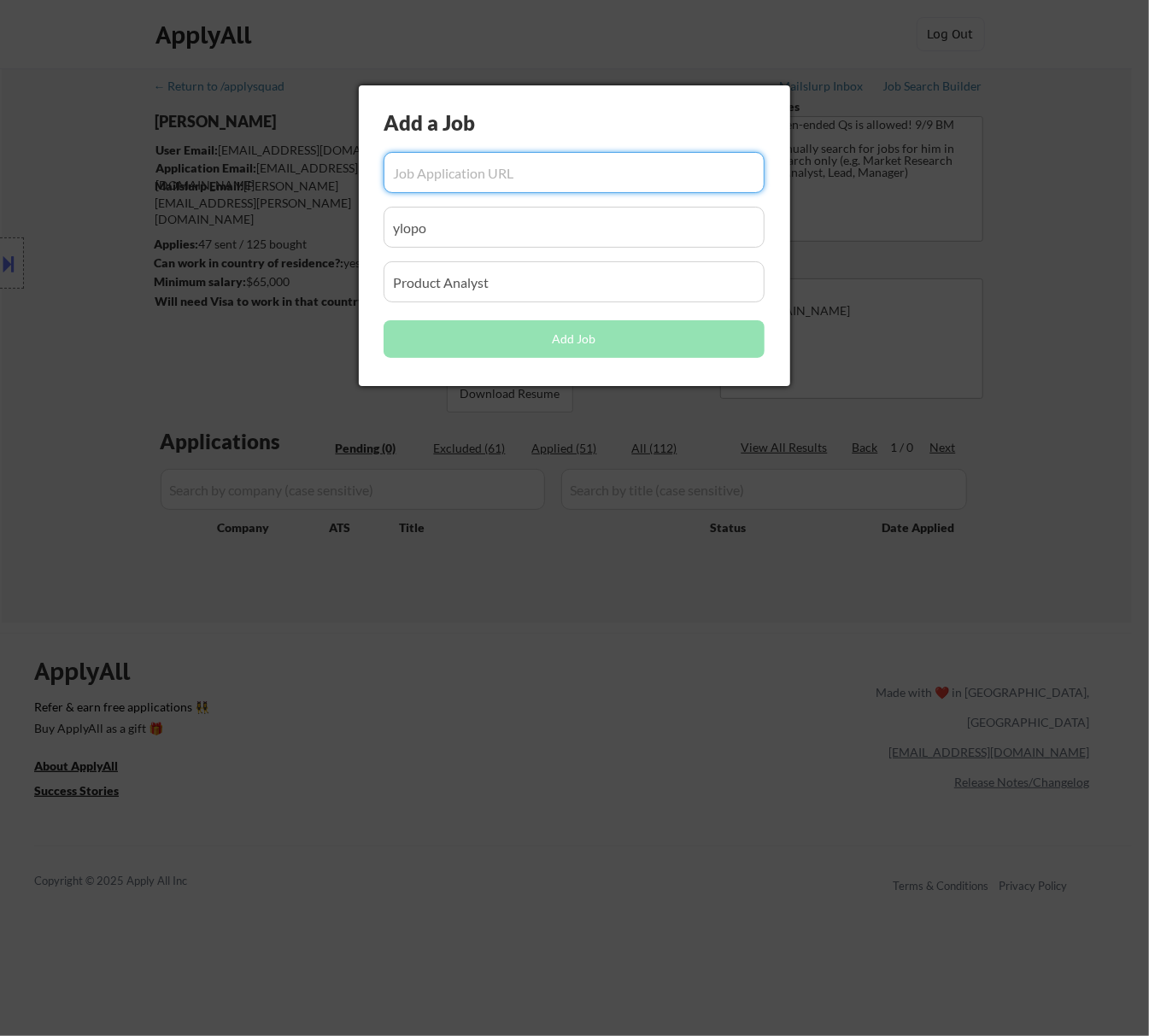
click at [523, 178] on input "input" at bounding box center [574, 173] width 381 height 41
paste input "https://www.comeet.com/jobs/sunbit/37.001/data-science-manager--credit-cards/3C…"
type input "https://www.comeet.com/jobs/sunbit/37.001/data-science-manager--credit-cards/3C…"
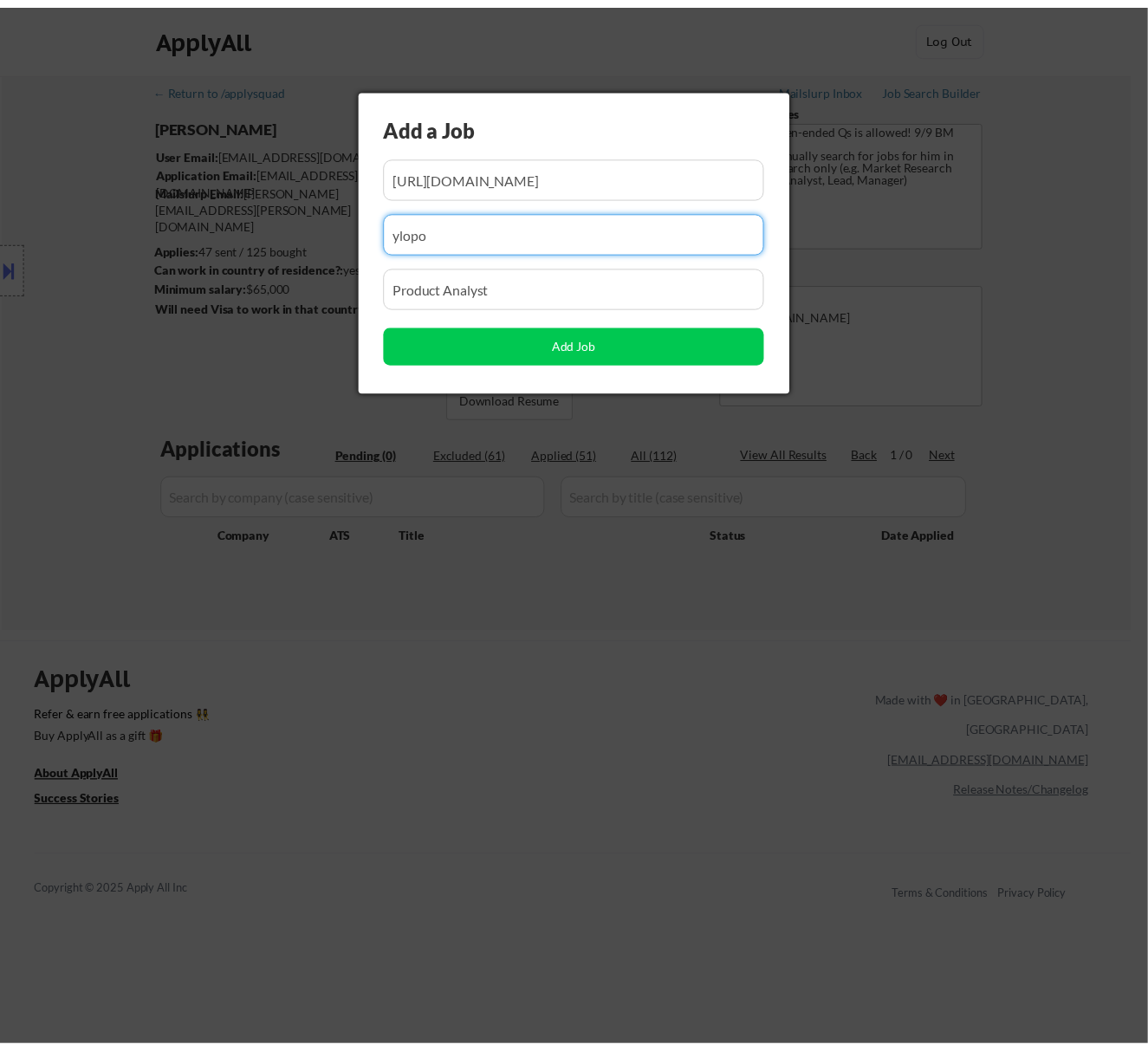
scroll to position [0, 0]
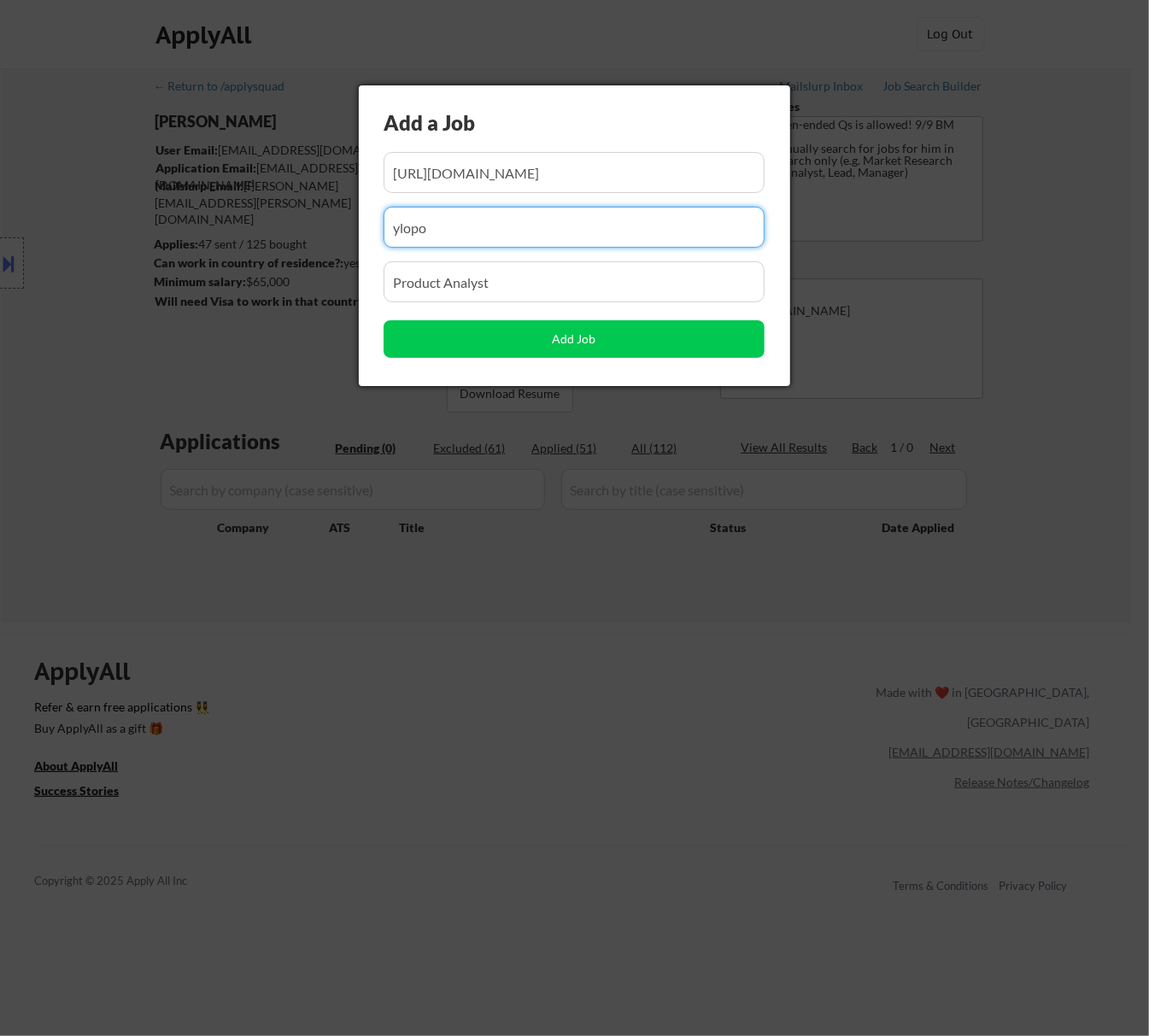
drag, startPoint x: 449, startPoint y: 238, endPoint x: 333, endPoint y: 246, distance: 116.3
click at [339, 246] on body "← Return to /applysquad Mailslurp Inbox Job Search Builder Seth Yockey User Ema…" at bounding box center [574, 518] width 1149 height 1036
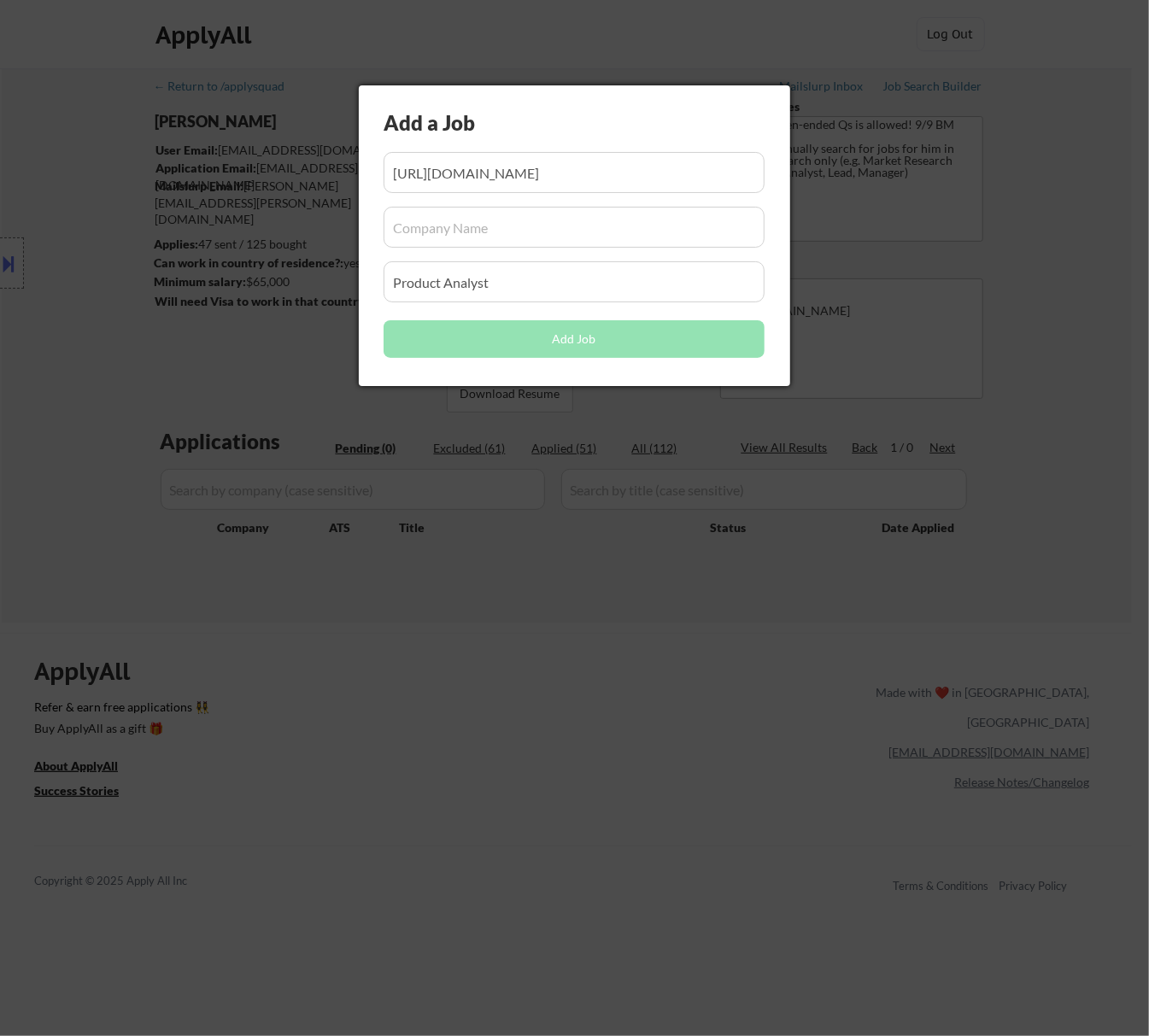
click at [443, 229] on input "input" at bounding box center [574, 228] width 381 height 41
paste input "sunbit/"
type input "sunbit"
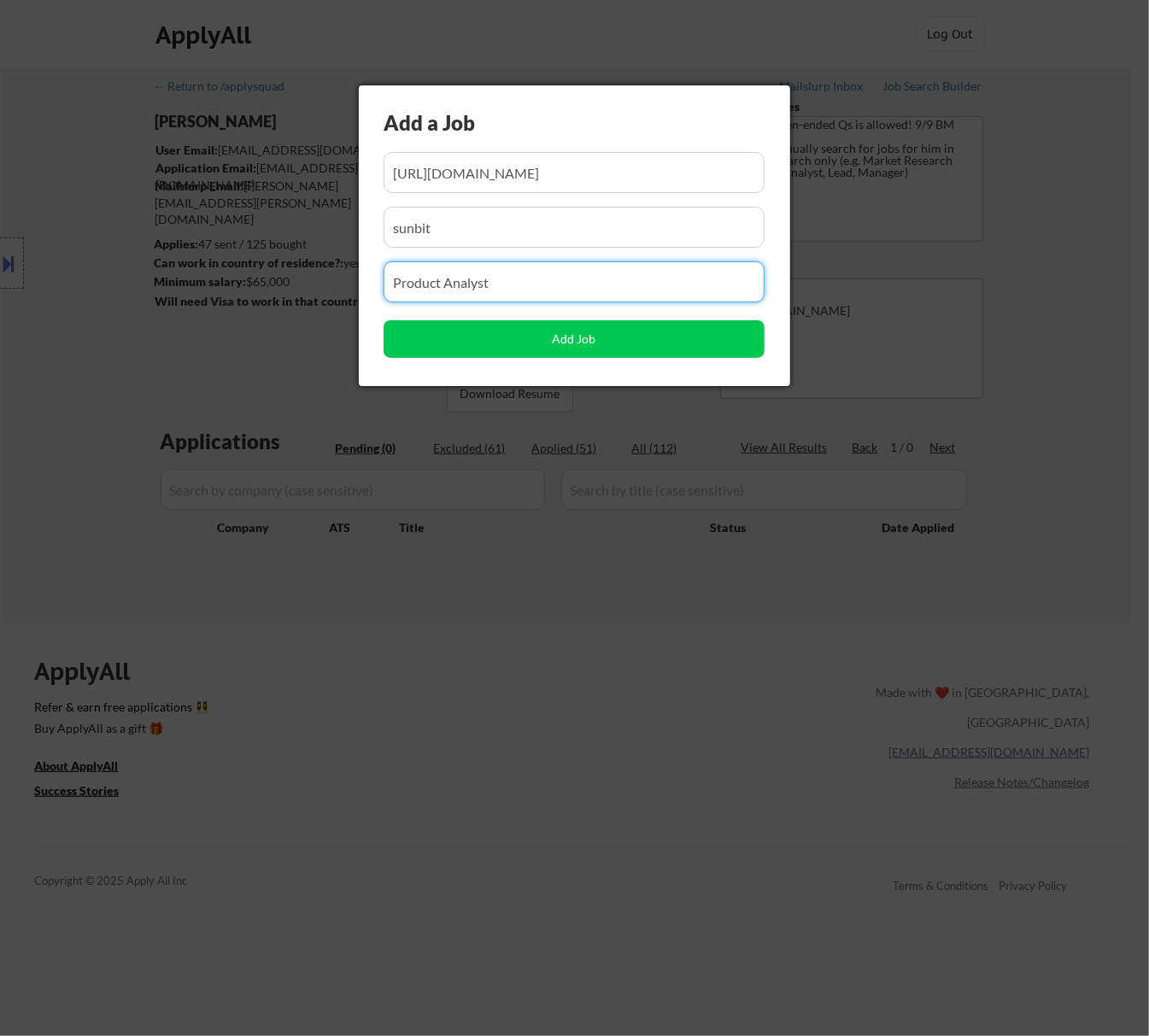
drag, startPoint x: 513, startPoint y: 281, endPoint x: 244, endPoint y: 299, distance: 269.6
click at [246, 299] on body "← Return to /applysquad Mailslurp Inbox Job Search Builder Seth Yockey User Ema…" at bounding box center [574, 518] width 1149 height 1036
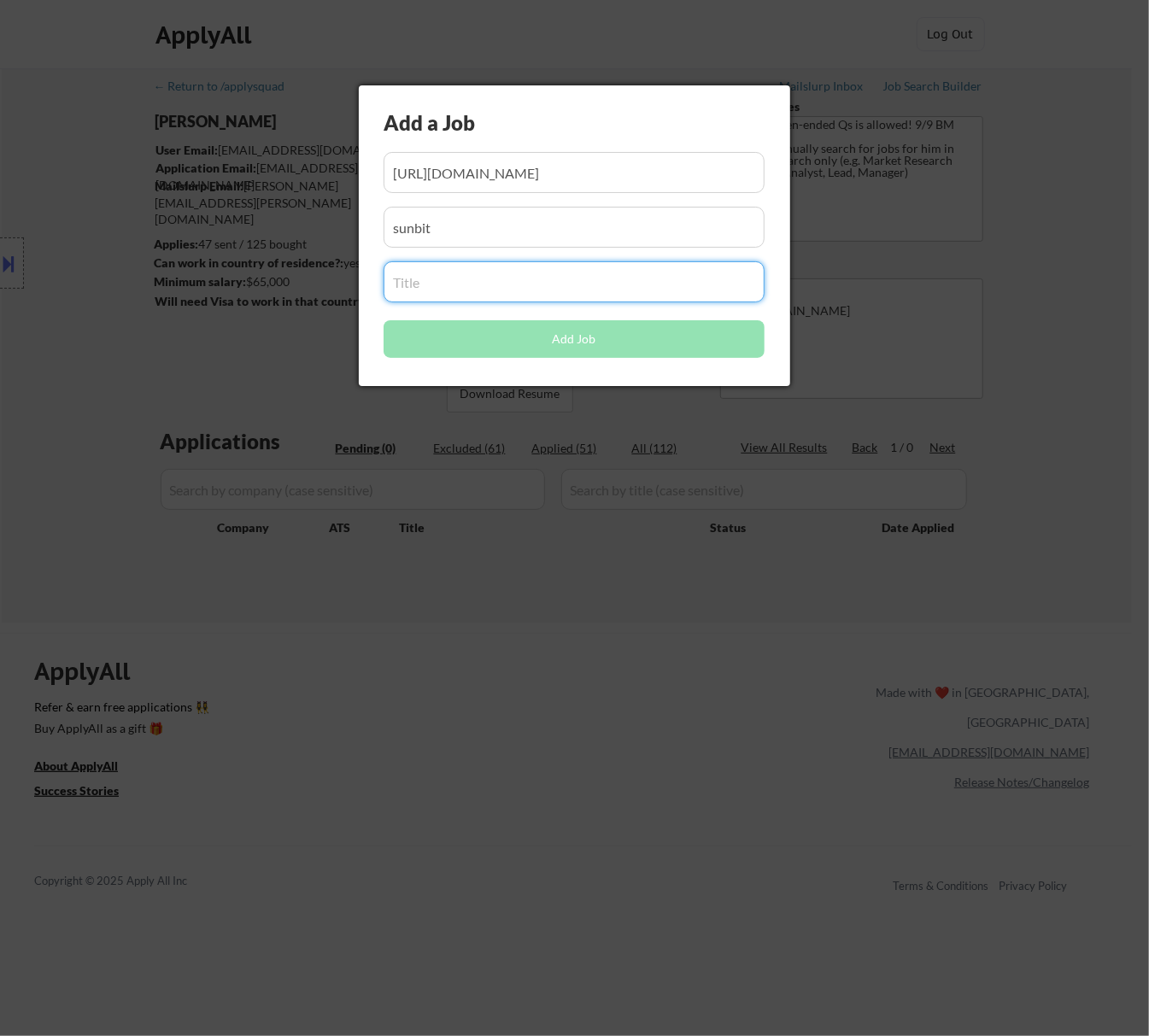
click at [511, 282] on input "input" at bounding box center [574, 282] width 381 height 41
paste input "Data Science Manager- Credit Cards"
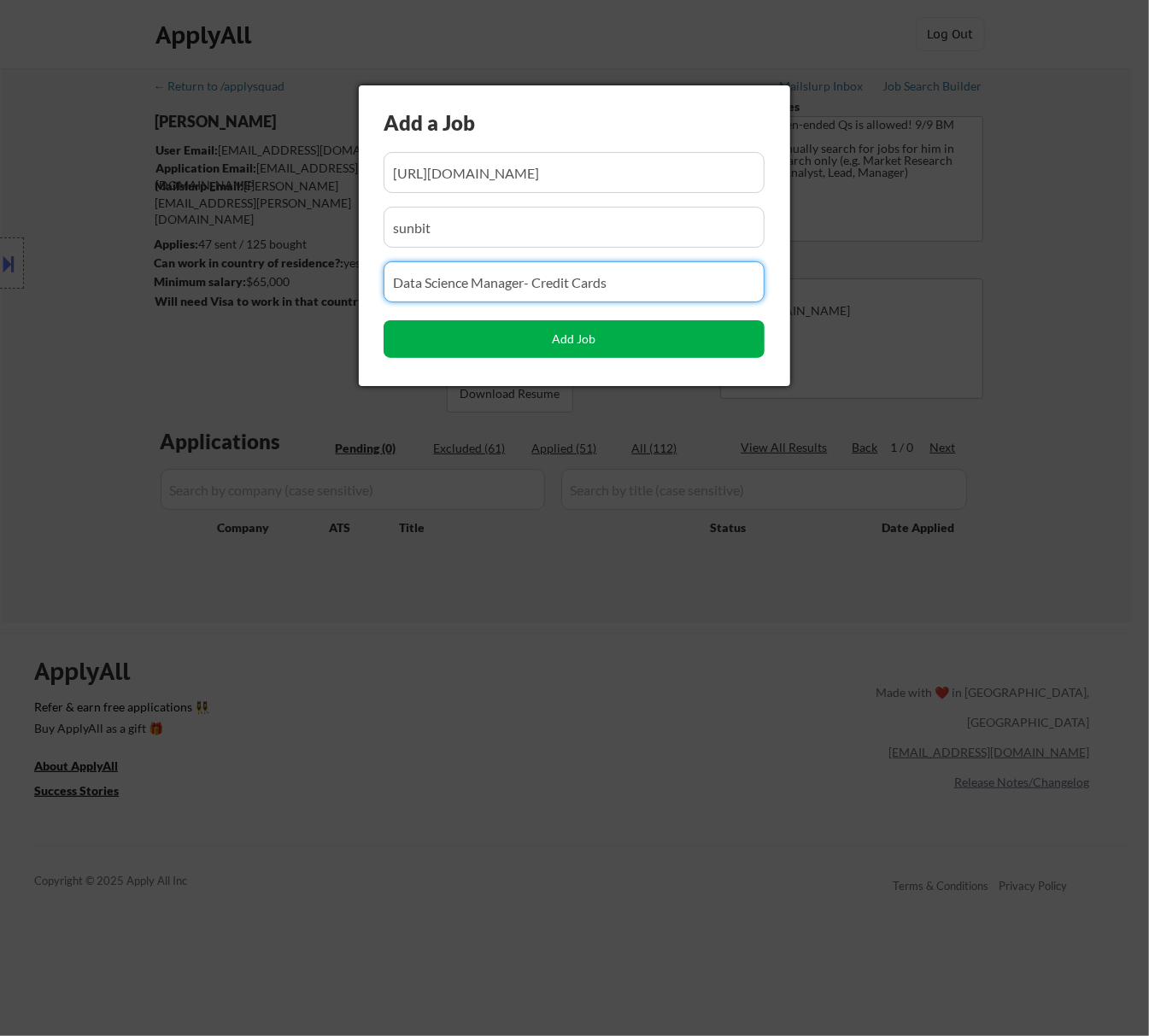
type input "Data Science Manager- Credit Cards"
click at [629, 336] on button "Add Job" at bounding box center [574, 339] width 381 height 37
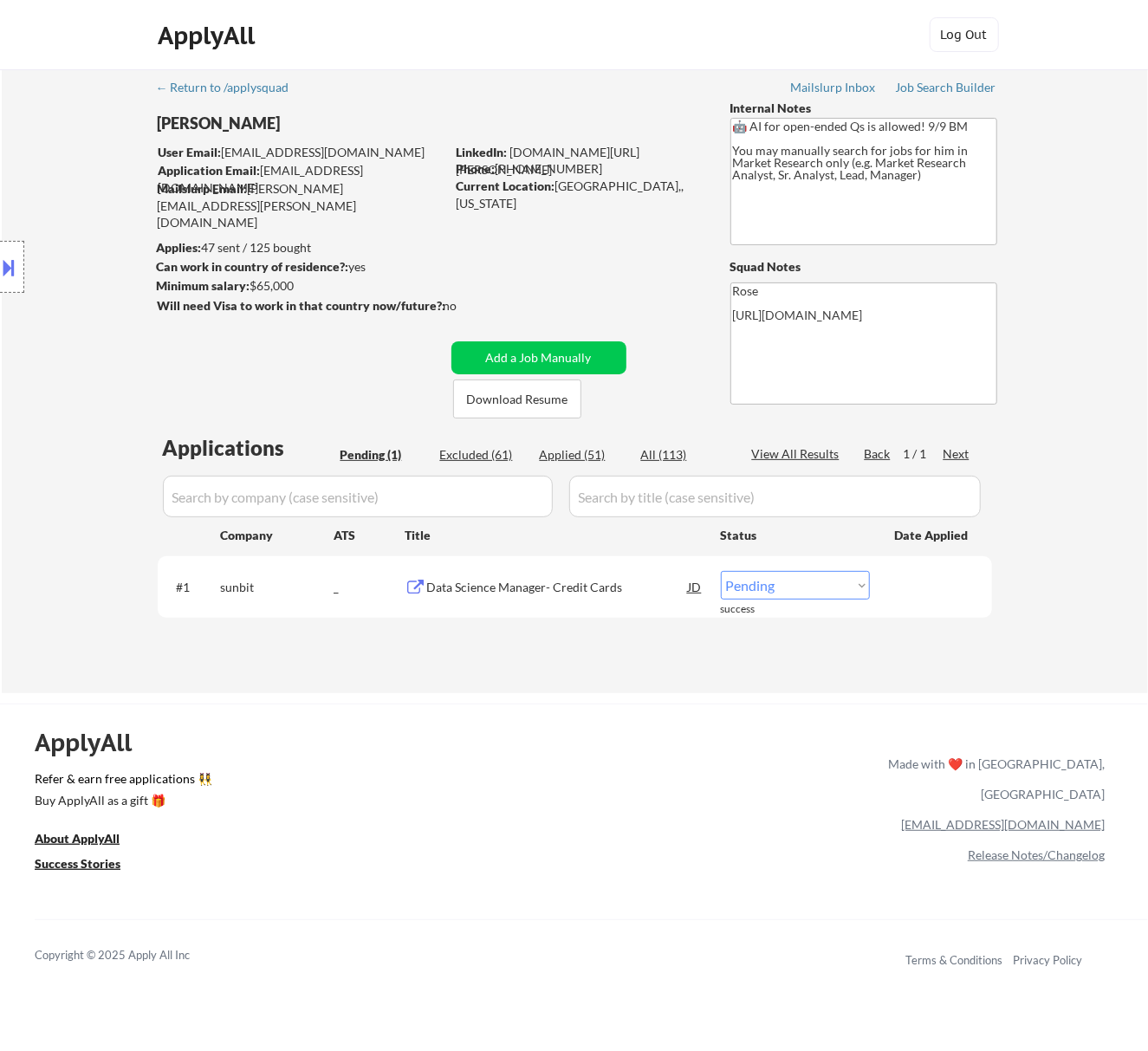
click at [804, 581] on select "Choose an option... Pending Applied Excluded (Questions) Excluded (Expired) Exc…" at bounding box center [795, 586] width 149 height 28
select select ""applied""
click at [721, 571] on select "Choose an option... Pending Applied Excluded (Questions) Excluded (Expired) Exc…" at bounding box center [795, 586] width 149 height 28
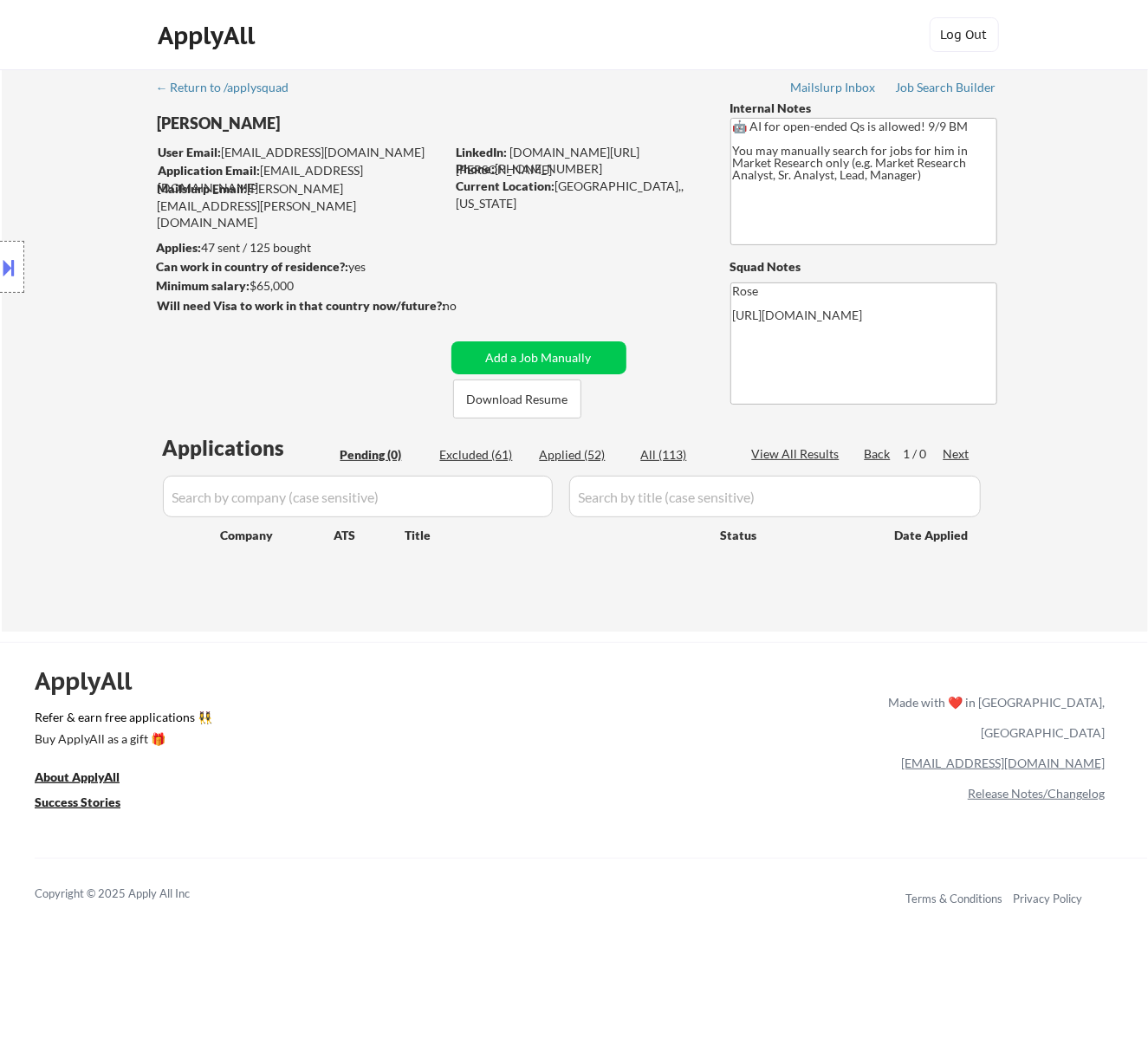
click at [583, 454] on div "Applied (52)" at bounding box center [583, 455] width 87 height 17
select select ""applied""
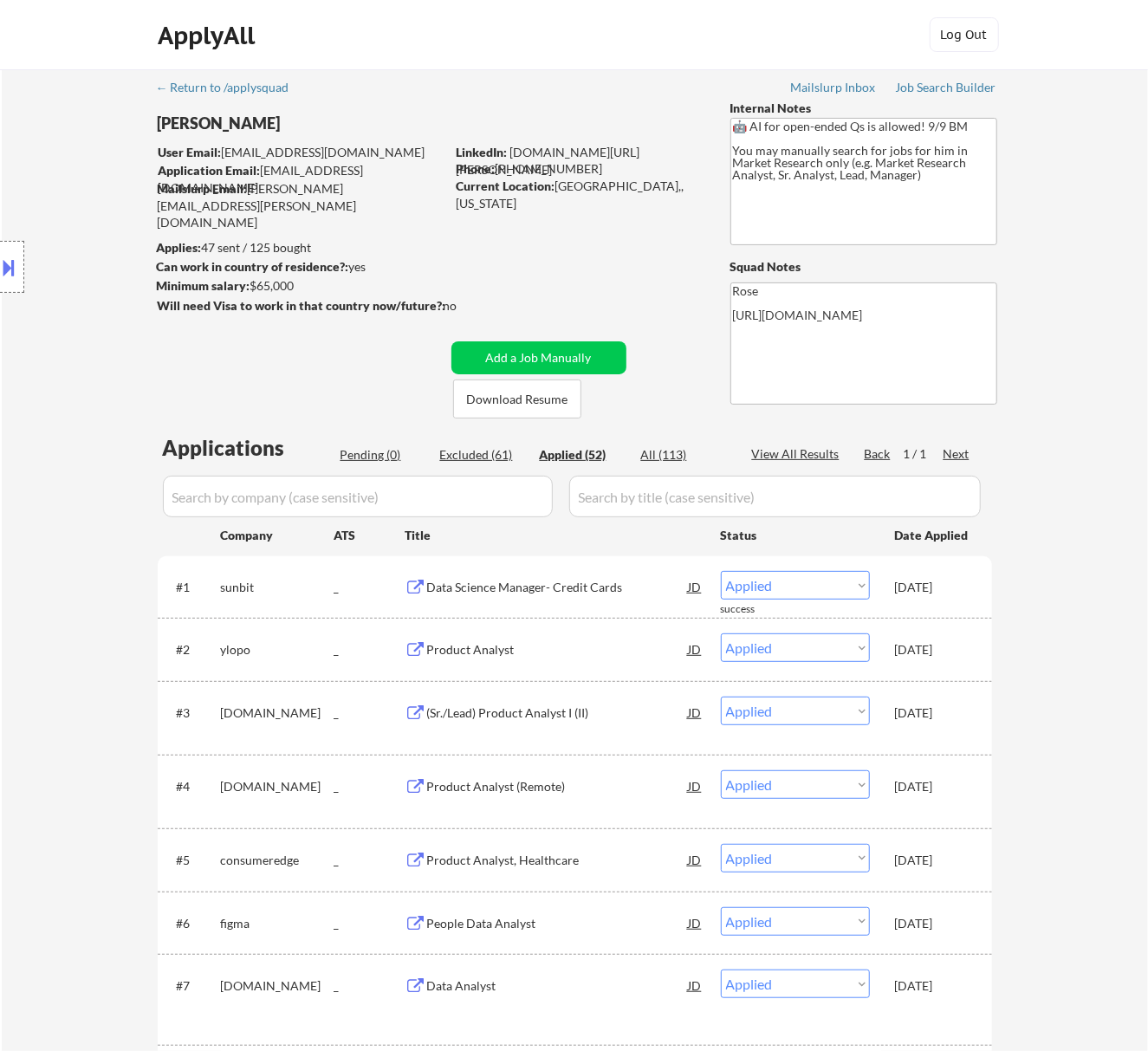
click at [486, 504] on input "input" at bounding box center [357, 497] width 390 height 42
paste input "trmlabs"
type input "trmlabs"
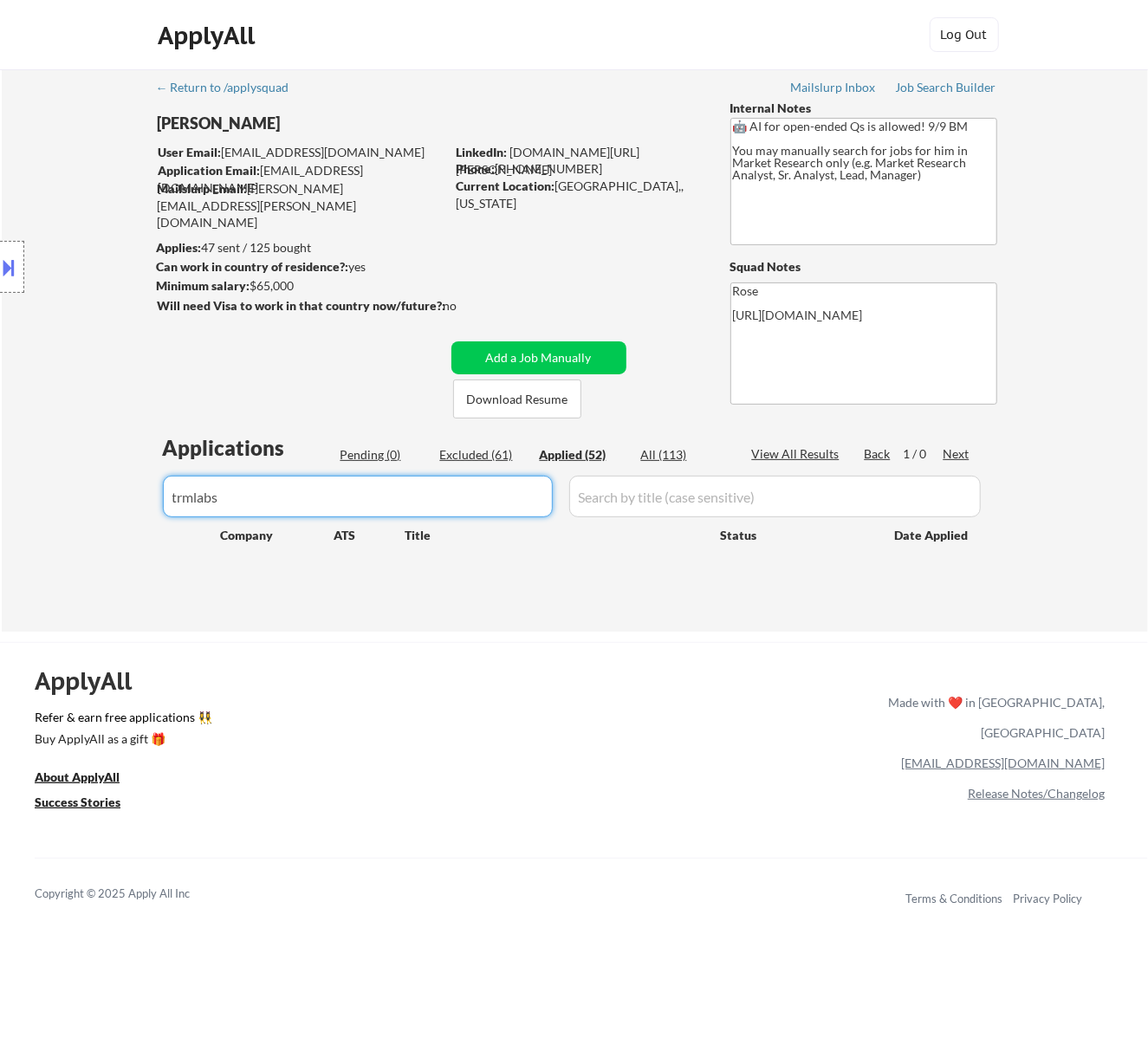
drag, startPoint x: 239, startPoint y: 489, endPoint x: 130, endPoint y: 491, distance: 109.0
click at [130, 491] on div "← Return to /applysquad Mailslurp Inbox Job Search Builder Seth Yockey User Ema…" at bounding box center [575, 350] width 1146 height 563
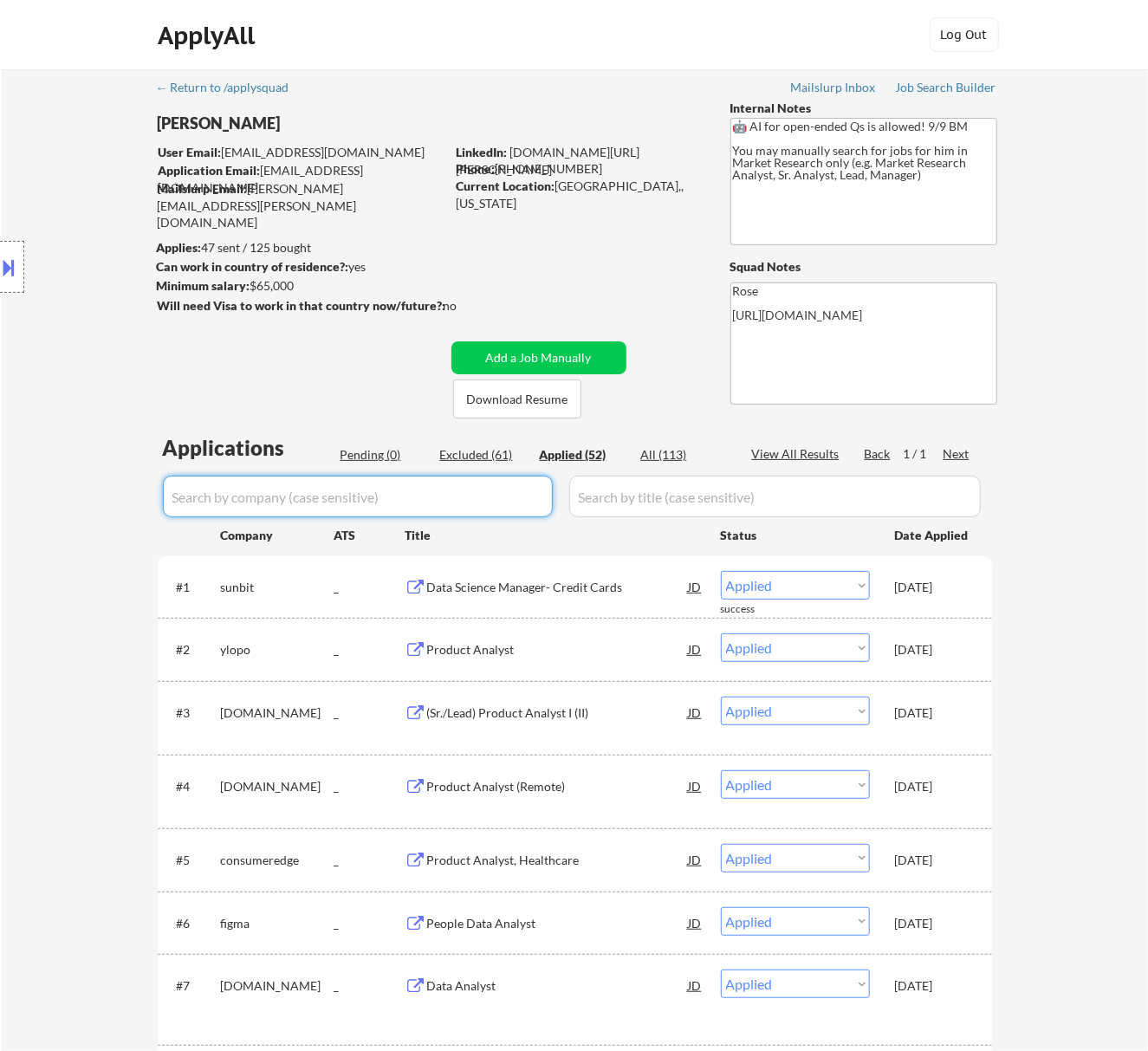
click at [373, 452] on div "Pending (0)" at bounding box center [384, 455] width 87 height 17
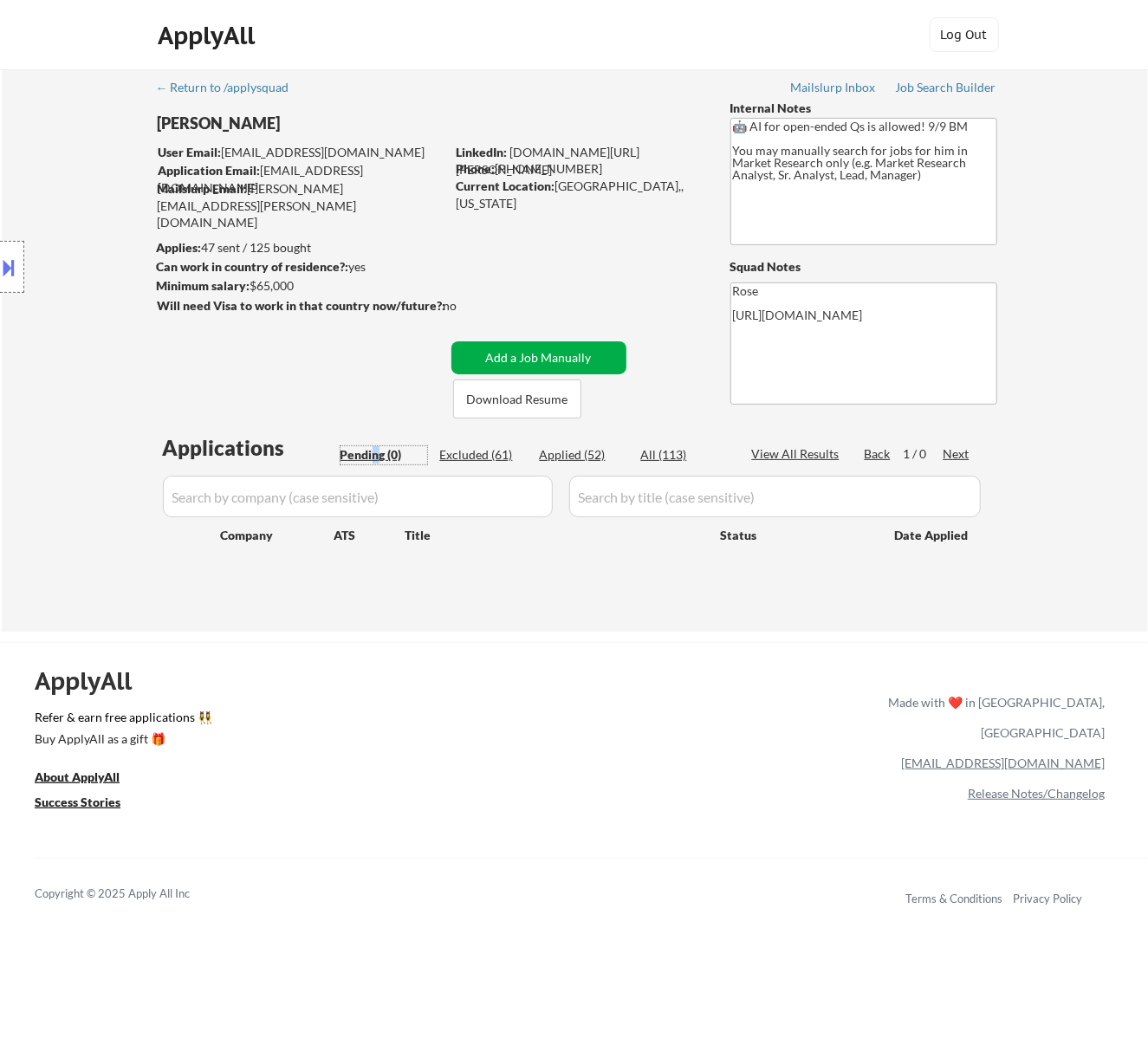
click at [539, 362] on button "Add a Job Manually" at bounding box center [538, 358] width 175 height 33
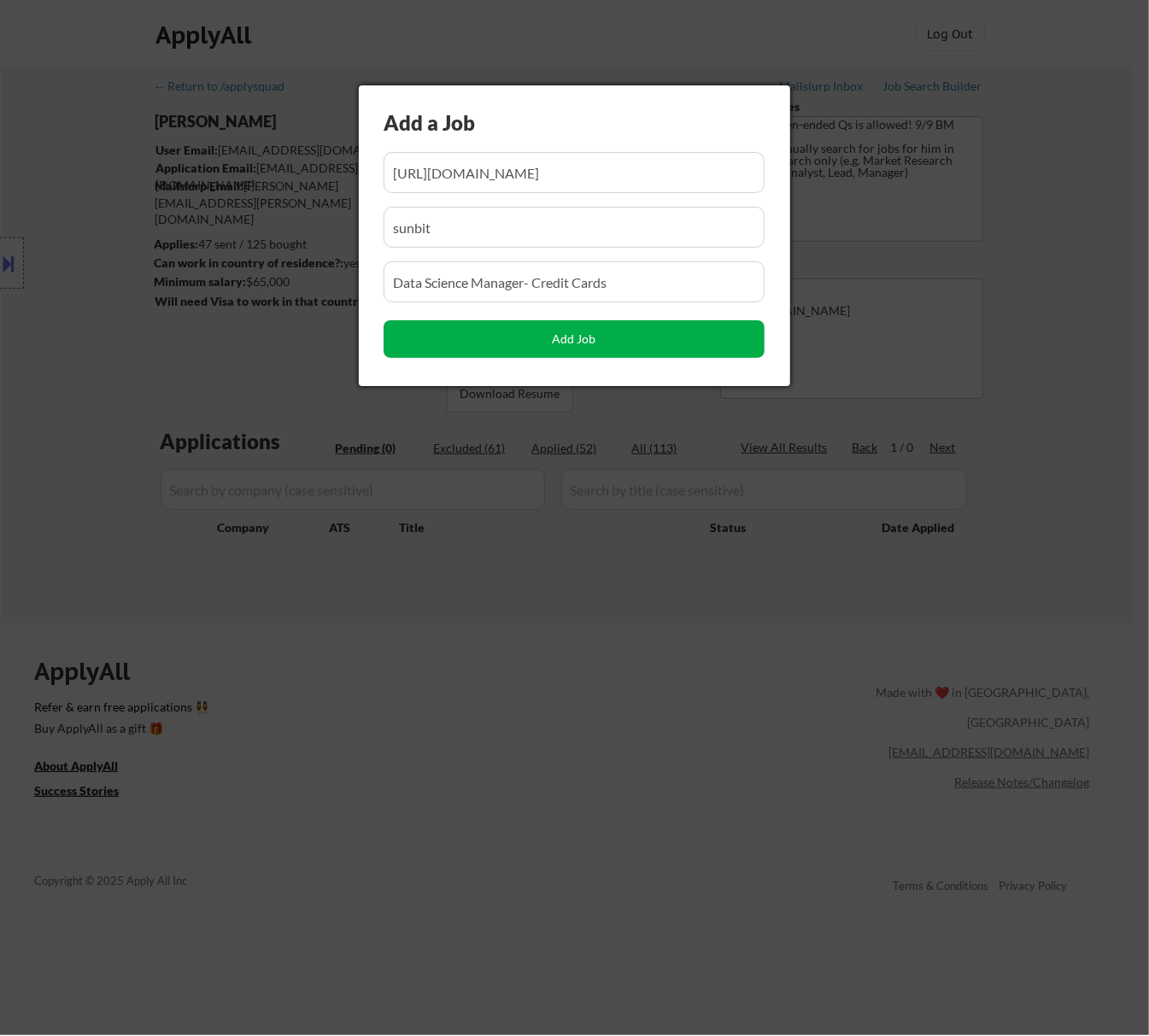
scroll to position [0, 178]
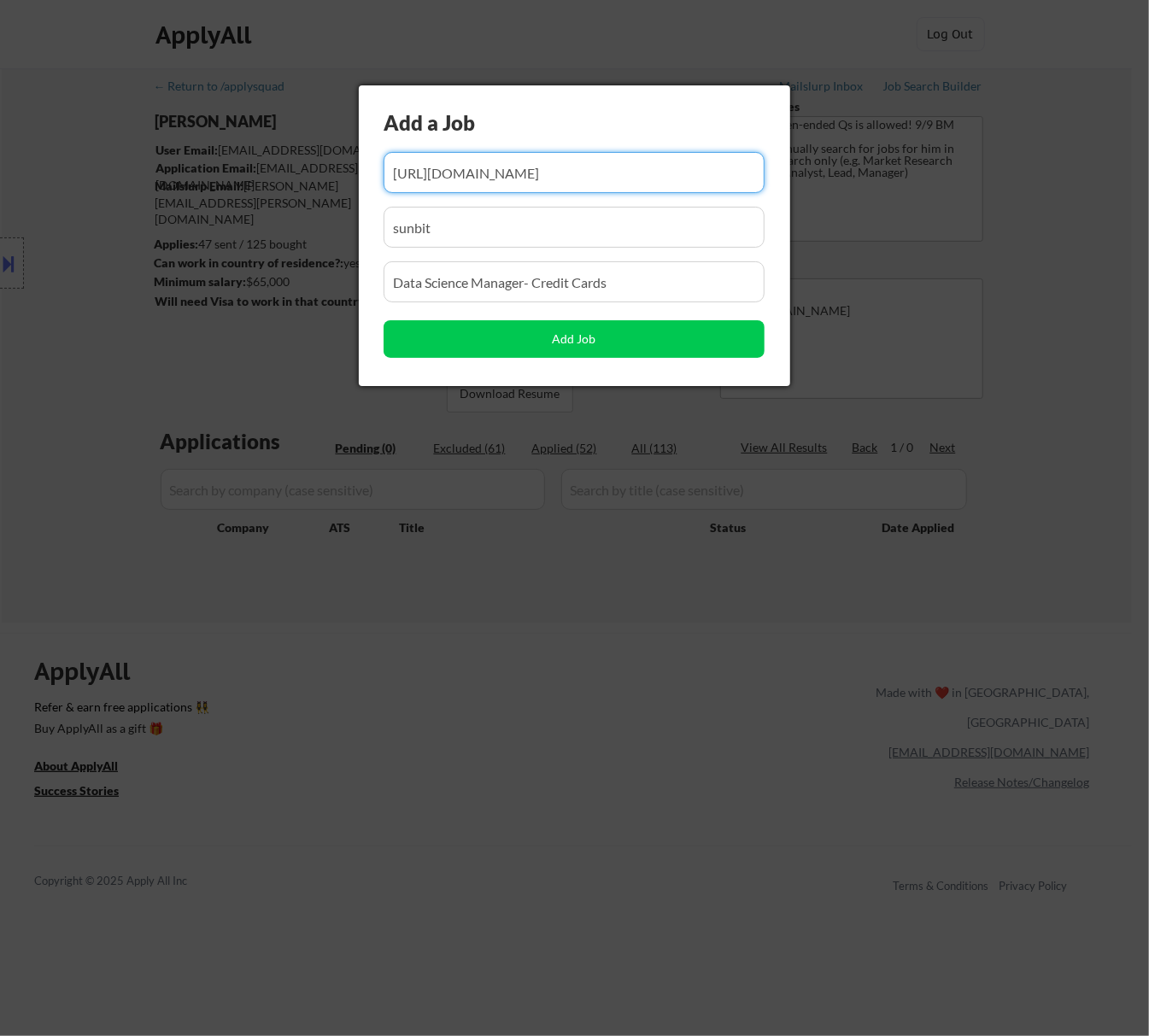
drag, startPoint x: 530, startPoint y: 181, endPoint x: 506, endPoint y: 186, distance: 24.5
click at [506, 186] on input "input" at bounding box center [574, 173] width 381 height 41
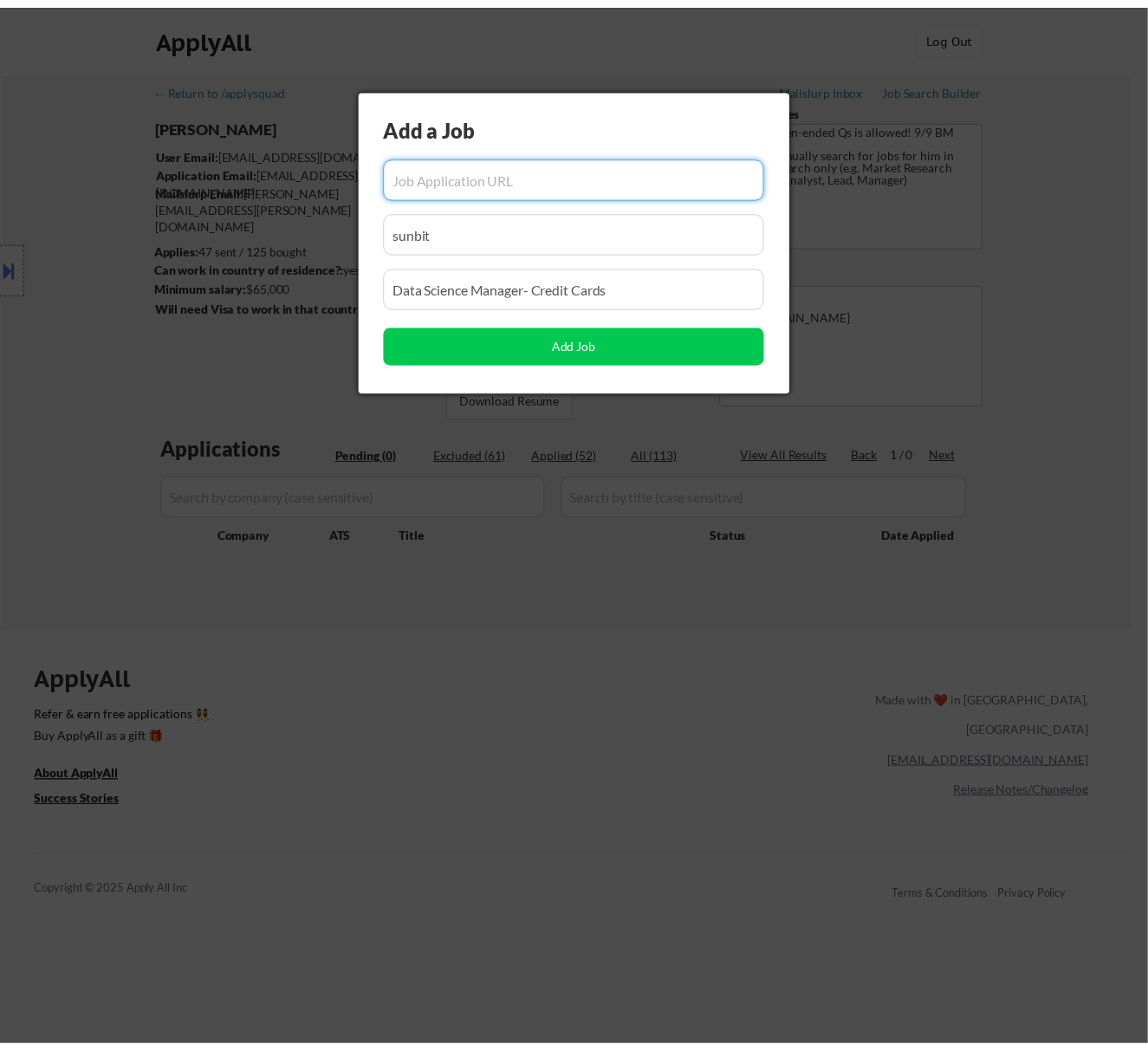
scroll to position [0, 0]
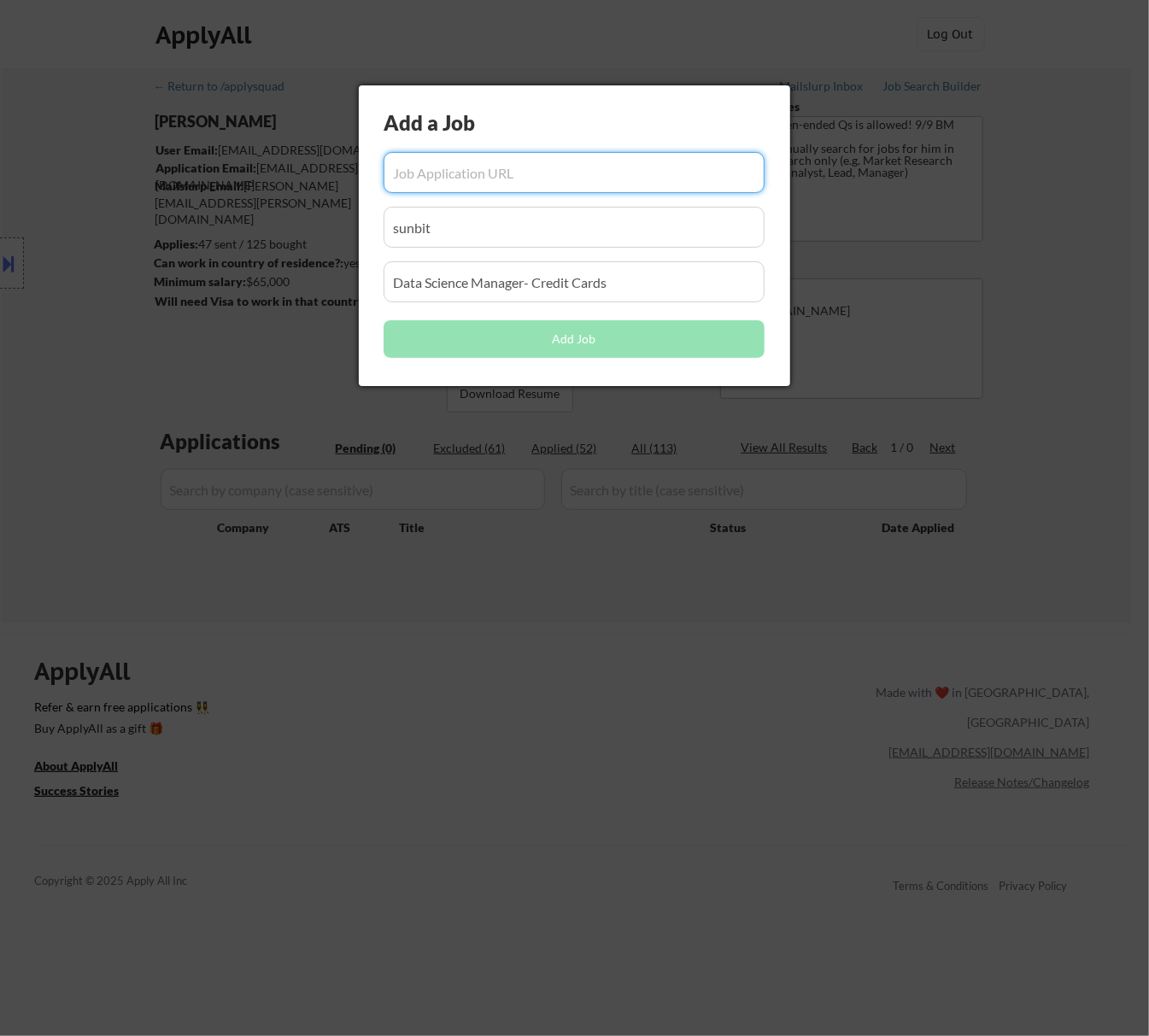
click at [473, 181] on input "input" at bounding box center [574, 173] width 381 height 41
paste input "https://job-boards.greenhouse.io/trmlabs/jobs/5642726004"
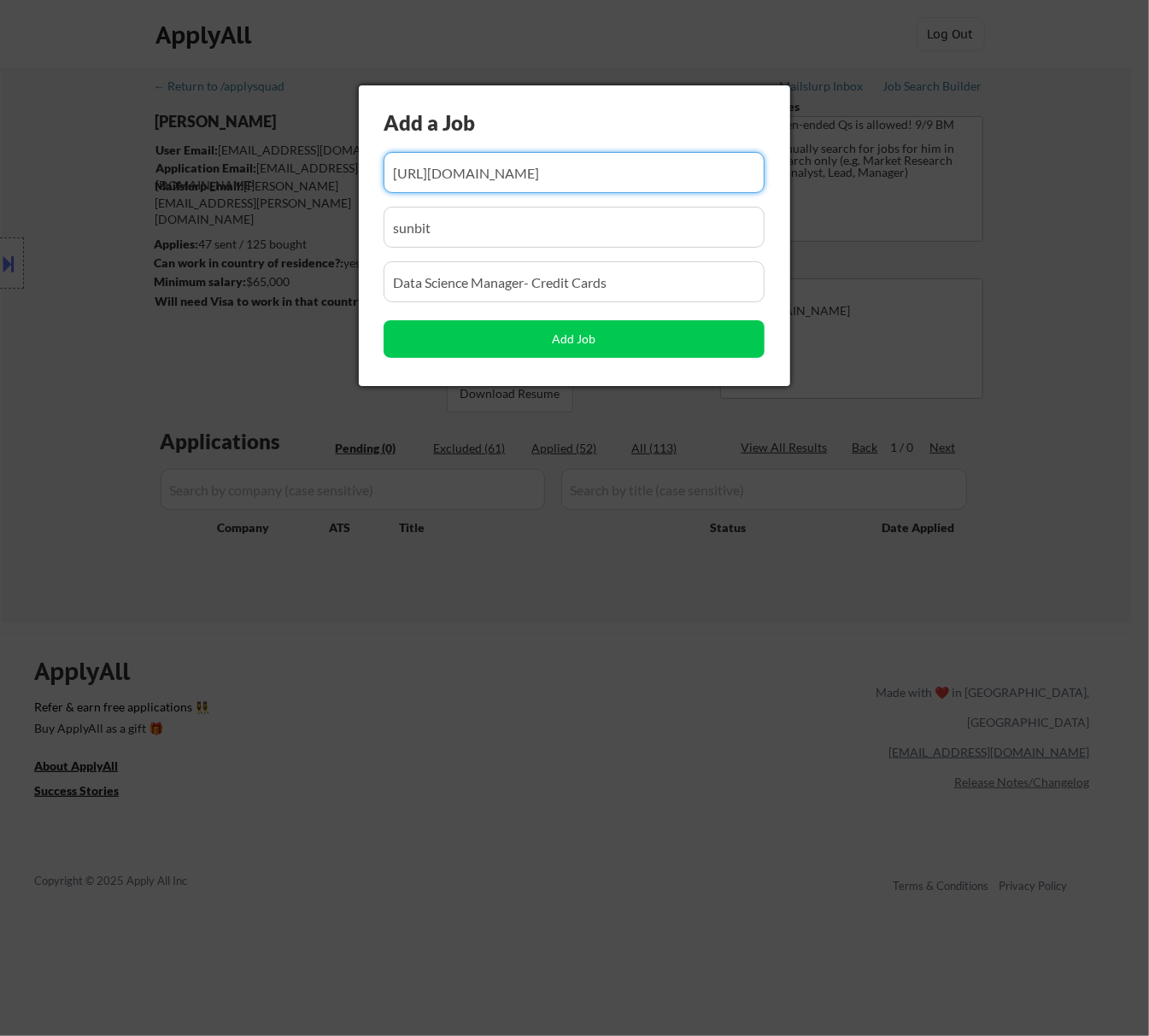
type input "https://job-boards.greenhouse.io/trmlabs/jobs/5642726004"
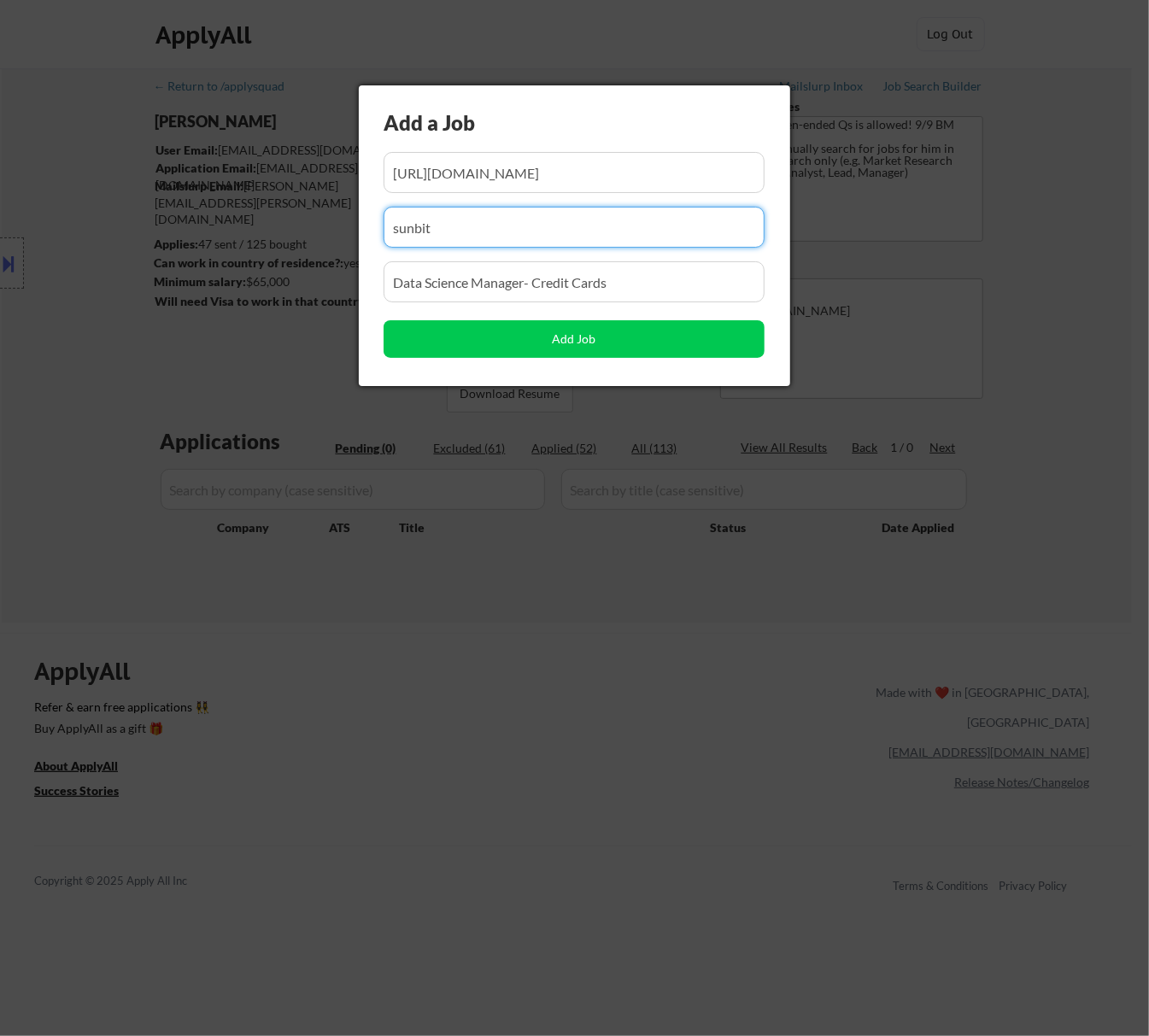
drag, startPoint x: 480, startPoint y: 228, endPoint x: 279, endPoint y: 240, distance: 201.4
click at [279, 238] on body "← Return to /applysquad Mailslurp Inbox Job Search Builder Seth Yockey User Ema…" at bounding box center [574, 518] width 1149 height 1036
paste input "trmlabs"
type input "trmlabs"
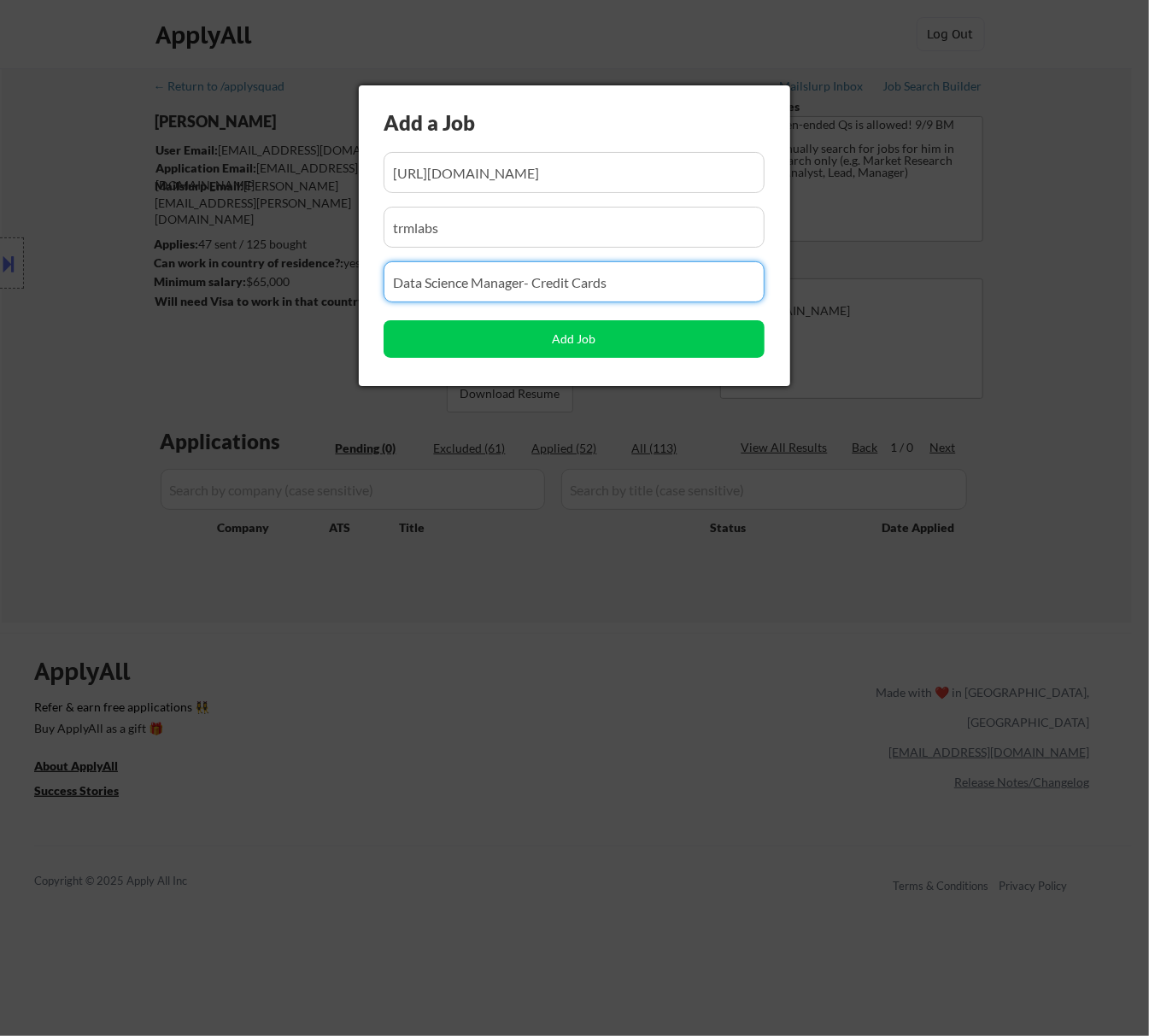
drag, startPoint x: 658, startPoint y: 278, endPoint x: 301, endPoint y: 278, distance: 357.0
click at [299, 284] on body "← Return to /applysquad Mailslurp Inbox Job Search Builder Seth Yockey User Ema…" at bounding box center [574, 518] width 1149 height 1036
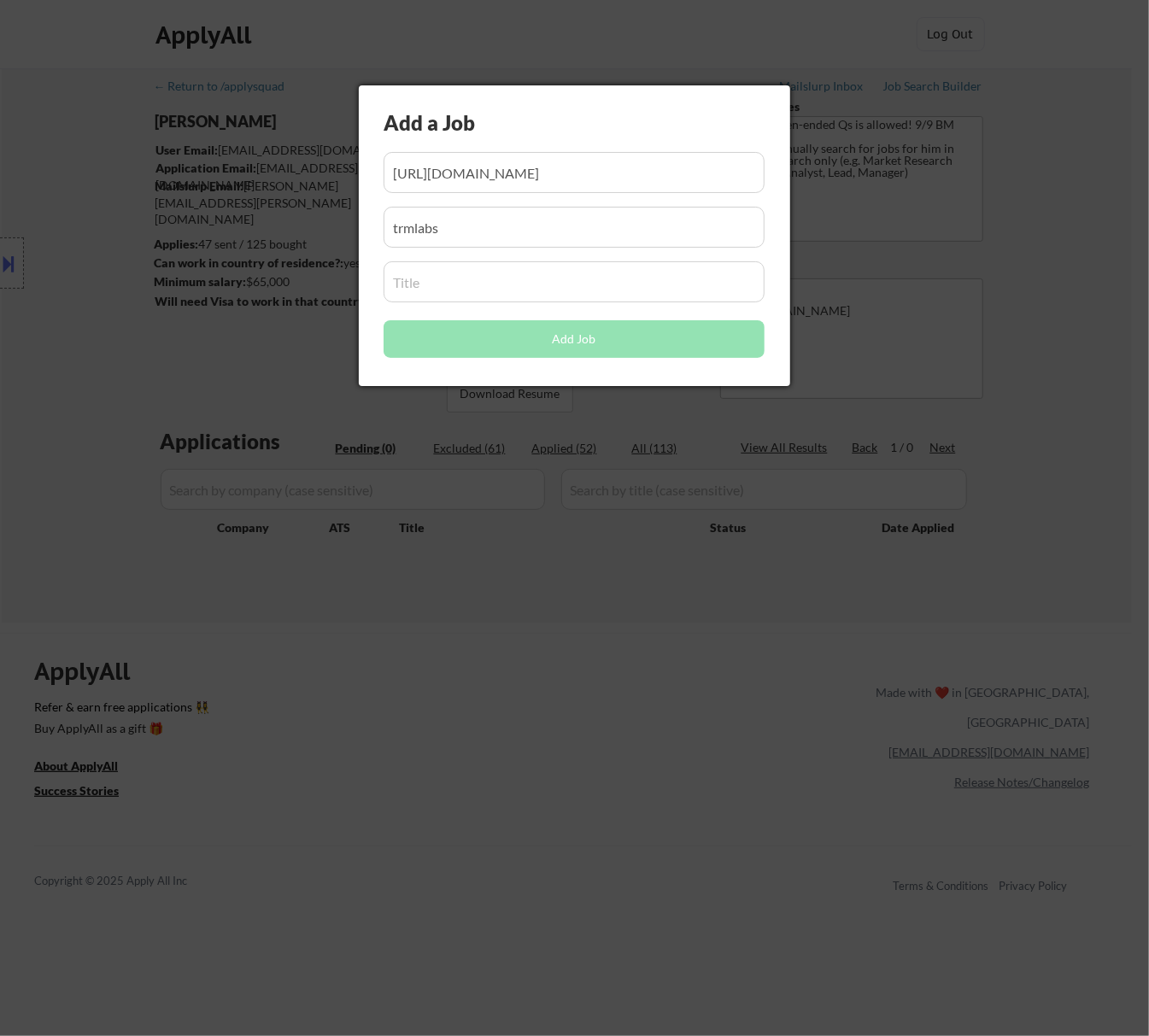
click at [583, 295] on input "input" at bounding box center [574, 282] width 381 height 41
paste input "Senior Data Scientist, Fraud"
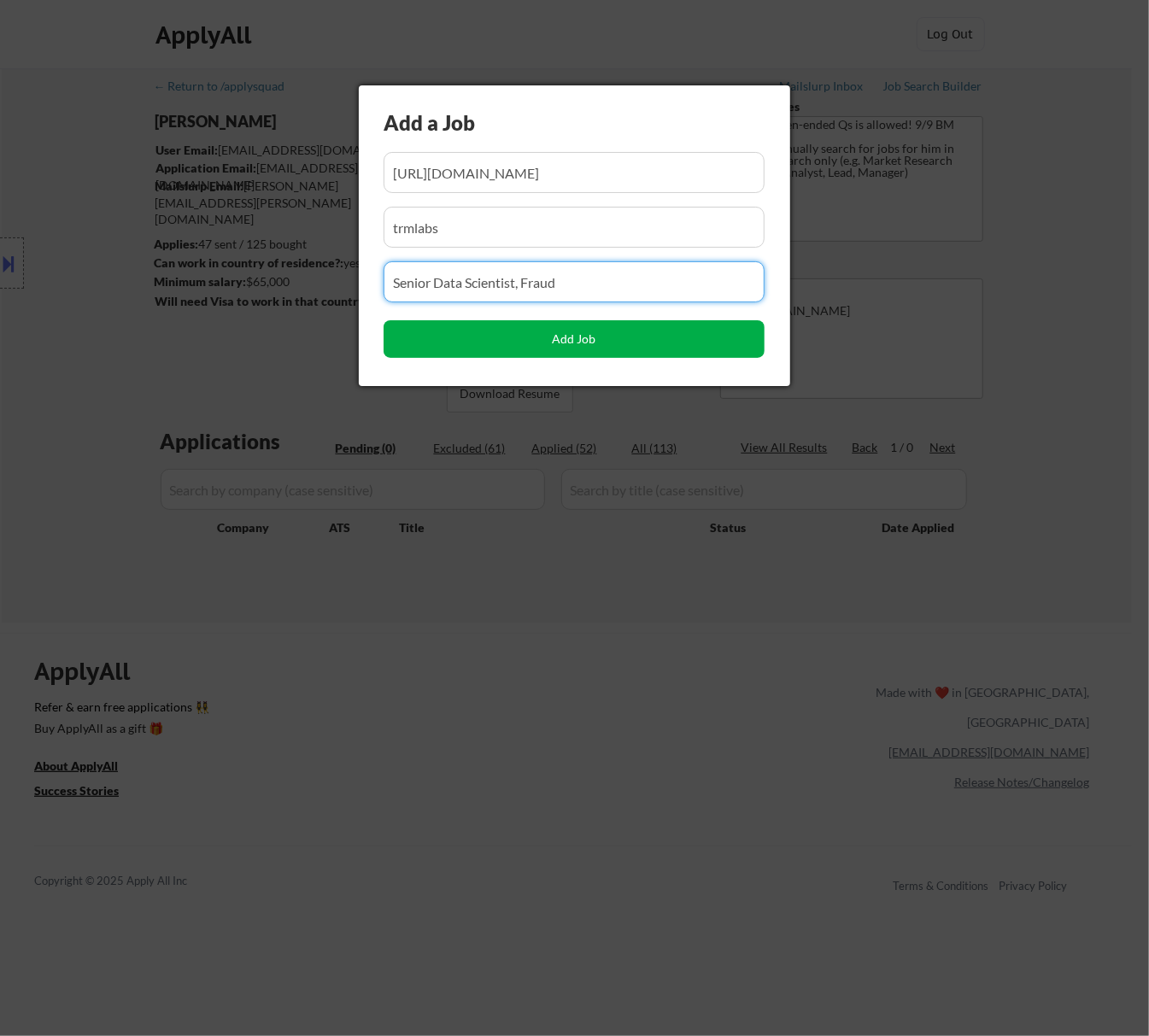
type input "Senior Data Scientist, Fraud"
drag, startPoint x: 606, startPoint y: 338, endPoint x: 605, endPoint y: 352, distance: 14.0
click at [606, 337] on button "Add Job" at bounding box center [574, 339] width 381 height 37
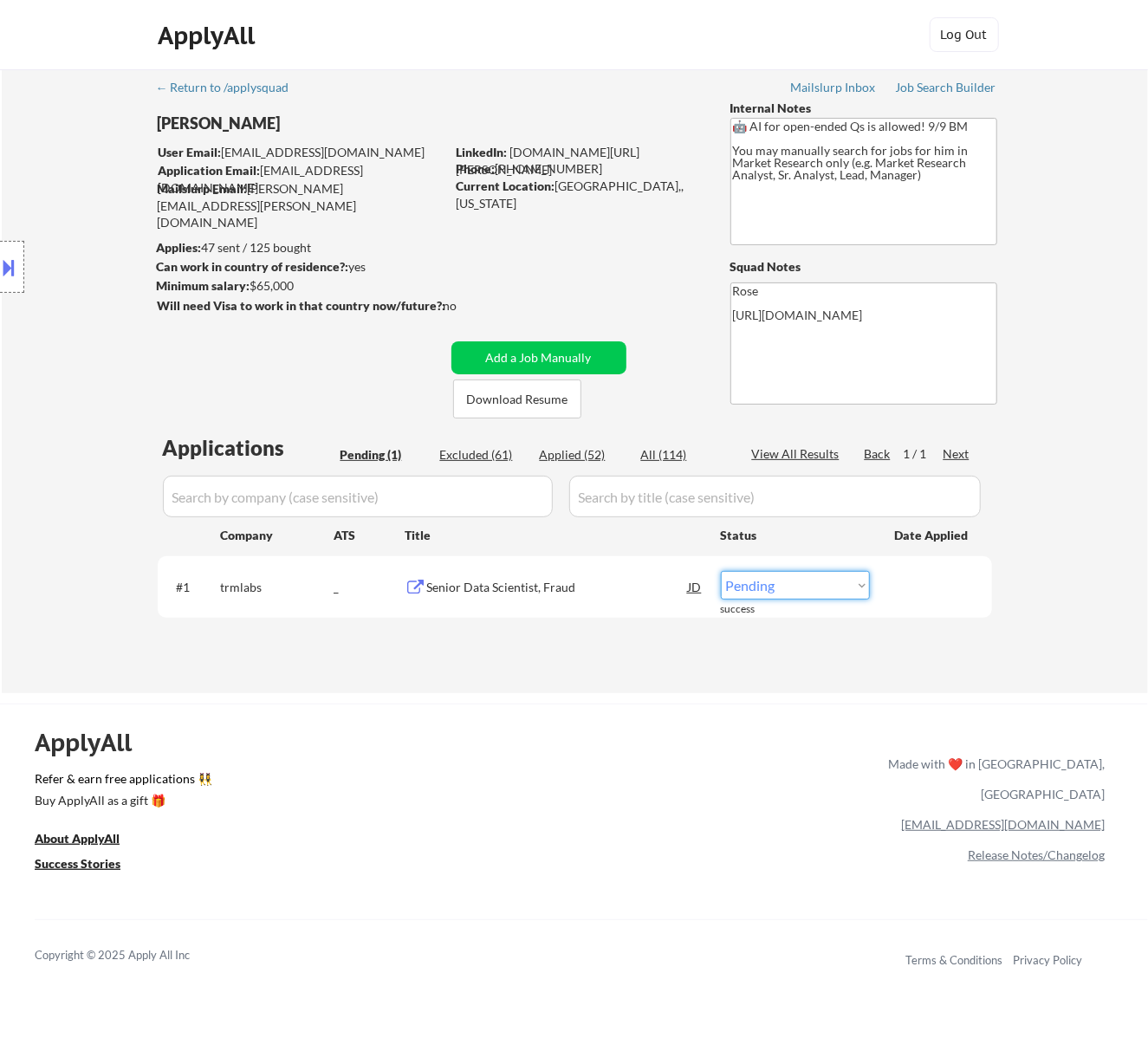
click at [820, 586] on select "Choose an option... Pending Applied Excluded (Questions) Excluded (Expired) Exc…" at bounding box center [795, 586] width 149 height 28
select select ""applied""
click at [721, 571] on select "Choose an option... Pending Applied Excluded (Questions) Excluded (Expired) Exc…" at bounding box center [795, 586] width 149 height 28
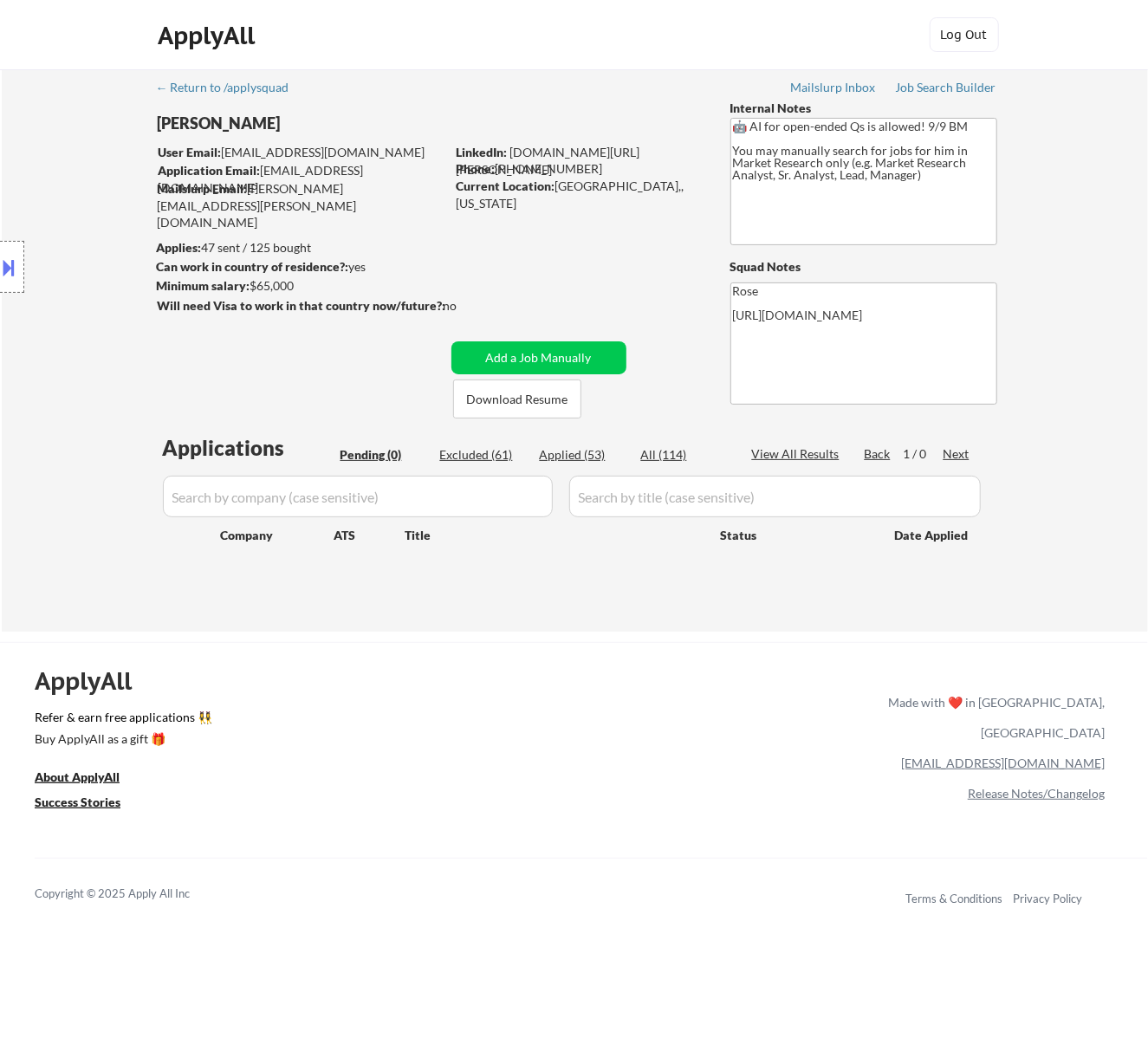
drag, startPoint x: 583, startPoint y: 448, endPoint x: 573, endPoint y: 455, distance: 12.2
click at [583, 448] on div "Applied (53)" at bounding box center [583, 455] width 87 height 17
select select ""applied""
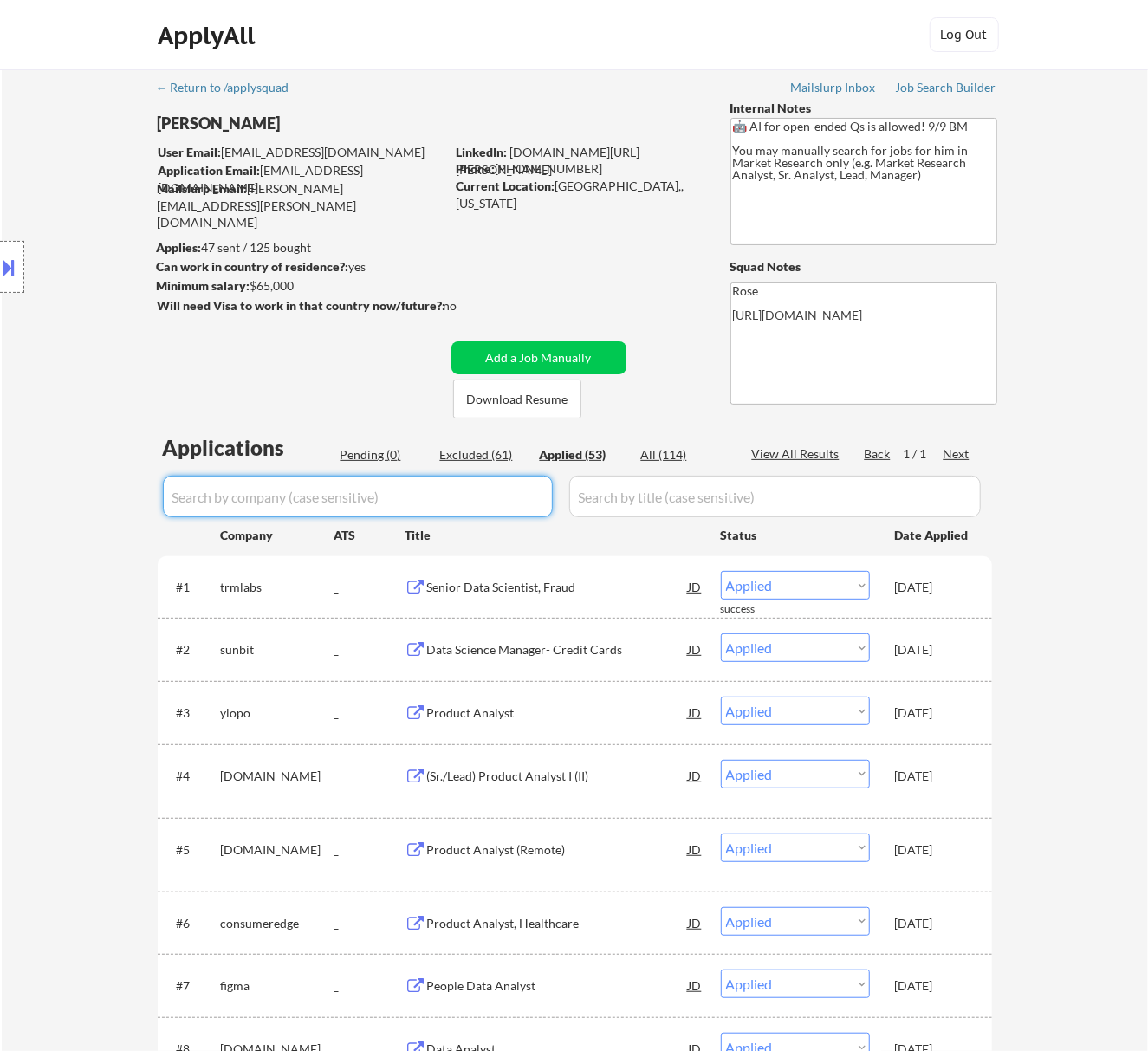
click at [538, 502] on input "input" at bounding box center [357, 497] width 390 height 42
paste input "dmvitservice/"
type input "dmvitservice/"
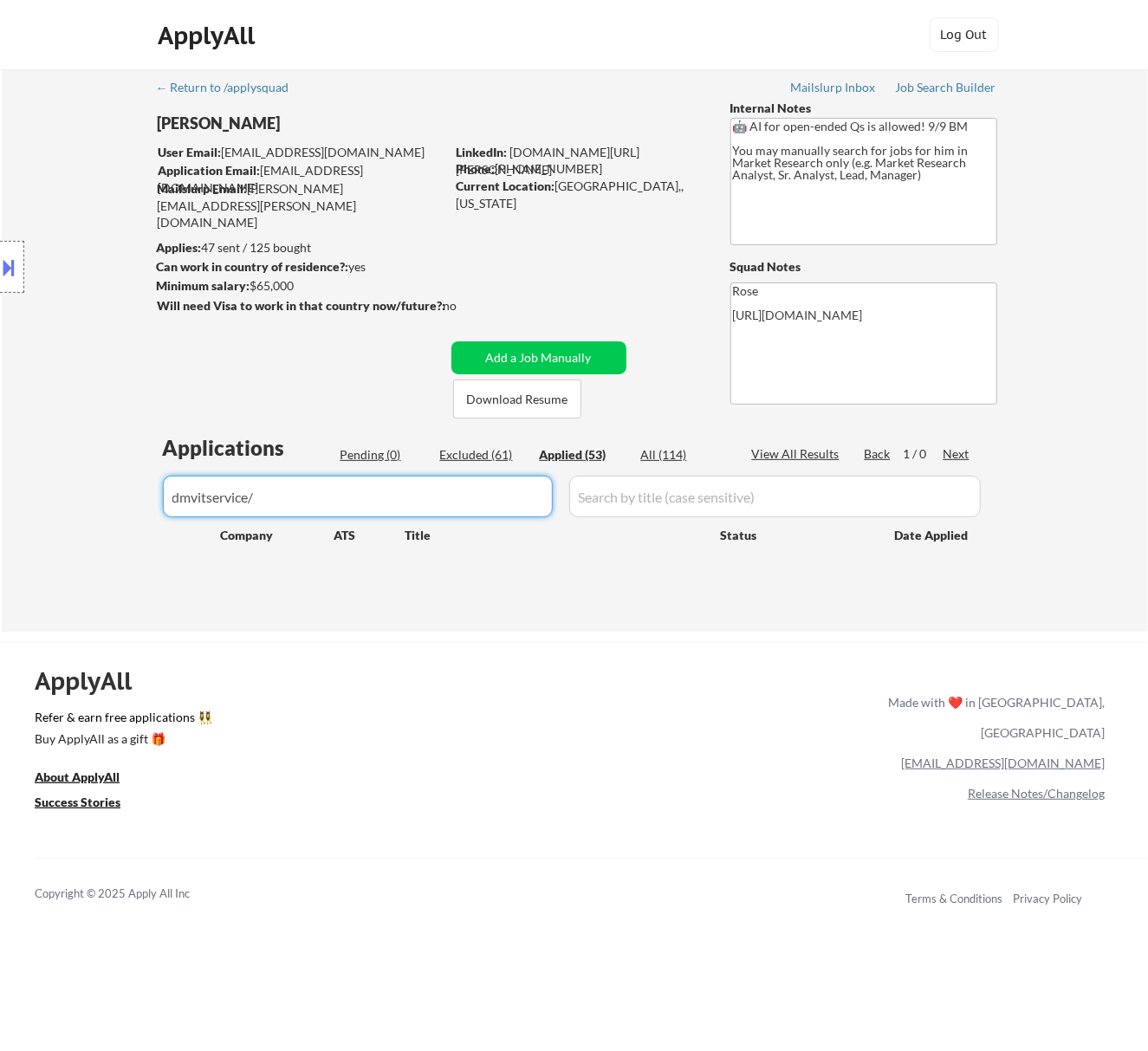
drag, startPoint x: 352, startPoint y: 490, endPoint x: 118, endPoint y: 489, distance: 234.0
click at [118, 489] on div "← Return to /applysquad Mailslurp Inbox Job Search Builder Seth Yockey User Ema…" at bounding box center [575, 350] width 1146 height 563
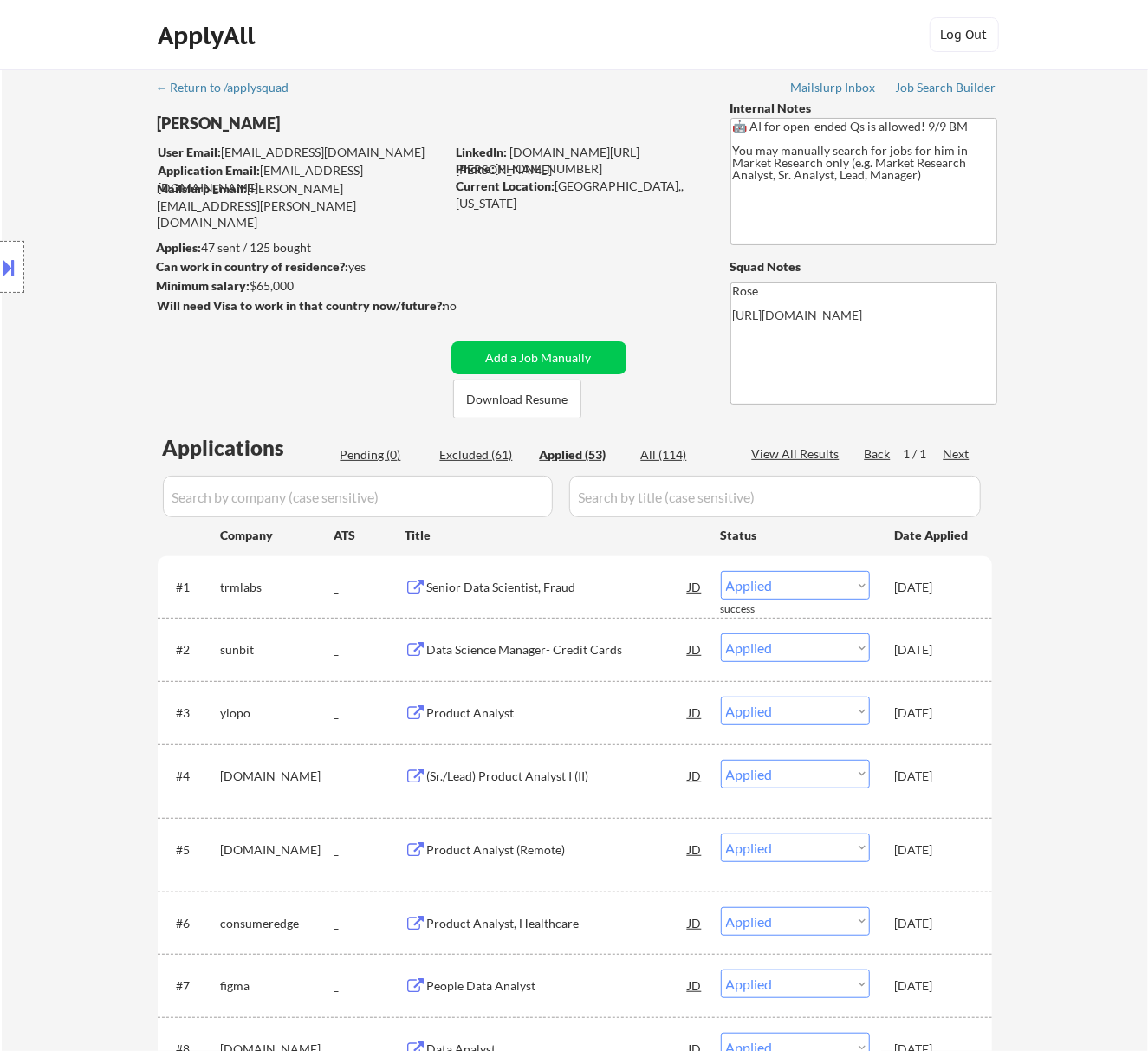
click at [351, 454] on div "Pending (0)" at bounding box center [384, 455] width 87 height 17
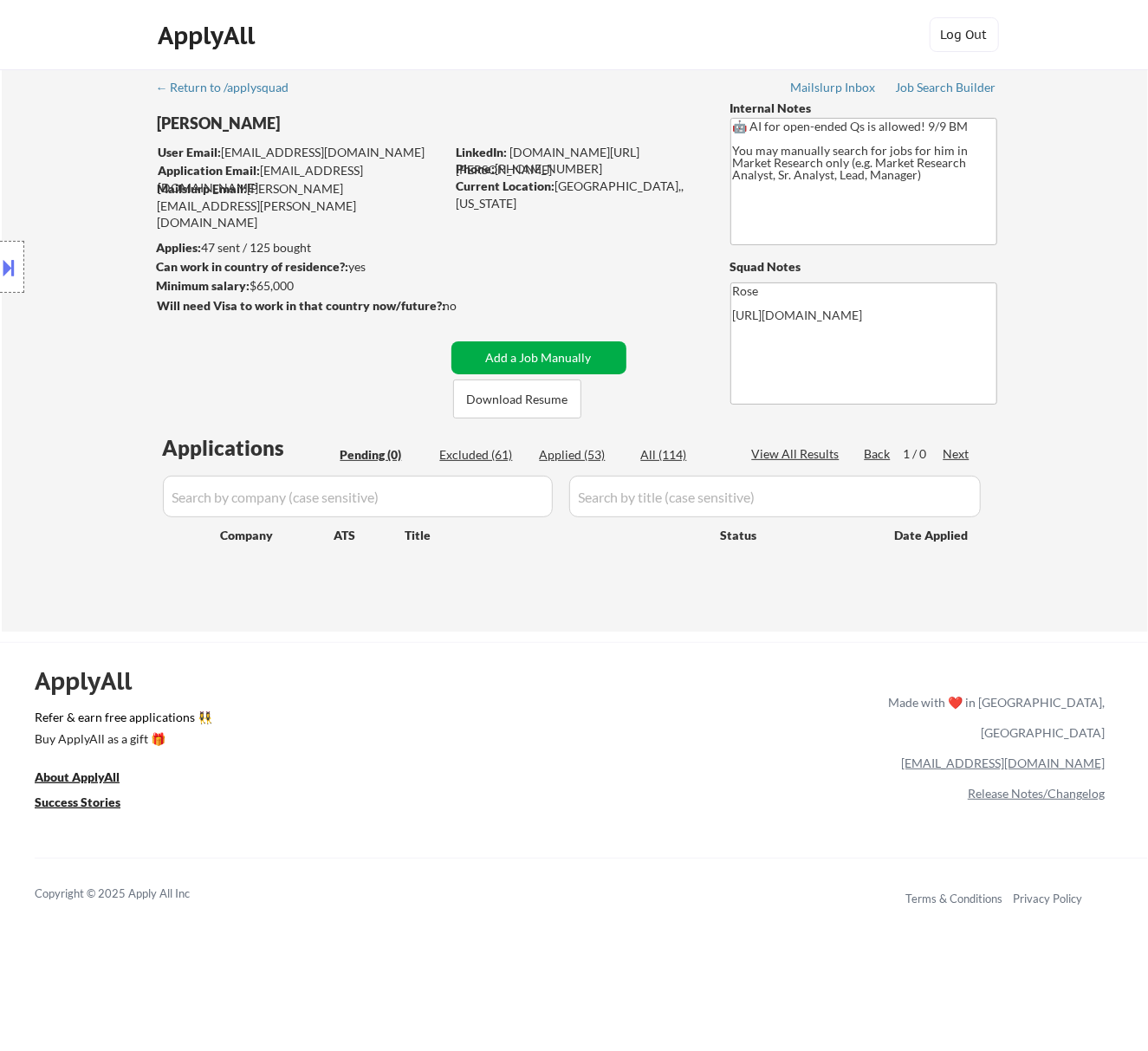
click at [556, 357] on button "Add a Job Manually" at bounding box center [538, 358] width 175 height 33
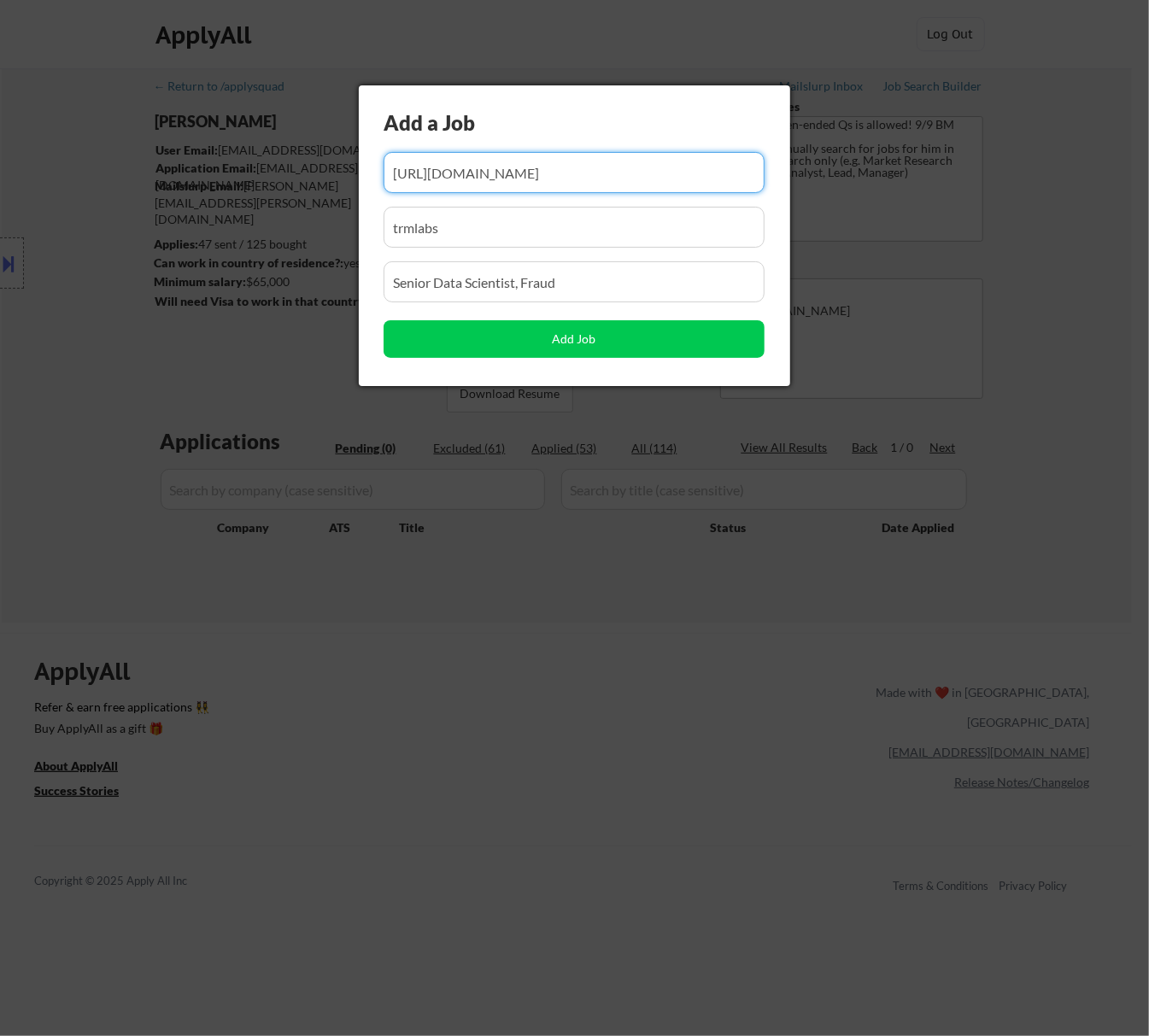
click at [647, 164] on input "input" at bounding box center [574, 173] width 381 height 41
type input "https://job-boards.greenhouse.io/trmlabs/ja42726004"
drag, startPoint x: 664, startPoint y: 168, endPoint x: 649, endPoint y: 169, distance: 15.0
click at [649, 169] on input "input" at bounding box center [574, 173] width 381 height 41
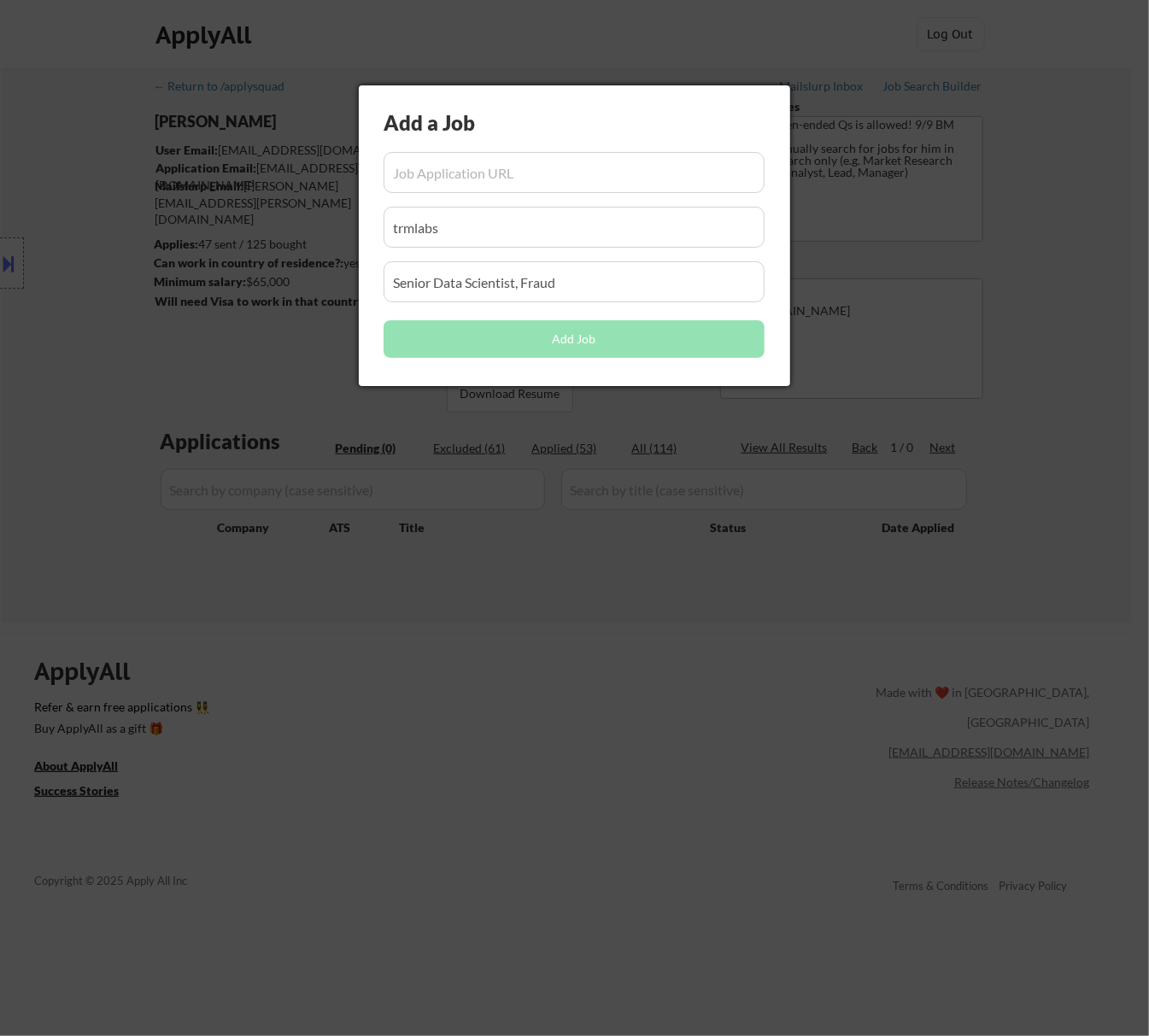
click at [450, 169] on input "input" at bounding box center [574, 173] width 381 height 41
paste input "https://apply.workable.com/dmvitservice/j/14766F6D18/"
type input "https://apply.workable.com/dmvitservice/j/14766F6D18/"
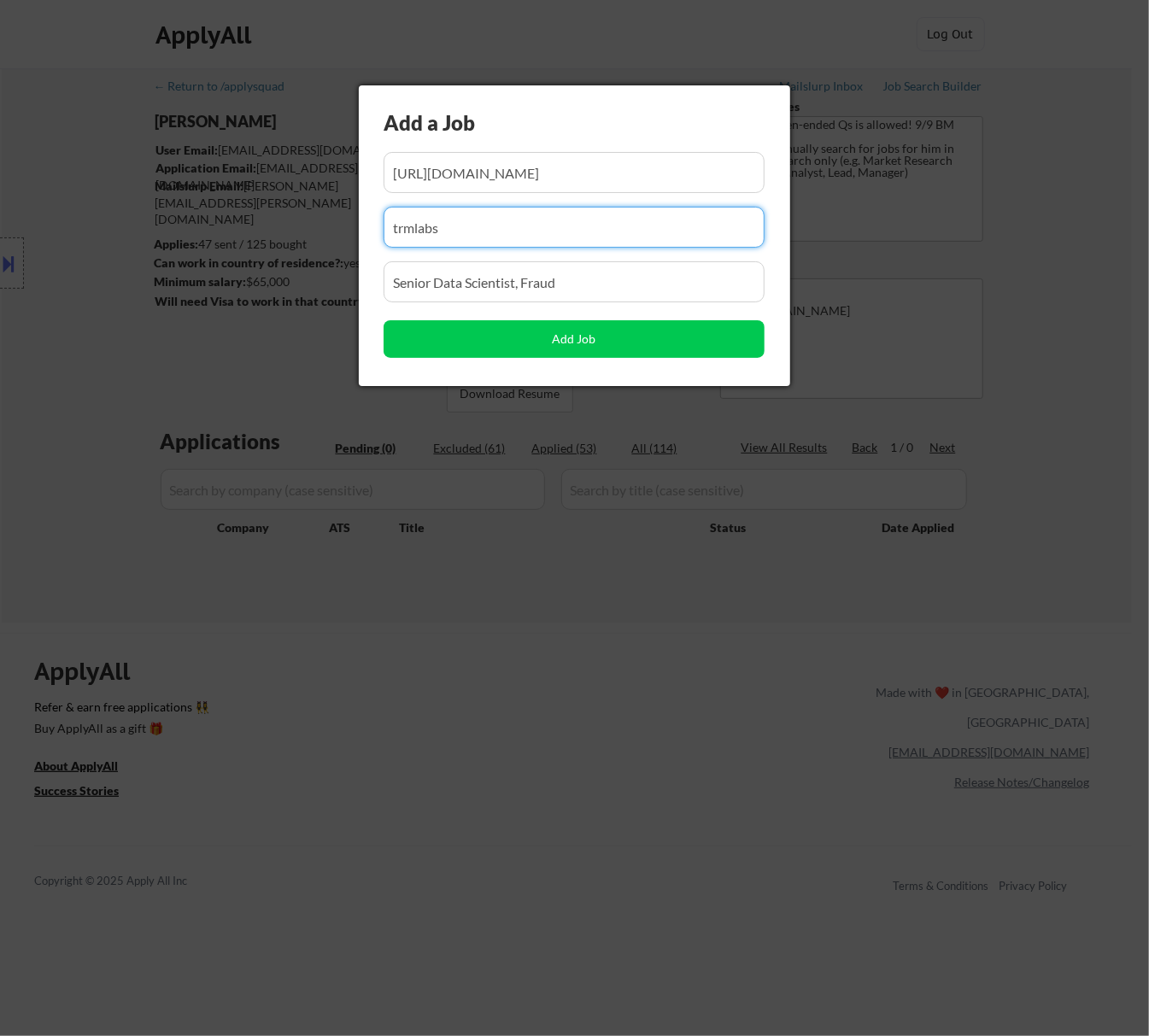
drag, startPoint x: 458, startPoint y: 228, endPoint x: 151, endPoint y: 270, distance: 309.9
click at [176, 268] on body "← Return to /applysquad Mailslurp Inbox Job Search Builder Seth Yockey User Ema…" at bounding box center [574, 518] width 1149 height 1036
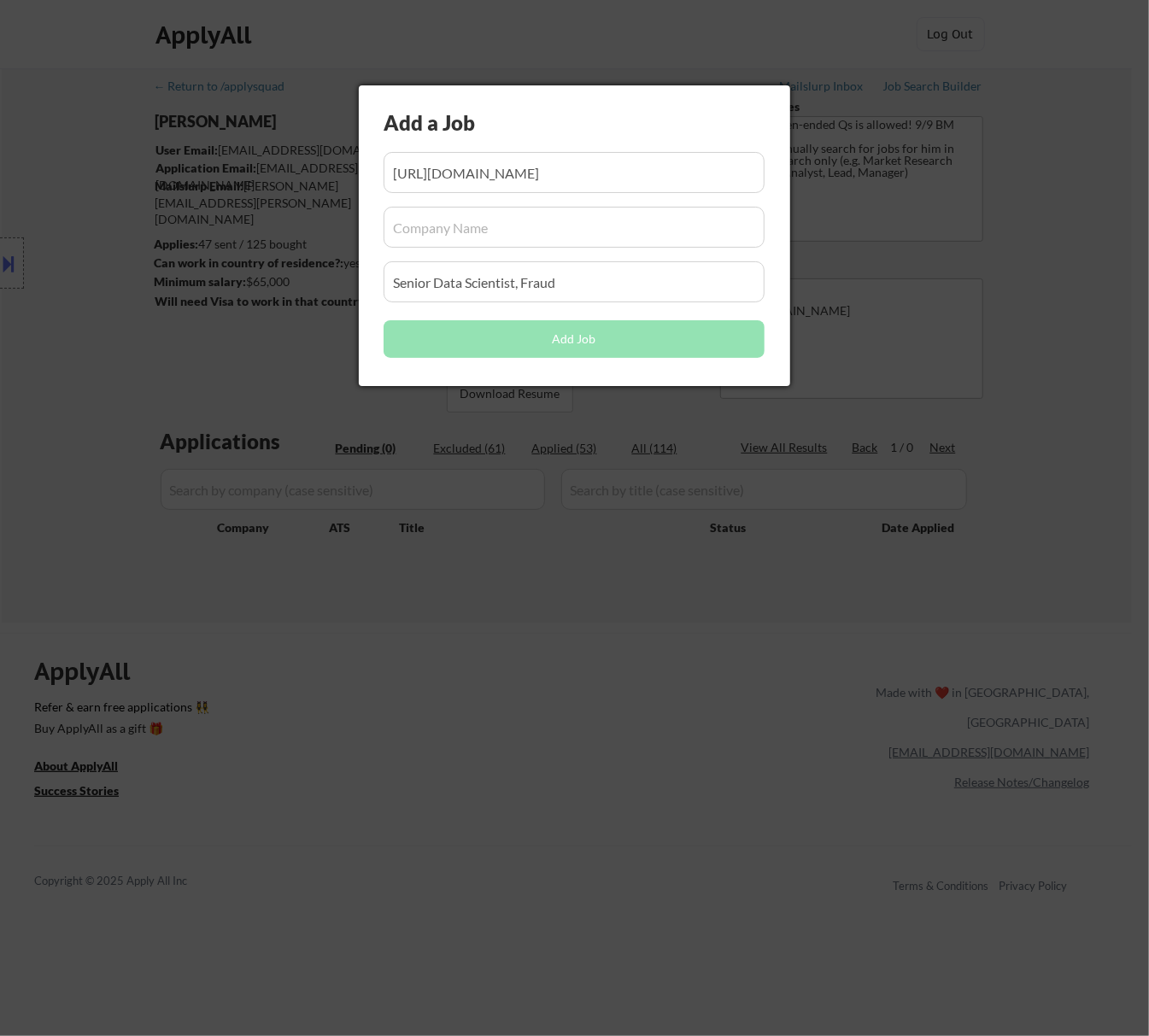
click at [436, 224] on input "input" at bounding box center [574, 228] width 381 height 41
paste input "dmvitservice"
type input "dmvitservice"
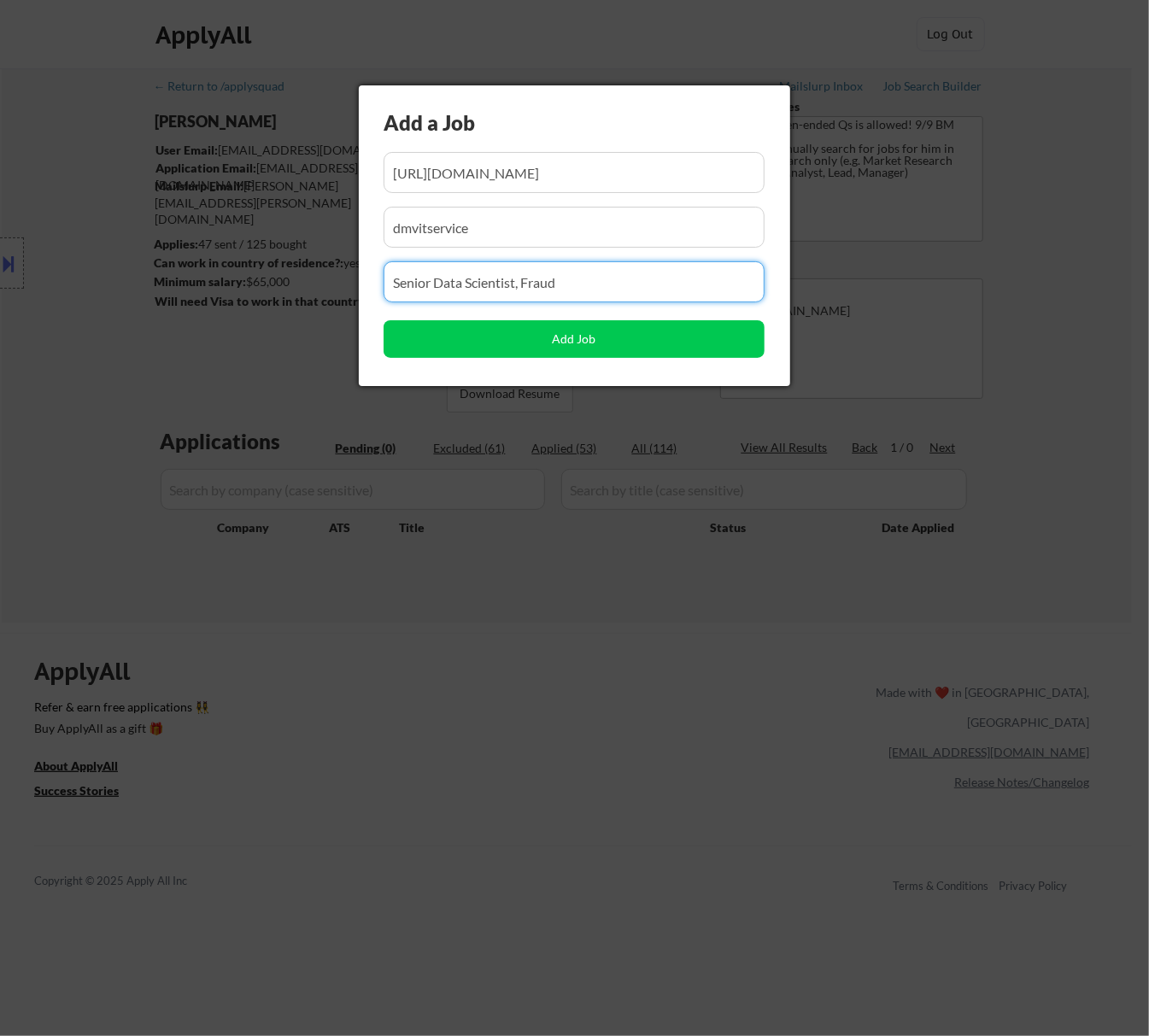
drag, startPoint x: 561, startPoint y: 289, endPoint x: 251, endPoint y: 289, distance: 310.0
click at [254, 289] on body "← Return to /applysquad Mailslurp Inbox Job Search Builder Seth Yockey User Ema…" at bounding box center [574, 518] width 1149 height 1036
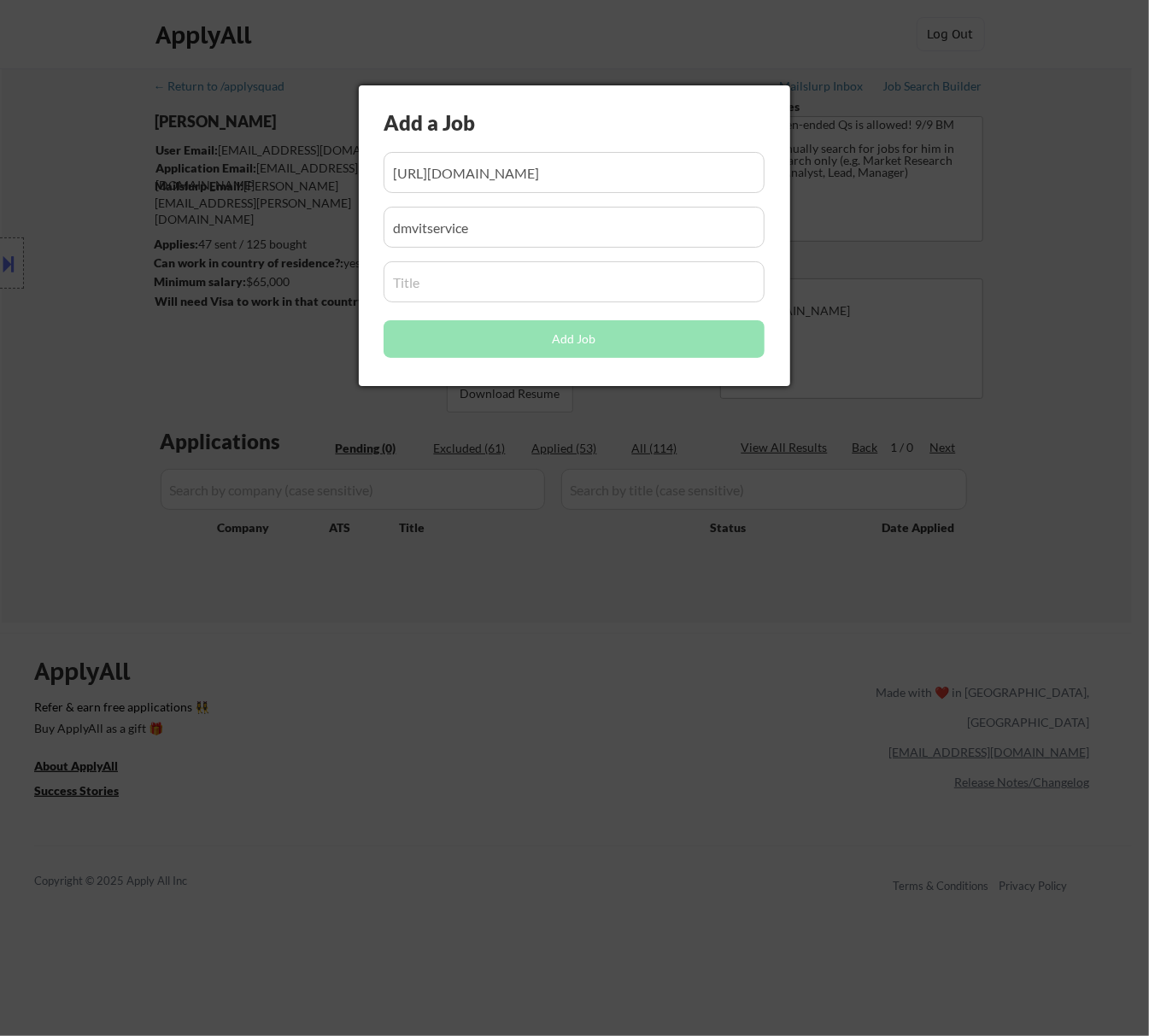
click at [444, 279] on input "input" at bounding box center [574, 282] width 381 height 41
paste input "Sr Data Scientist(Databricks,PySpark,SQL)"
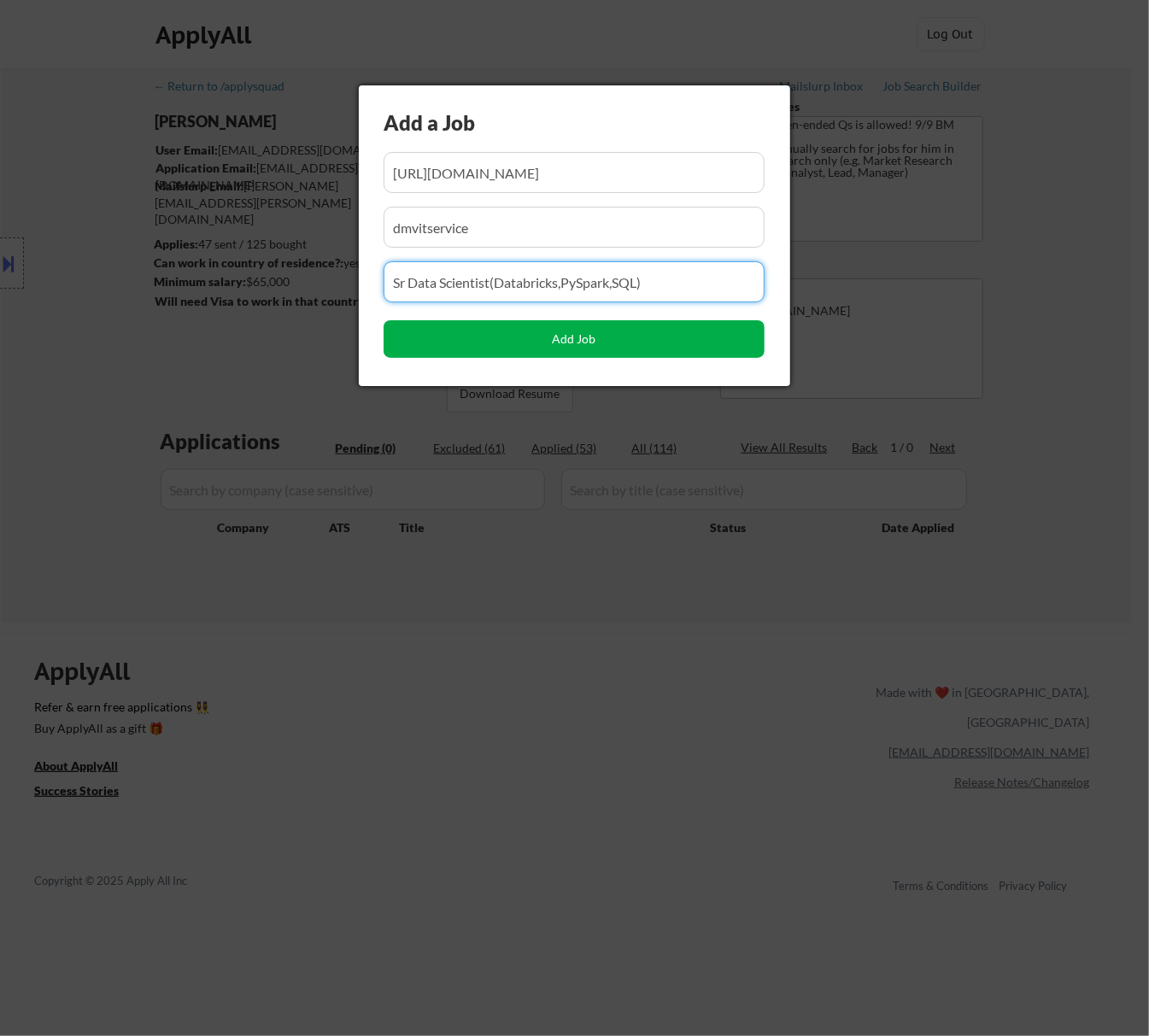
type input "Sr Data Scientist(Databricks,PySpark,SQL)"
click at [603, 332] on button "Add Job" at bounding box center [574, 339] width 381 height 37
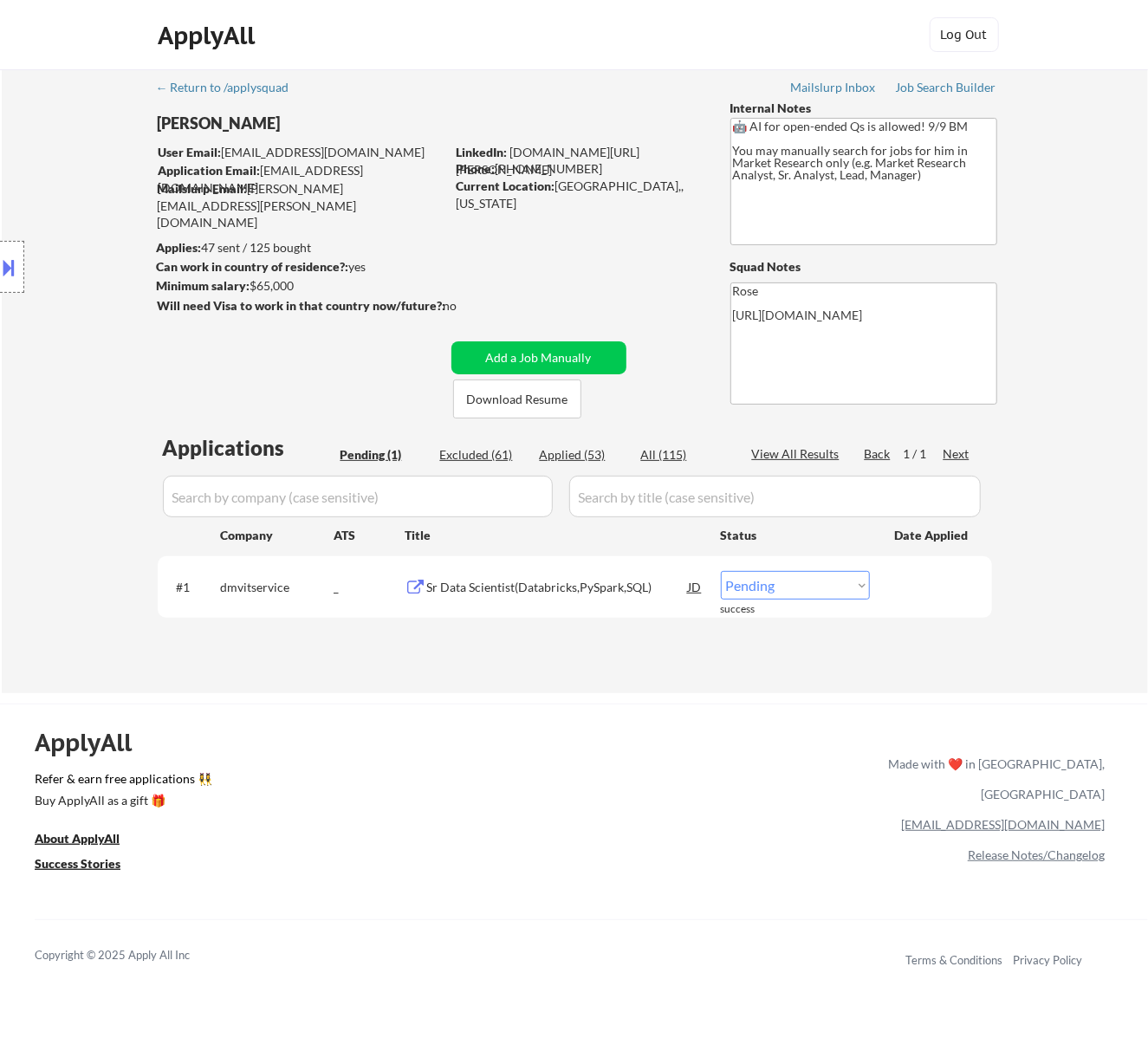
click at [814, 586] on select "Choose an option... Pending Applied Excluded (Questions) Excluded (Expired) Exc…" at bounding box center [795, 586] width 149 height 28
select select ""applied""
click at [721, 571] on select "Choose an option... Pending Applied Excluded (Questions) Excluded (Expired) Exc…" at bounding box center [795, 586] width 149 height 28
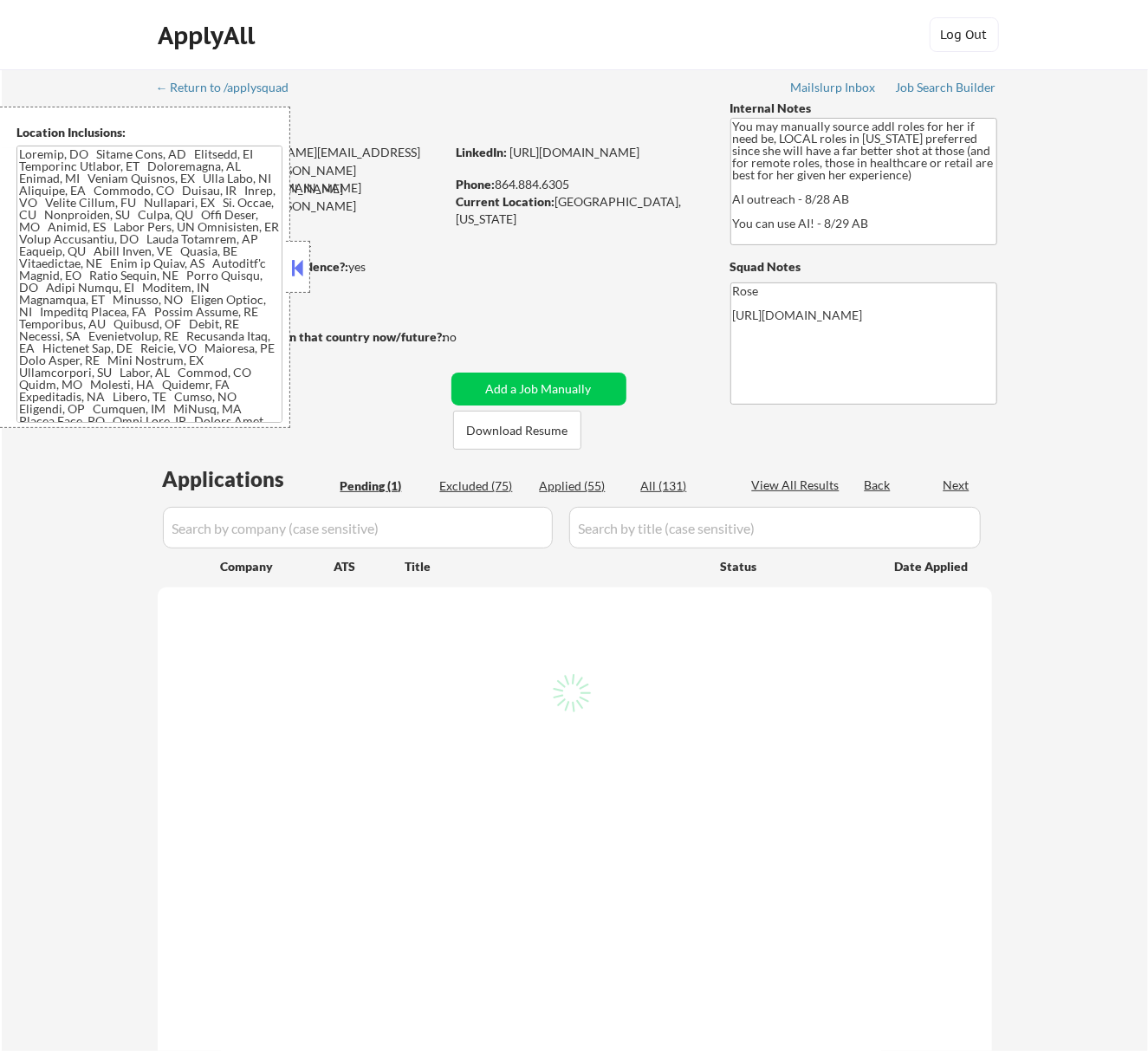
select select ""pending""
